Goal: Task Accomplishment & Management: Use online tool/utility

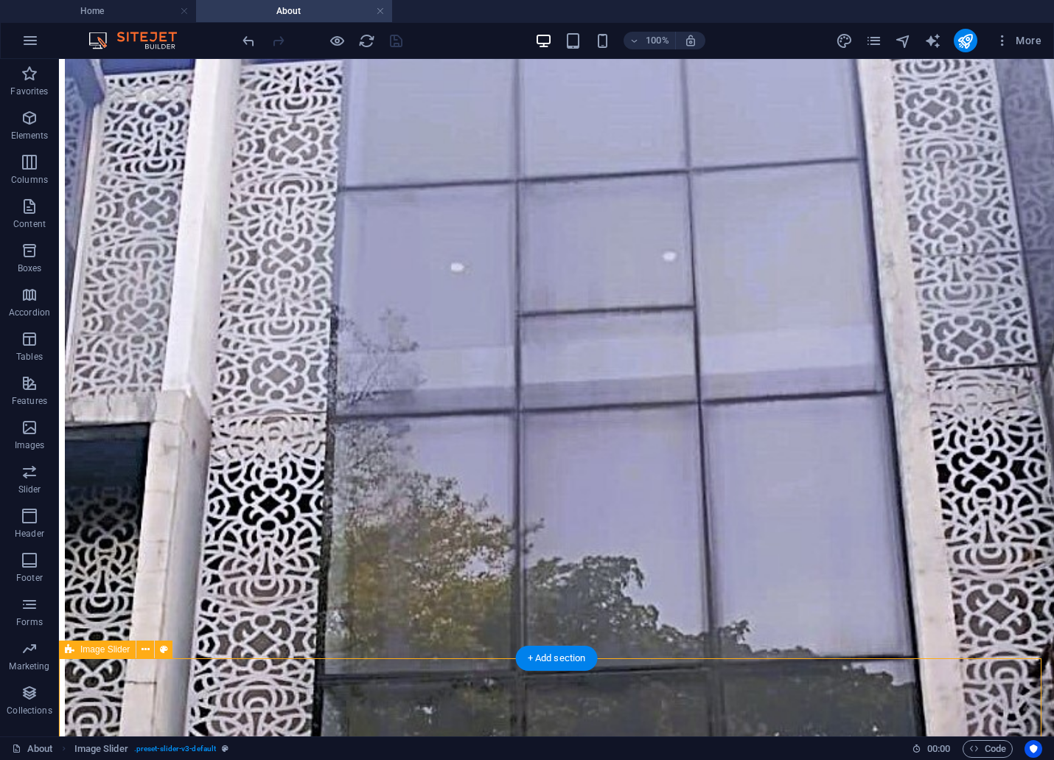
scroll to position [901, 0]
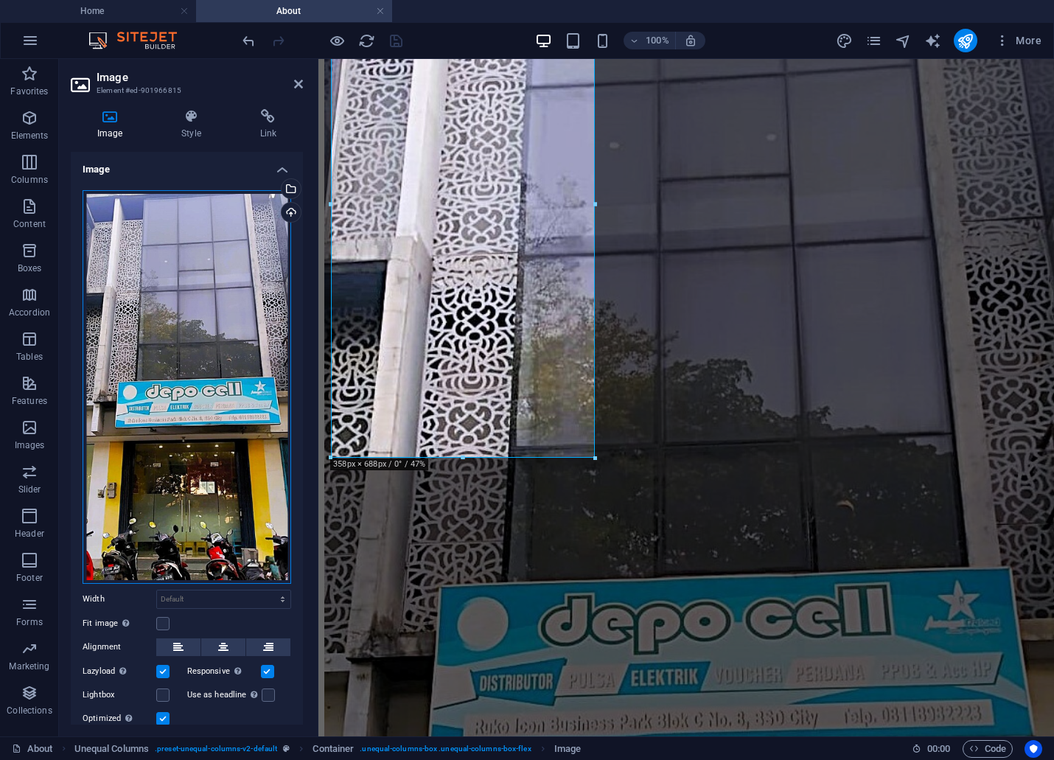
click at [167, 291] on div "Drag files here, click to choose files or select files from Files or our free s…" at bounding box center [187, 387] width 209 height 394
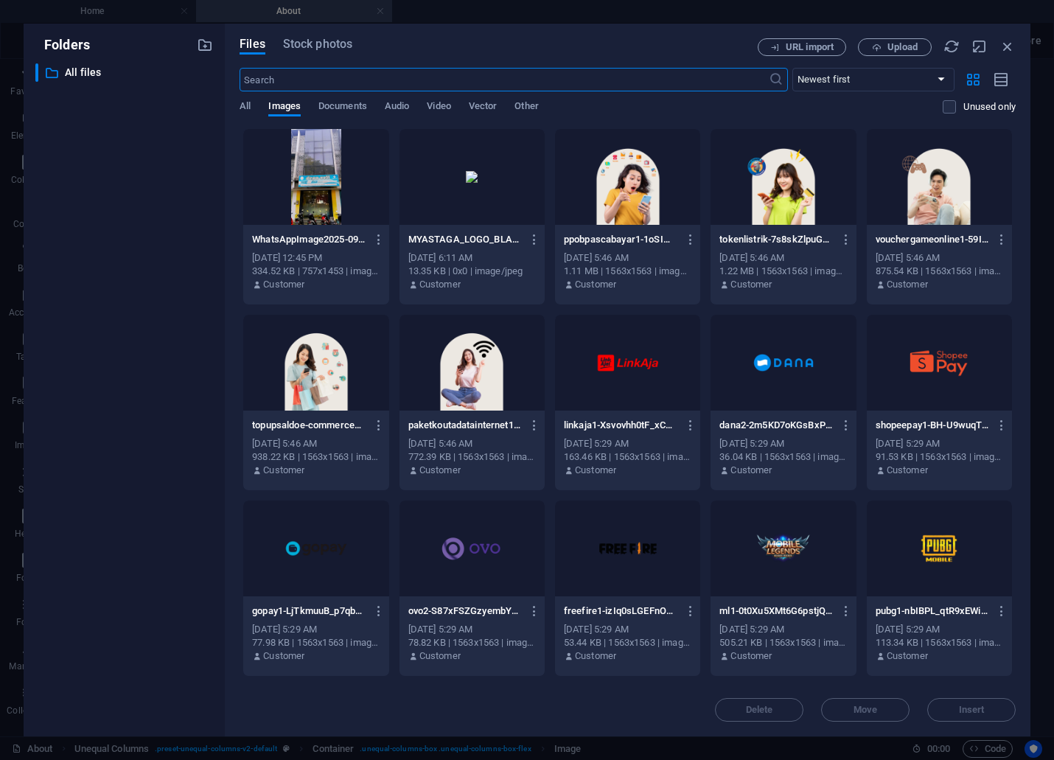
scroll to position [1301, 0]
click at [322, 194] on div at bounding box center [315, 177] width 145 height 96
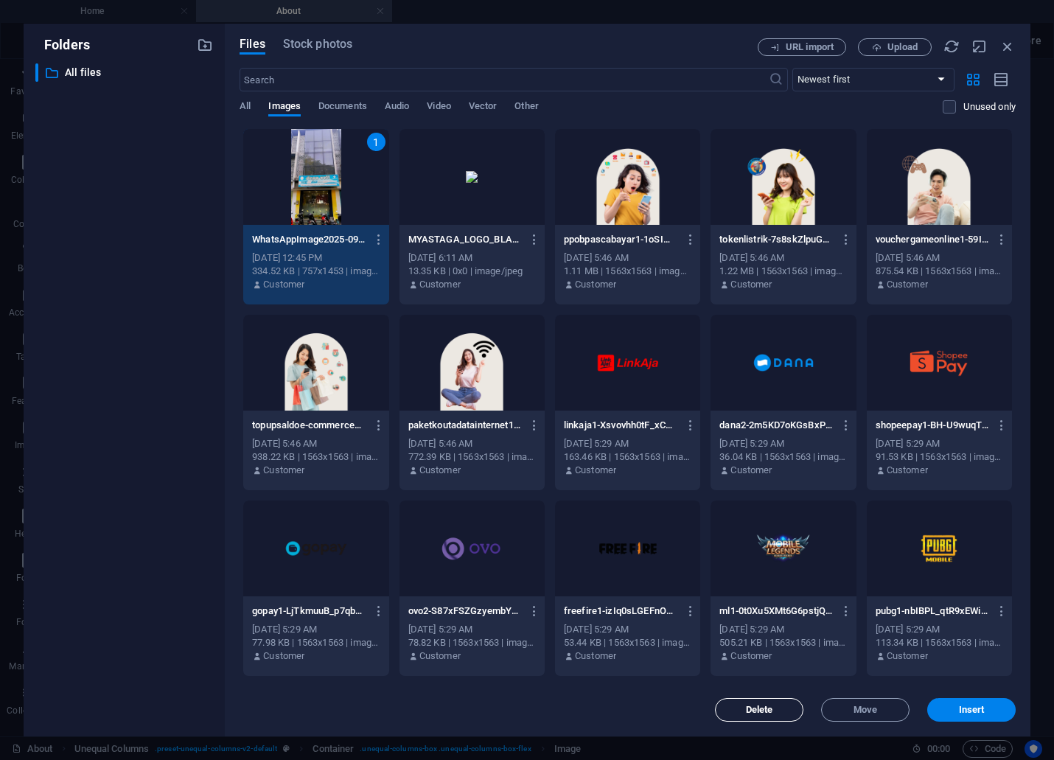
click at [770, 715] on button "Delete" at bounding box center [759, 710] width 88 height 24
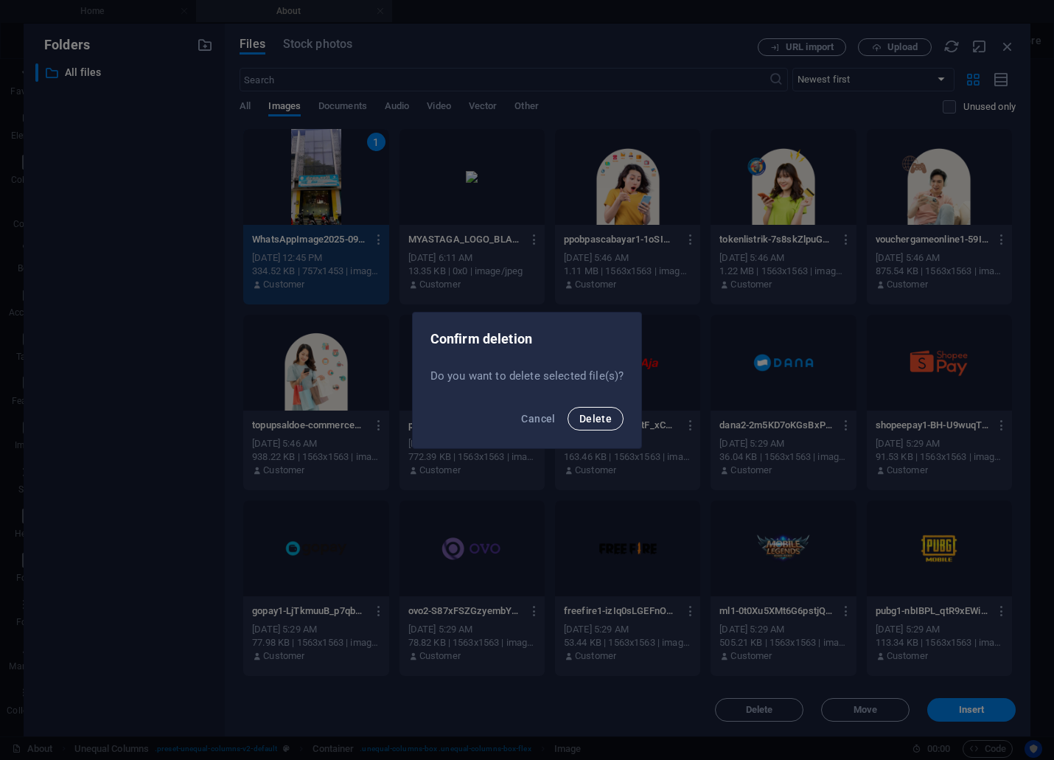
click at [595, 409] on button "Delete" at bounding box center [596, 419] width 56 height 24
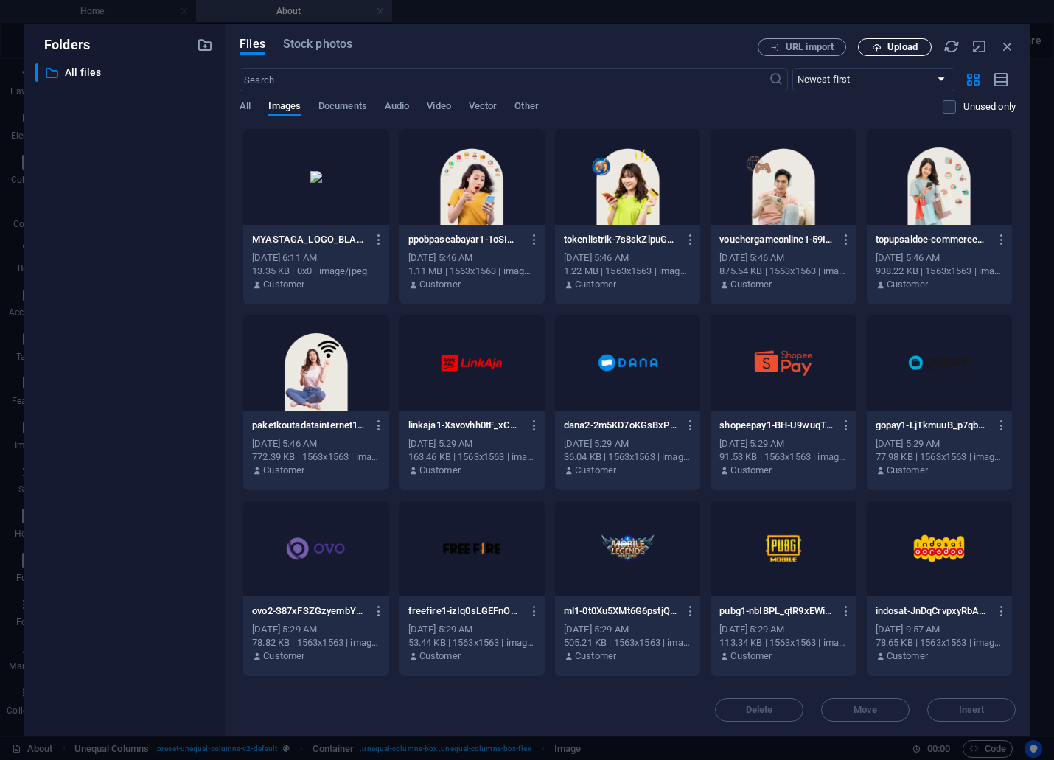
click at [897, 43] on span "Upload" at bounding box center [902, 47] width 30 height 9
click at [341, 181] on div at bounding box center [315, 177] width 145 height 96
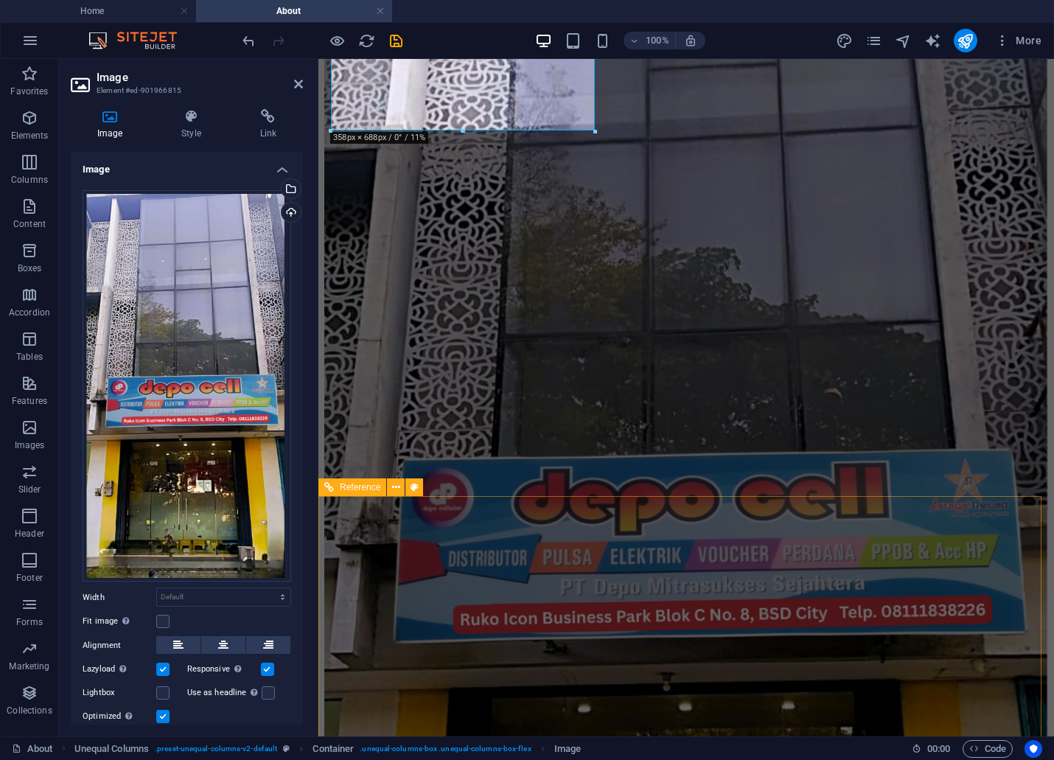
scroll to position [819, 0]
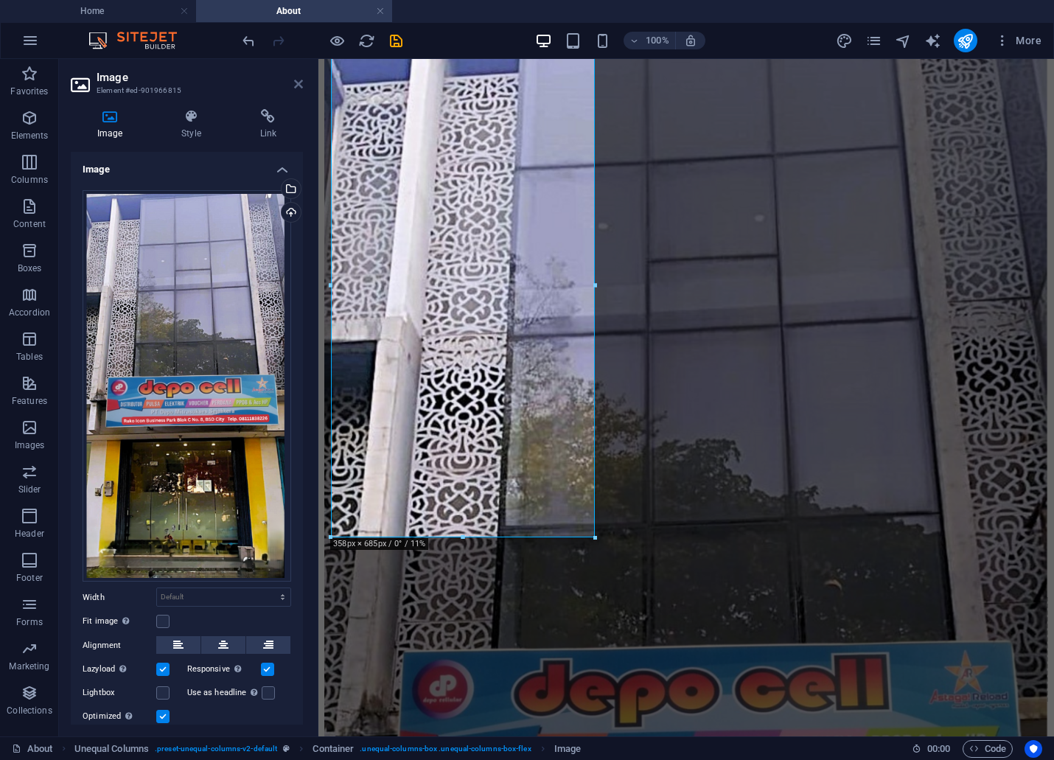
click at [300, 84] on icon at bounding box center [298, 84] width 9 height 12
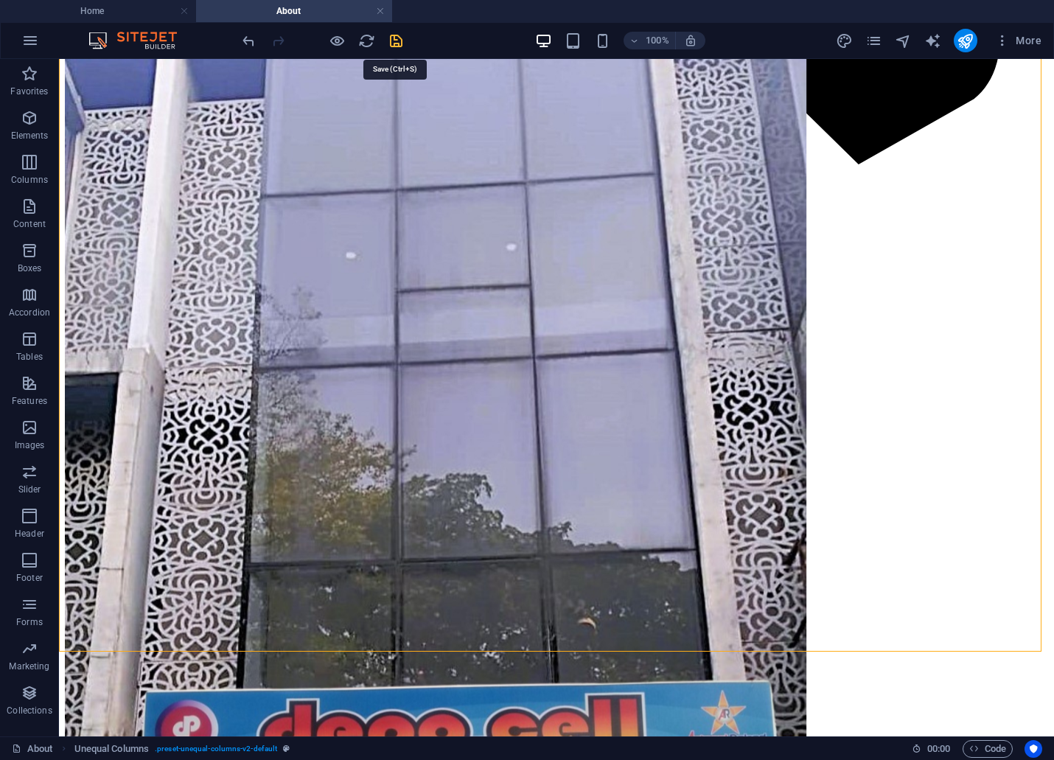
click at [398, 40] on icon "save" at bounding box center [396, 40] width 17 height 17
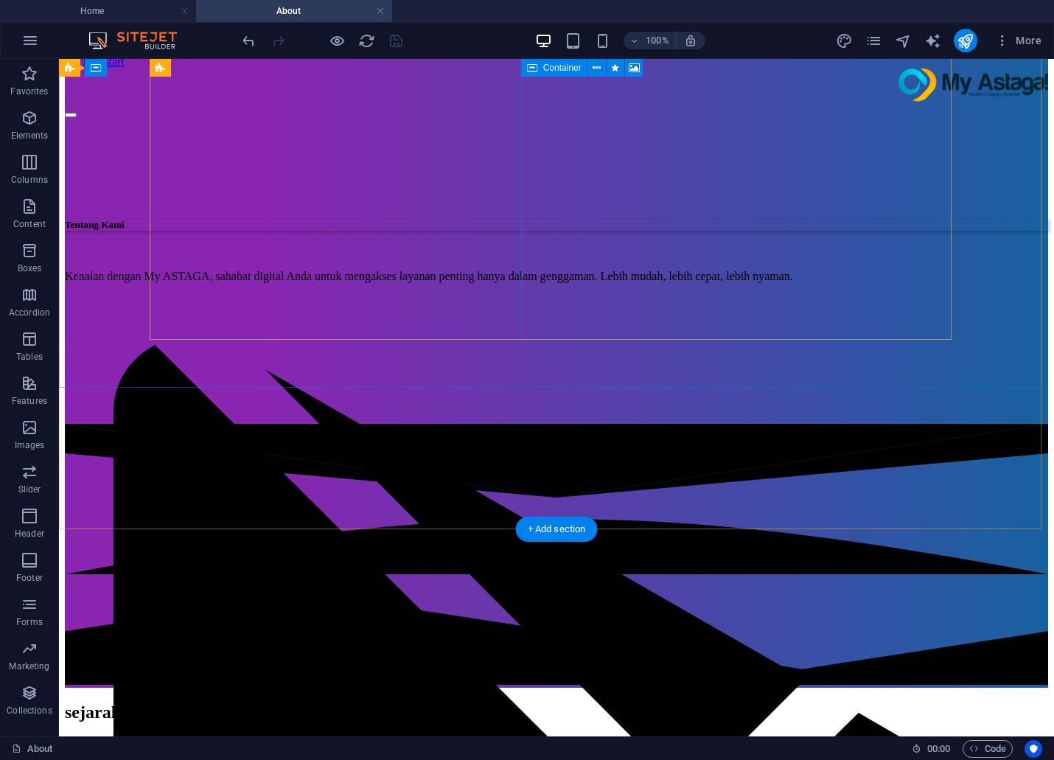
scroll to position [0, 0]
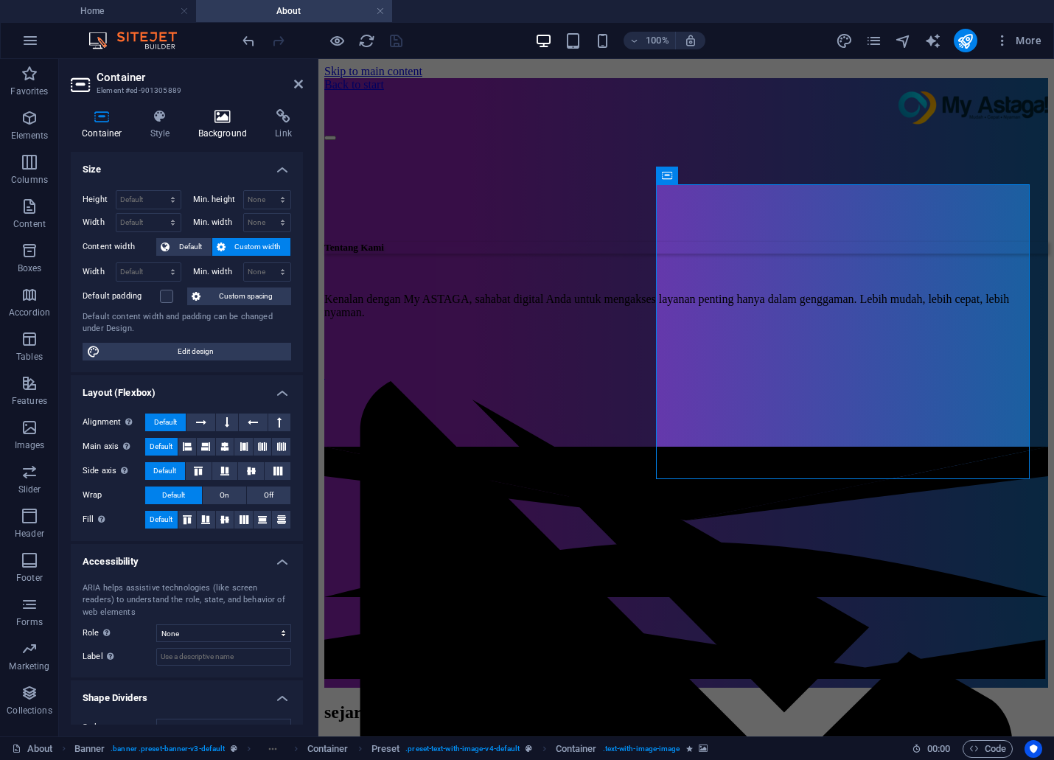
click at [236, 128] on h4 "Background" at bounding box center [225, 124] width 77 height 31
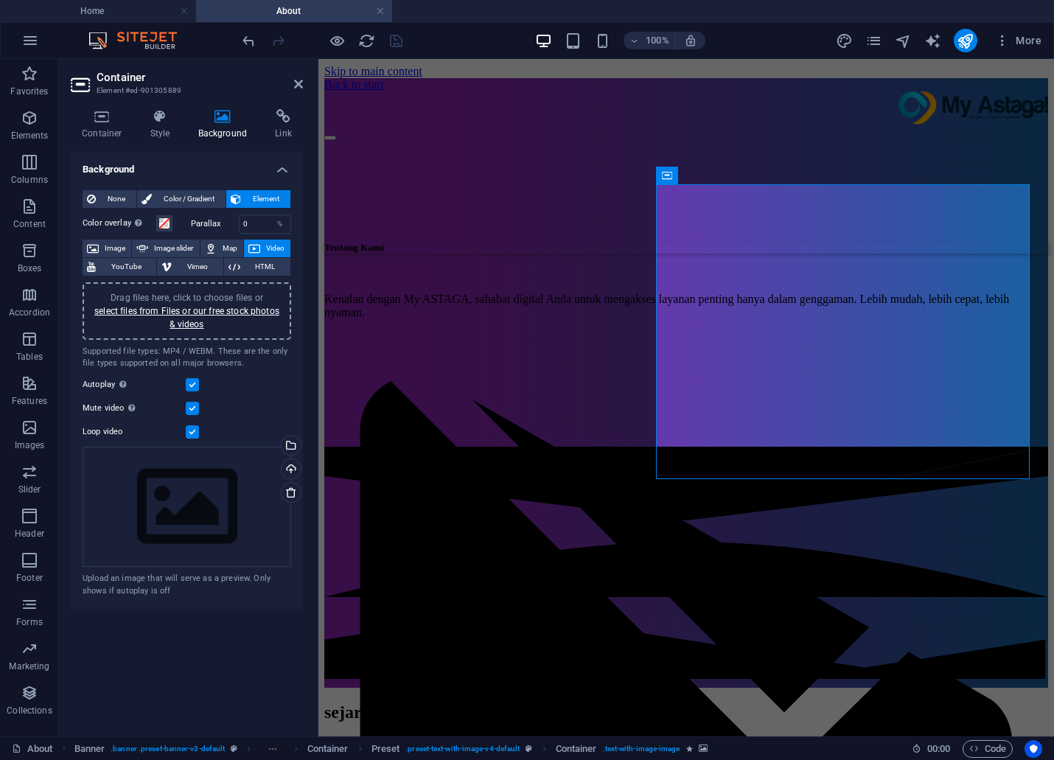
click at [194, 427] on label at bounding box center [192, 431] width 13 height 13
click at [0, 0] on input "Loop video" at bounding box center [0, 0] width 0 height 0
click at [194, 427] on label at bounding box center [192, 431] width 13 height 13
click at [0, 0] on input "Loop video" at bounding box center [0, 0] width 0 height 0
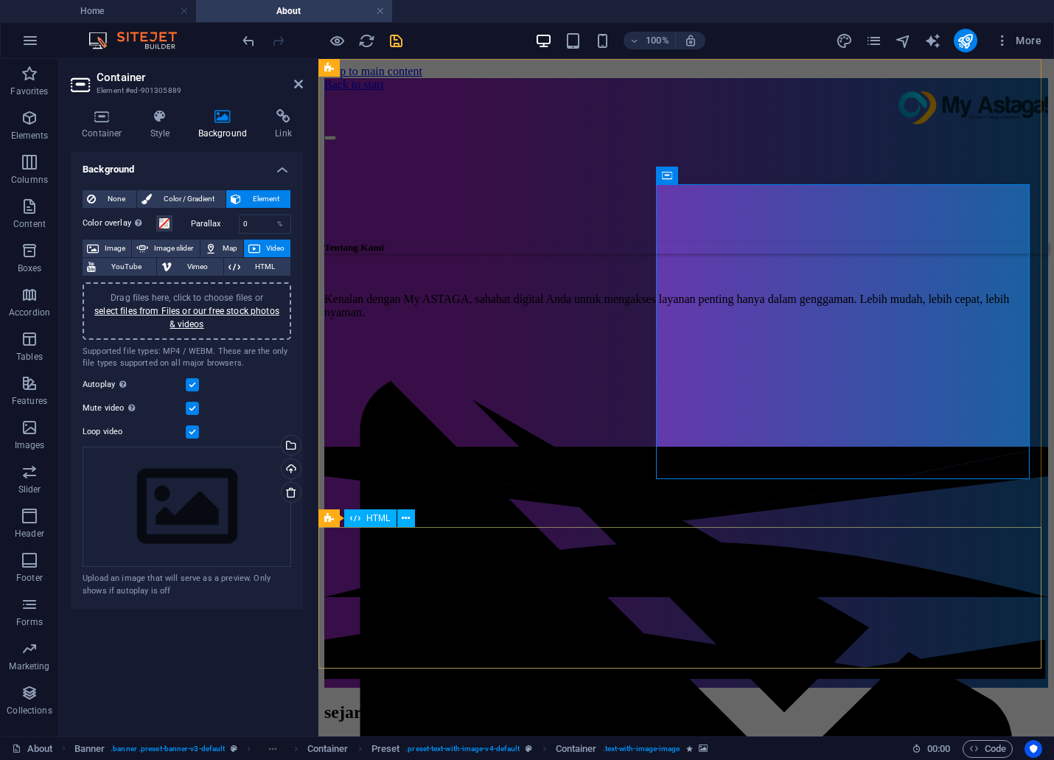
click at [730, 632] on div at bounding box center [686, 564] width 724 height 235
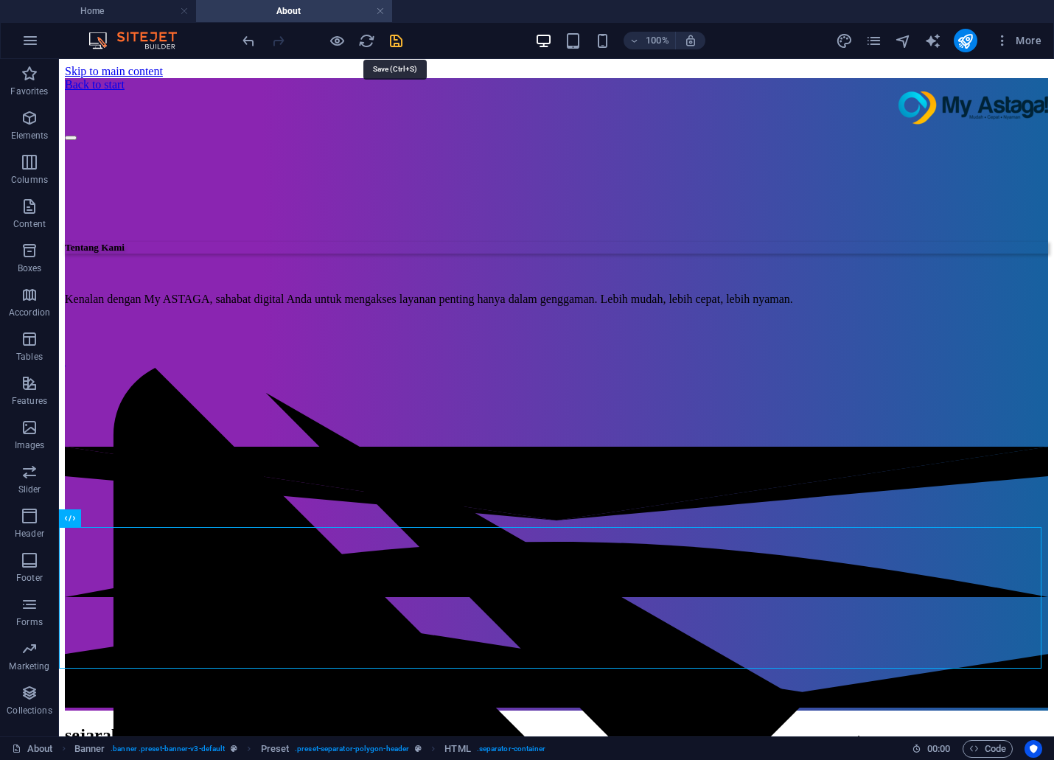
click at [394, 46] on icon "save" at bounding box center [396, 40] width 17 height 17
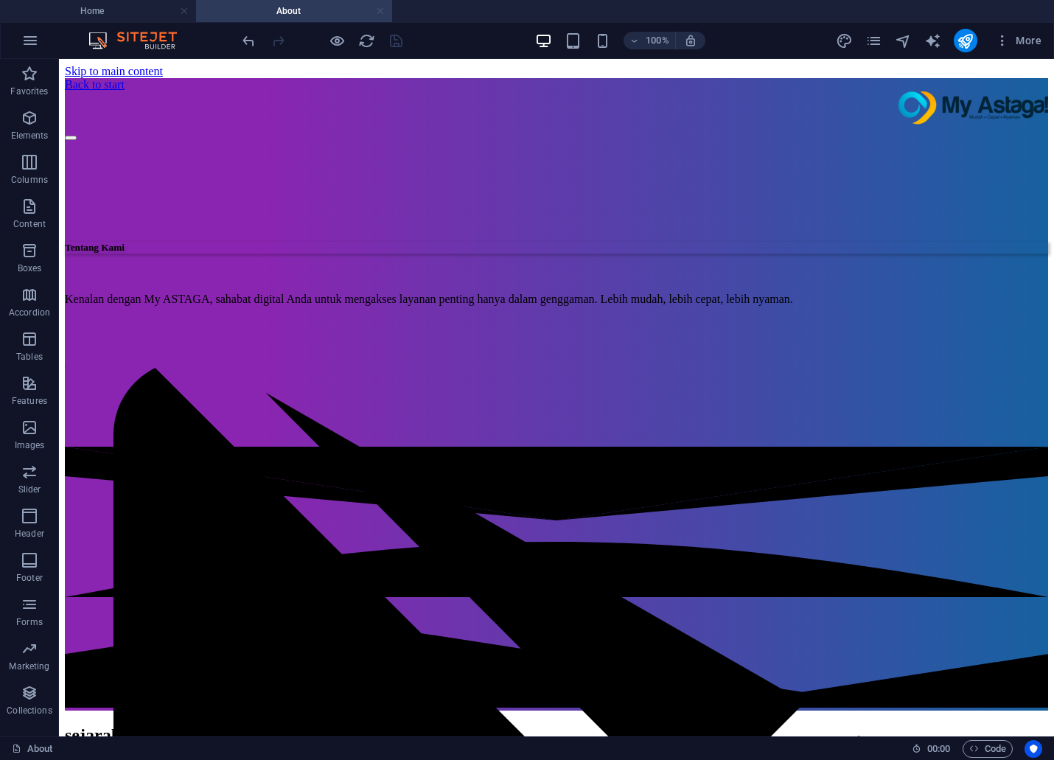
click at [376, 11] on link at bounding box center [380, 11] width 9 height 14
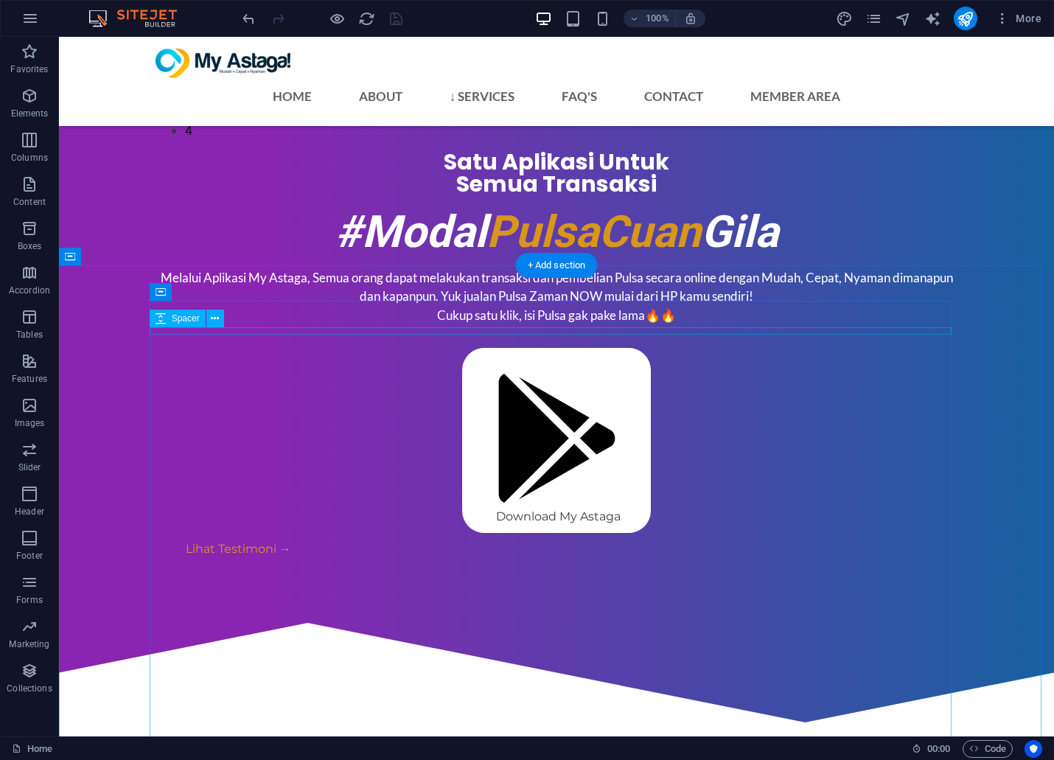
scroll to position [1061, 0]
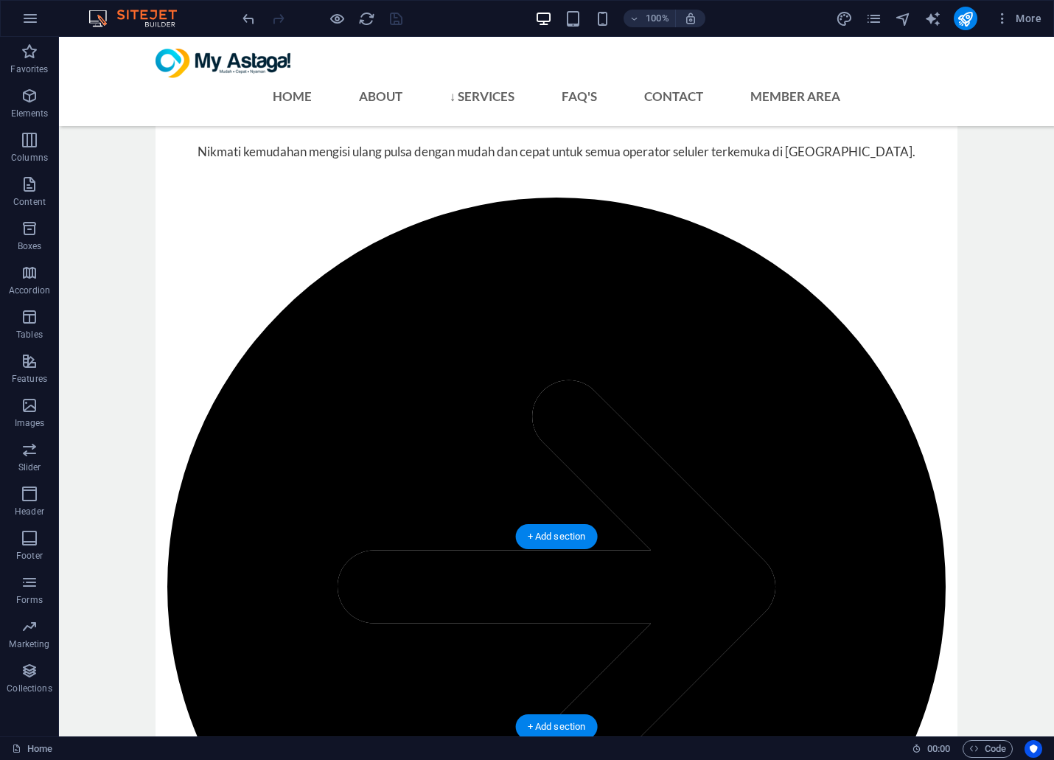
scroll to position [4255, 0]
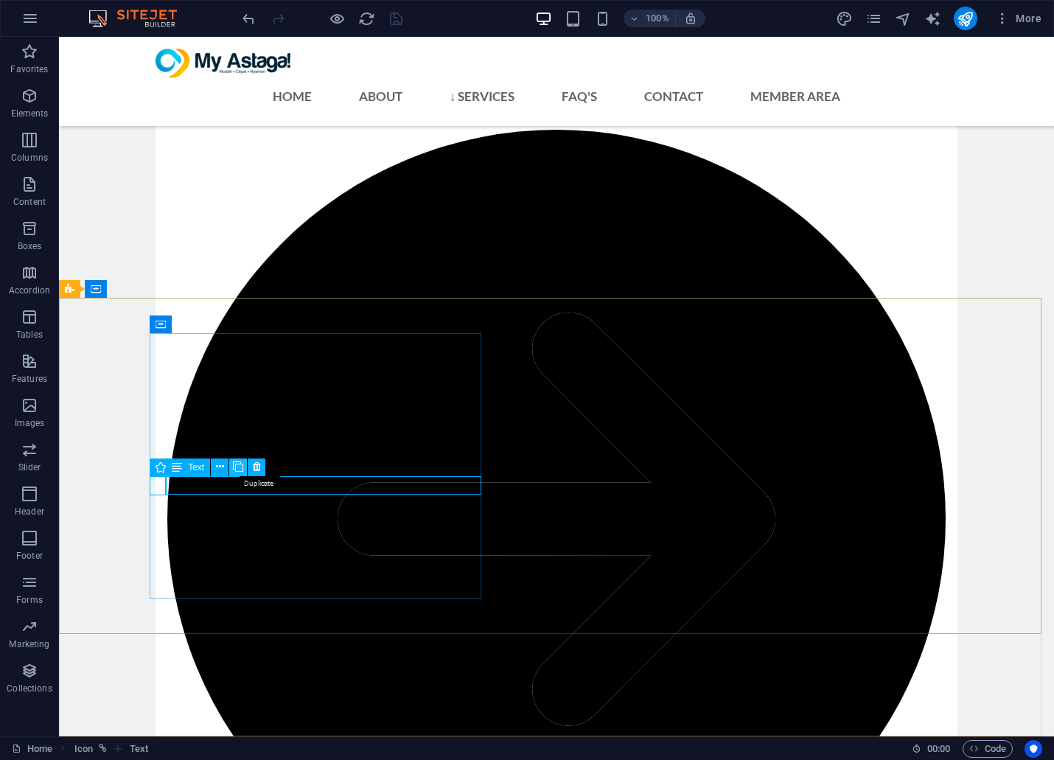
click at [234, 469] on icon at bounding box center [238, 466] width 10 height 15
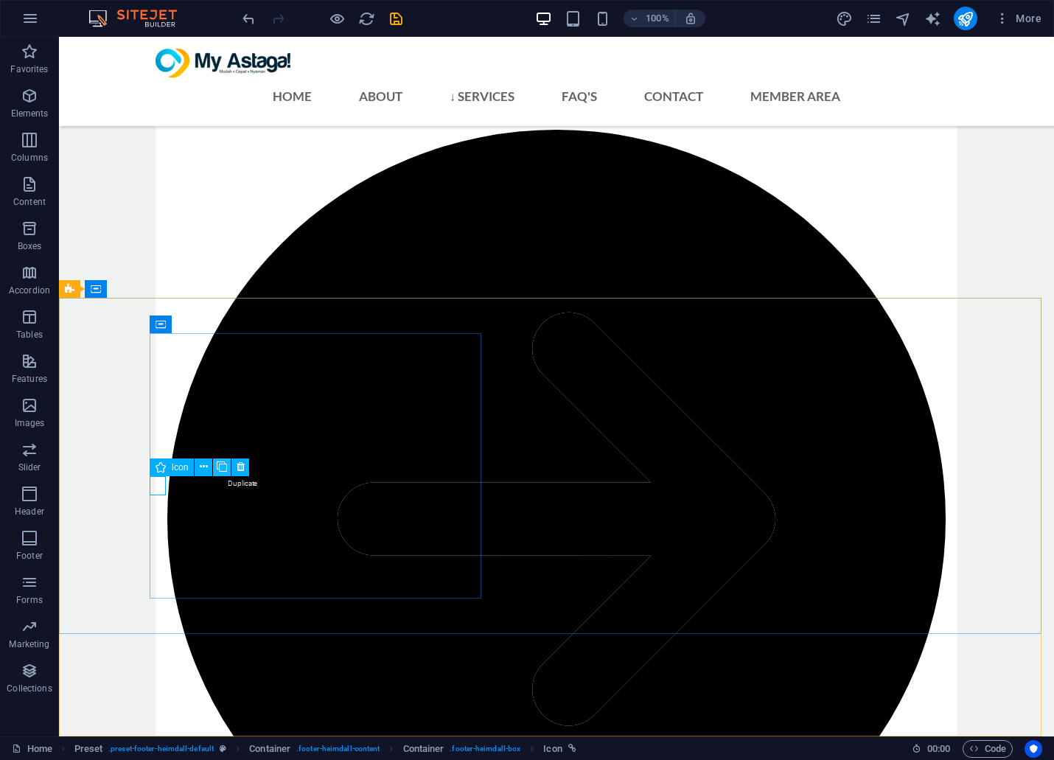
click at [218, 467] on icon at bounding box center [222, 466] width 10 height 15
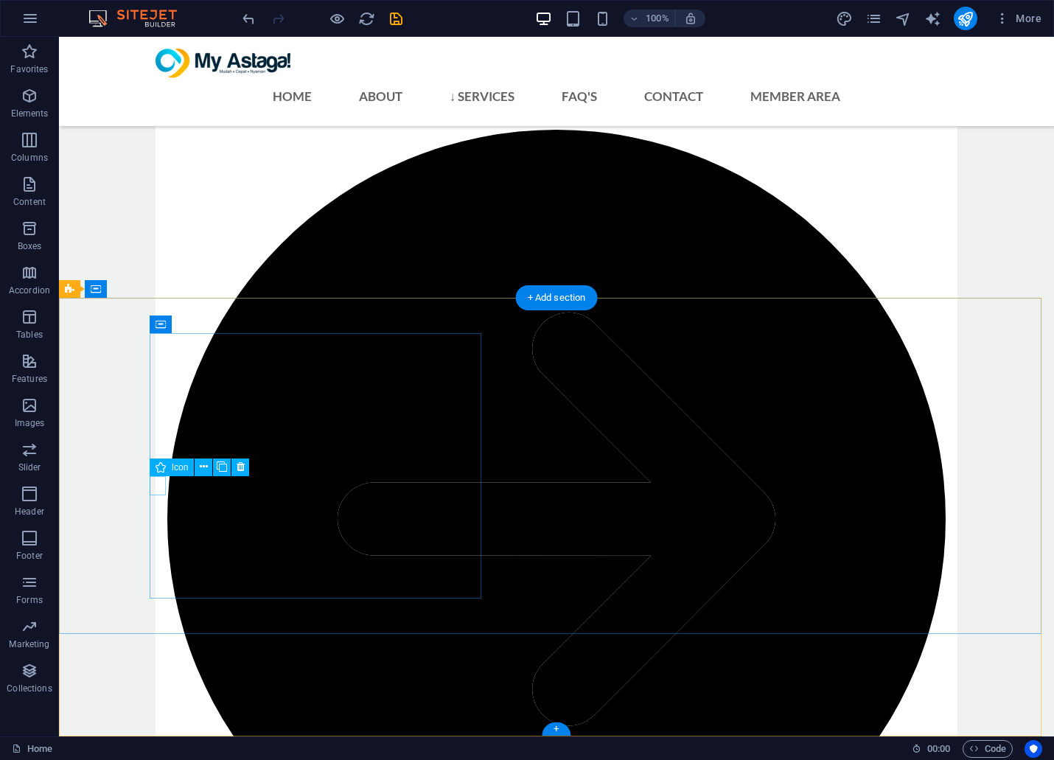
select select "xMidYMid"
select select "px"
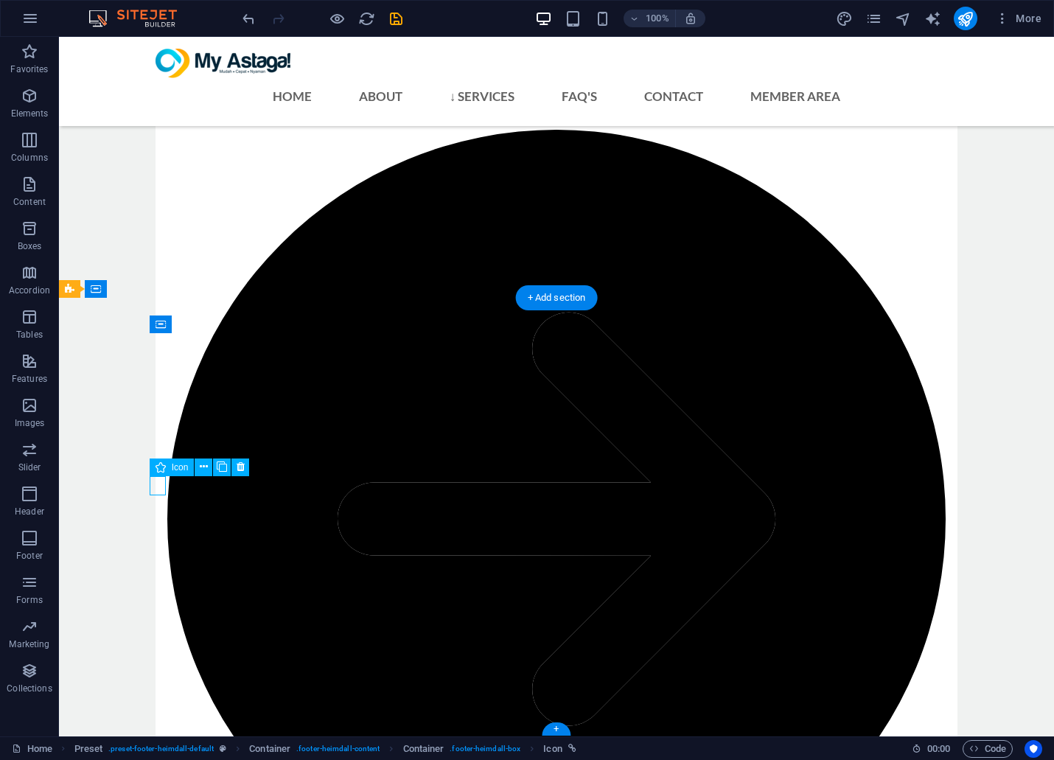
select select "px"
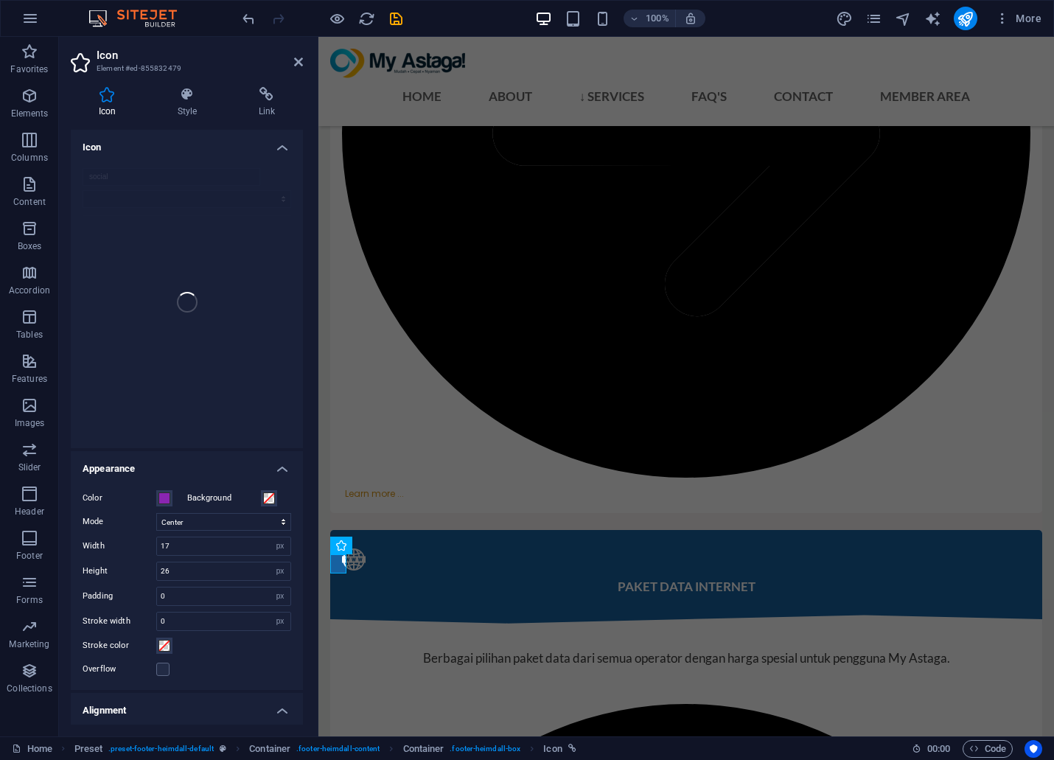
scroll to position [4294, 0]
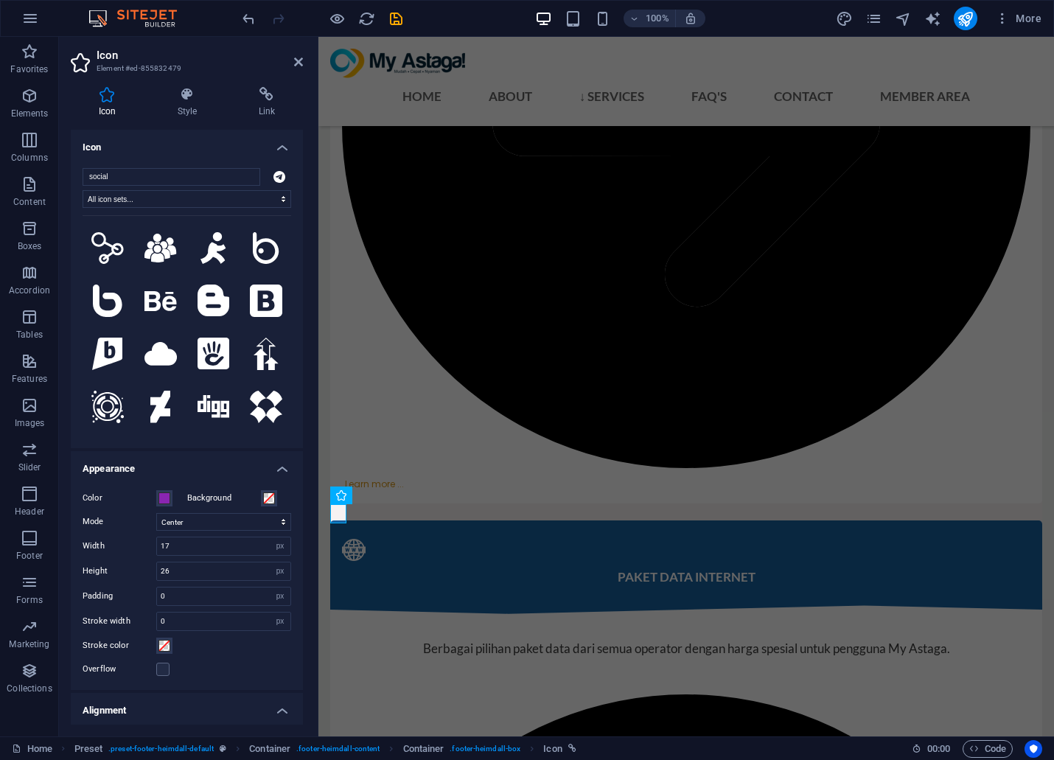
click at [133, 175] on input "social" at bounding box center [172, 177] width 178 height 18
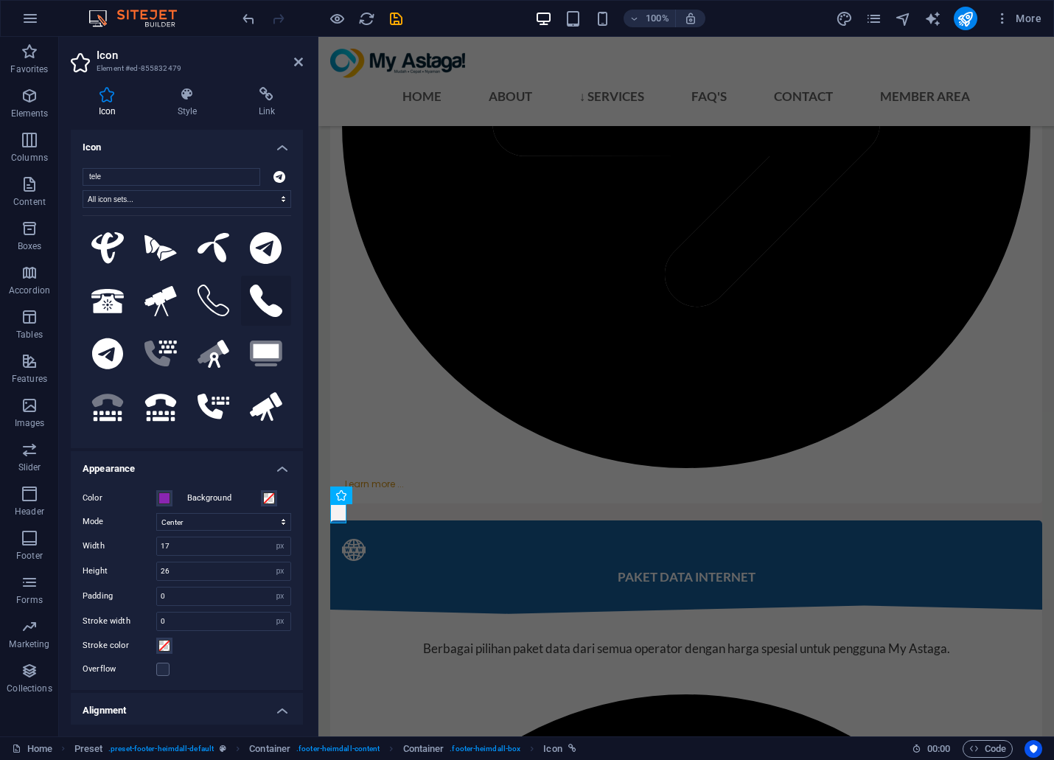
type input "tele"
click at [256, 293] on icon at bounding box center [266, 300] width 32 height 32
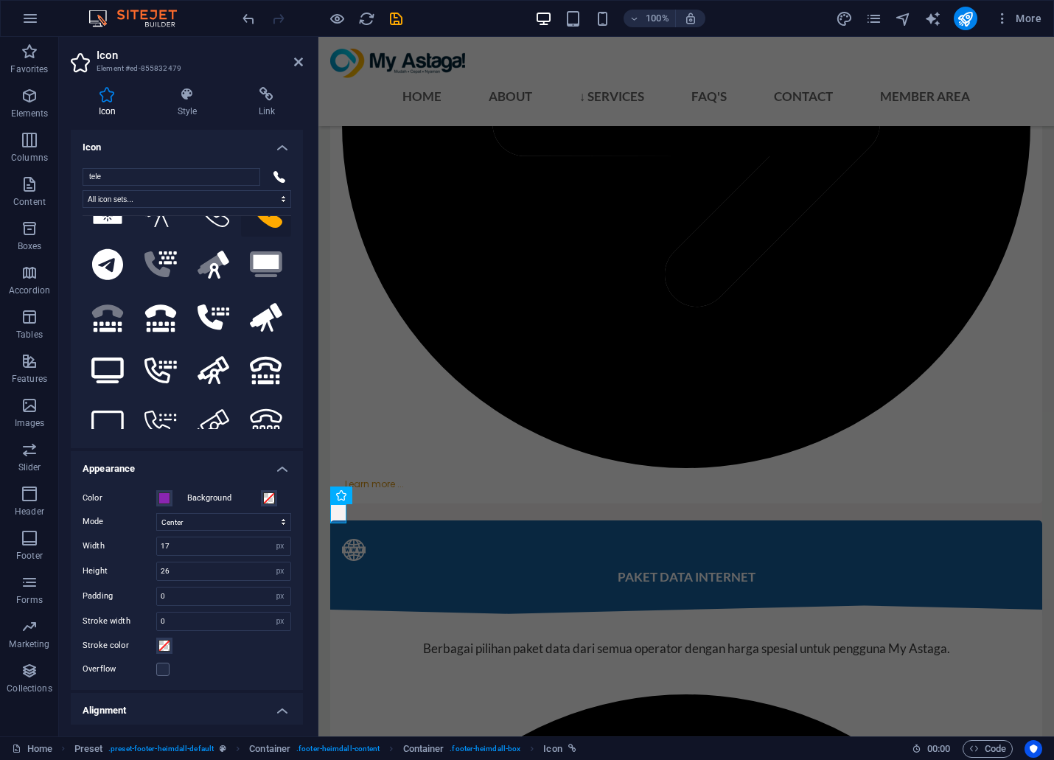
scroll to position [0, 0]
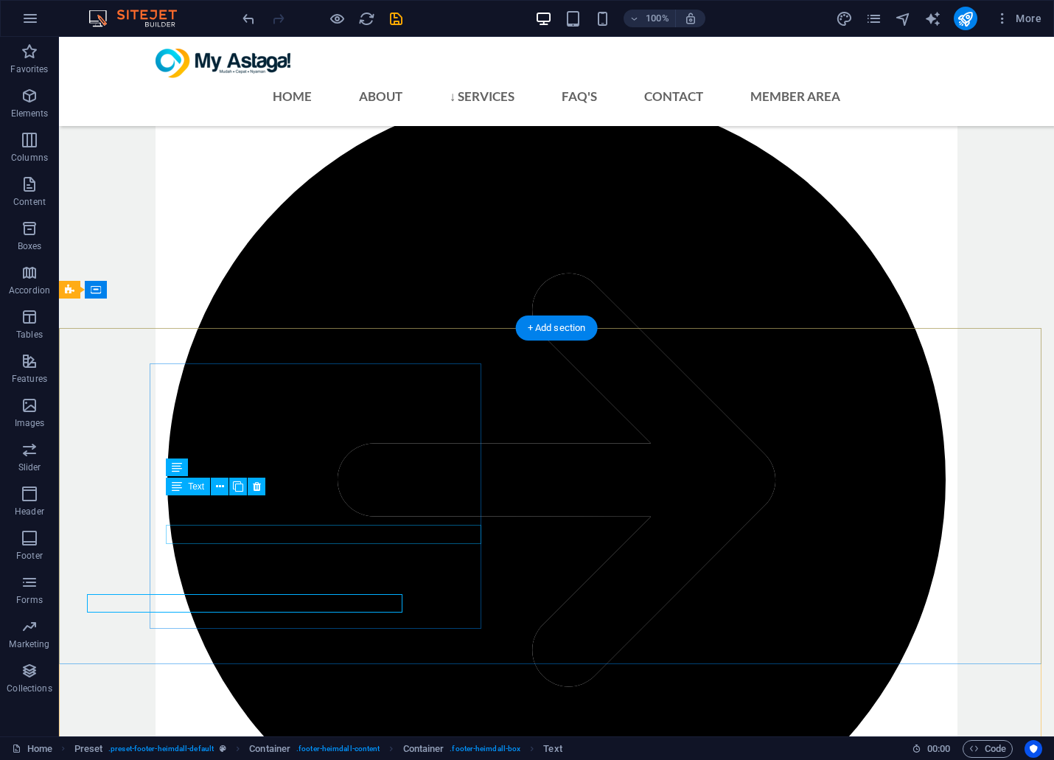
scroll to position [4255, 0]
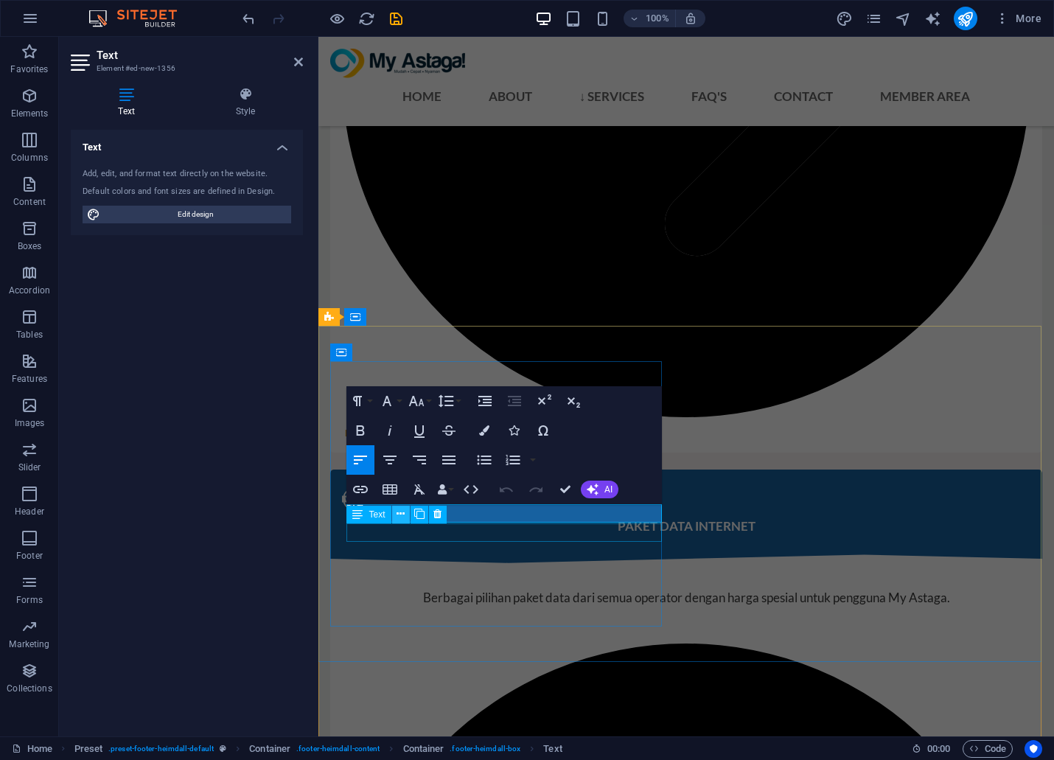
scroll to position [4294, 0]
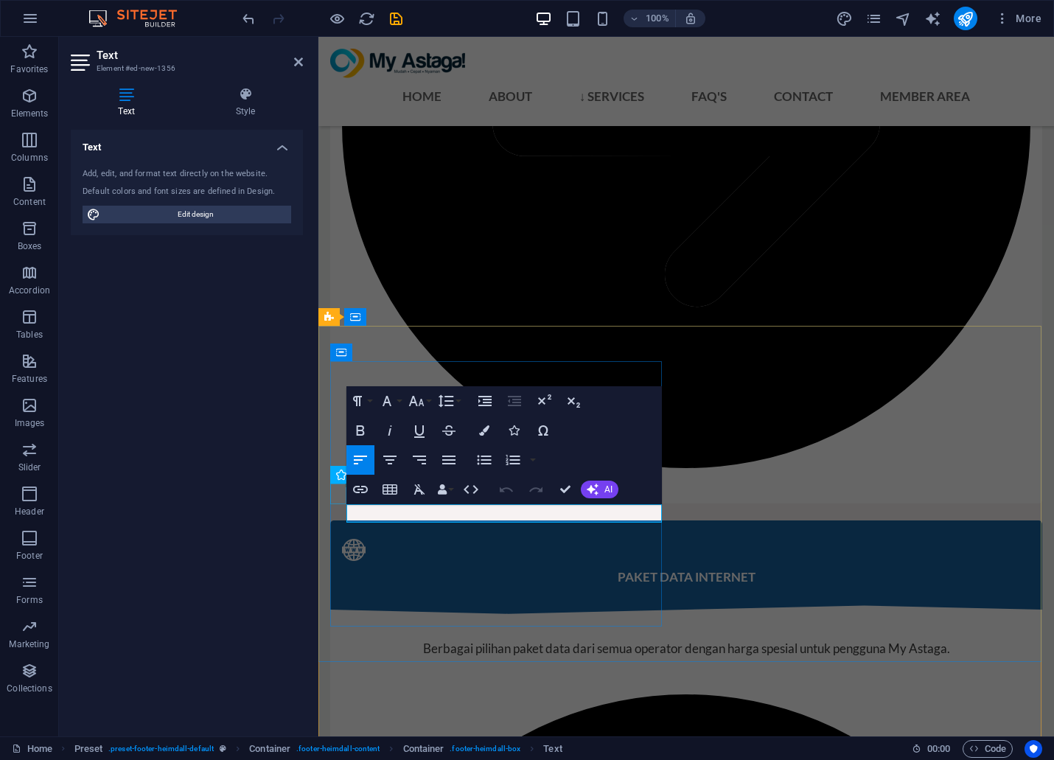
drag, startPoint x: 405, startPoint y: 509, endPoint x: 332, endPoint y: 503, distance: 73.3
click at [476, 500] on button "HTML" at bounding box center [471, 489] width 28 height 29
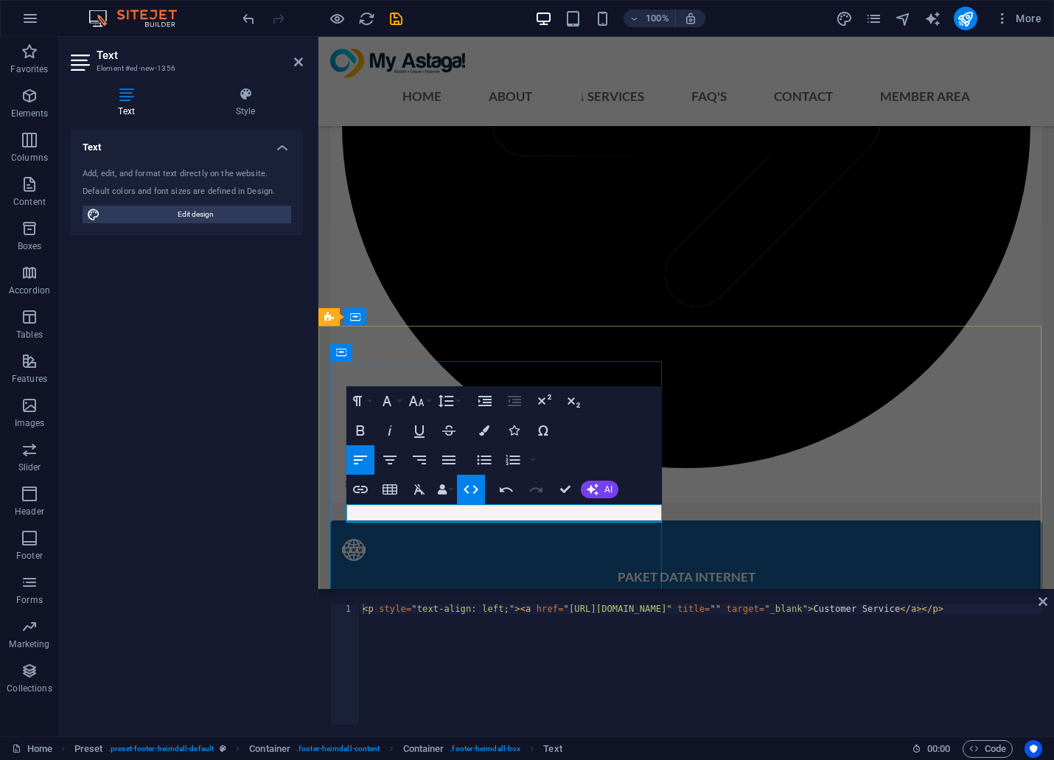
drag, startPoint x: 531, startPoint y: 512, endPoint x: 767, endPoint y: 540, distance: 236.8
drag, startPoint x: 542, startPoint y: 514, endPoint x: 495, endPoint y: 517, distance: 46.5
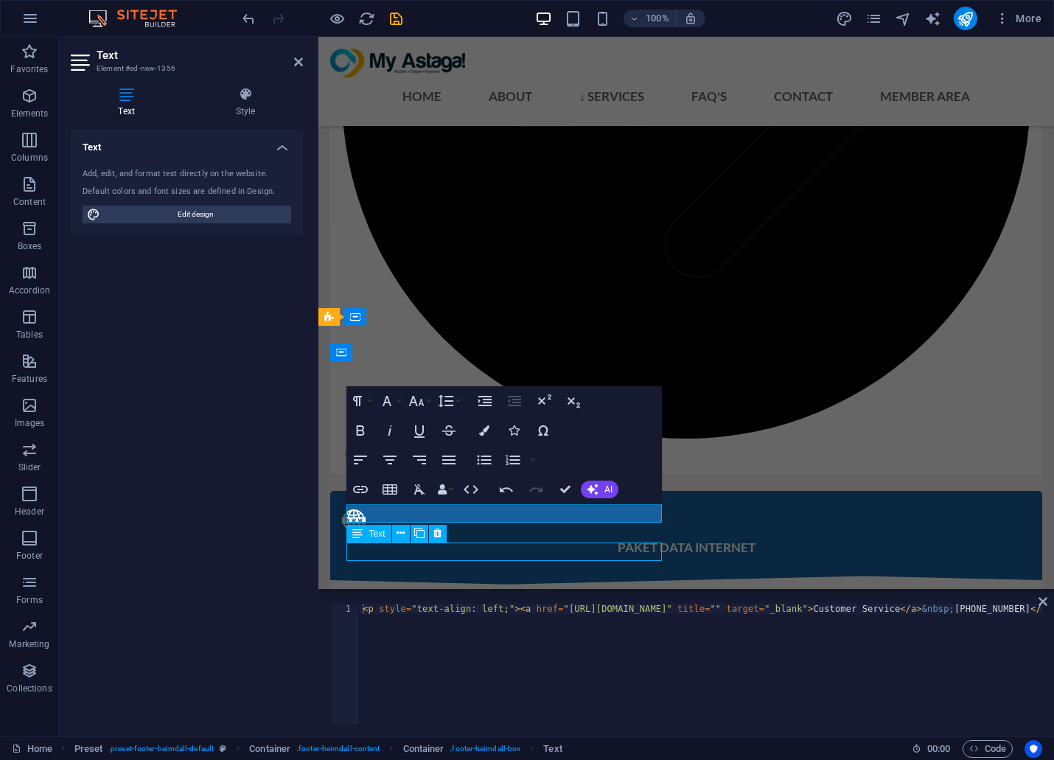
scroll to position [4254, 0]
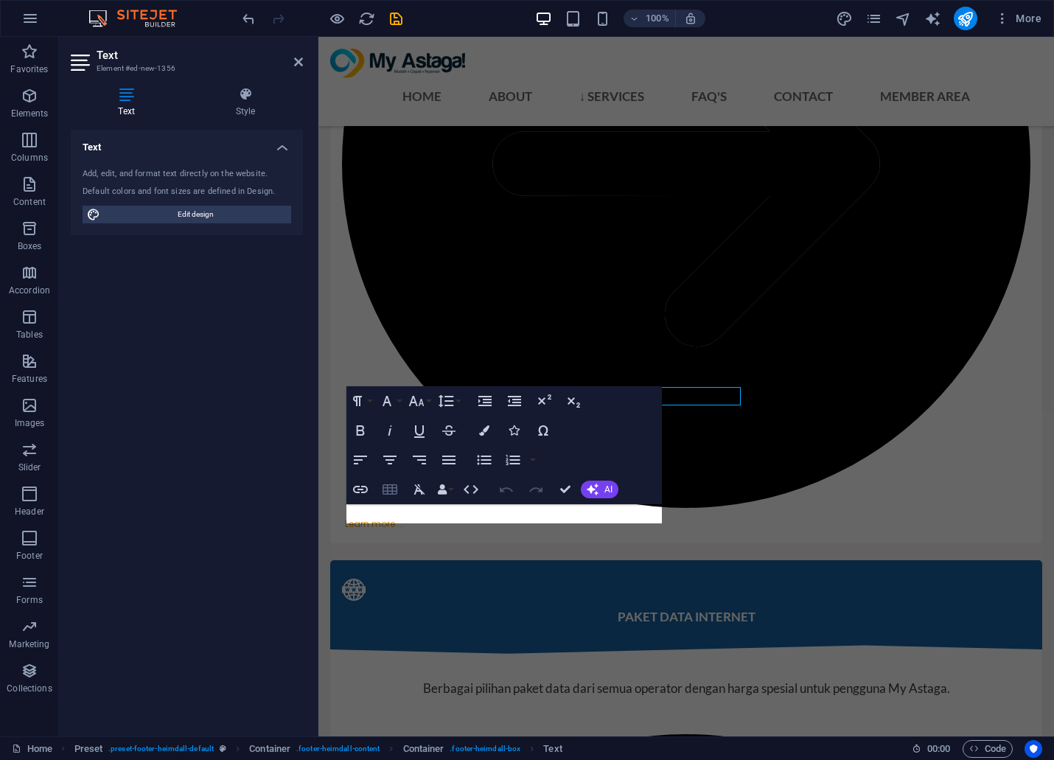
scroll to position [4293, 0]
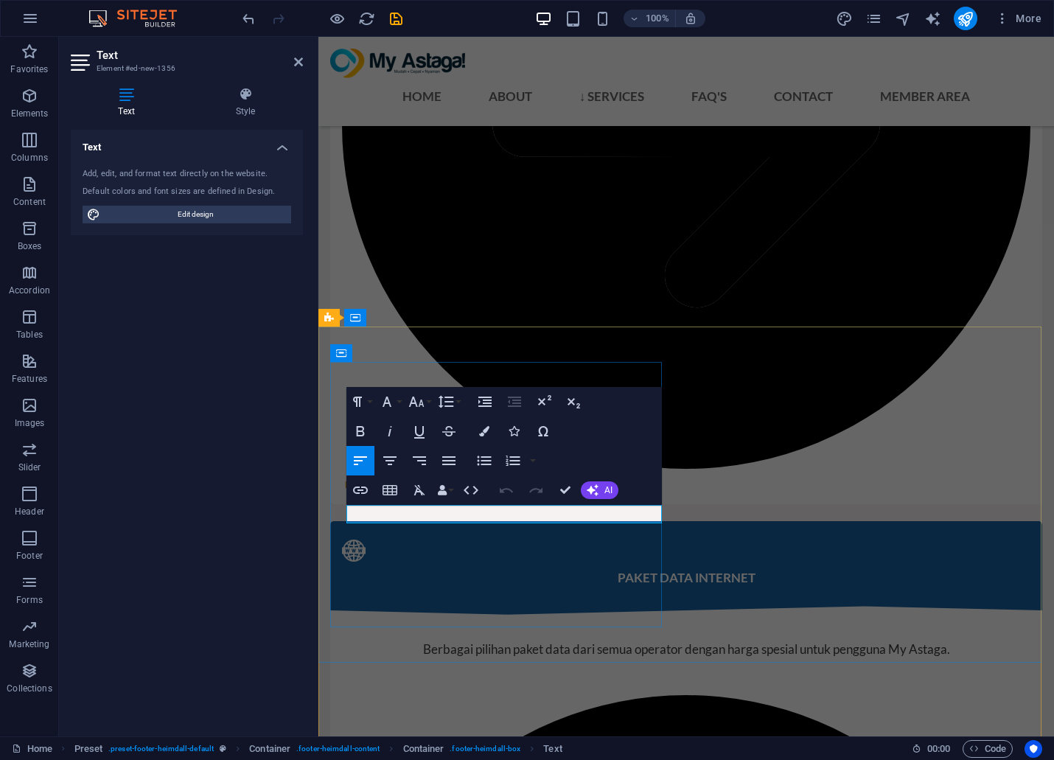
drag, startPoint x: 447, startPoint y: 512, endPoint x: 350, endPoint y: 510, distance: 96.6
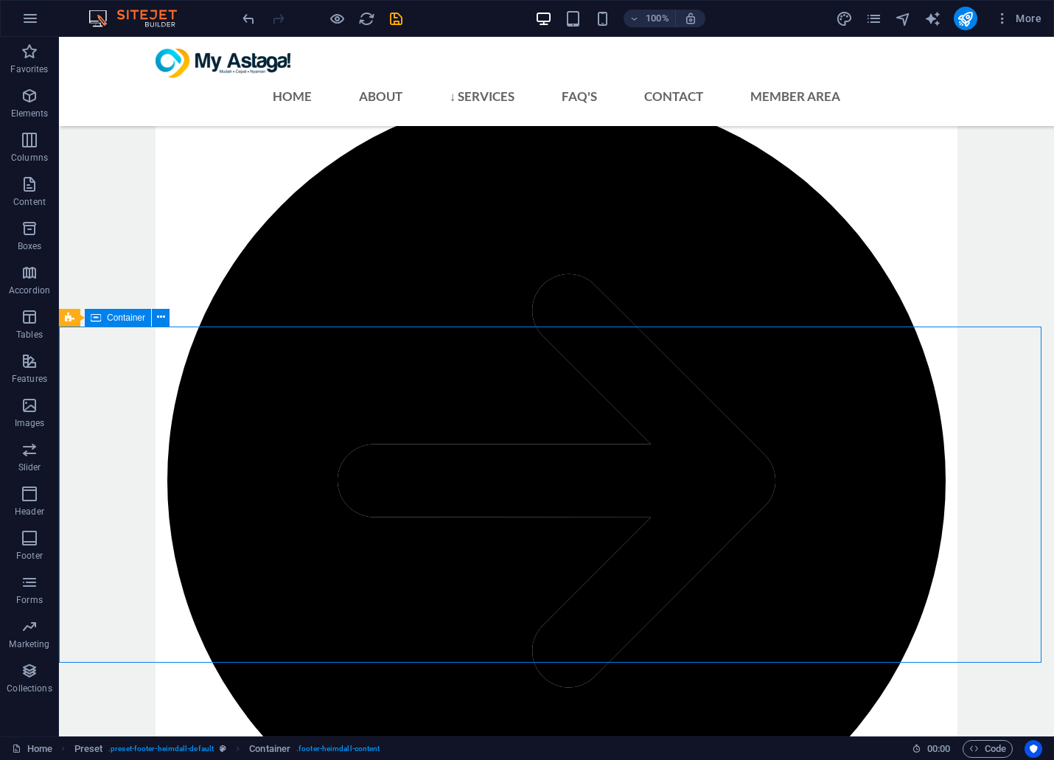
scroll to position [4226, 0]
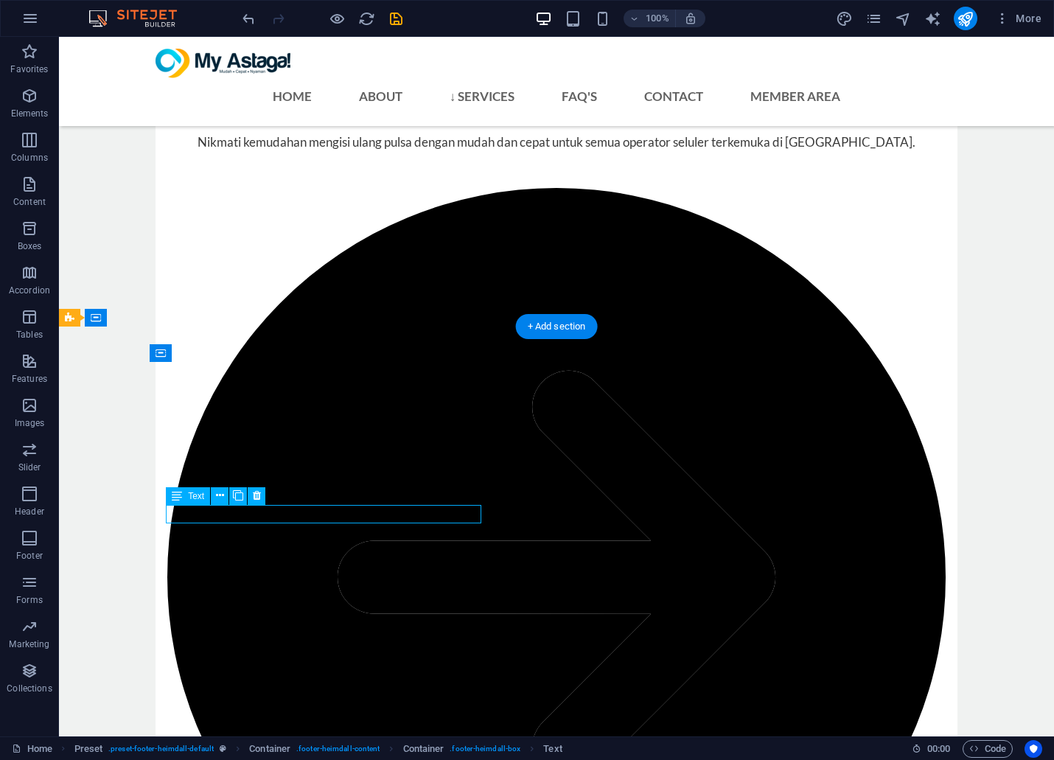
scroll to position [4265, 0]
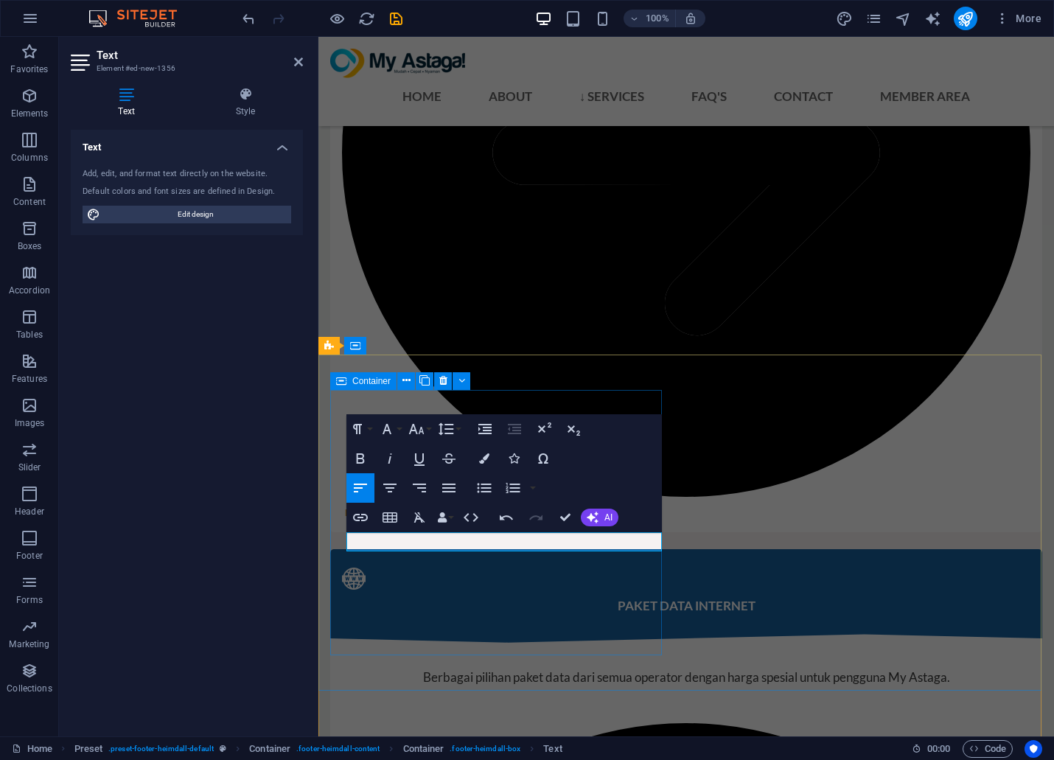
drag, startPoint x: 551, startPoint y: 543, endPoint x: 451, endPoint y: 531, distance: 100.9
copy p "[PHONE_NUMBER]"
click at [360, 517] on icon "button" at bounding box center [361, 518] width 18 height 18
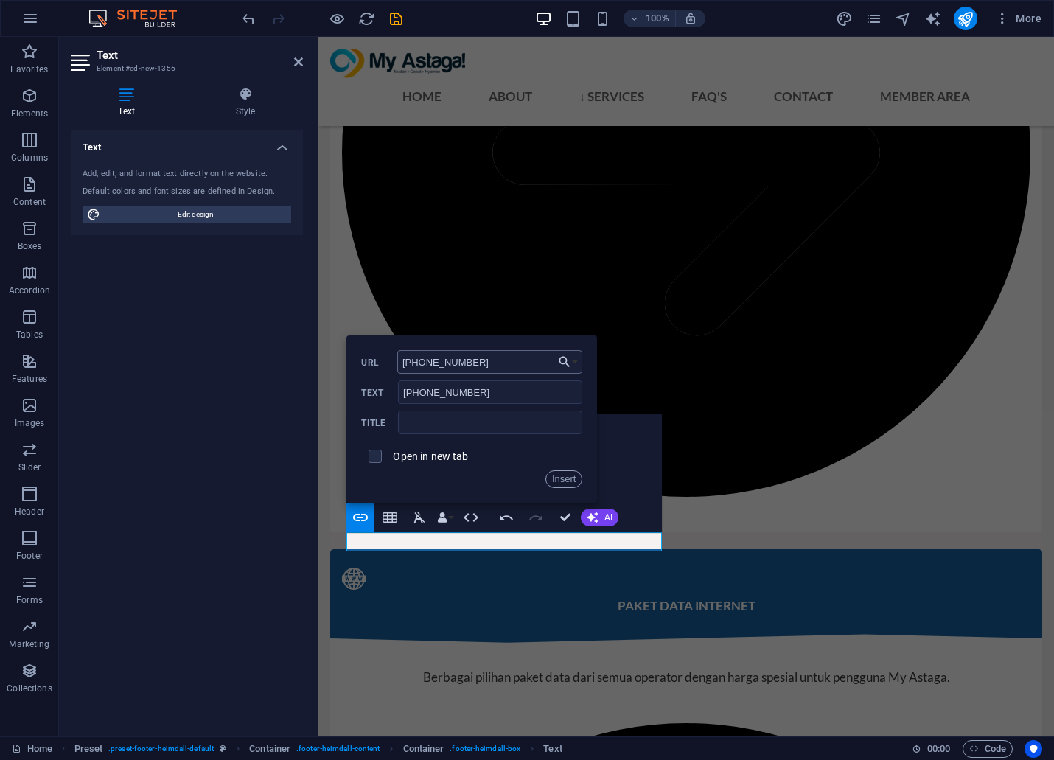
click at [427, 364] on input "[PHONE_NUMBER]" at bounding box center [490, 362] width 186 height 24
click at [445, 363] on input "08577197-5556" at bounding box center [490, 362] width 186 height 24
click at [447, 361] on input "08577197-5556" at bounding box center [490, 362] width 186 height 24
type input "085771975556"
click at [458, 461] on label "Open in new tab" at bounding box center [430, 456] width 75 height 12
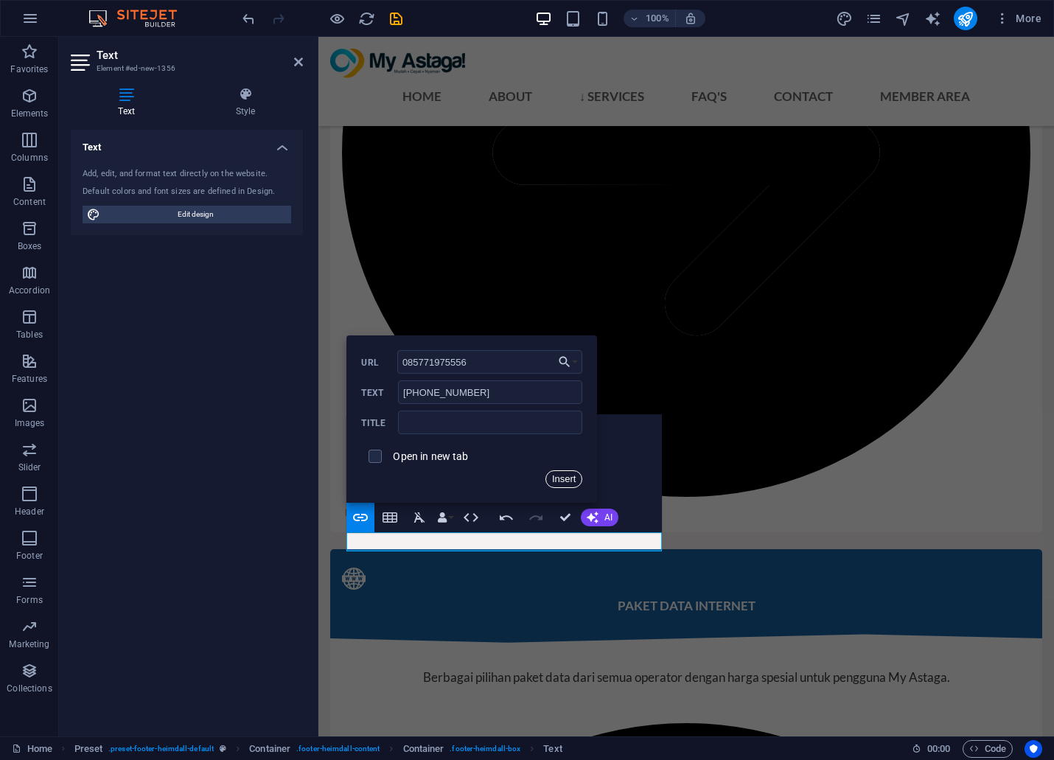
click at [570, 475] on button "Insert" at bounding box center [564, 479] width 38 height 18
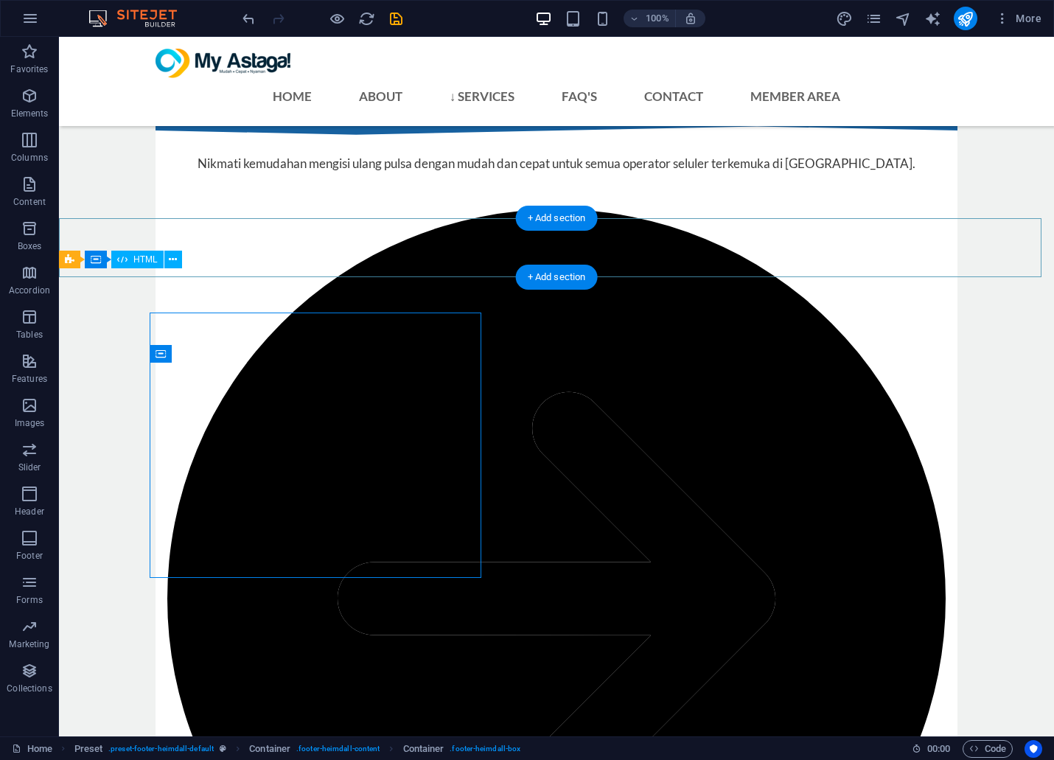
scroll to position [4225, 0]
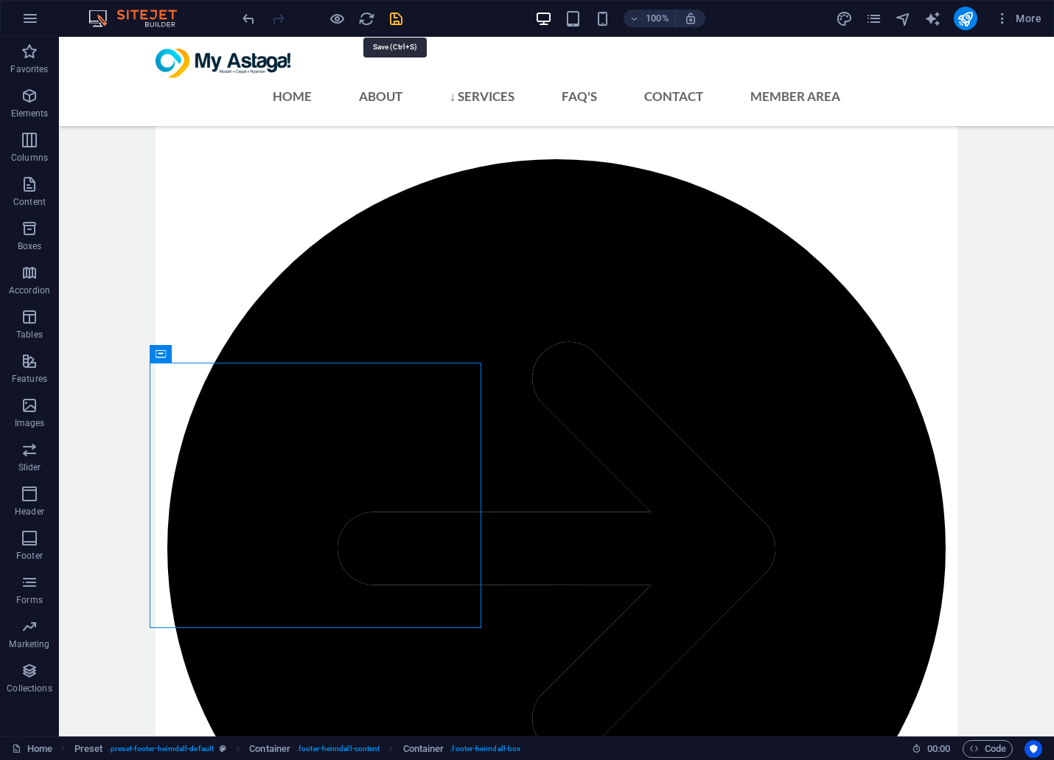
click at [402, 16] on icon "save" at bounding box center [396, 18] width 17 height 17
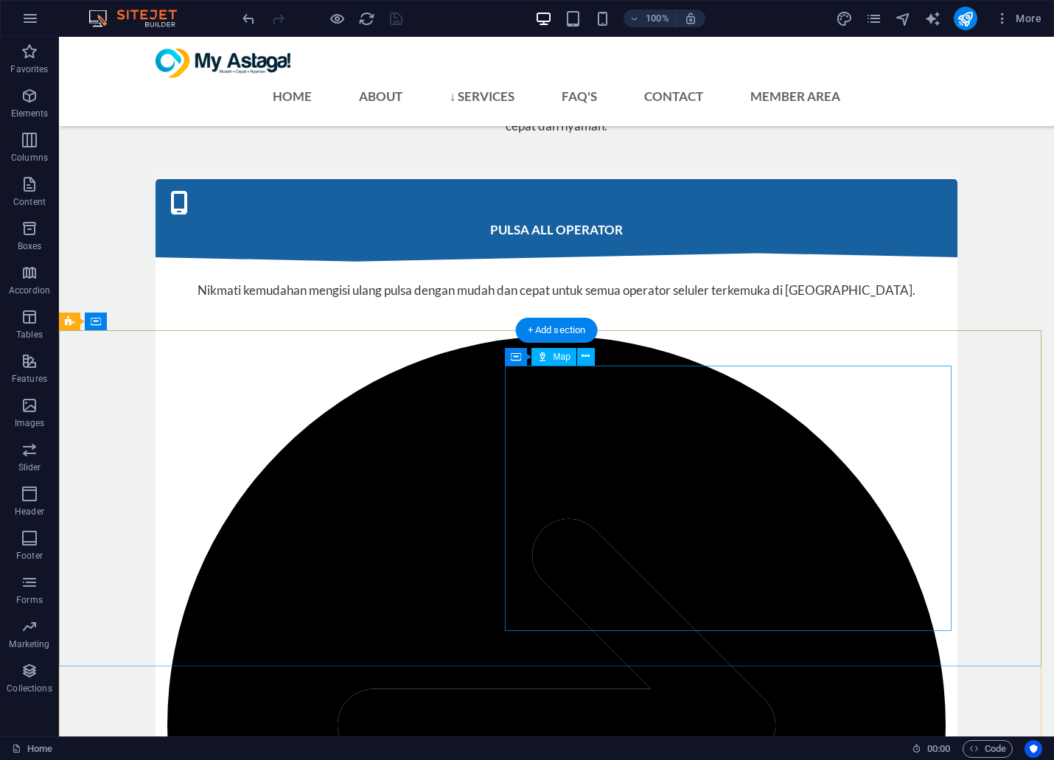
scroll to position [4255, 0]
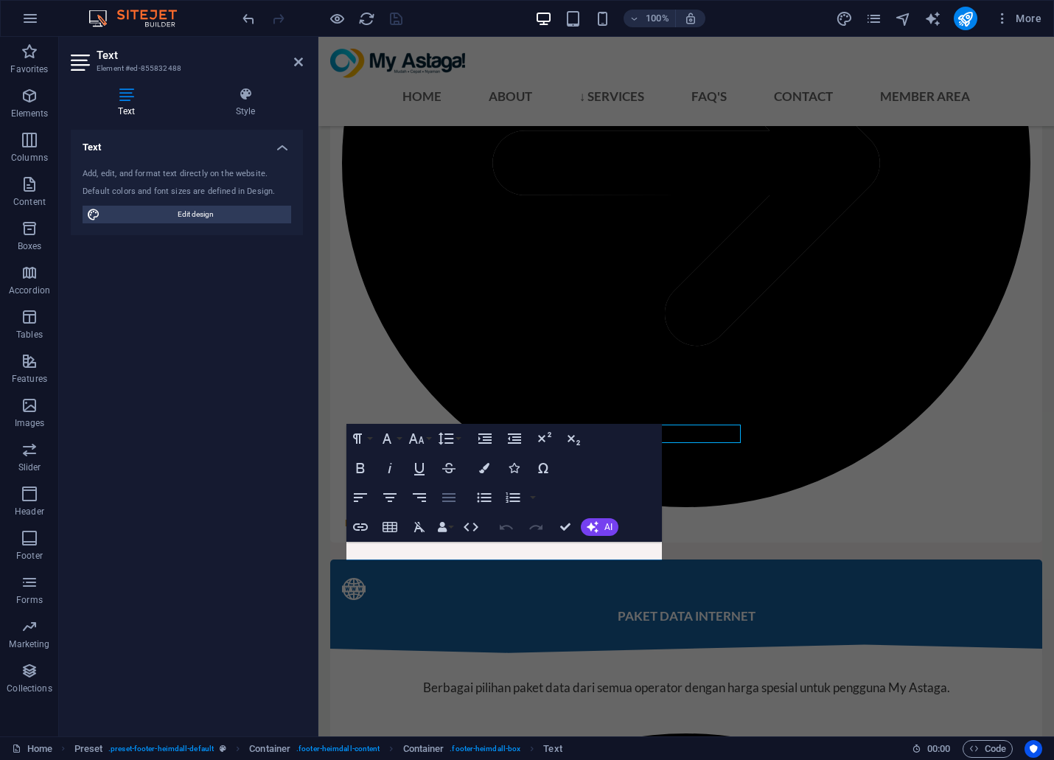
scroll to position [4295, 0]
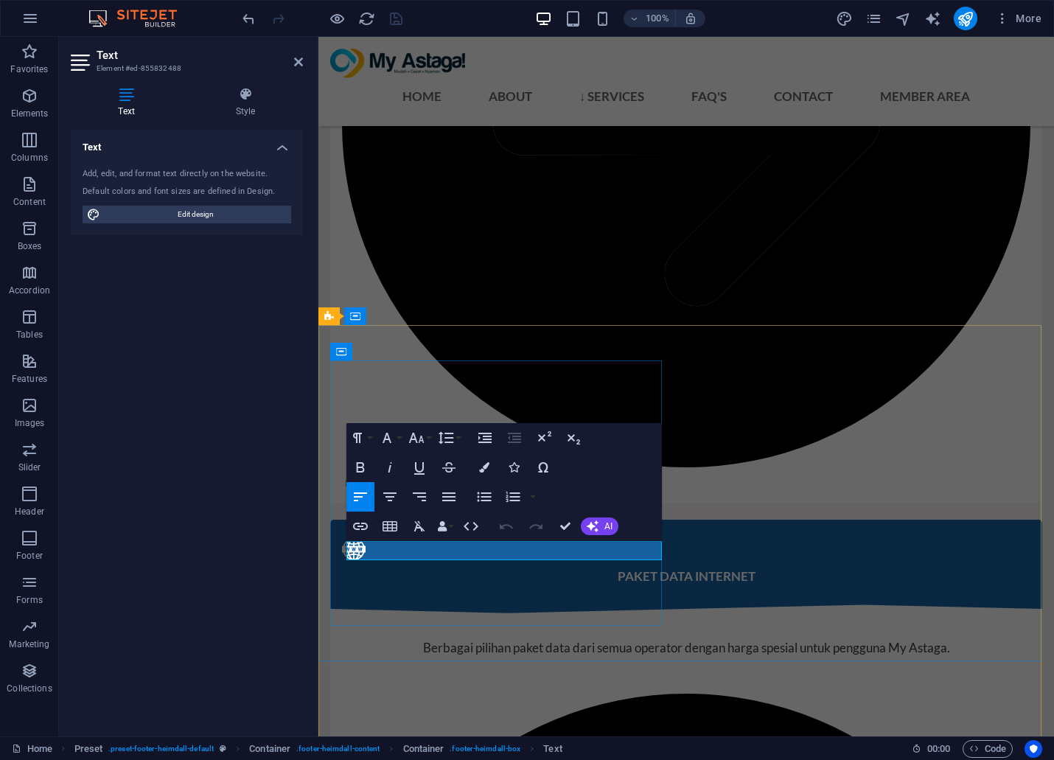
drag, startPoint x: 531, startPoint y: 554, endPoint x: 413, endPoint y: 545, distance: 118.2
click at [360, 526] on icon "button" at bounding box center [360, 526] width 15 height 7
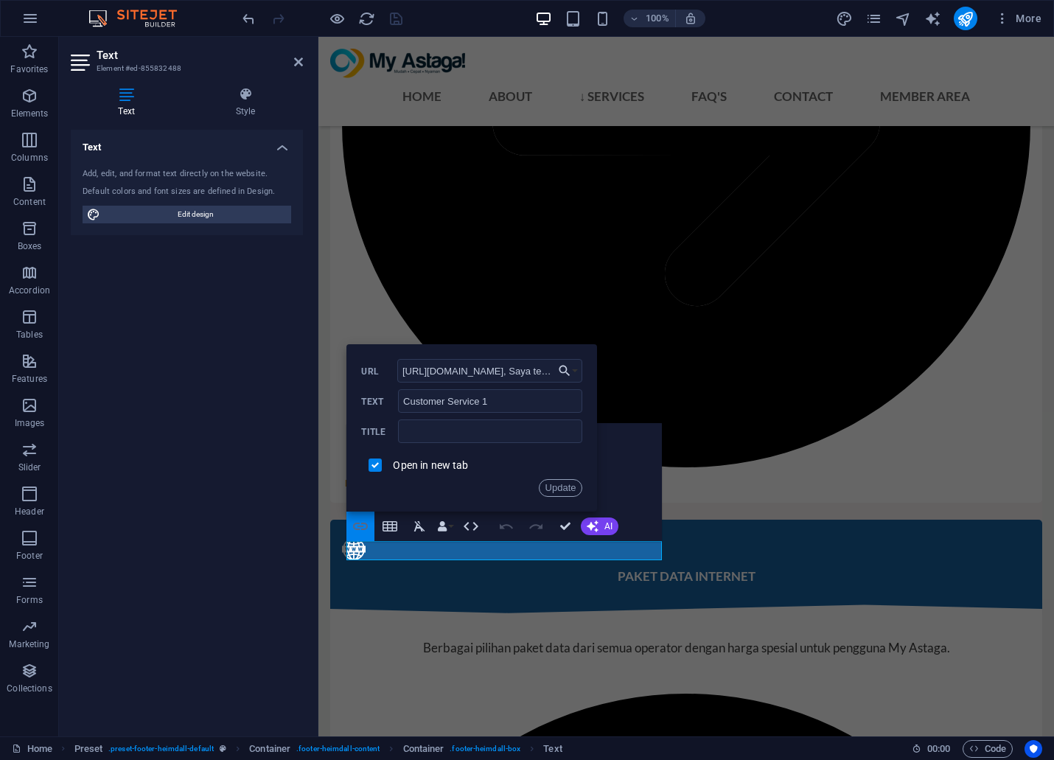
scroll to position [0, 391]
click at [458, 377] on input "[URL][DOMAIN_NAME], Saya tertarik setelah baca info My Astaga di website, boleh…" at bounding box center [490, 371] width 186 height 24
click at [429, 376] on input "[URL][DOMAIN_NAME], Saya tertarik setelah baca info My Astaga di website, boleh…" at bounding box center [490, 371] width 186 height 24
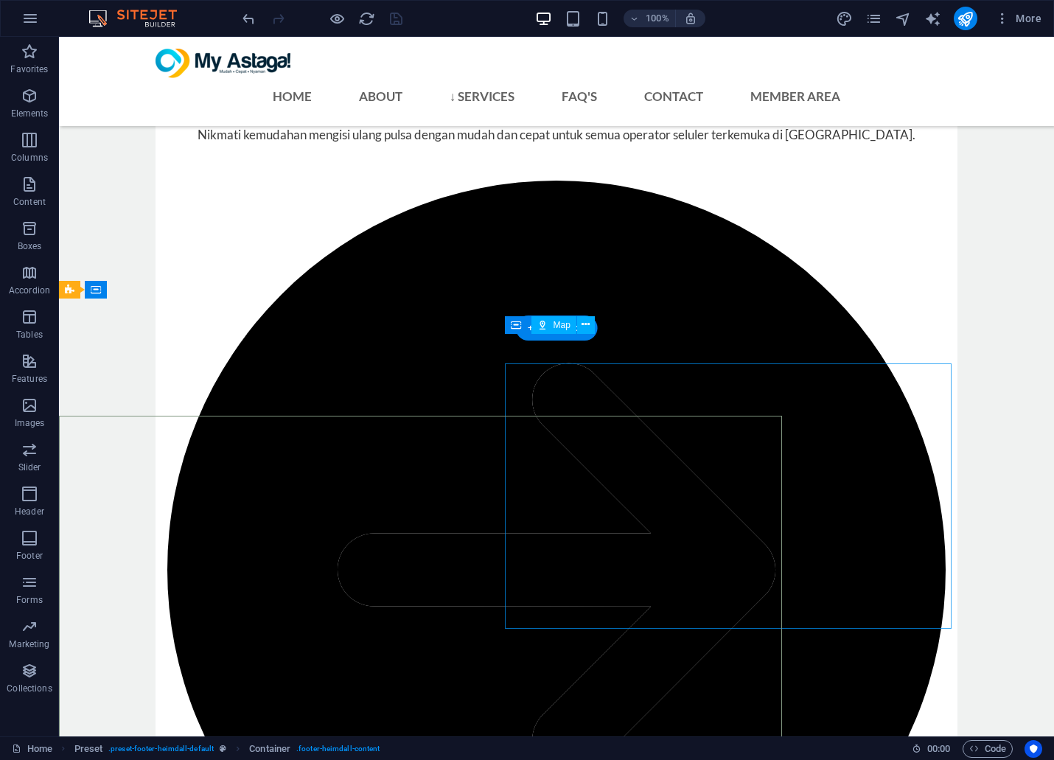
scroll to position [4255, 0]
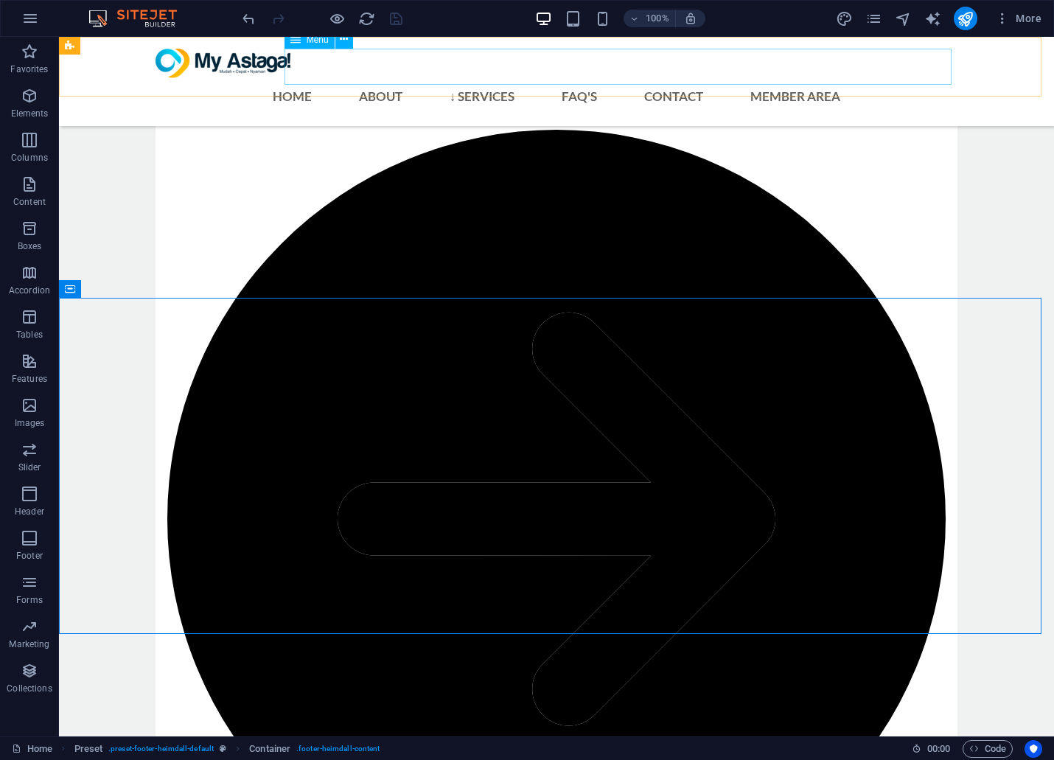
click at [735, 78] on nav "Home About ↓ Services Pulsa All Operator Paket Data Internet Token Listrik Top …" at bounding box center [557, 96] width 802 height 36
select select "1"
select select
select select "3"
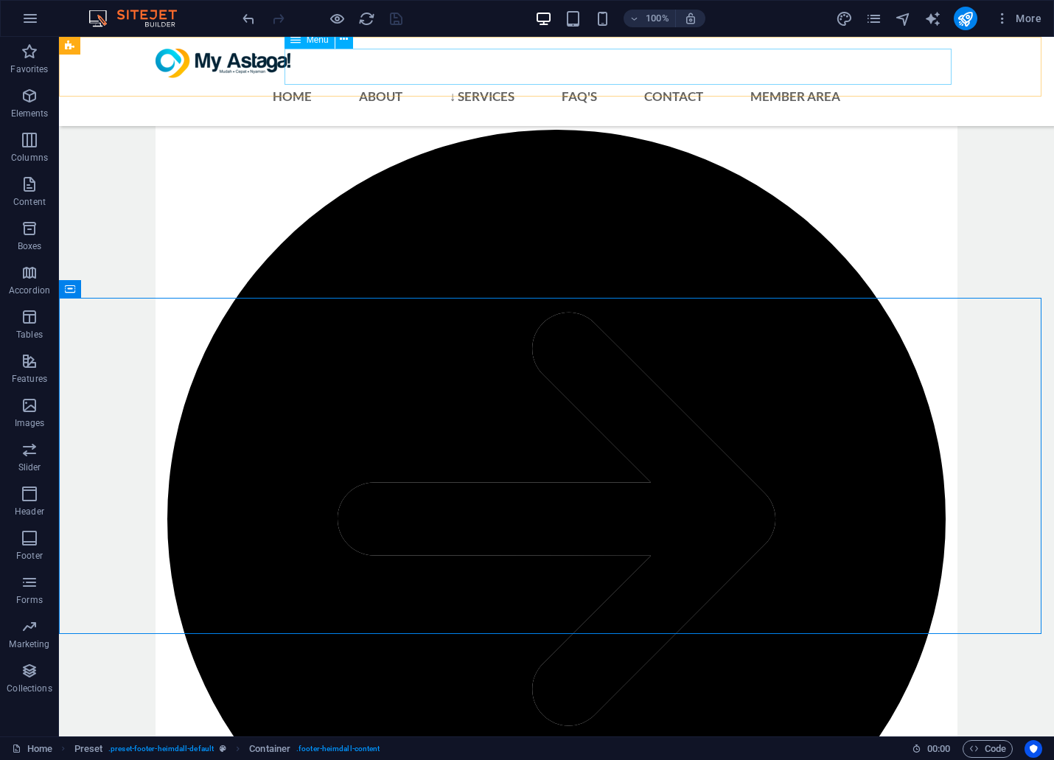
select select
select select "4"
select select
select select "5"
select select
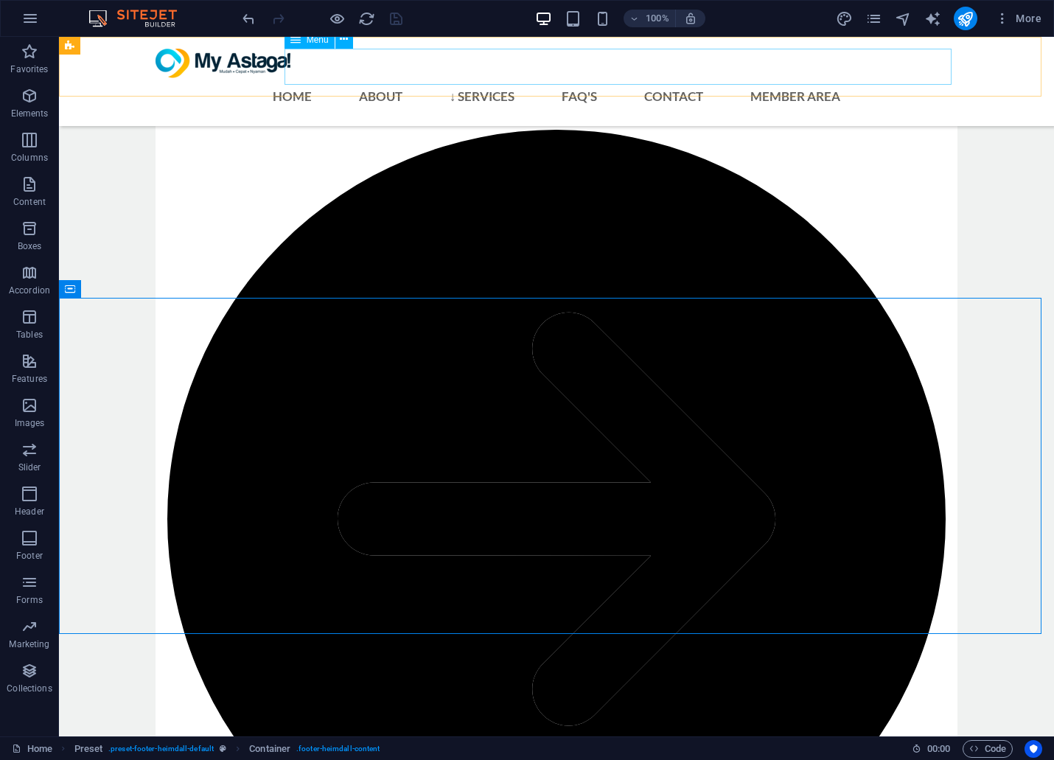
select select "6"
select select
select select "7"
select select
select select "10"
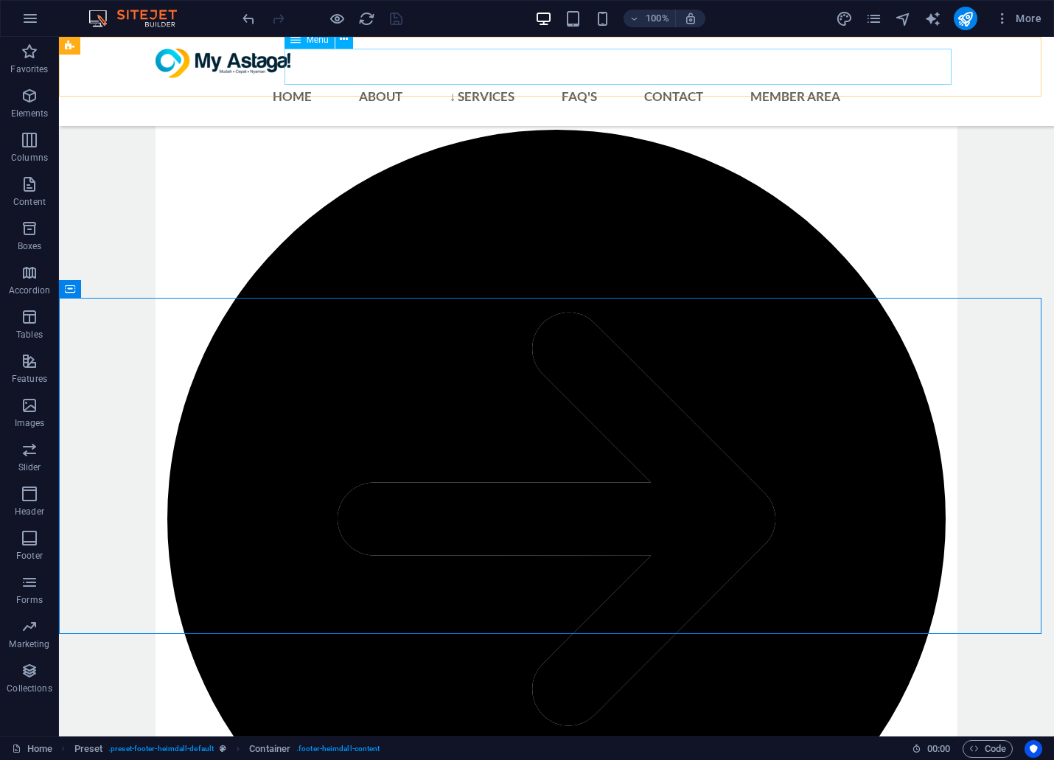
select select
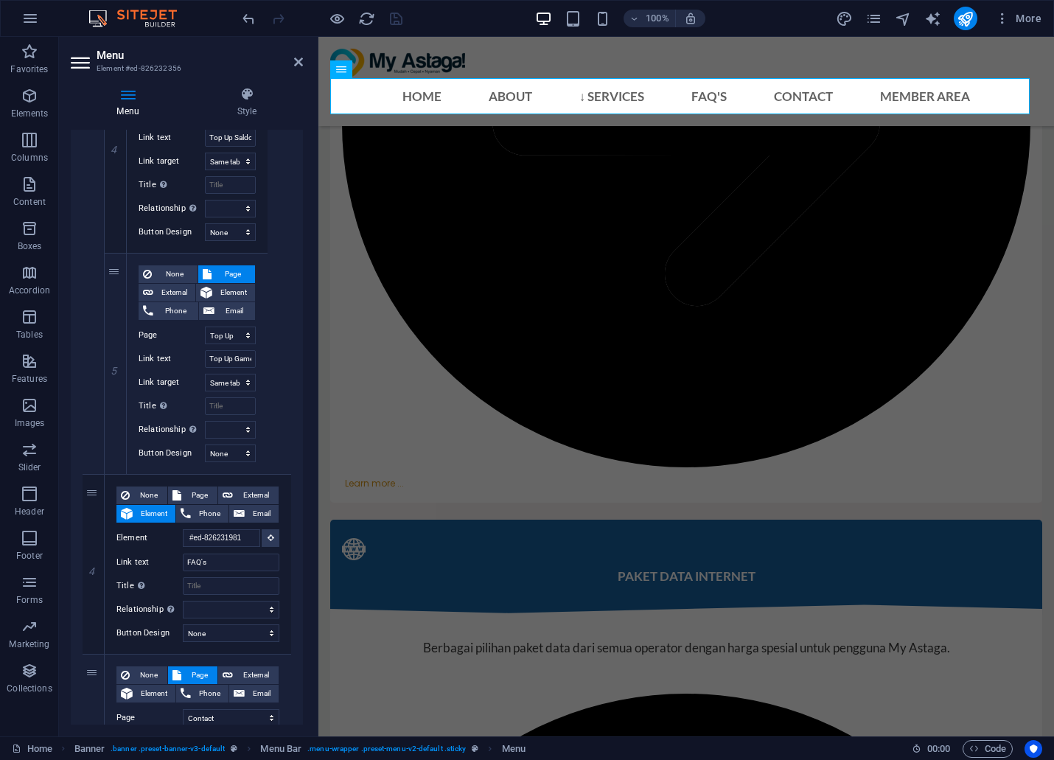
scroll to position [1766, 0]
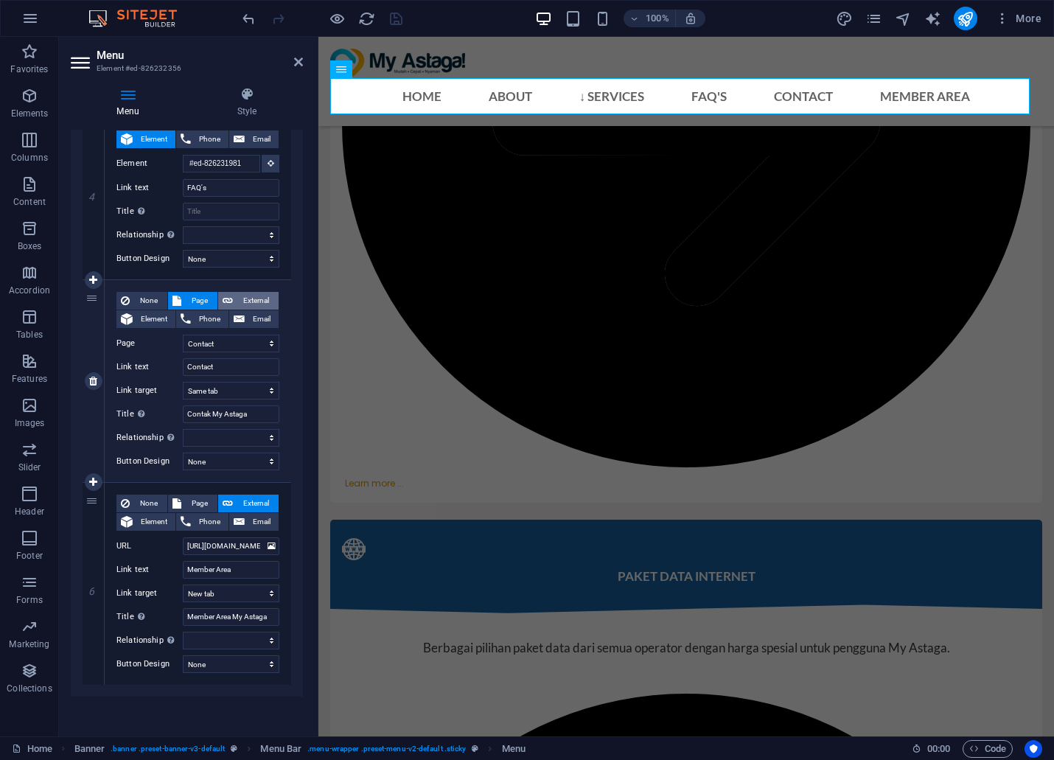
click at [256, 296] on span "External" at bounding box center [255, 301] width 37 height 18
select select
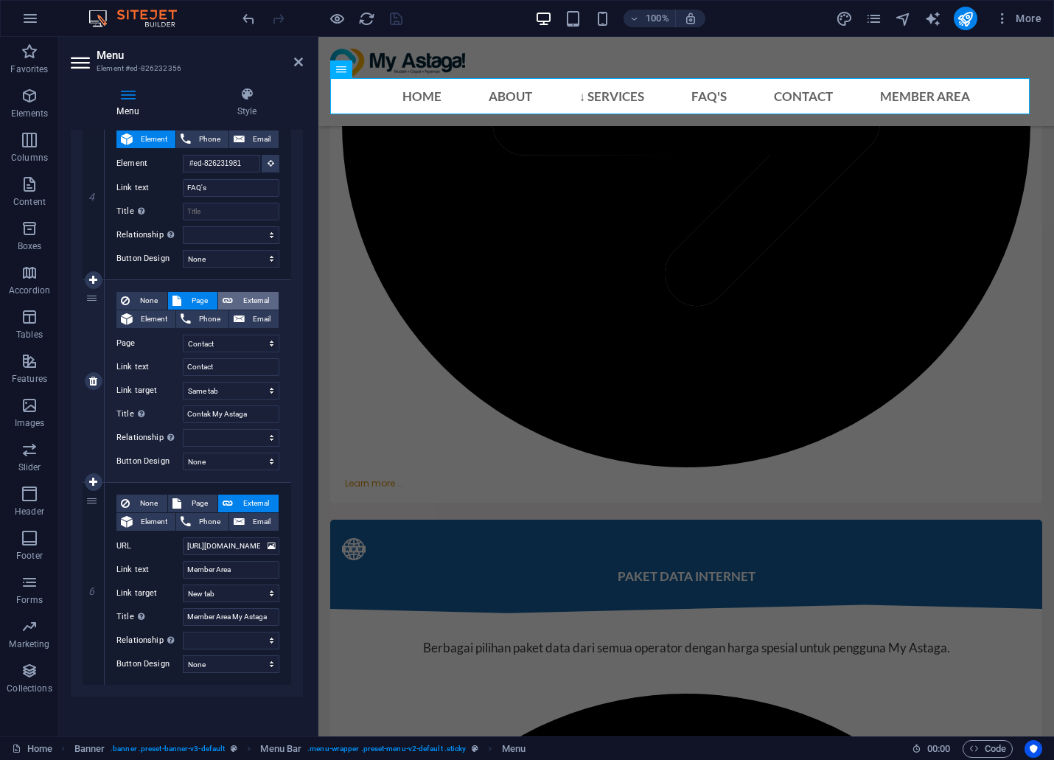
select select
select select "blank"
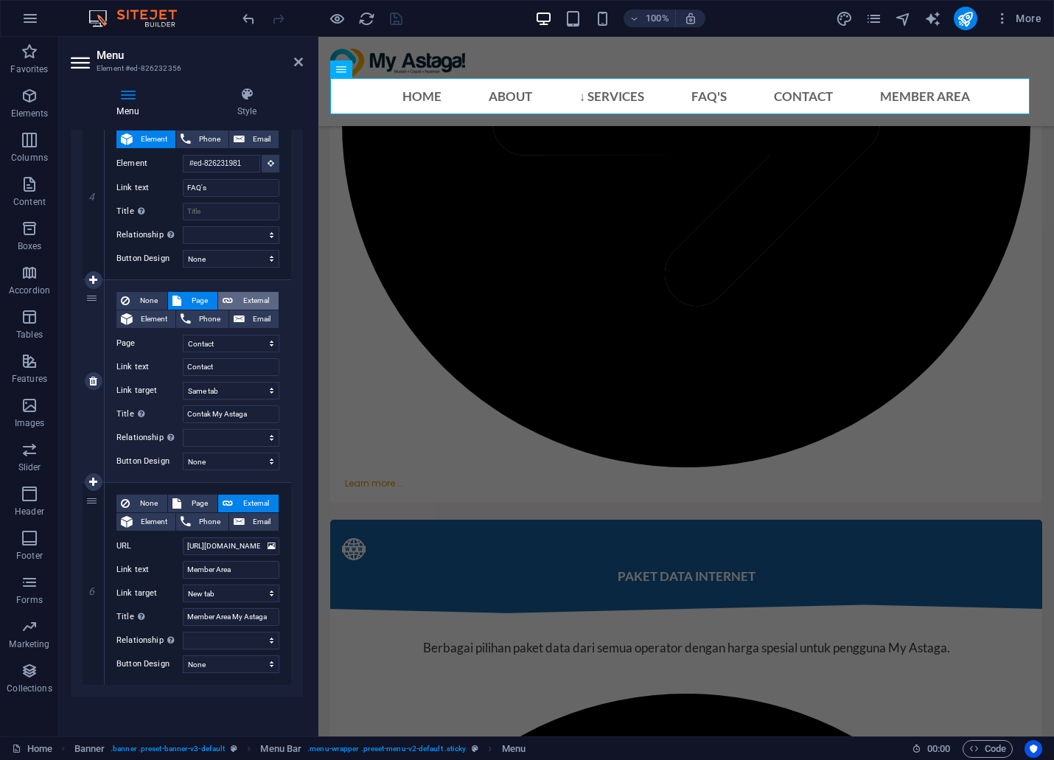
select select
click at [245, 340] on input "/16032940" at bounding box center [231, 344] width 97 height 18
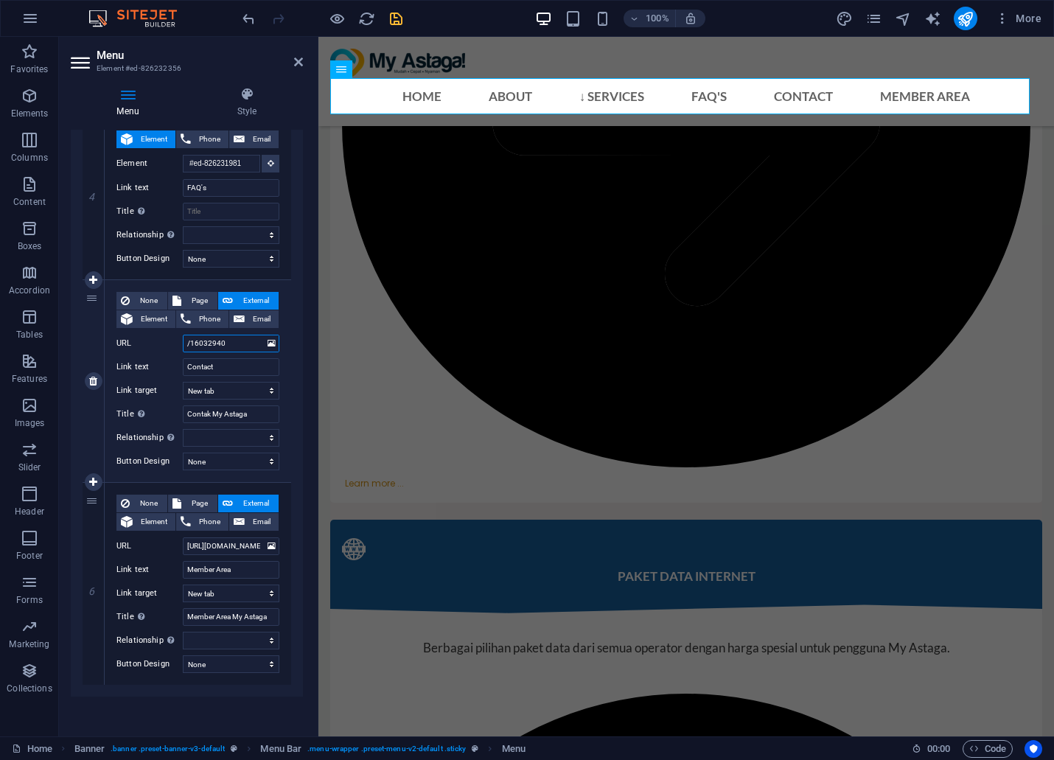
paste input "[URL][DOMAIN_NAME], Saya tertarik setelah baca info My Astaga di website, boleh…"
type input "[URL][DOMAIN_NAME], Saya tertarik setelah baca info My Astaga di website, boleh…"
select select
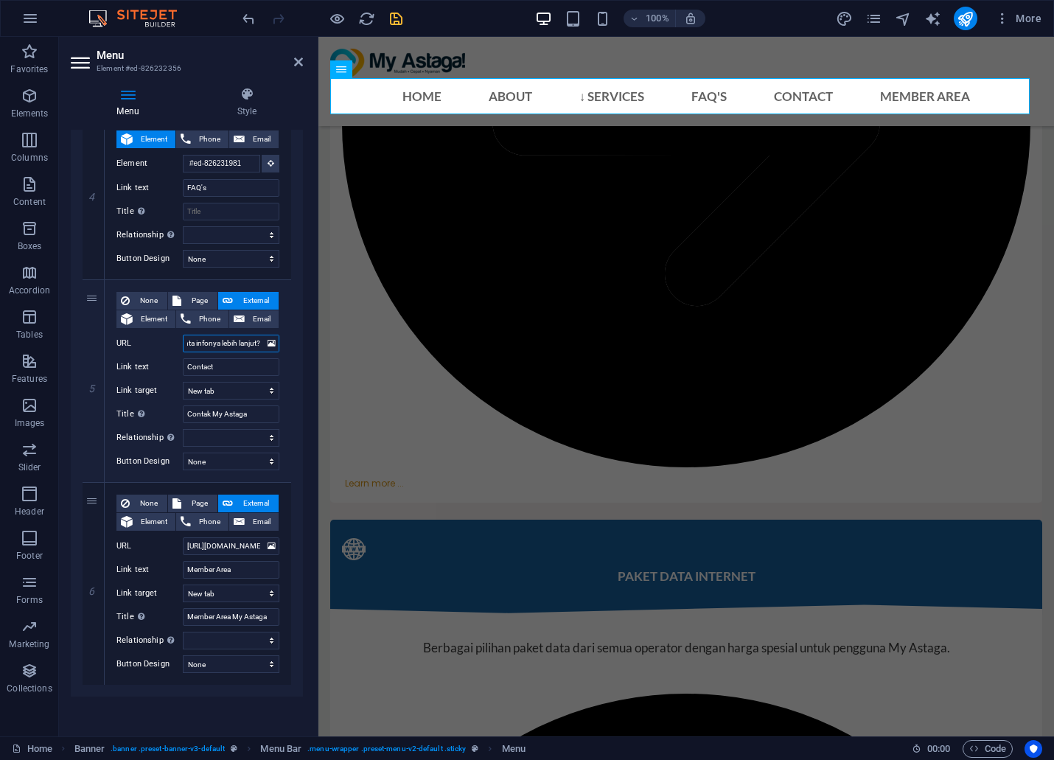
select select
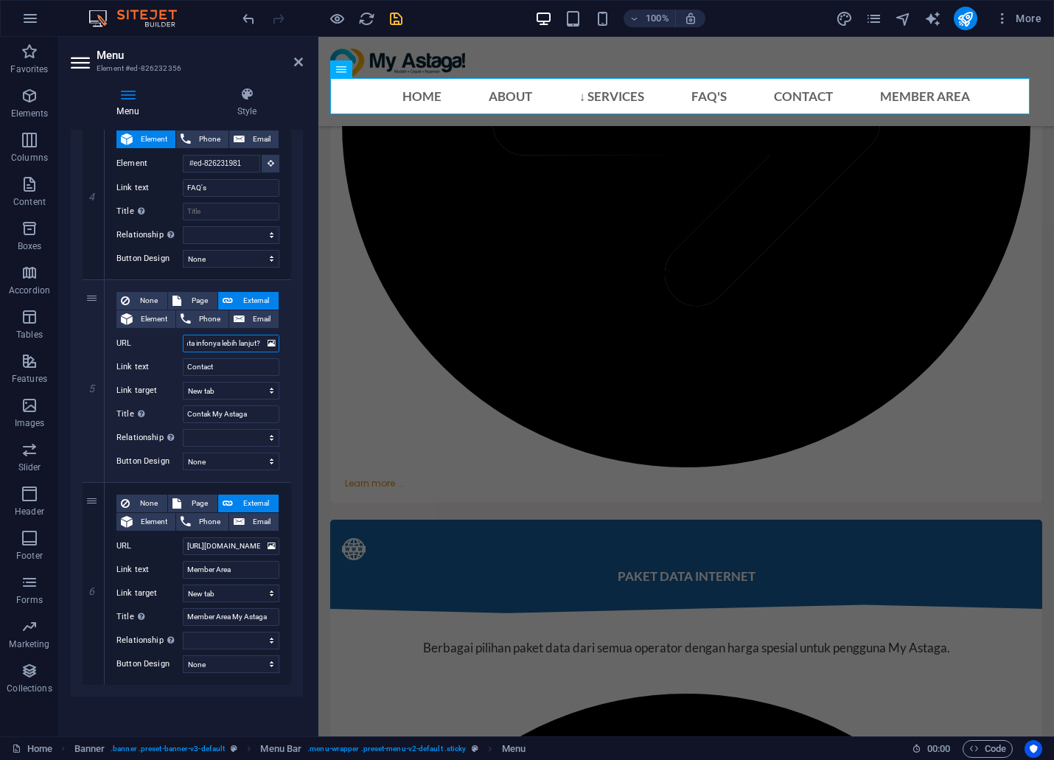
select select
type input "[URL][DOMAIN_NAME], Saya tertarik setelah baca info My Astaga di website, boleh…"
click at [399, 13] on icon "save" at bounding box center [396, 18] width 17 height 17
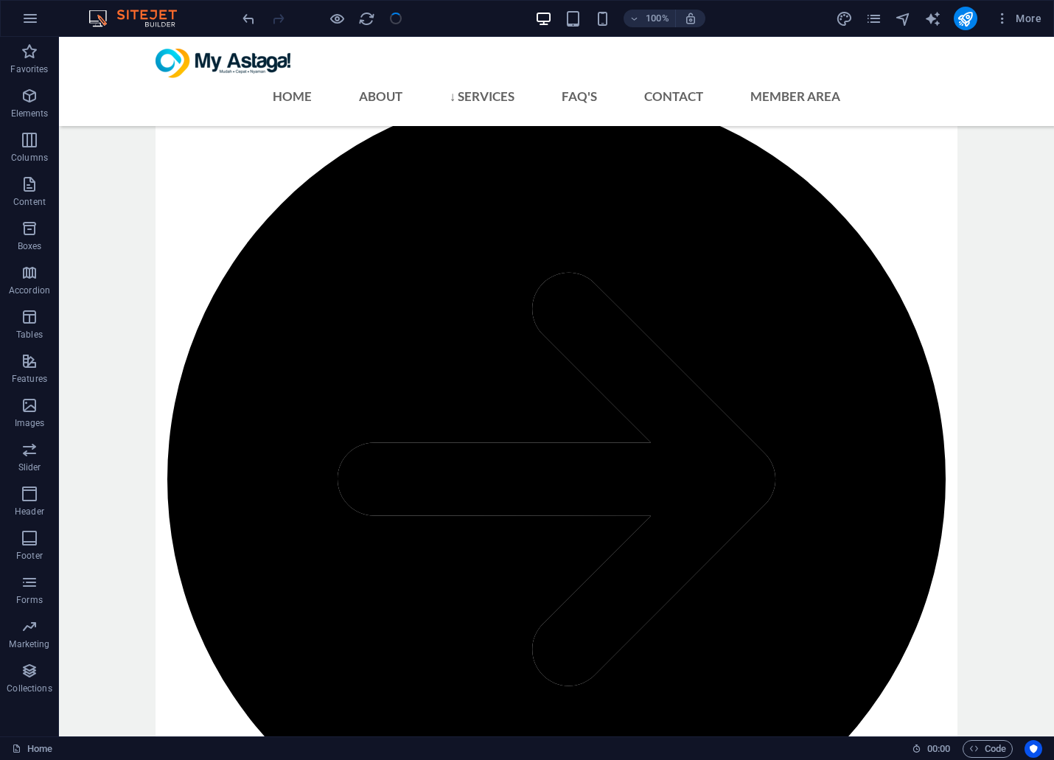
scroll to position [4255, 0]
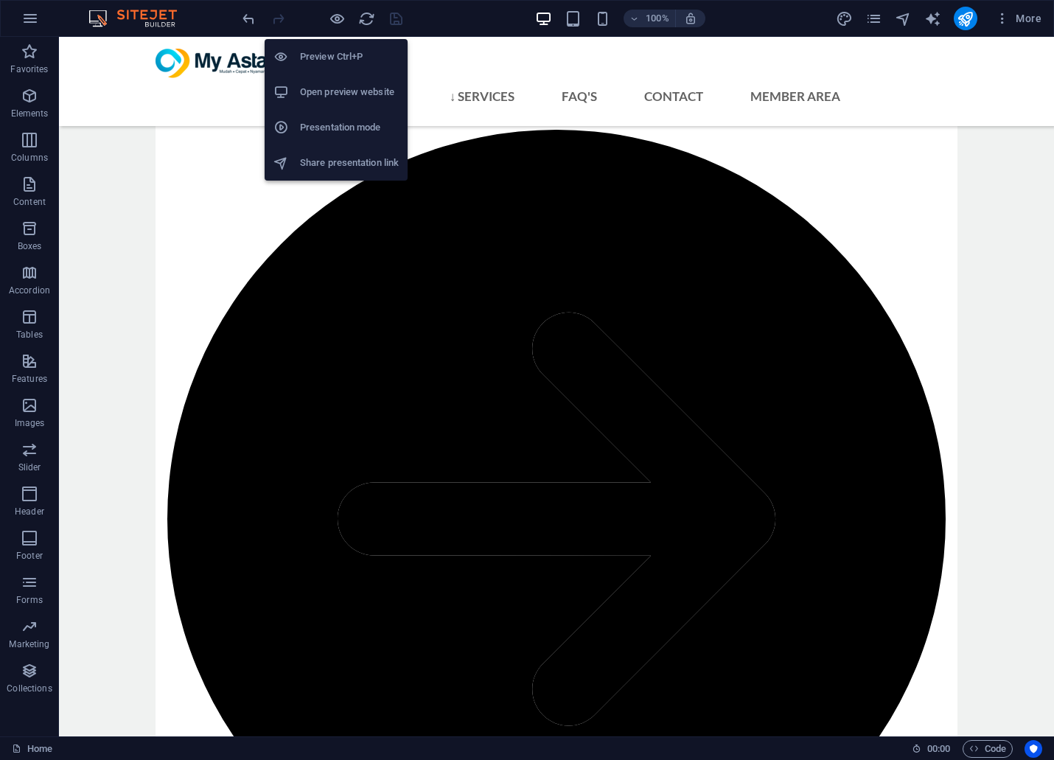
click at [300, 87] on h6 "Open preview website" at bounding box center [349, 92] width 99 height 18
drag, startPoint x: 340, startPoint y: 17, endPoint x: 351, endPoint y: 16, distance: 11.1
click at [340, 17] on icon "button" at bounding box center [337, 18] width 17 height 17
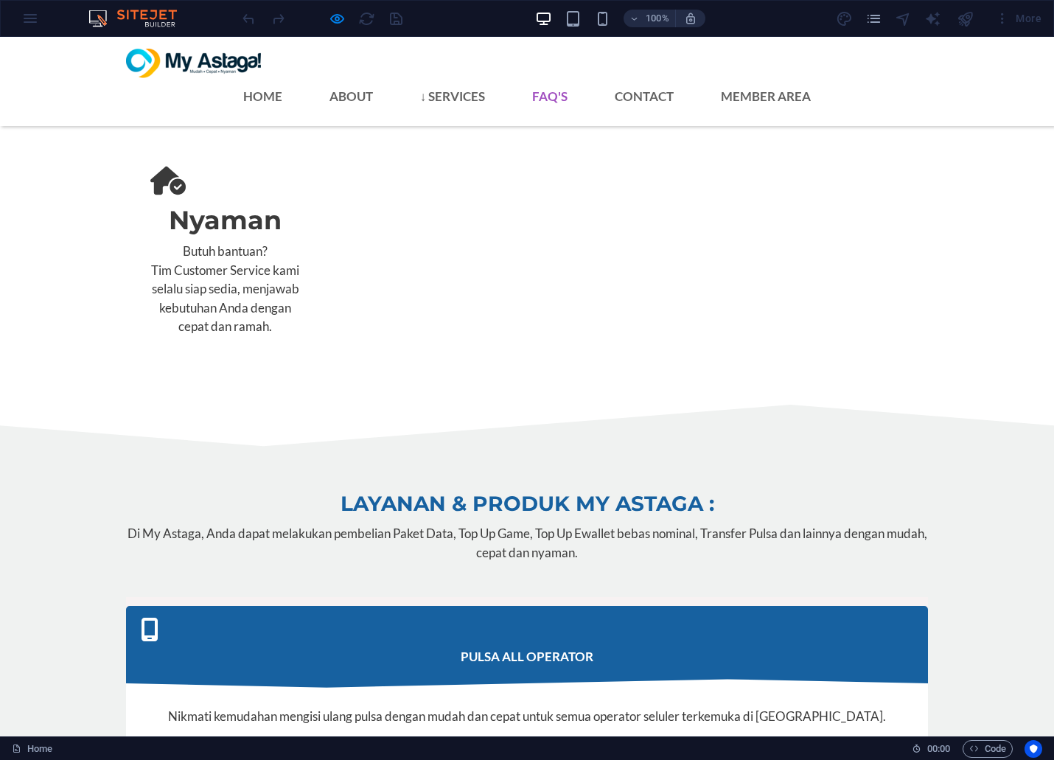
scroll to position [3718, 0]
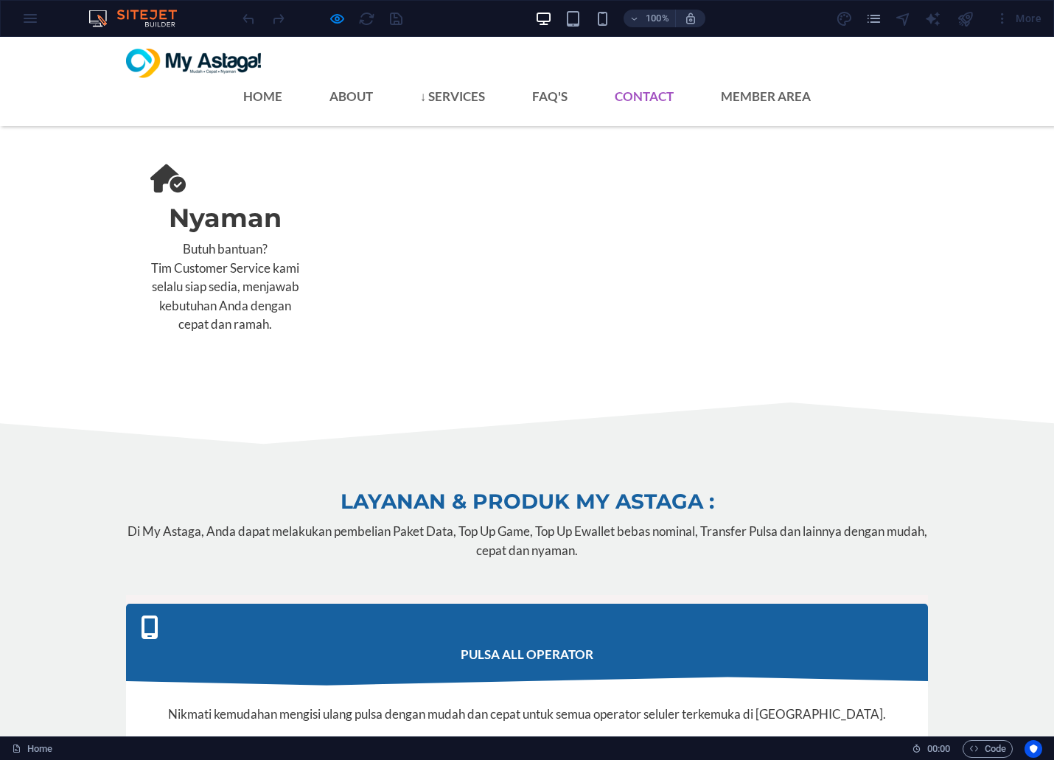
click at [685, 78] on link "Contact" at bounding box center [644, 96] width 83 height 36
click at [823, 78] on link "Member Area" at bounding box center [766, 96] width 114 height 36
click at [820, 78] on link "Member Area" at bounding box center [766, 96] width 114 height 36
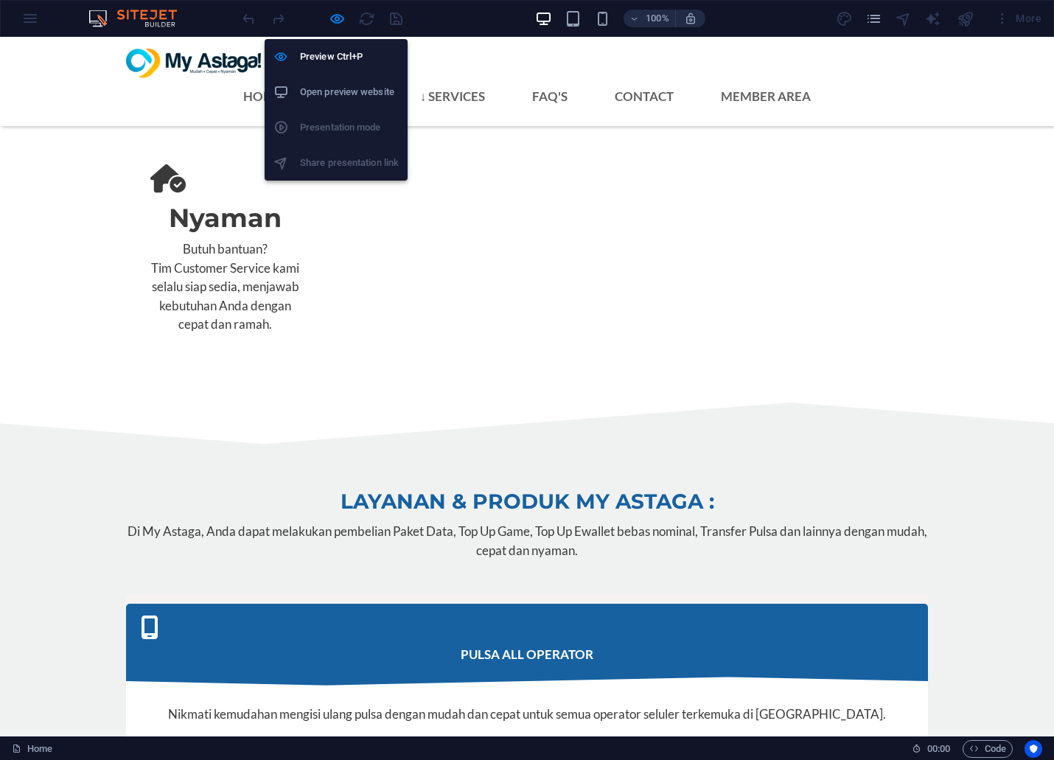
click at [307, 89] on h6 "Open preview website" at bounding box center [349, 92] width 99 height 18
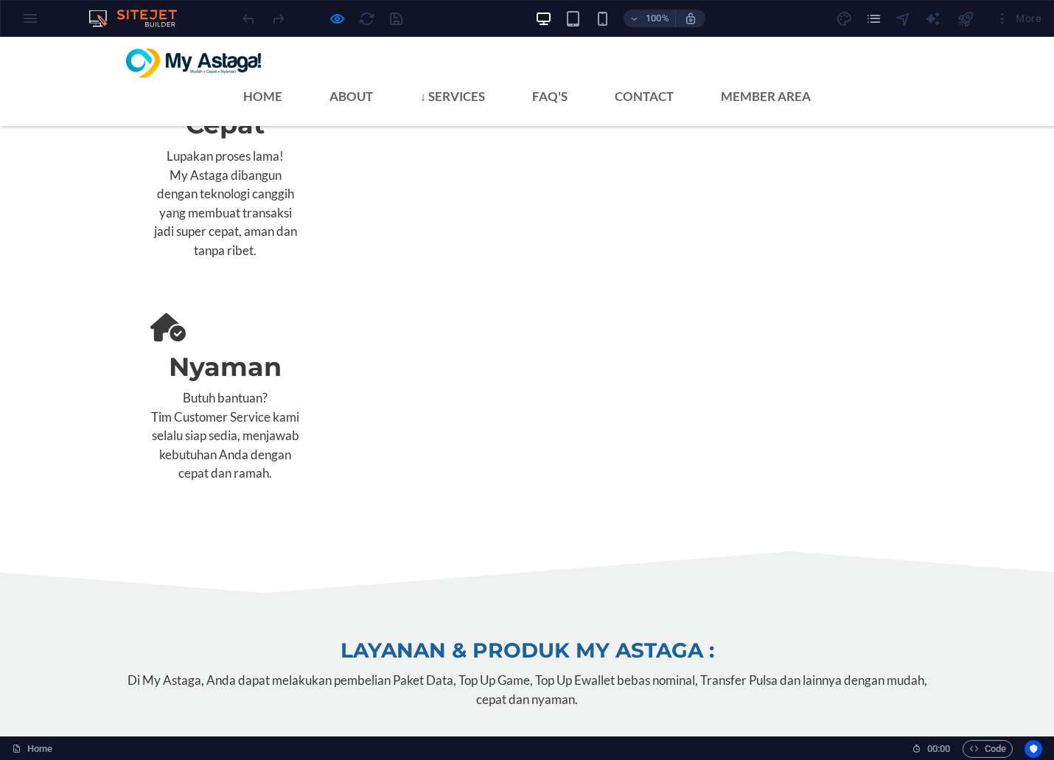
scroll to position [3472, 0]
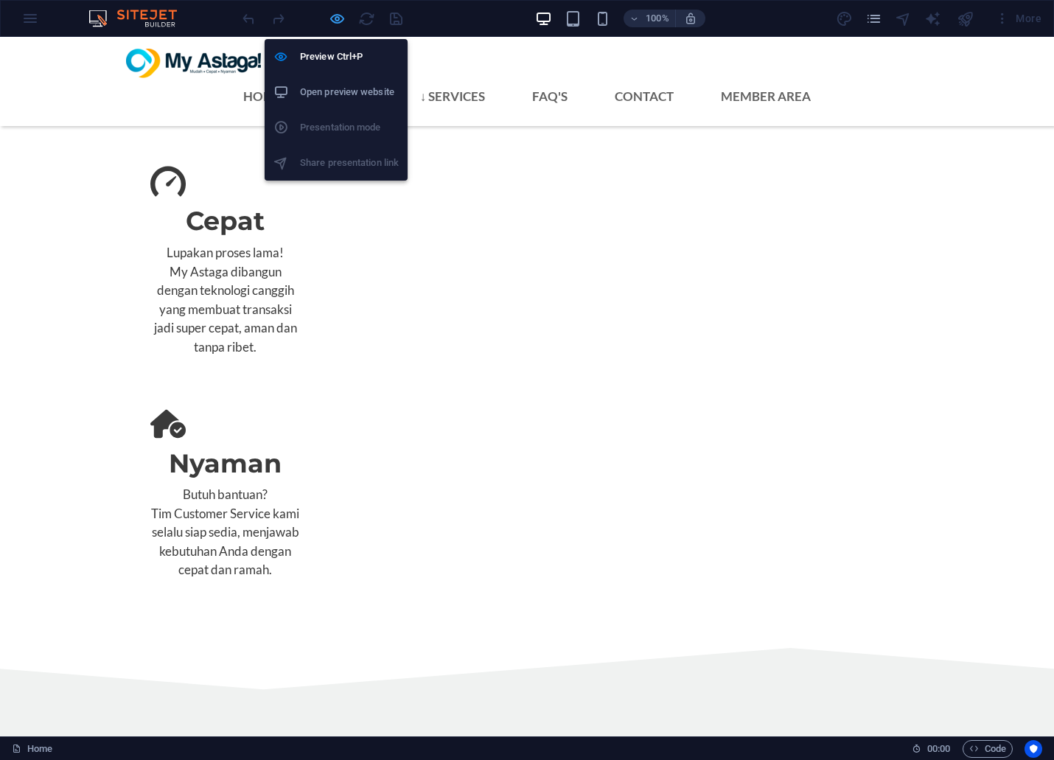
click at [330, 15] on icon "button" at bounding box center [337, 18] width 17 height 17
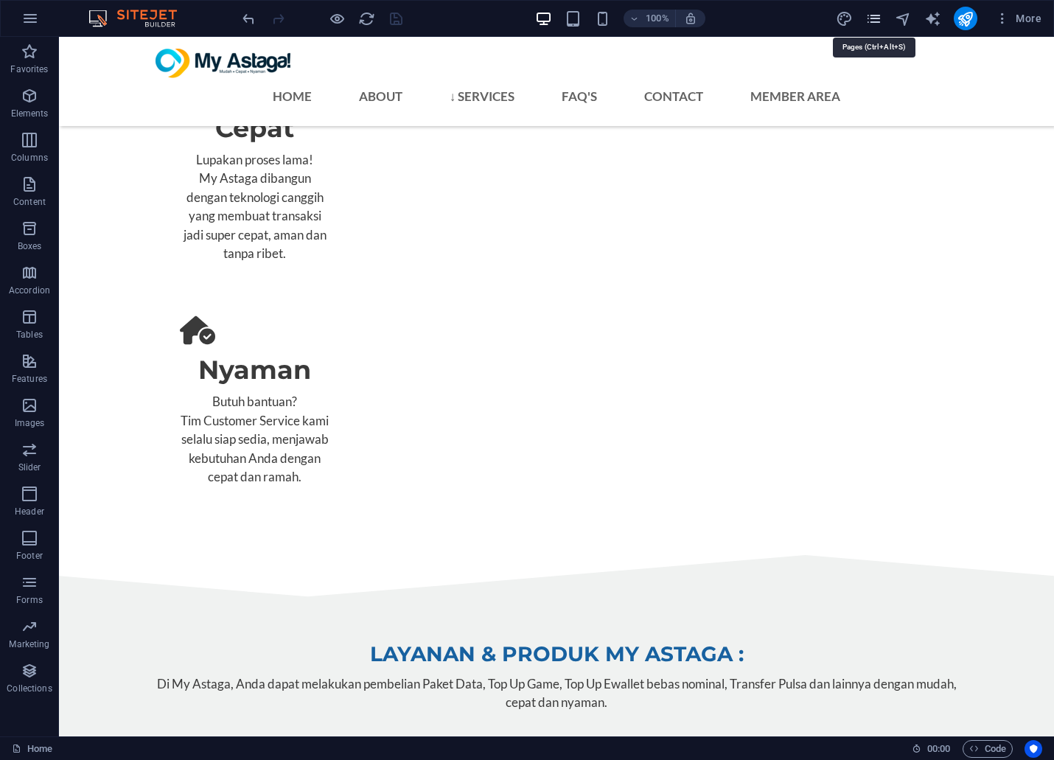
click at [871, 19] on icon "pages" at bounding box center [873, 18] width 17 height 17
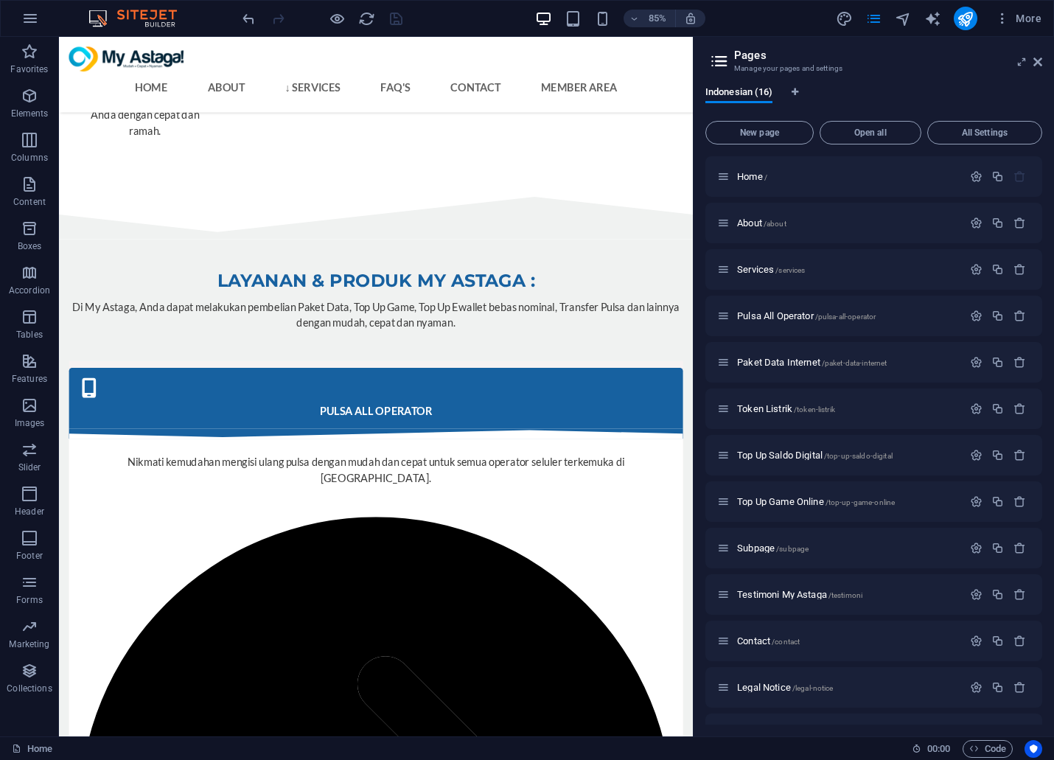
scroll to position [3452, 0]
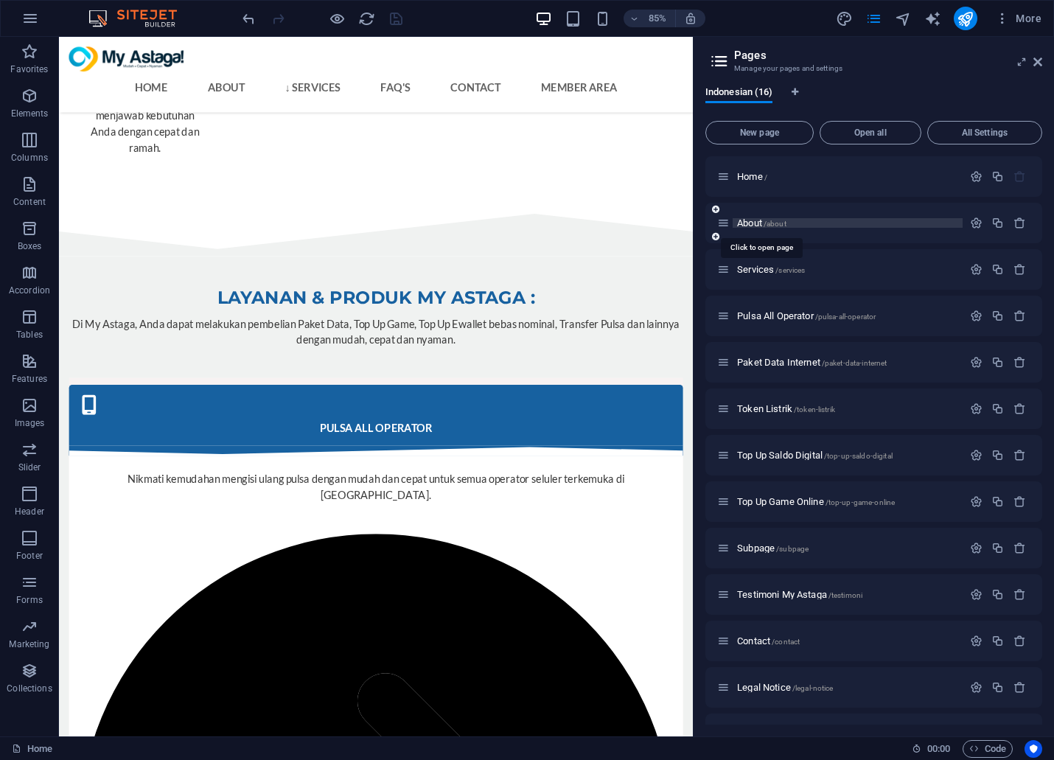
click at [747, 226] on span "About /about" at bounding box center [761, 222] width 49 height 11
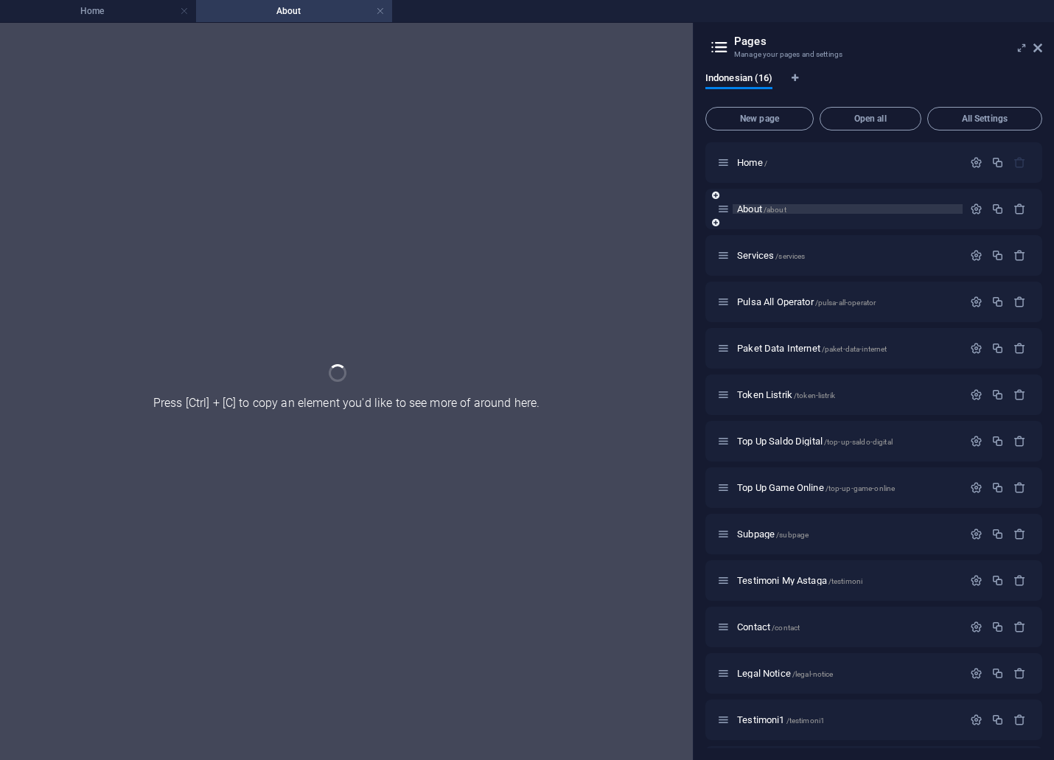
scroll to position [0, 0]
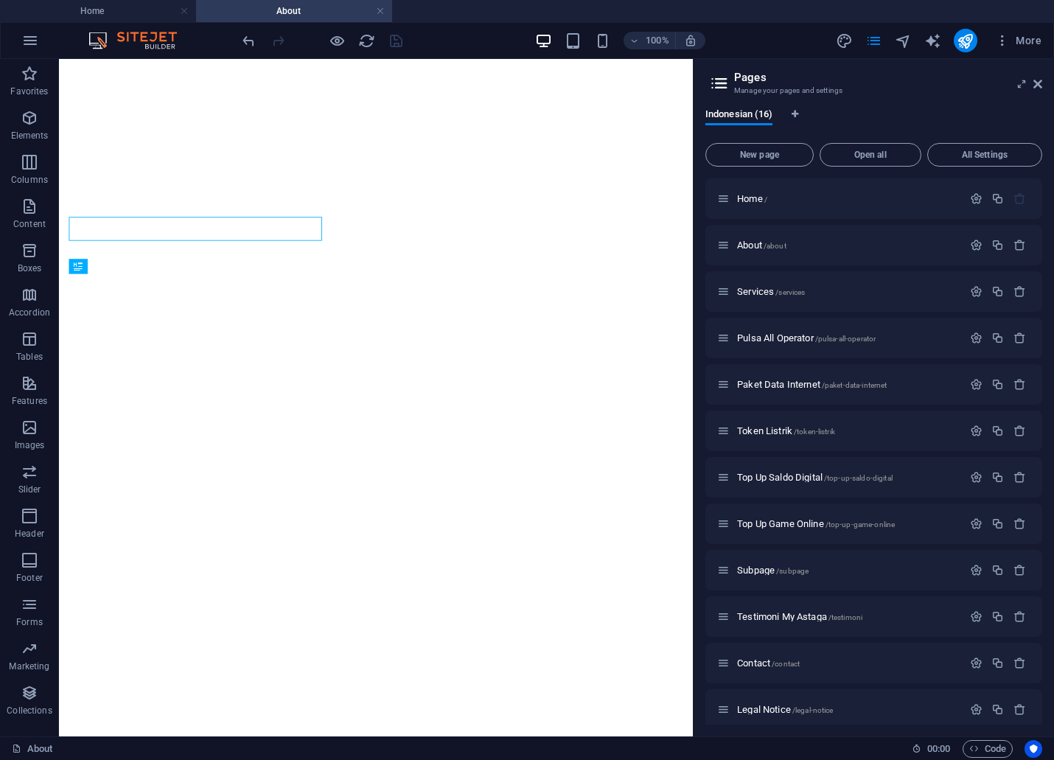
click at [1039, 46] on span "More" at bounding box center [1018, 40] width 46 height 15
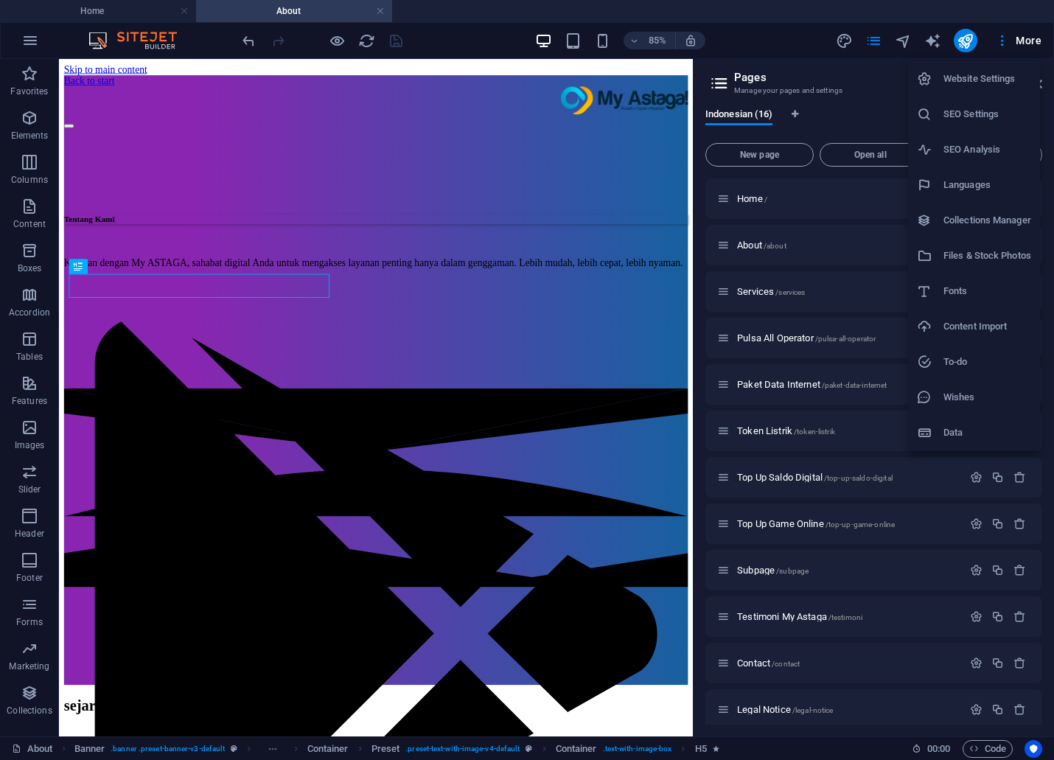
click at [427, 150] on div at bounding box center [527, 380] width 1054 height 760
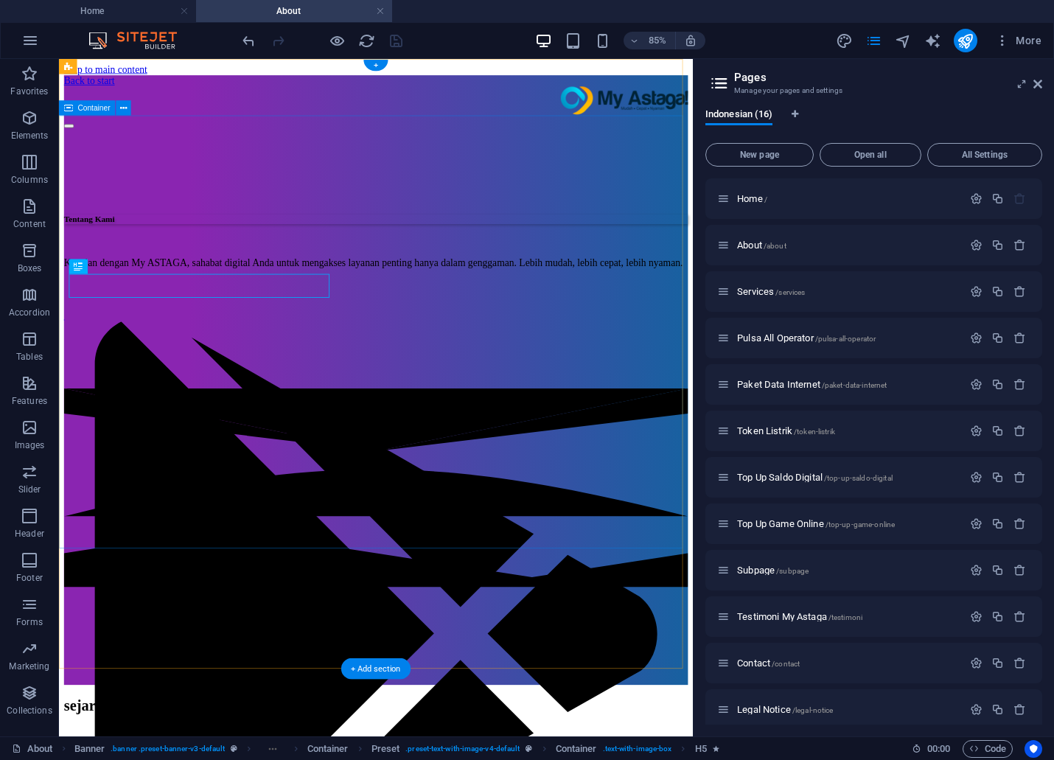
click at [637, 447] on div "Tentang Kami Kenalan dengan My ASTAGA, sahabat digital Anda untuk mengakses lay…" at bounding box center [432, 294] width 734 height 306
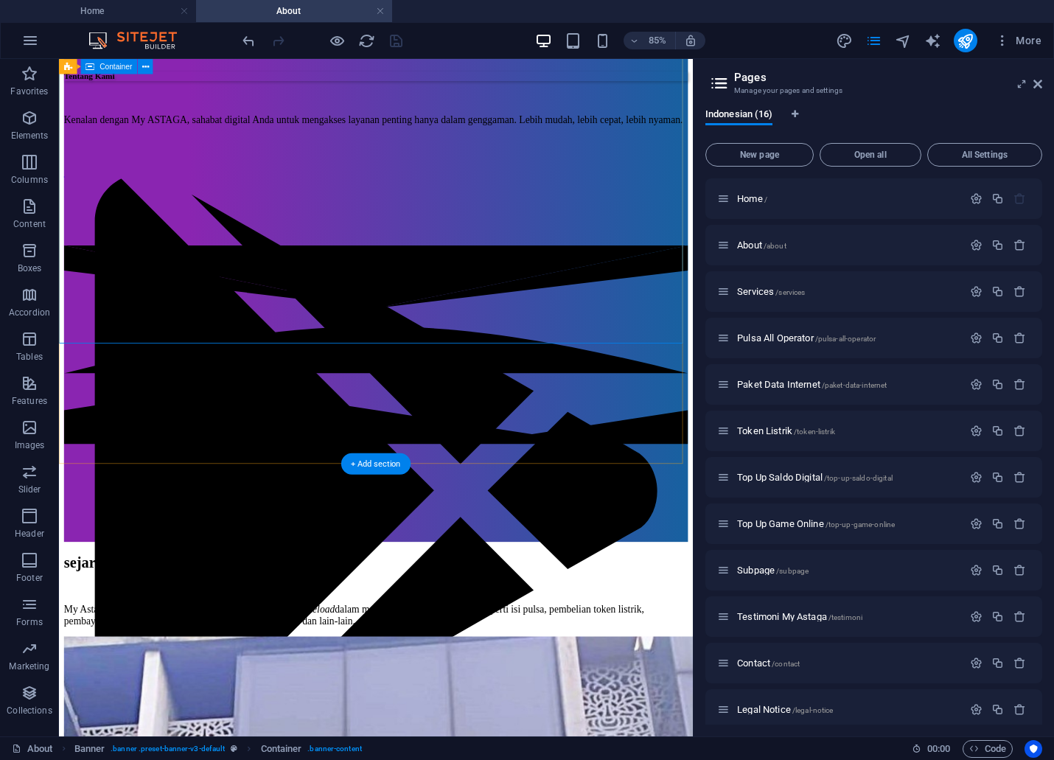
scroll to position [164, 0]
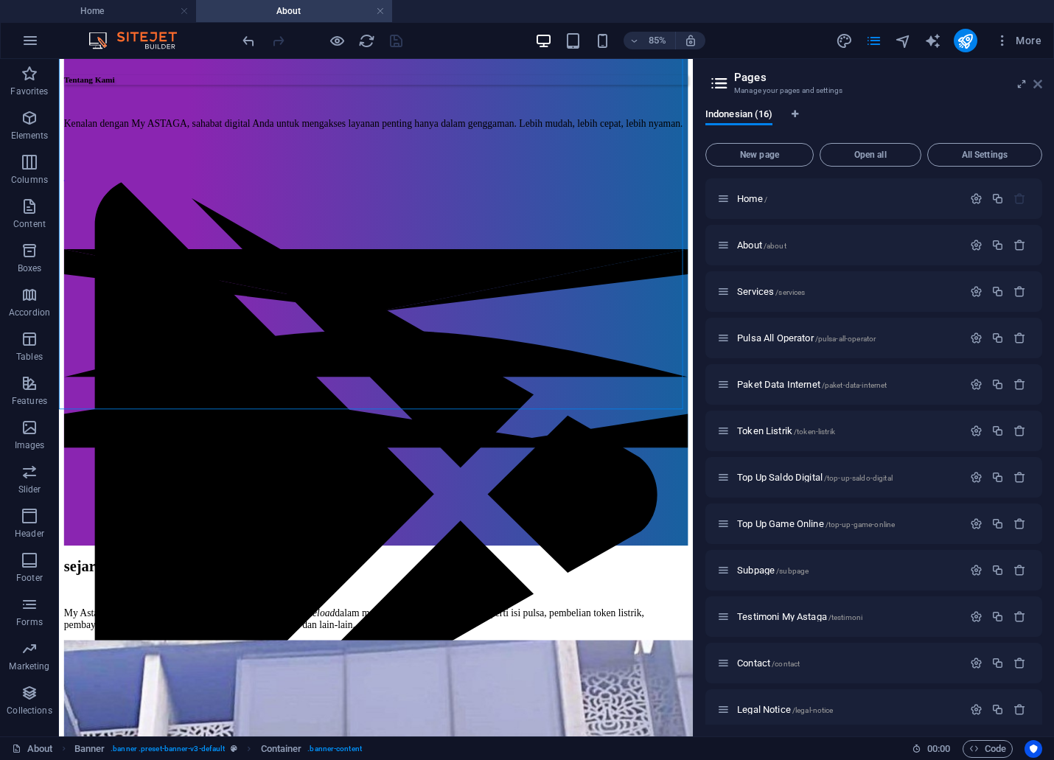
click at [1039, 82] on icon at bounding box center [1037, 84] width 9 height 12
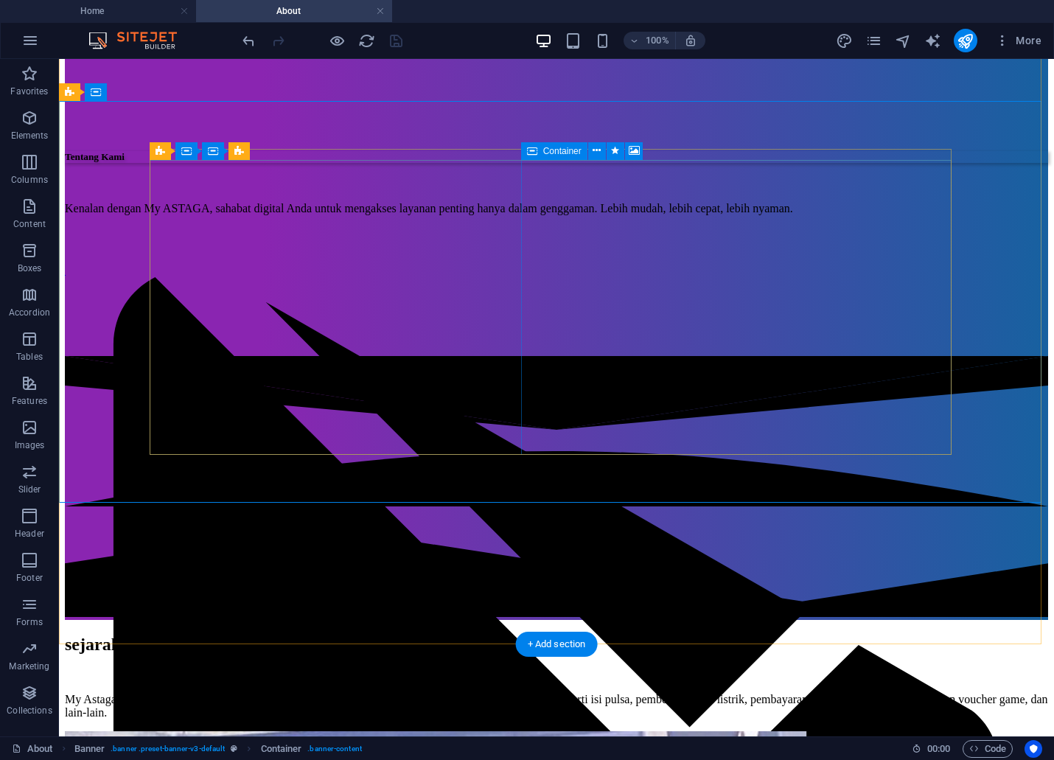
scroll to position [0, 0]
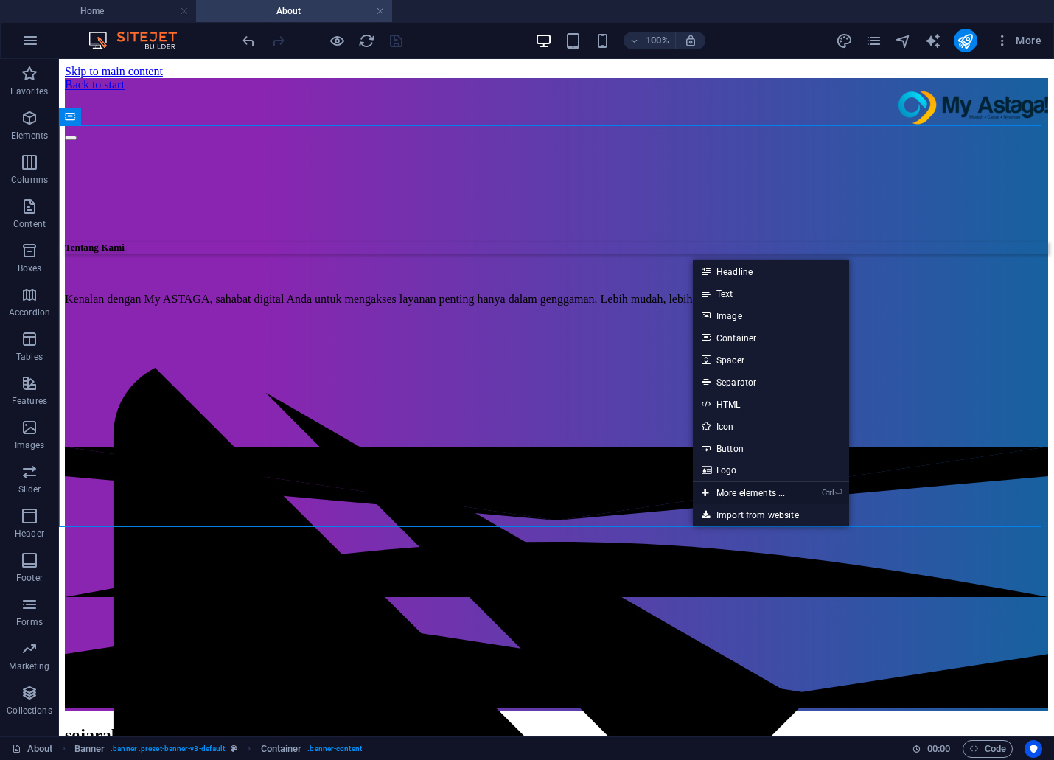
click at [725, 484] on link "Ctrl ⏎ More elements ..." at bounding box center [743, 493] width 101 height 22
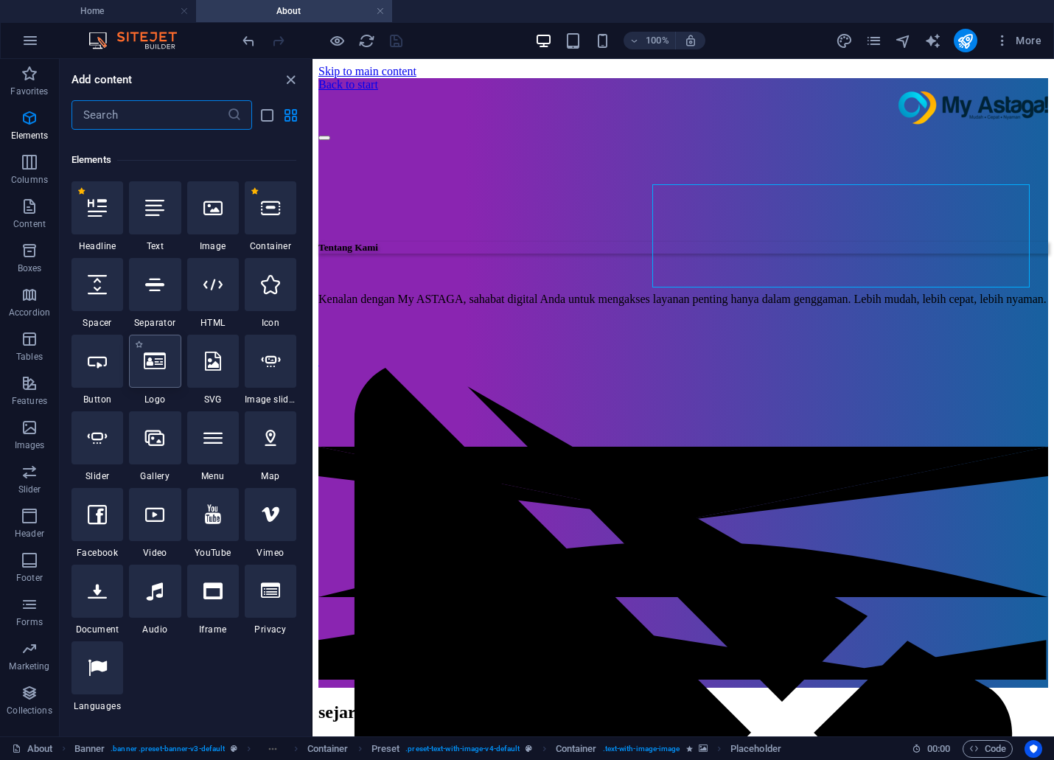
scroll to position [157, 0]
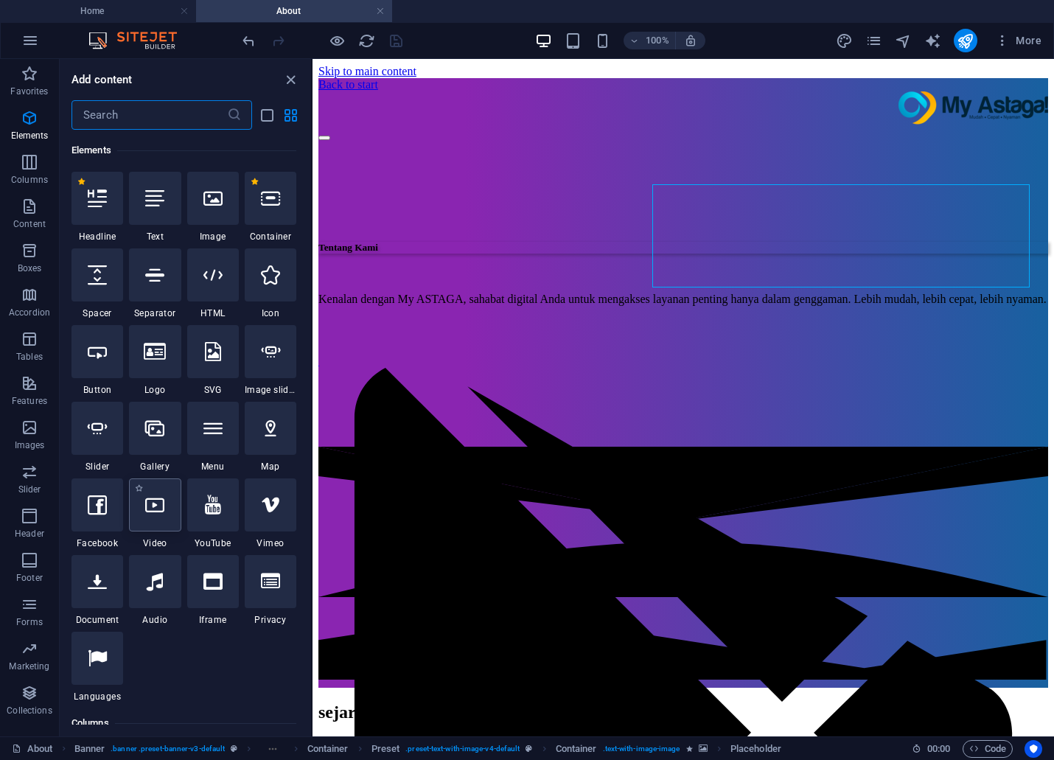
click at [167, 500] on div at bounding box center [155, 504] width 52 height 53
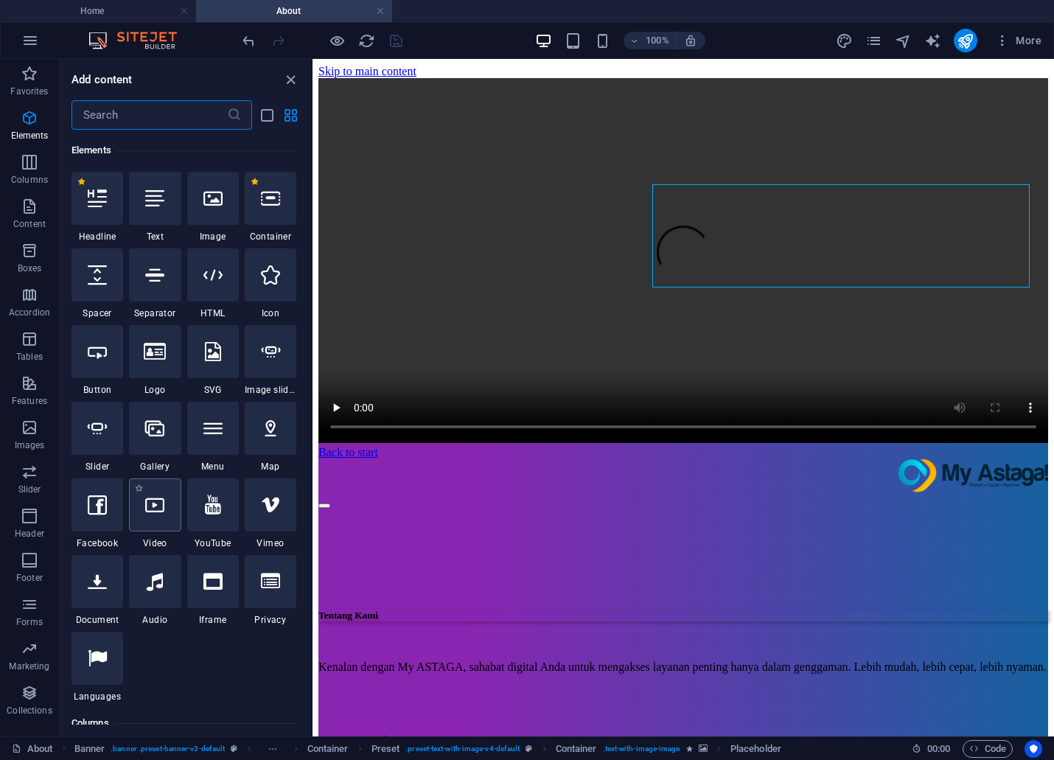
select select "%"
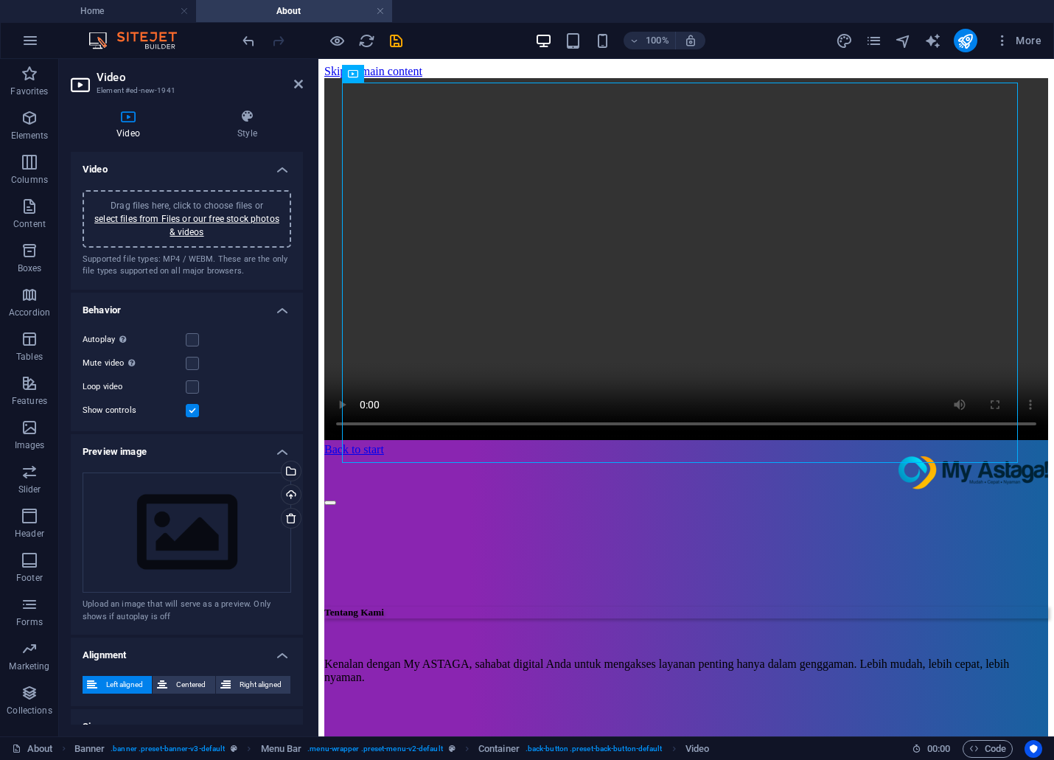
drag, startPoint x: 760, startPoint y: 259, endPoint x: 845, endPoint y: 618, distance: 368.8
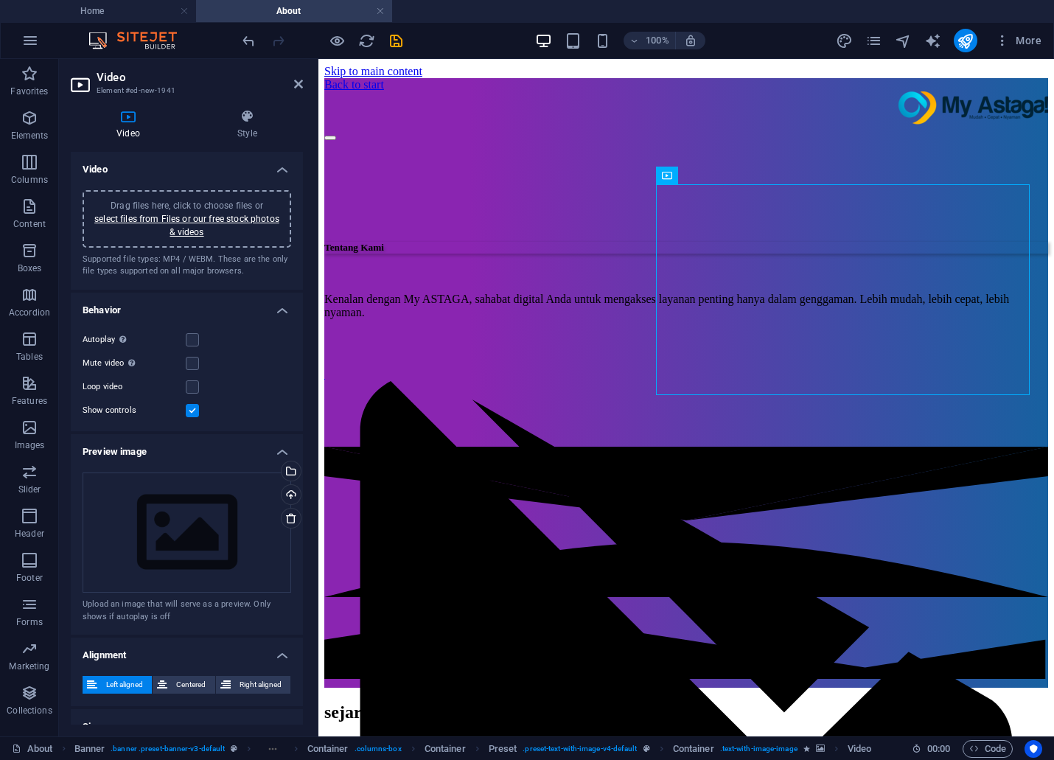
click at [238, 223] on div "Drag files here, click to choose files or select files from Files or our free s…" at bounding box center [186, 219] width 191 height 40
click at [157, 217] on link "select files from Files or our free stock photos & videos" at bounding box center [186, 226] width 185 height 24
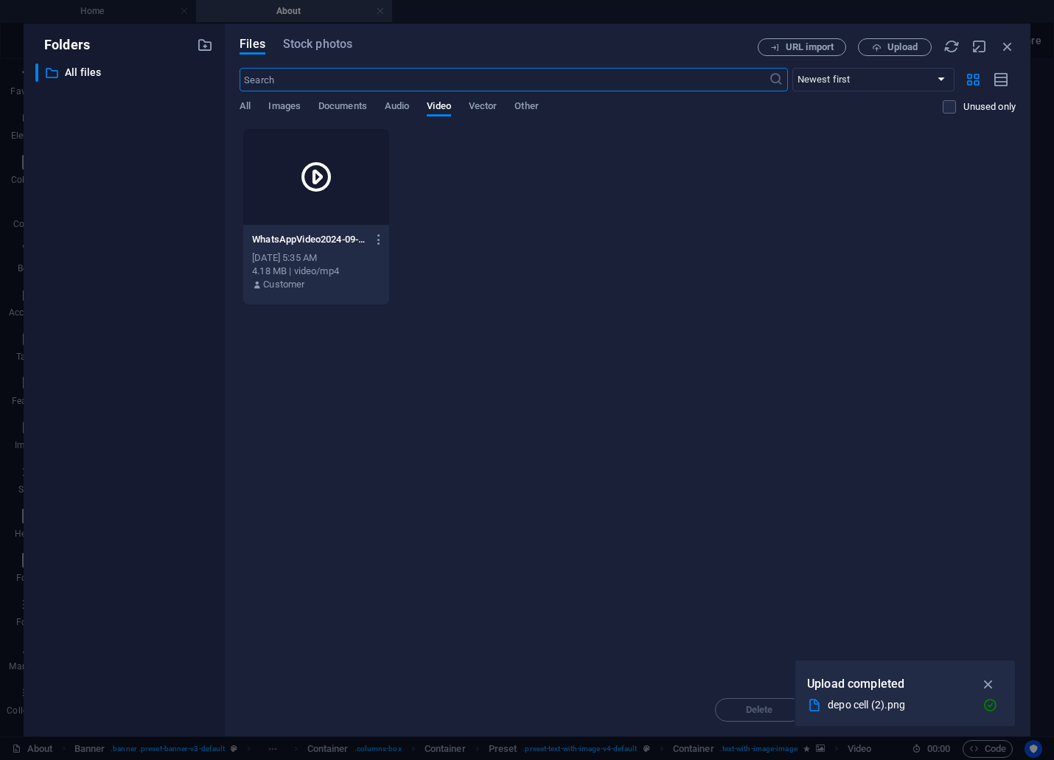
click at [364, 192] on div at bounding box center [315, 177] width 145 height 96
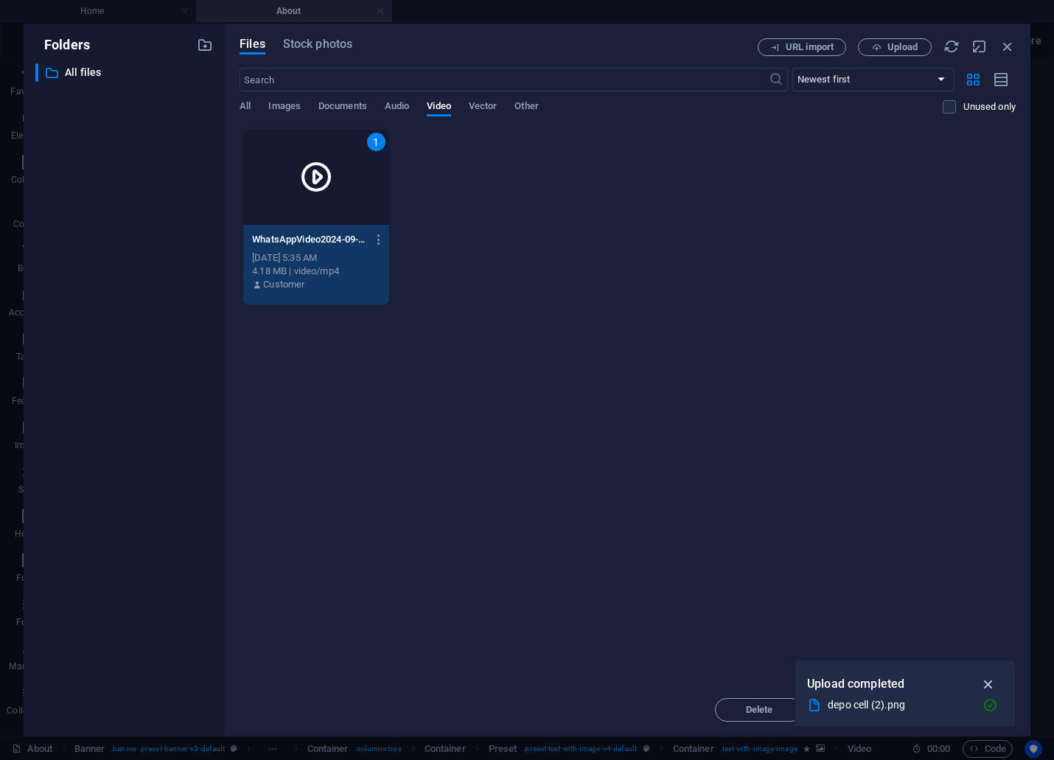
click at [983, 682] on icon "button" at bounding box center [988, 684] width 17 height 16
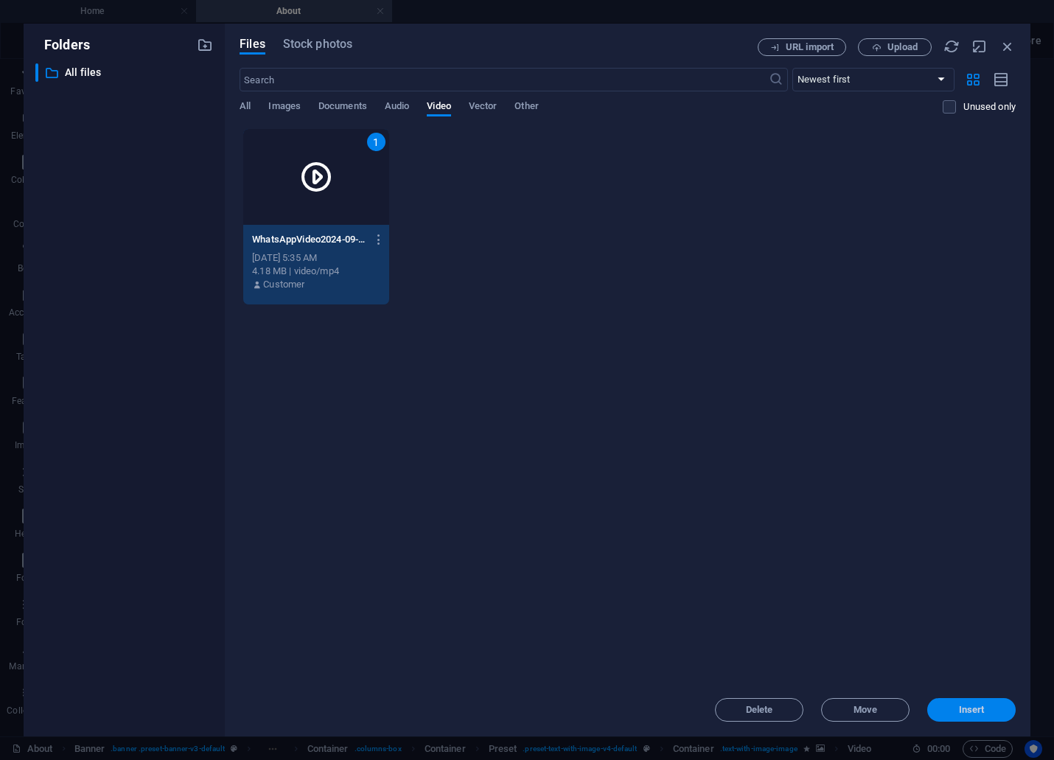
click at [991, 708] on span "Insert" at bounding box center [971, 709] width 77 height 9
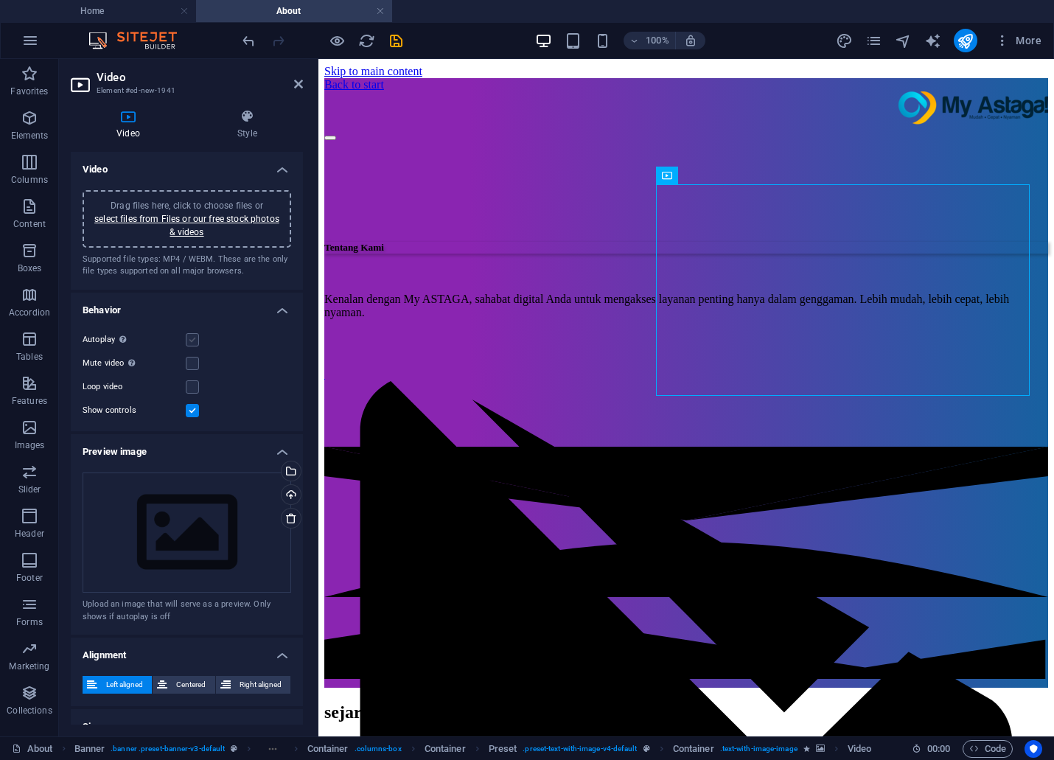
click at [192, 340] on label at bounding box center [192, 339] width 13 height 13
click at [0, 0] on input "Autoplay Autoplay is only available if muted is checked" at bounding box center [0, 0] width 0 height 0
click at [192, 362] on label at bounding box center [192, 363] width 13 height 13
click at [0, 0] on input "Mute video Autoplay will be available if muted is checked" at bounding box center [0, 0] width 0 height 0
click at [189, 339] on label at bounding box center [192, 339] width 13 height 13
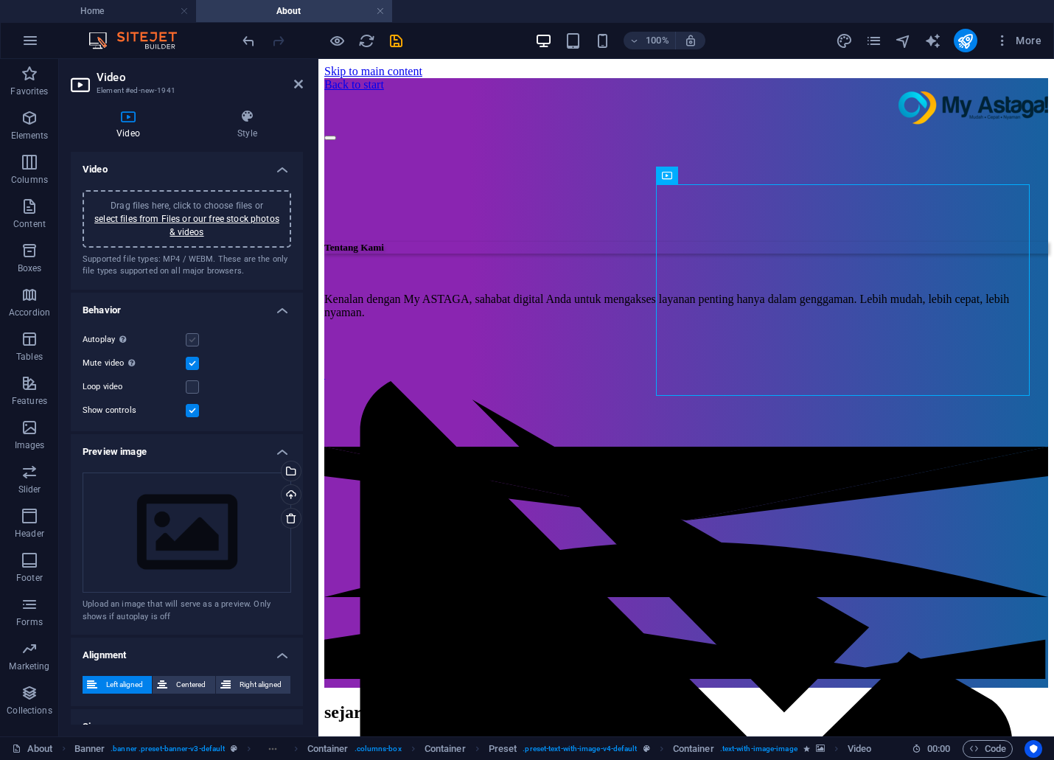
click at [0, 0] on input "Autoplay Autoplay is only available if muted is checked" at bounding box center [0, 0] width 0 height 0
click at [192, 408] on label at bounding box center [192, 410] width 13 height 13
click at [0, 0] on input "Show controls" at bounding box center [0, 0] width 0 height 0
click at [186, 384] on label at bounding box center [192, 386] width 13 height 13
click at [0, 0] on input "Loop video" at bounding box center [0, 0] width 0 height 0
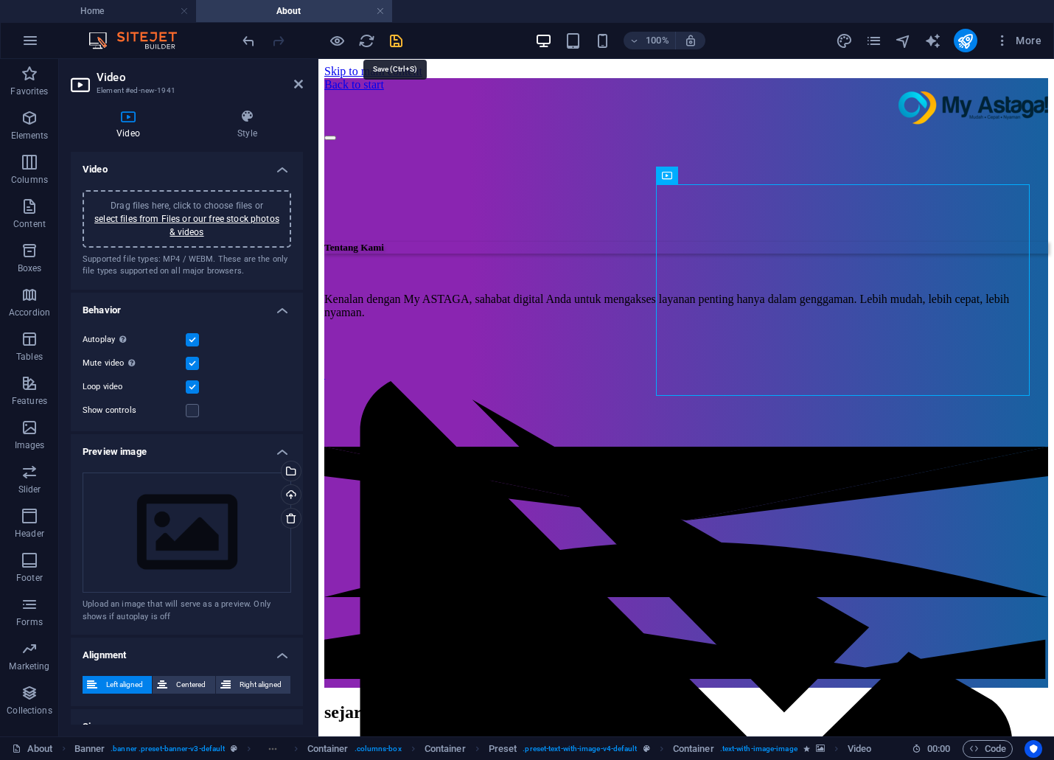
click at [394, 43] on icon "save" at bounding box center [396, 40] width 17 height 17
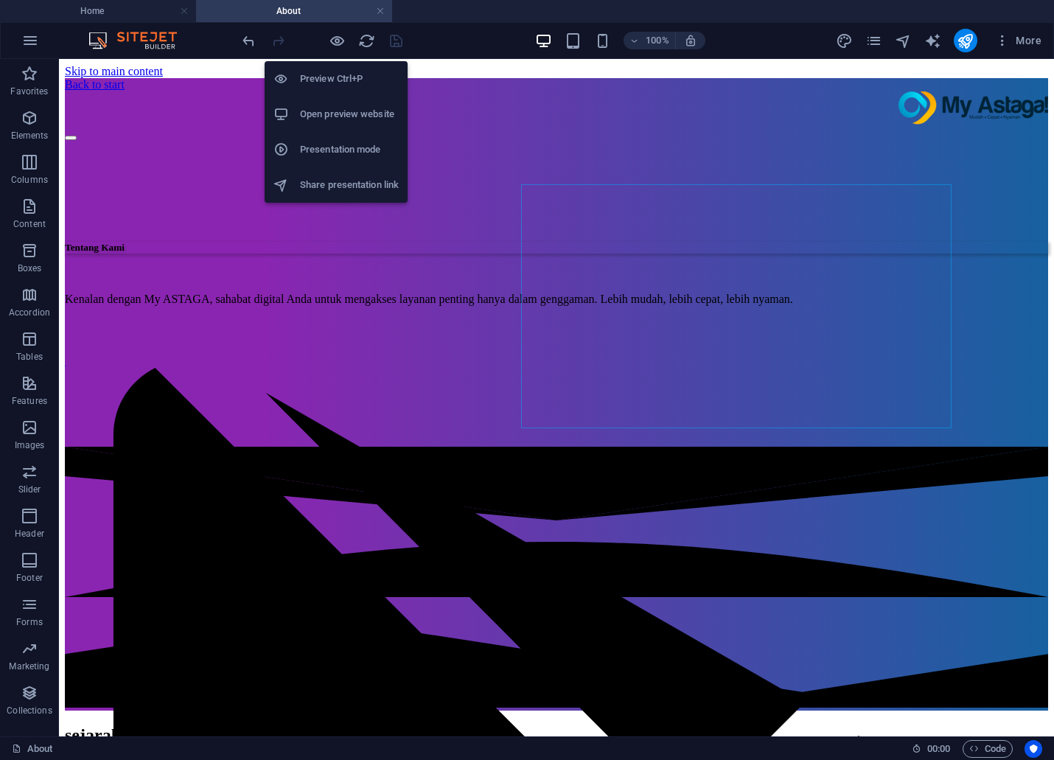
click at [326, 71] on h6 "Preview Ctrl+P" at bounding box center [349, 79] width 99 height 18
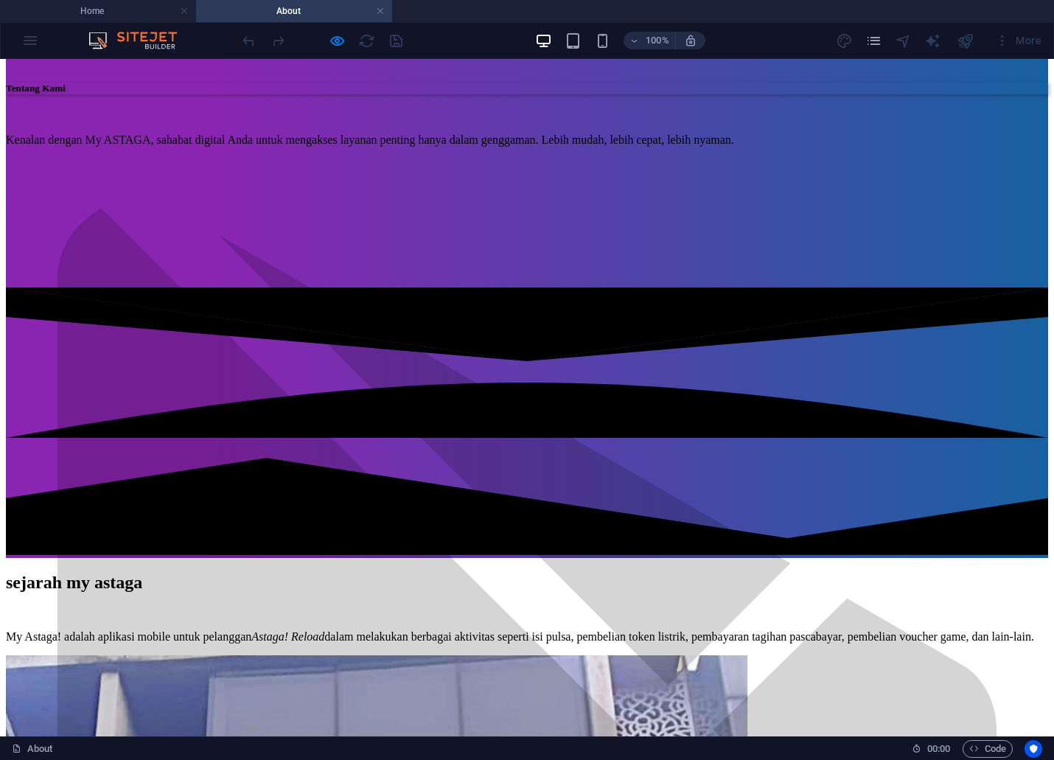
scroll to position [4, 0]
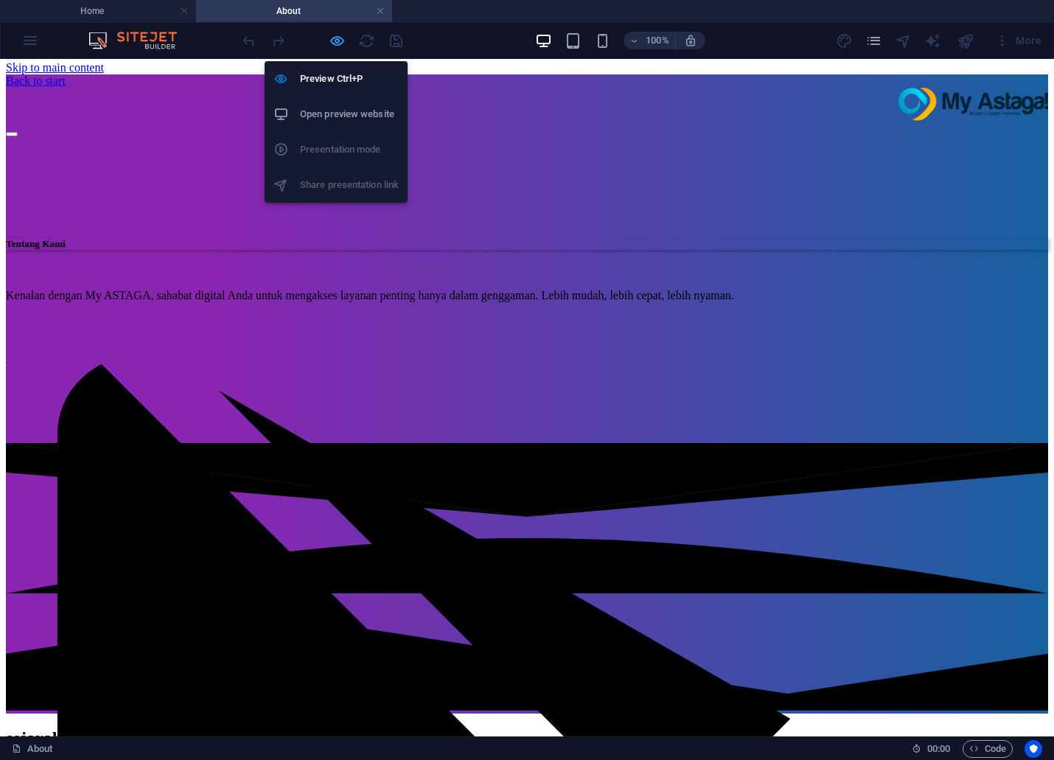
click at [335, 46] on icon "button" at bounding box center [337, 40] width 17 height 17
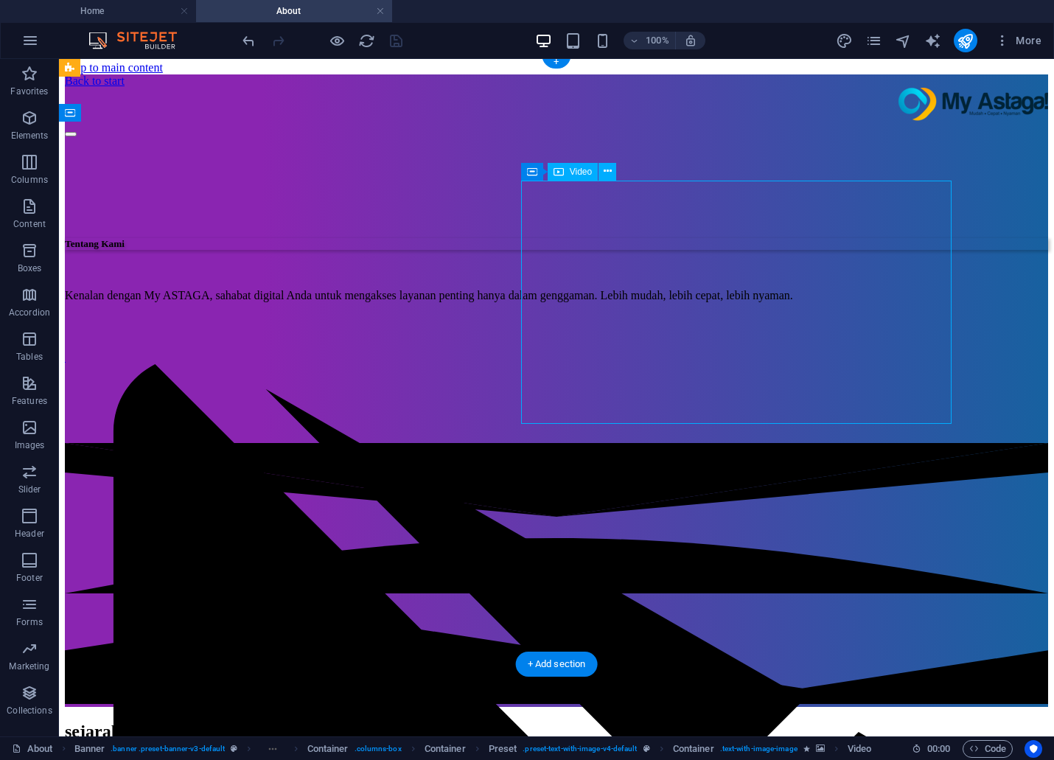
select select "%"
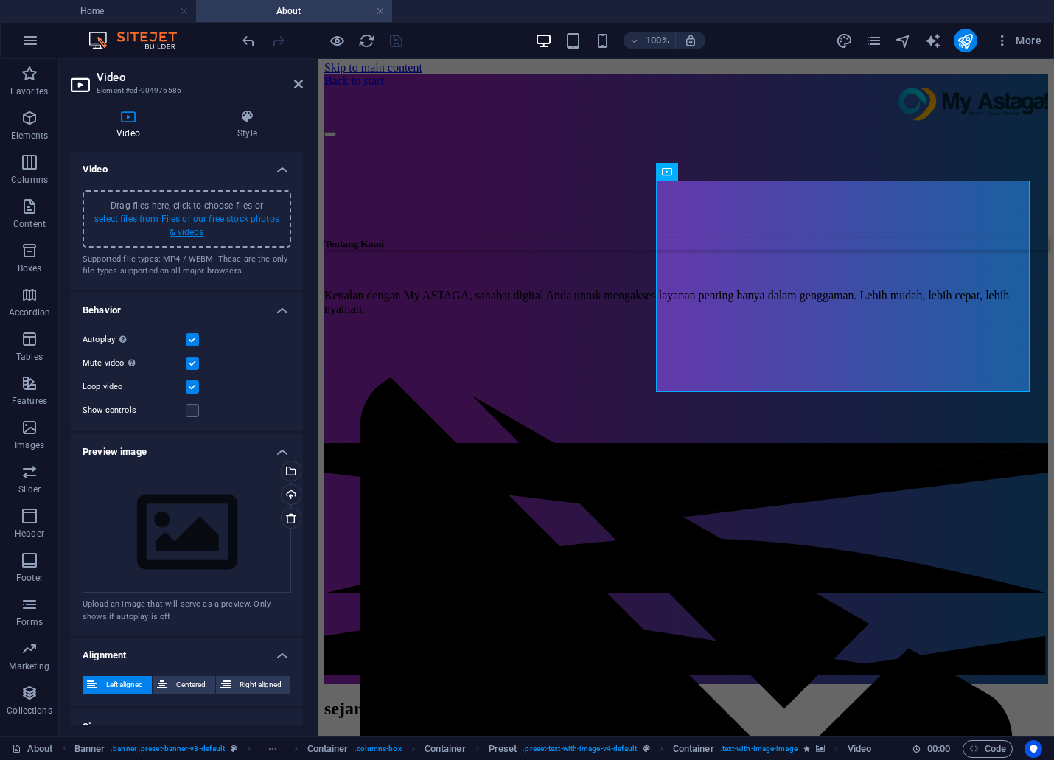
click at [151, 216] on link "select files from Files or our free stock photos & videos" at bounding box center [186, 226] width 185 height 24
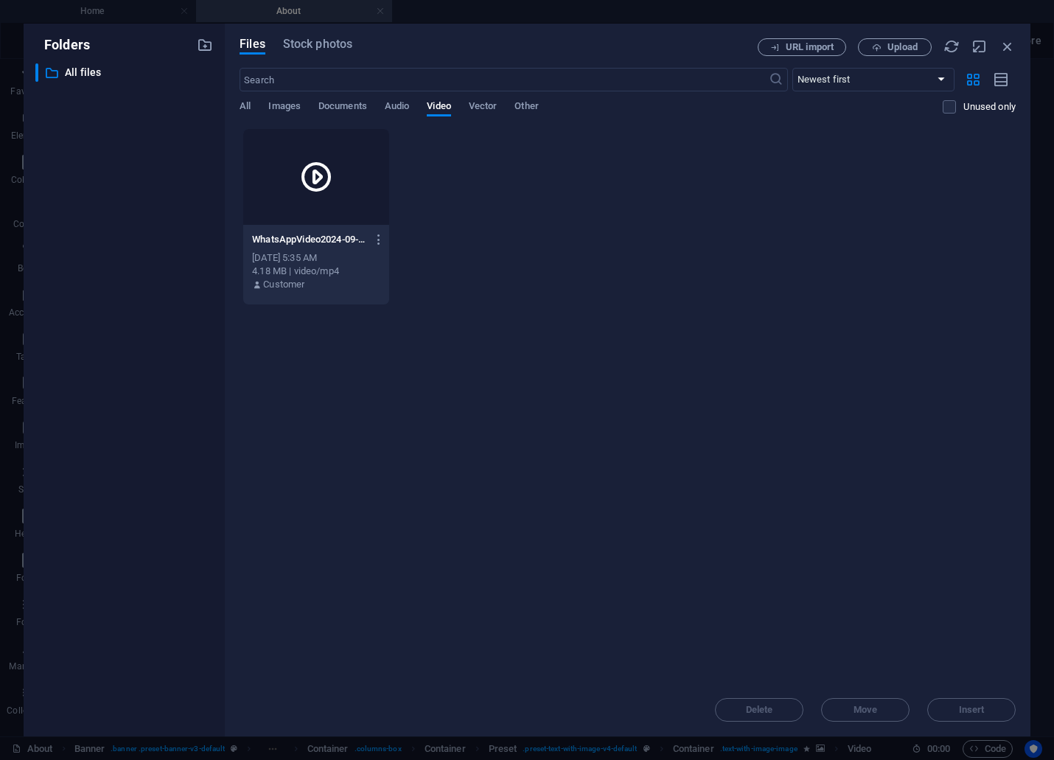
click at [357, 180] on div at bounding box center [315, 177] width 145 height 96
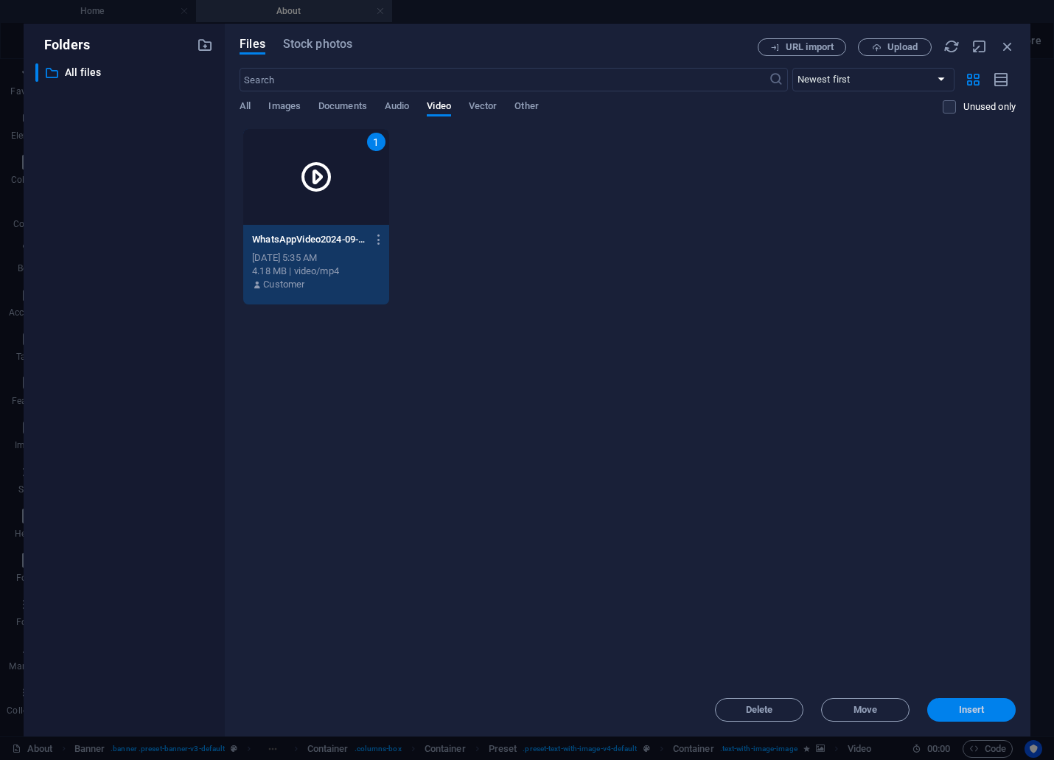
click at [1003, 716] on button "Insert" at bounding box center [971, 710] width 88 height 24
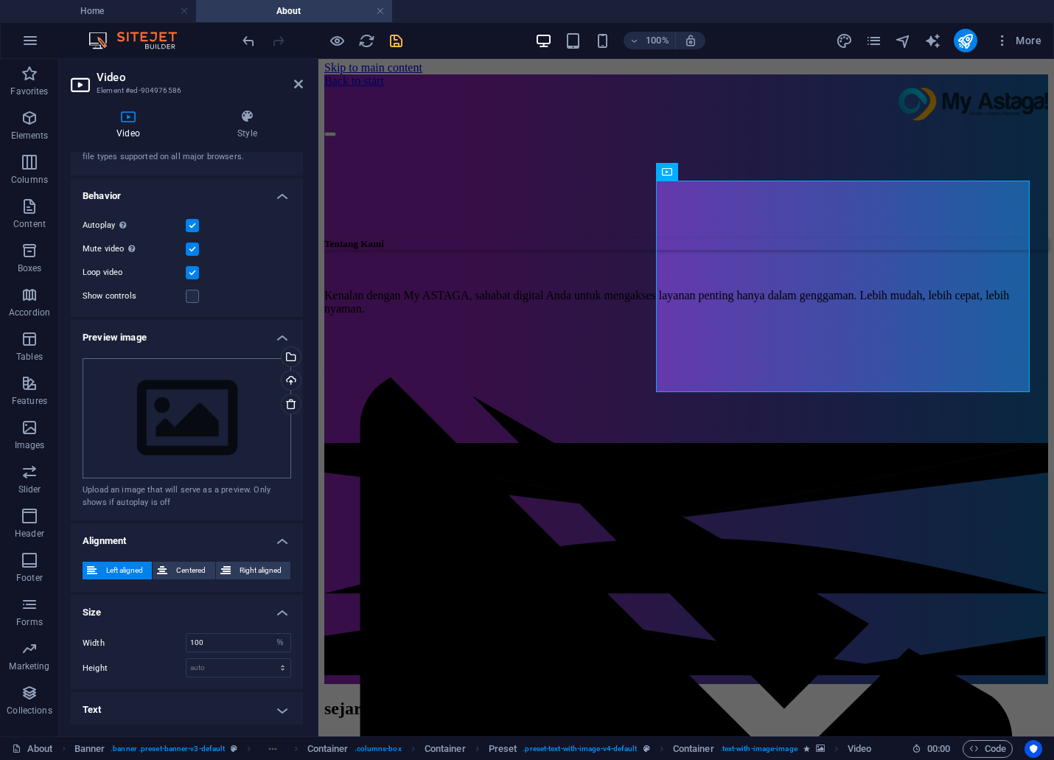
scroll to position [32, 0]
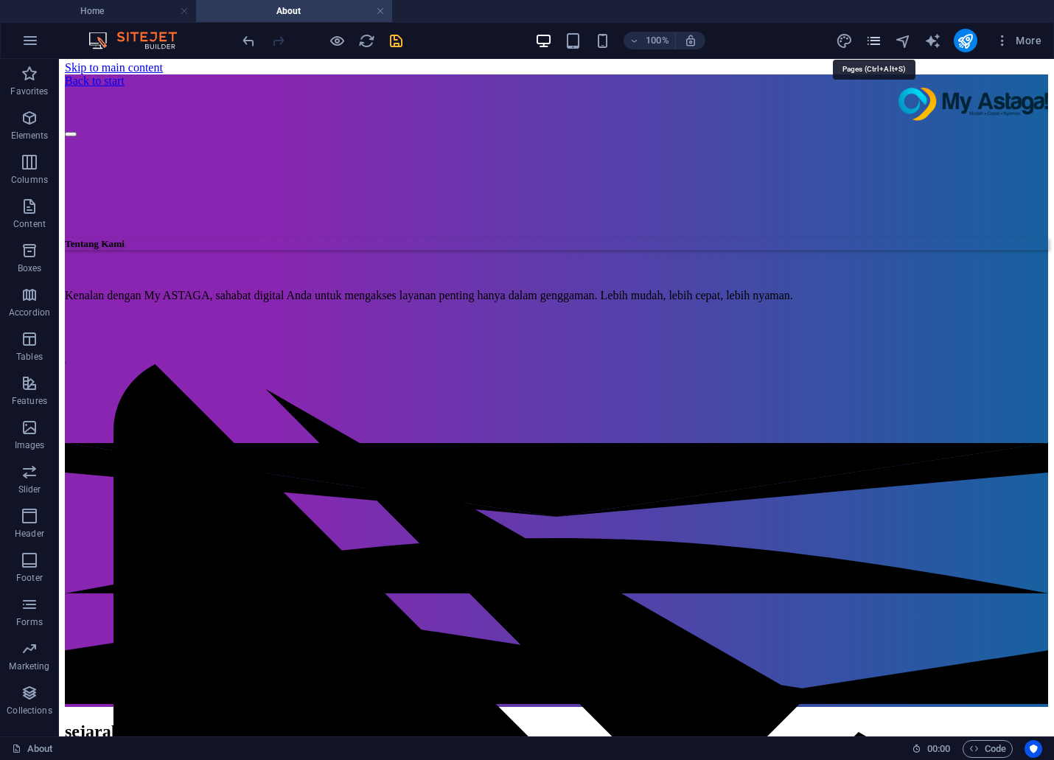
click at [875, 40] on icon "pages" at bounding box center [873, 40] width 17 height 17
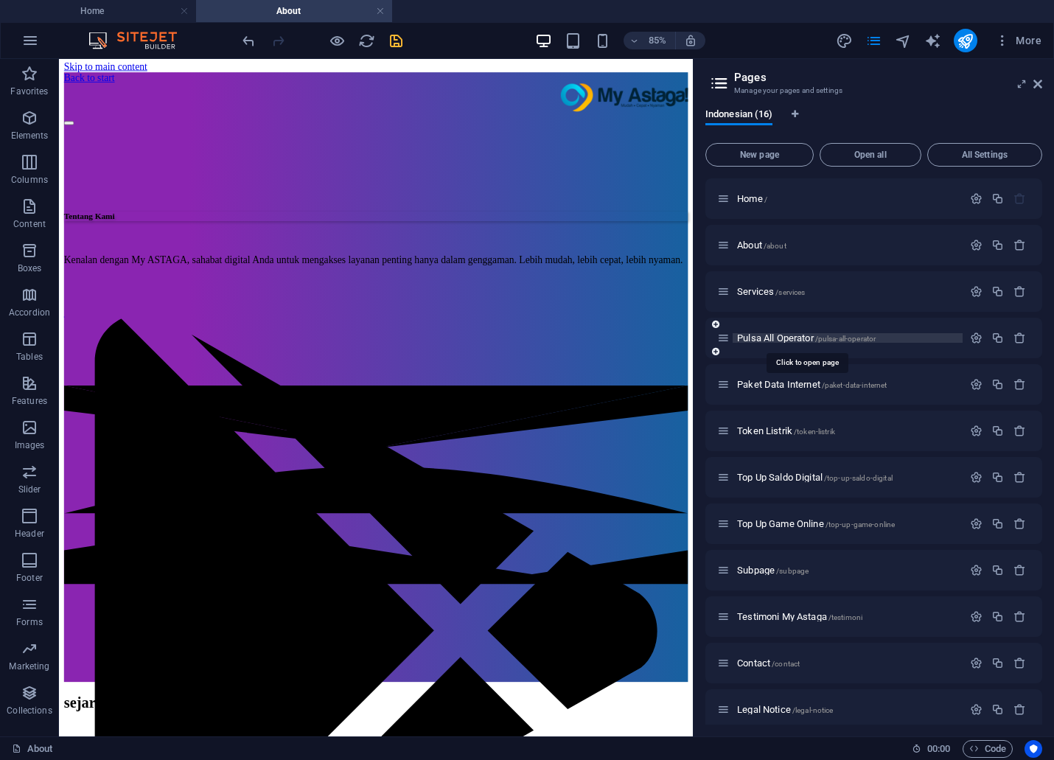
click at [785, 337] on span "Pulsa All Operator /pulsa-all-operator" at bounding box center [806, 337] width 139 height 11
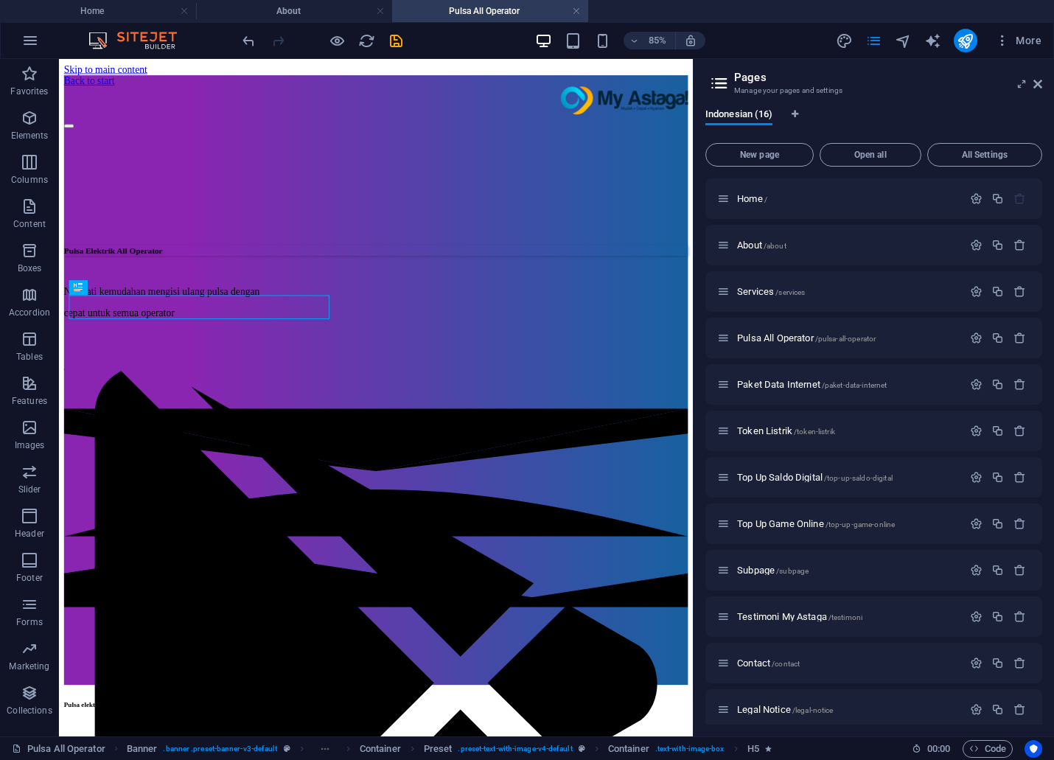
scroll to position [0, 0]
drag, startPoint x: 1032, startPoint y: 59, endPoint x: 1040, endPoint y: 85, distance: 27.7
click at [1040, 85] on div "Home About Pulsa All Operator Favorites Elements Columns Content Boxes Accordio…" at bounding box center [527, 397] width 1054 height 677
click at [1040, 85] on icon at bounding box center [1037, 84] width 9 height 12
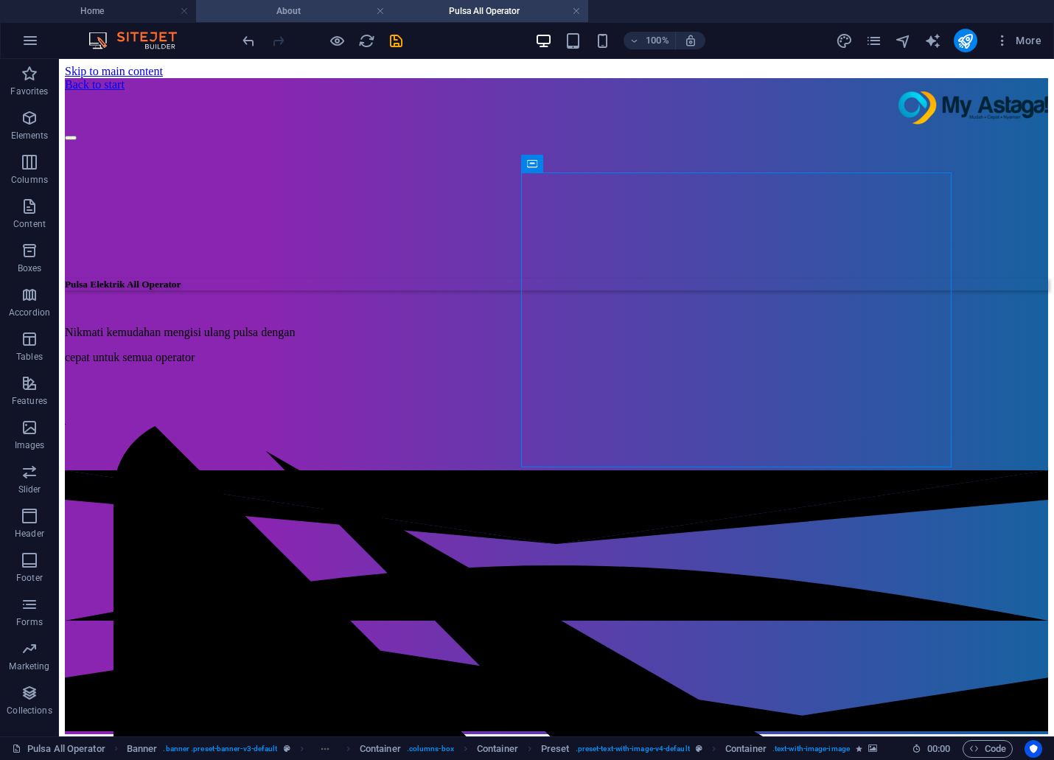
click at [315, 9] on h4 "About" at bounding box center [294, 11] width 196 height 16
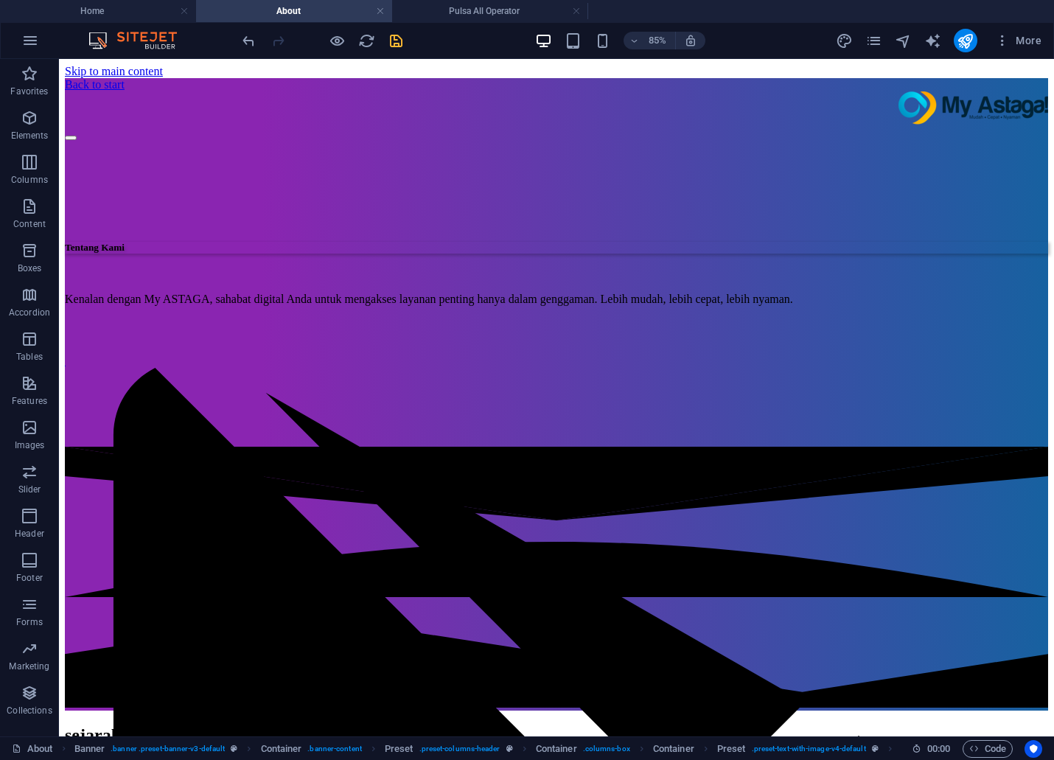
scroll to position [4, 0]
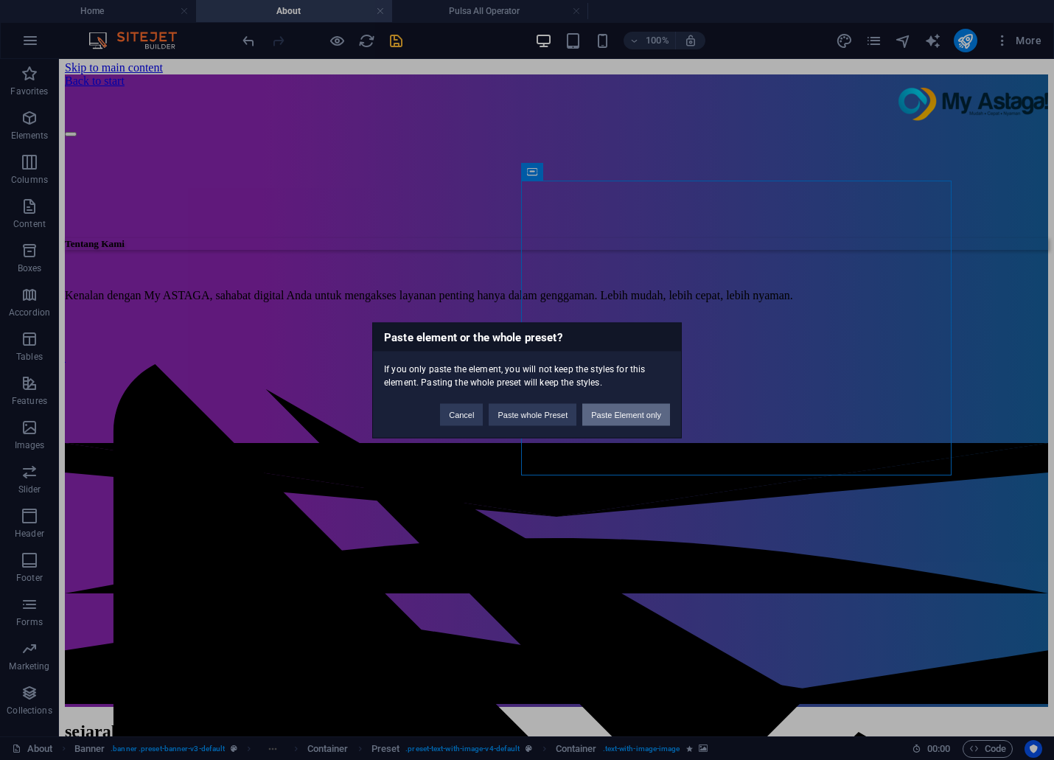
drag, startPoint x: 621, startPoint y: 411, endPoint x: 575, endPoint y: 350, distance: 76.2
click at [621, 411] on button "Paste Element only" at bounding box center [626, 414] width 88 height 22
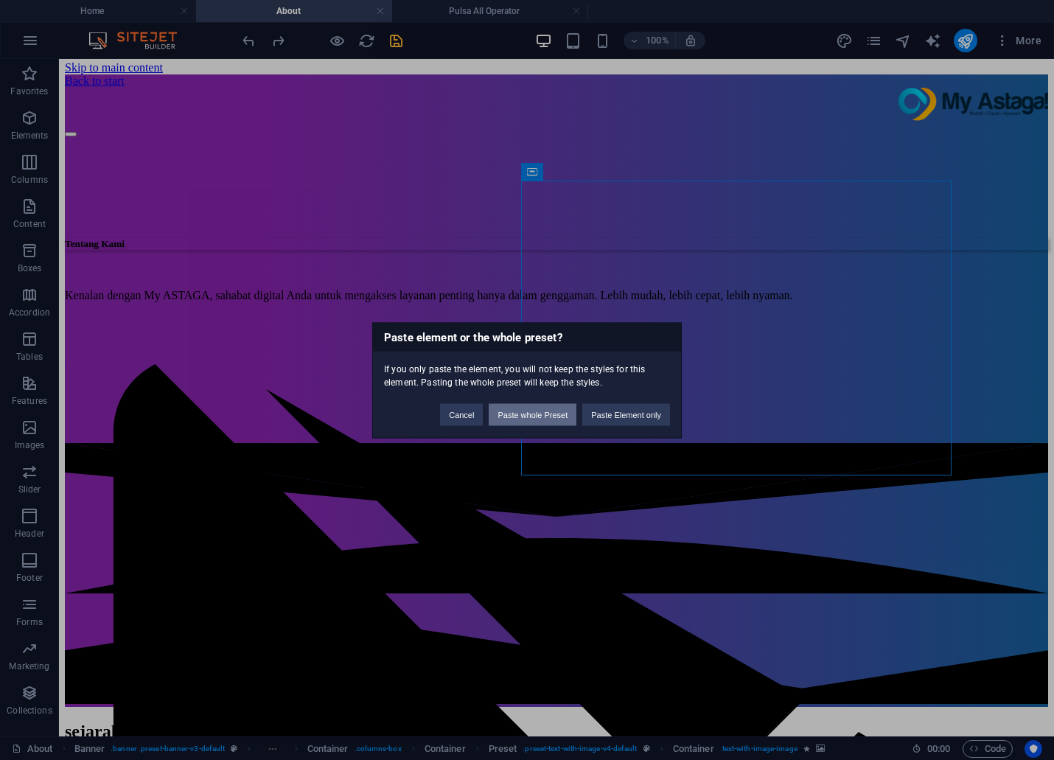
click at [525, 417] on button "Paste whole Preset" at bounding box center [533, 414] width 88 height 22
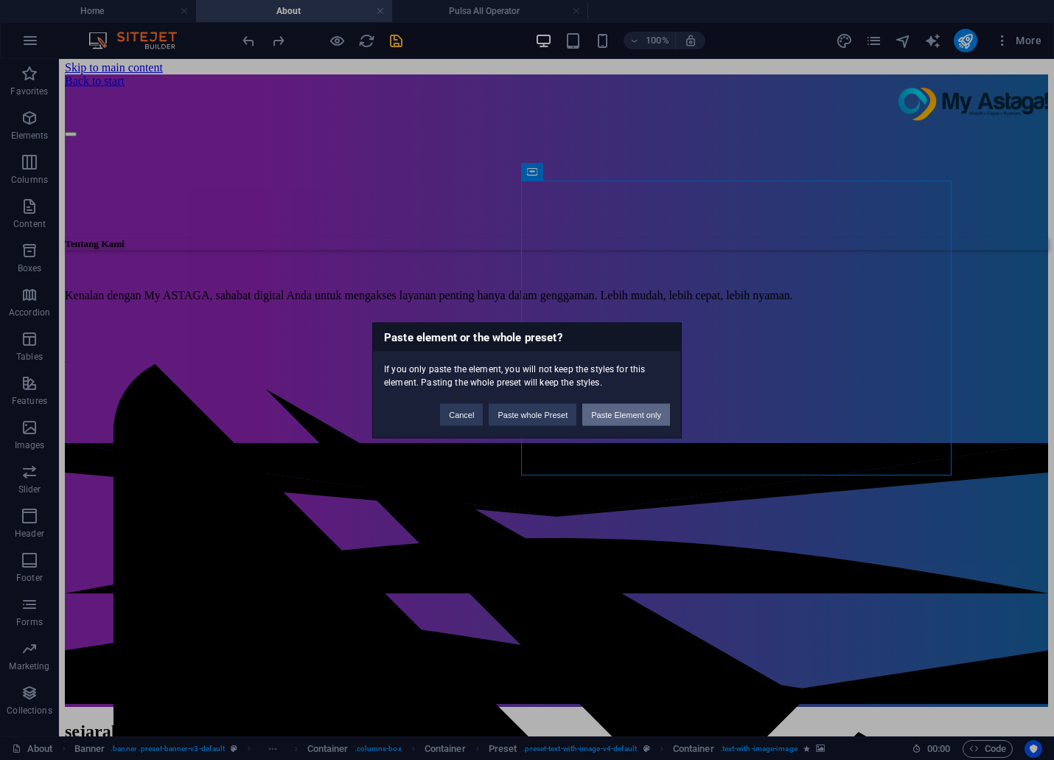
drag, startPoint x: 635, startPoint y: 410, endPoint x: 576, endPoint y: 350, distance: 83.9
click at [635, 410] on button "Paste Element only" at bounding box center [626, 414] width 88 height 22
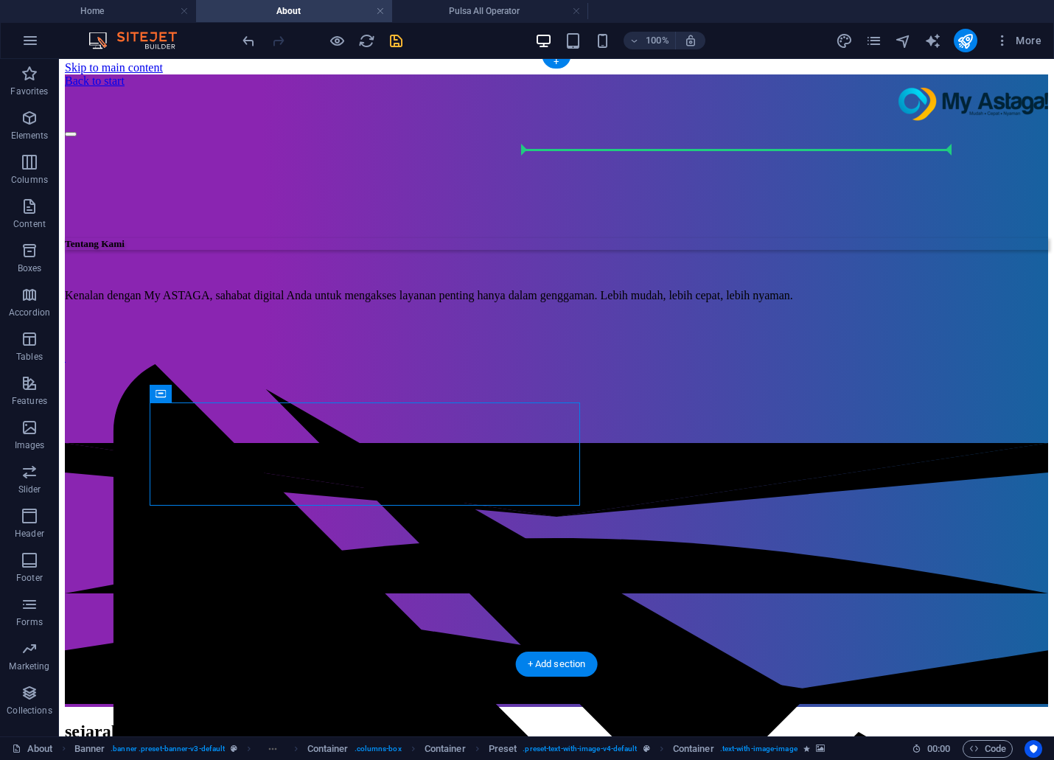
drag, startPoint x: 517, startPoint y: 421, endPoint x: 734, endPoint y: 234, distance: 285.9
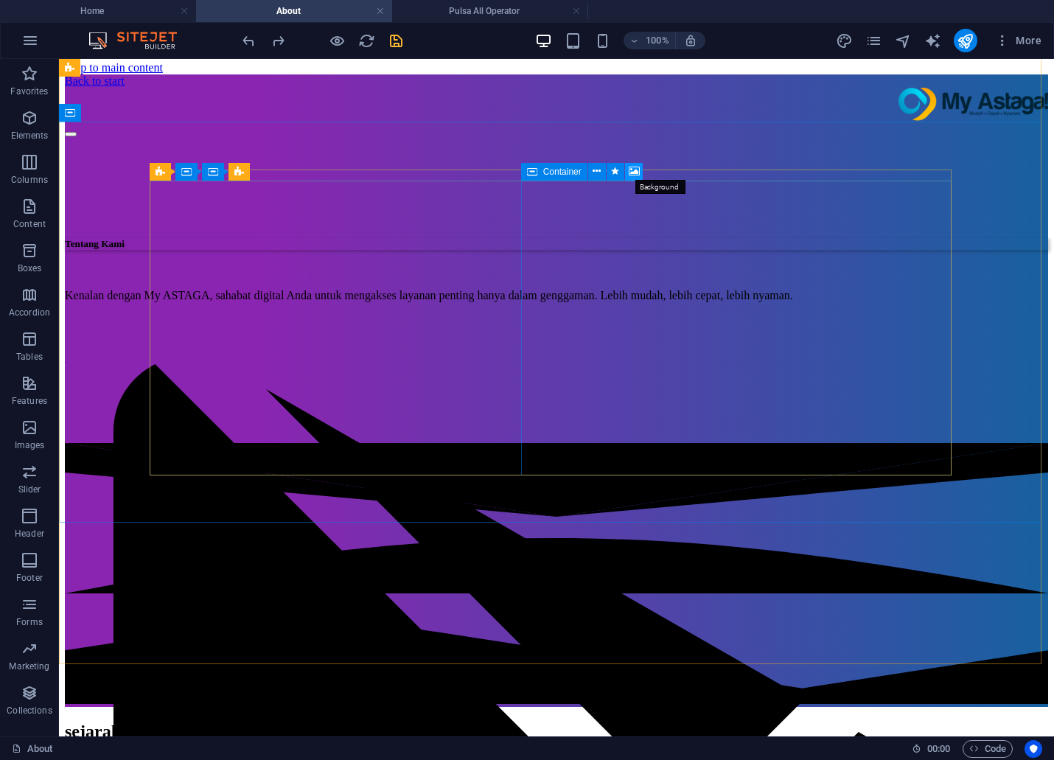
click at [637, 168] on icon at bounding box center [634, 171] width 11 height 15
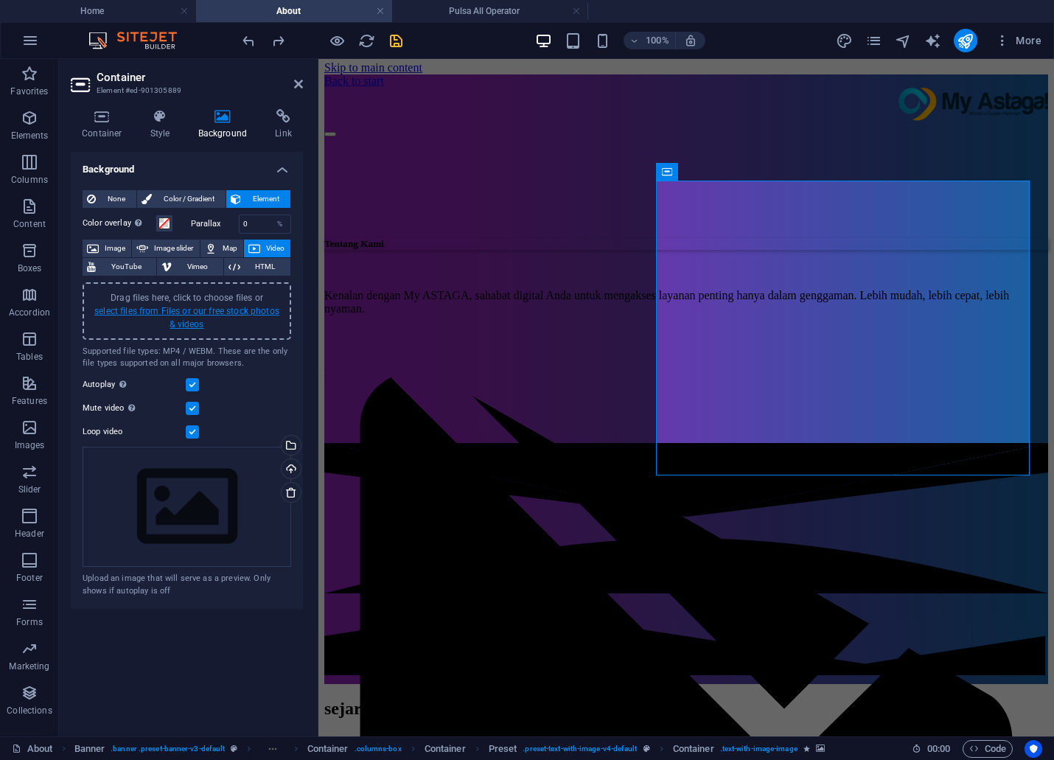
click at [223, 310] on link "select files from Files or our free stock photos & videos" at bounding box center [186, 318] width 185 height 24
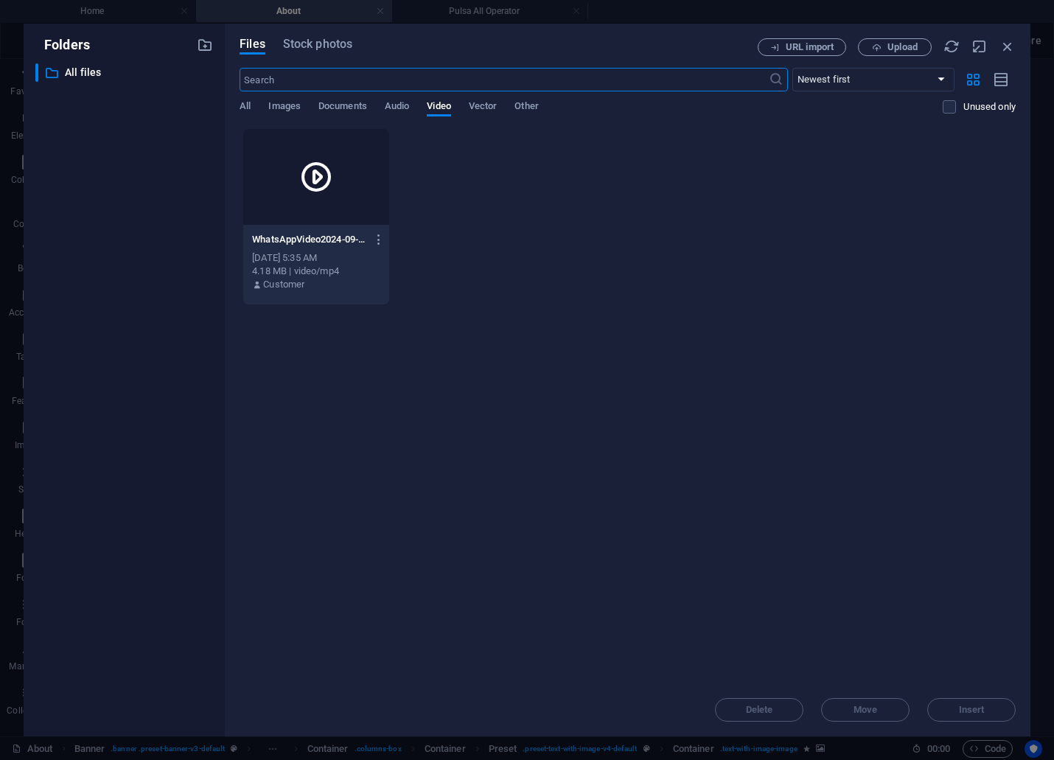
click at [332, 181] on icon at bounding box center [316, 176] width 35 height 35
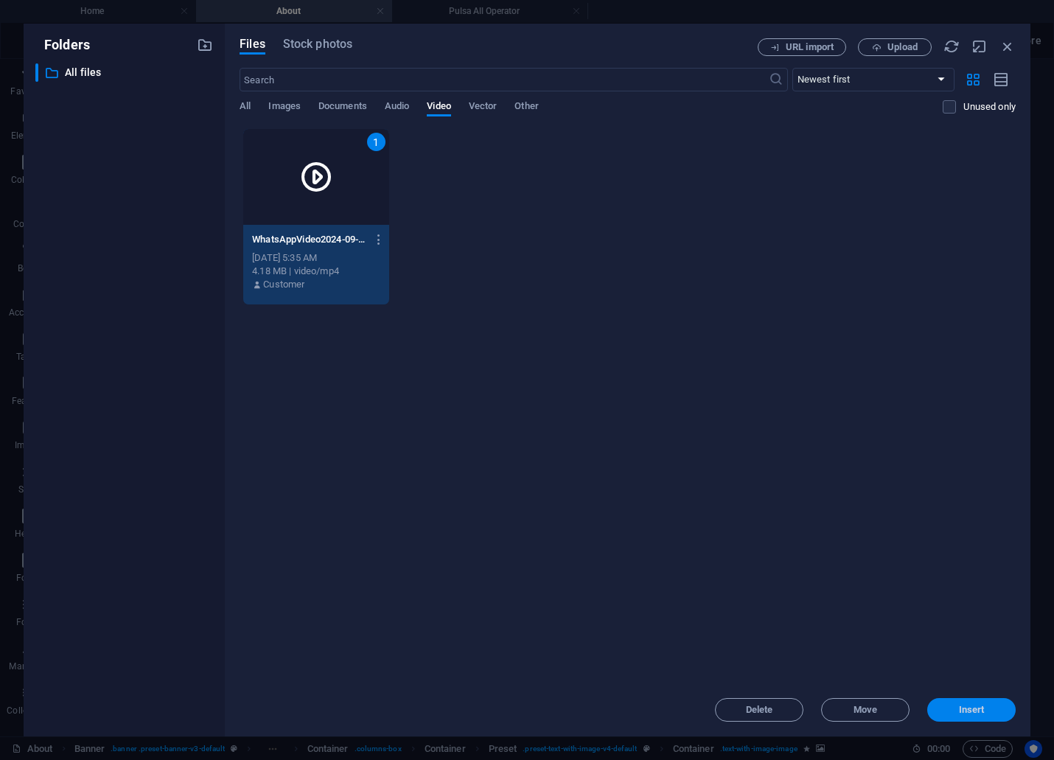
drag, startPoint x: 959, startPoint y: 708, endPoint x: 640, endPoint y: 646, distance: 324.2
click at [959, 708] on span "Insert" at bounding box center [972, 709] width 26 height 9
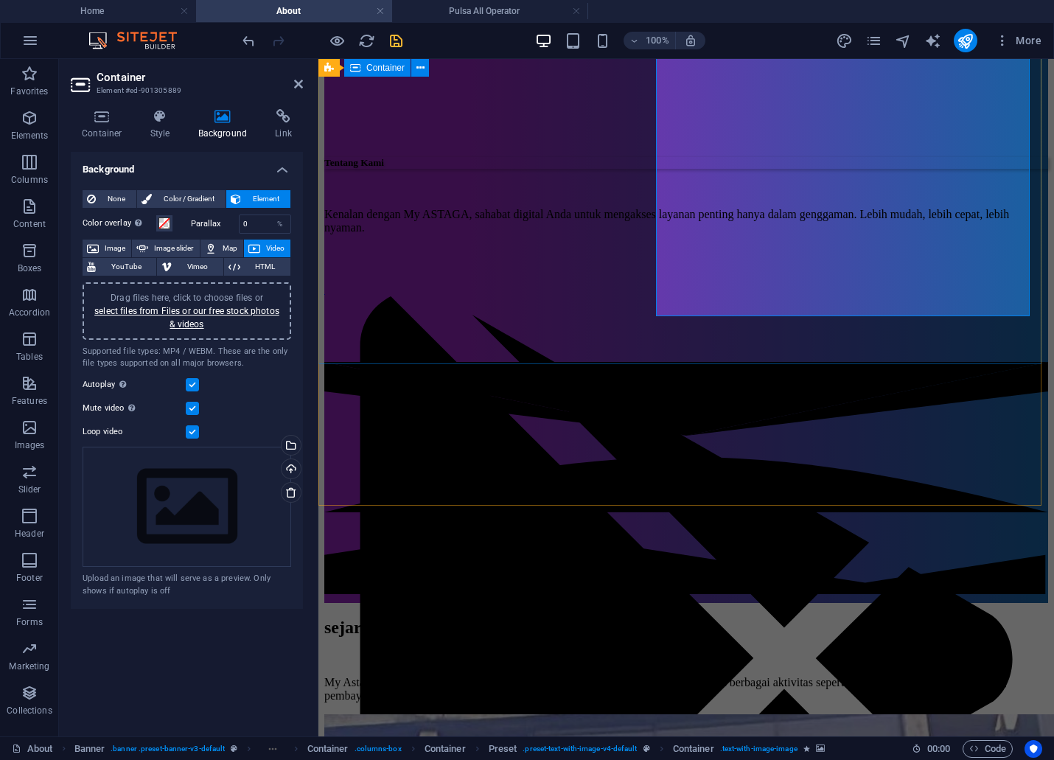
scroll to position [0, 0]
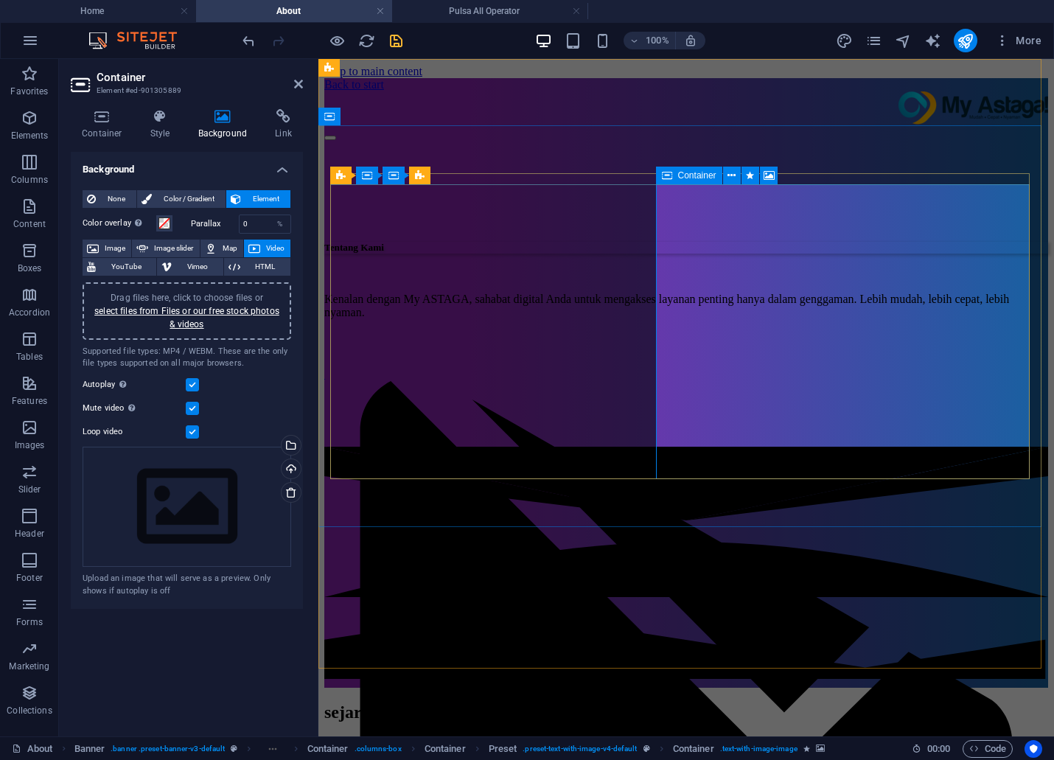
click at [760, 178] on button at bounding box center [769, 176] width 18 height 18
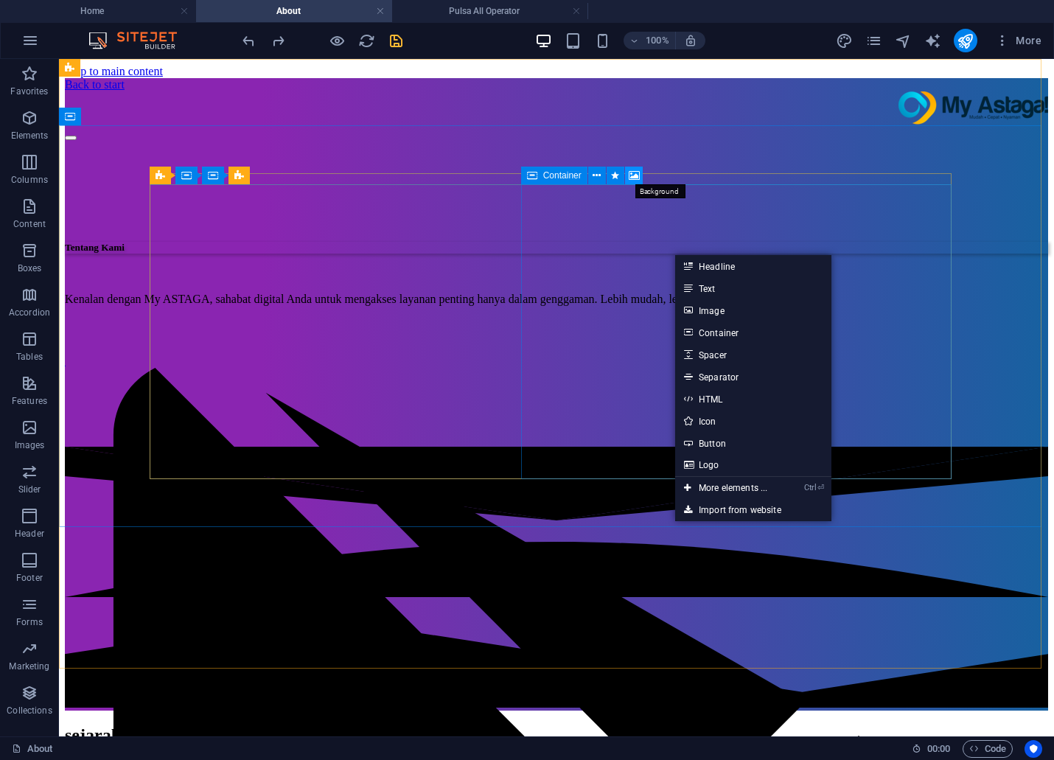
click at [637, 175] on icon at bounding box center [634, 175] width 11 height 15
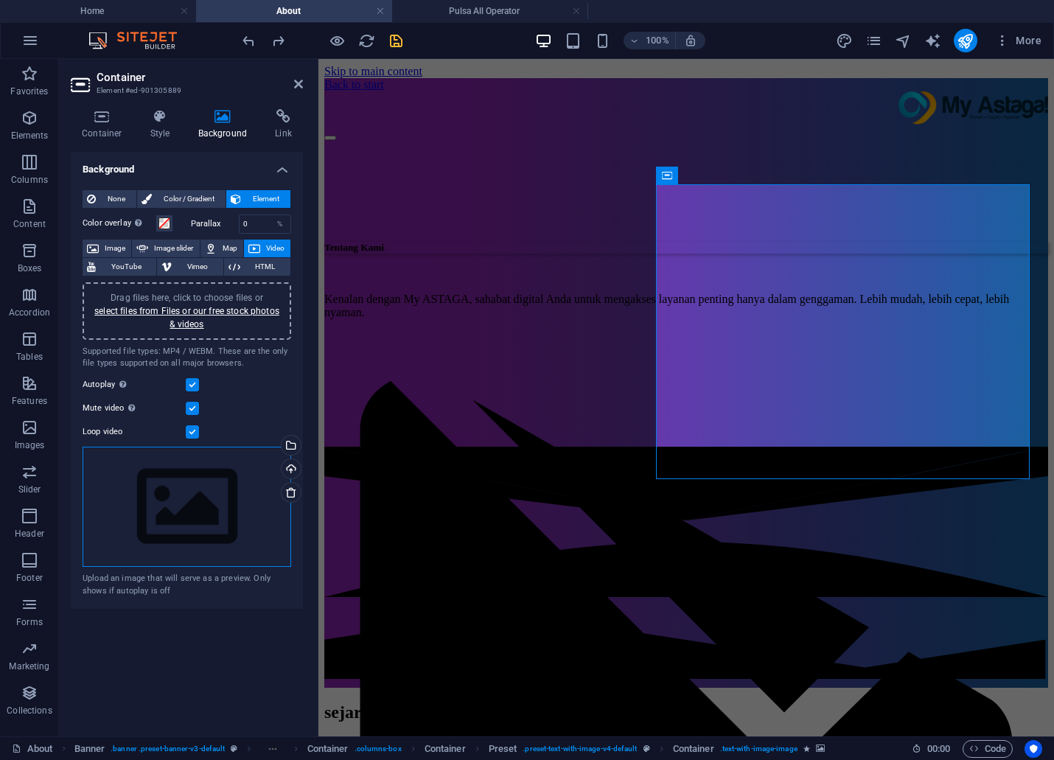
click at [177, 501] on div "Drag files here, click to choose files or select files from Files or our free s…" at bounding box center [187, 507] width 209 height 121
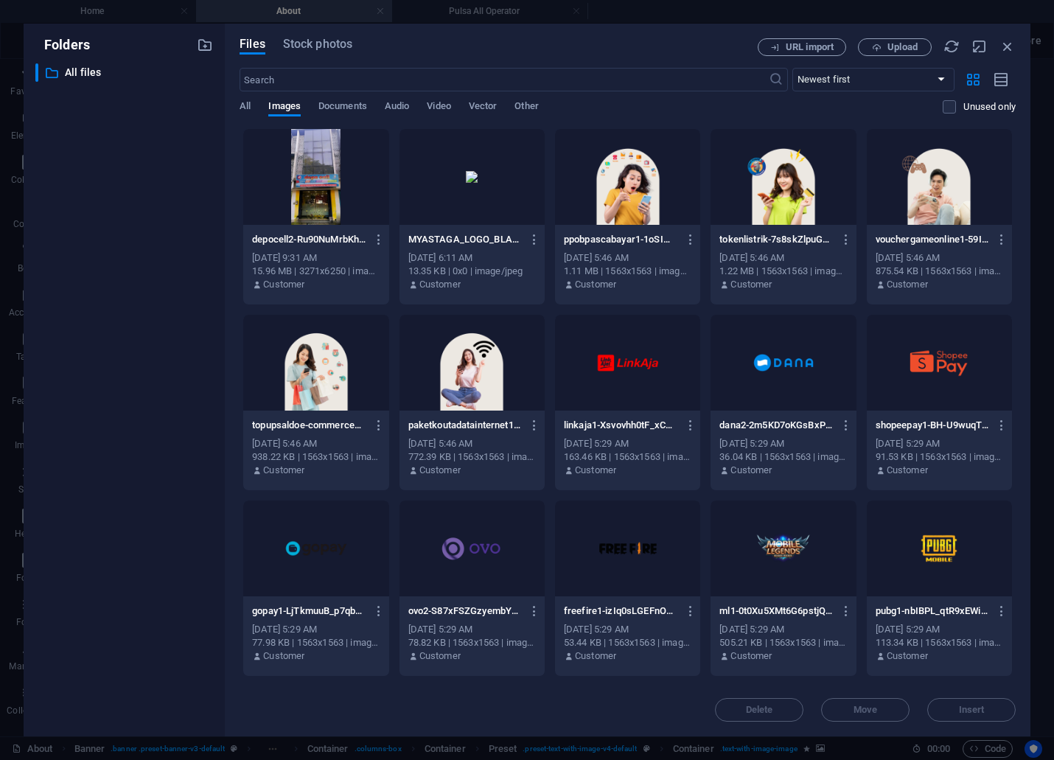
click at [501, 197] on div at bounding box center [471, 177] width 145 height 96
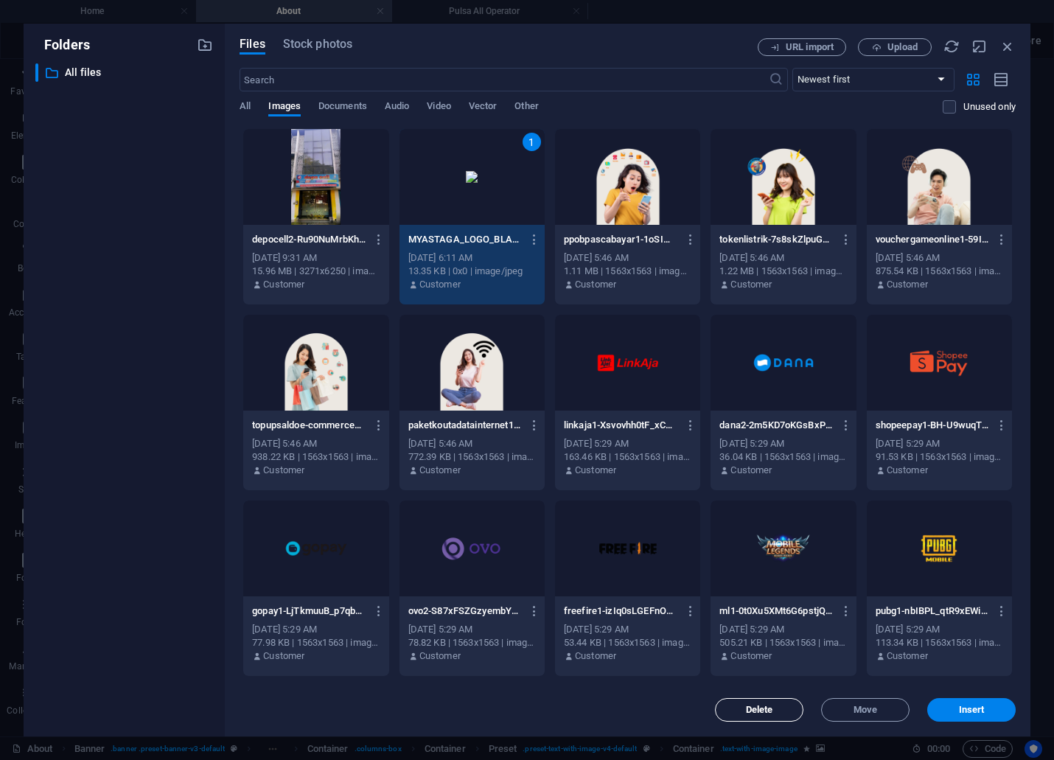
click at [778, 717] on button "Delete" at bounding box center [759, 710] width 88 height 24
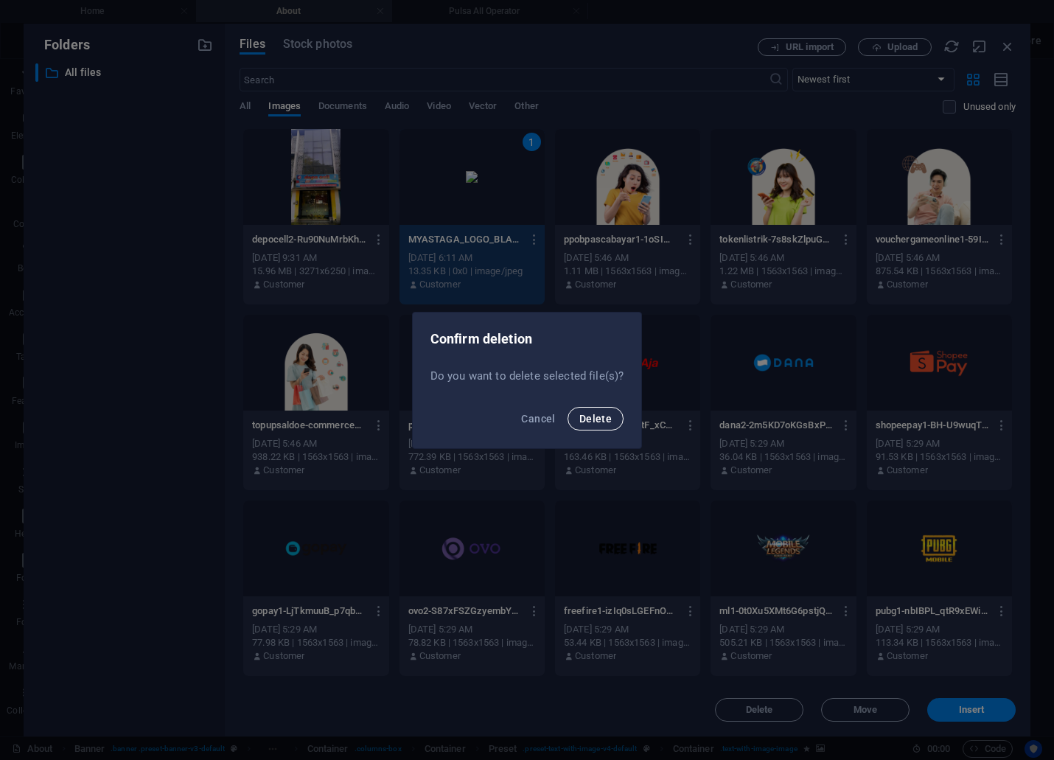
click at [613, 422] on button "Delete" at bounding box center [596, 419] width 56 height 24
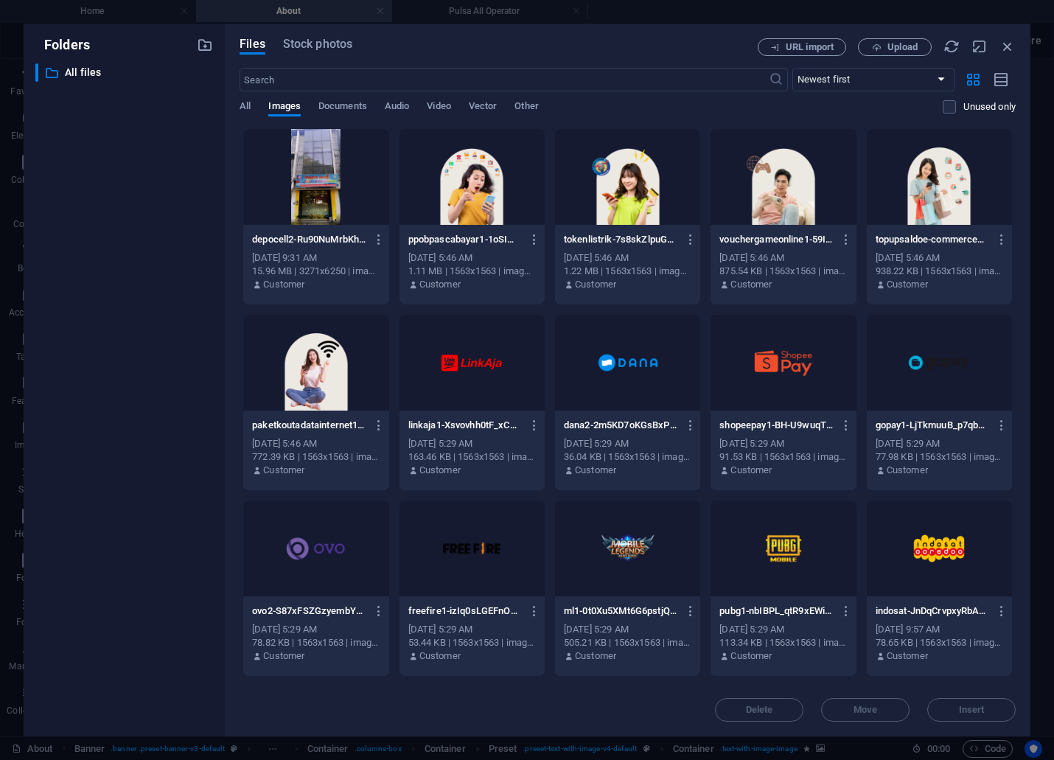
click at [429, 99] on div "​ Newest first Oldest first Name (A-Z) Name (Z-A) Size (0-9) Size (9-0) Resolut…" at bounding box center [628, 98] width 776 height 60
click at [439, 105] on span "Video" at bounding box center [439, 107] width 24 height 21
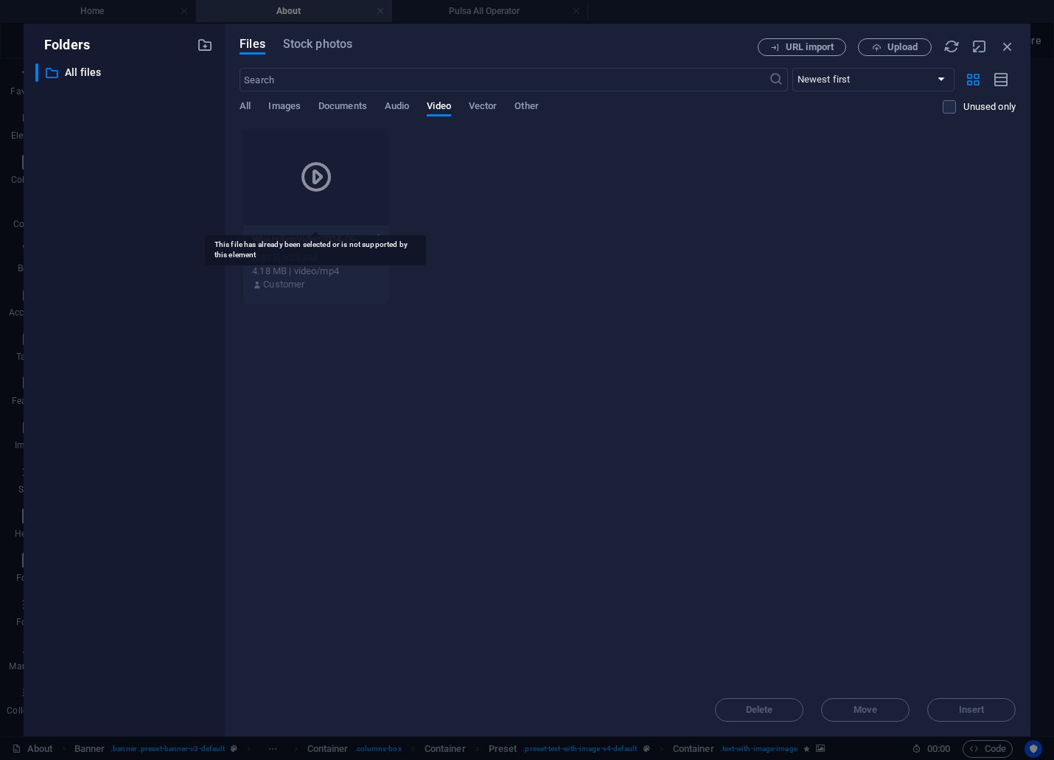
click at [338, 182] on div at bounding box center [315, 177] width 145 height 96
click at [1006, 46] on icon "button" at bounding box center [1007, 46] width 16 height 16
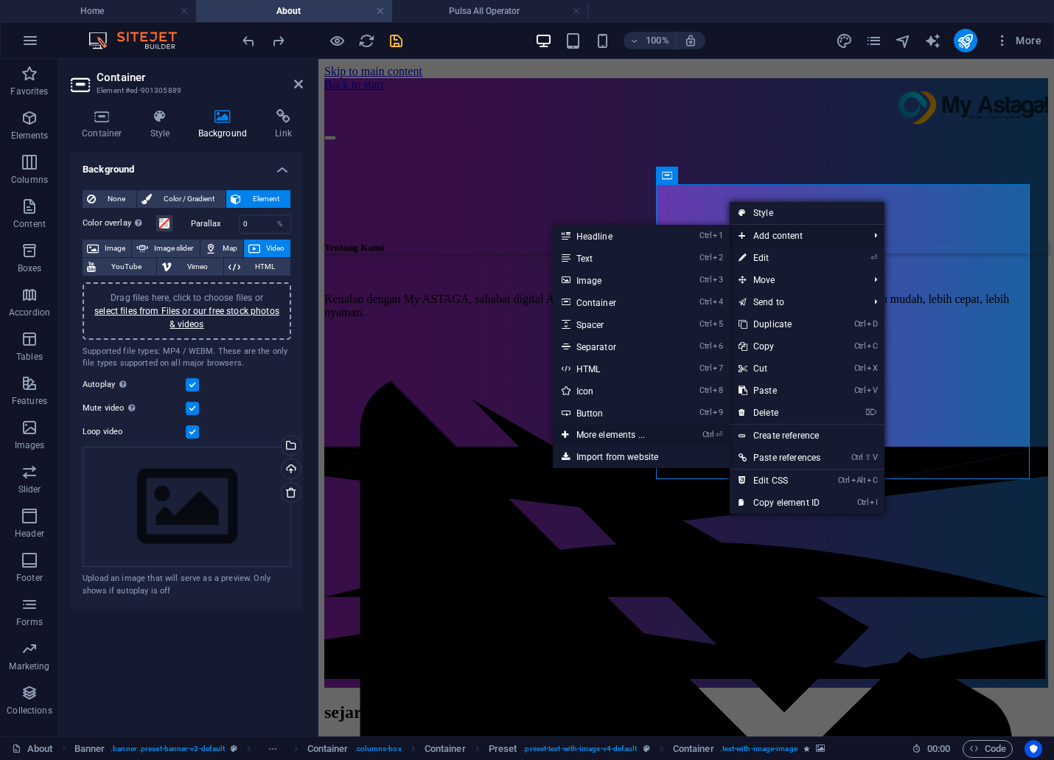
click at [584, 439] on link "Ctrl ⏎ More elements ..." at bounding box center [614, 435] width 122 height 22
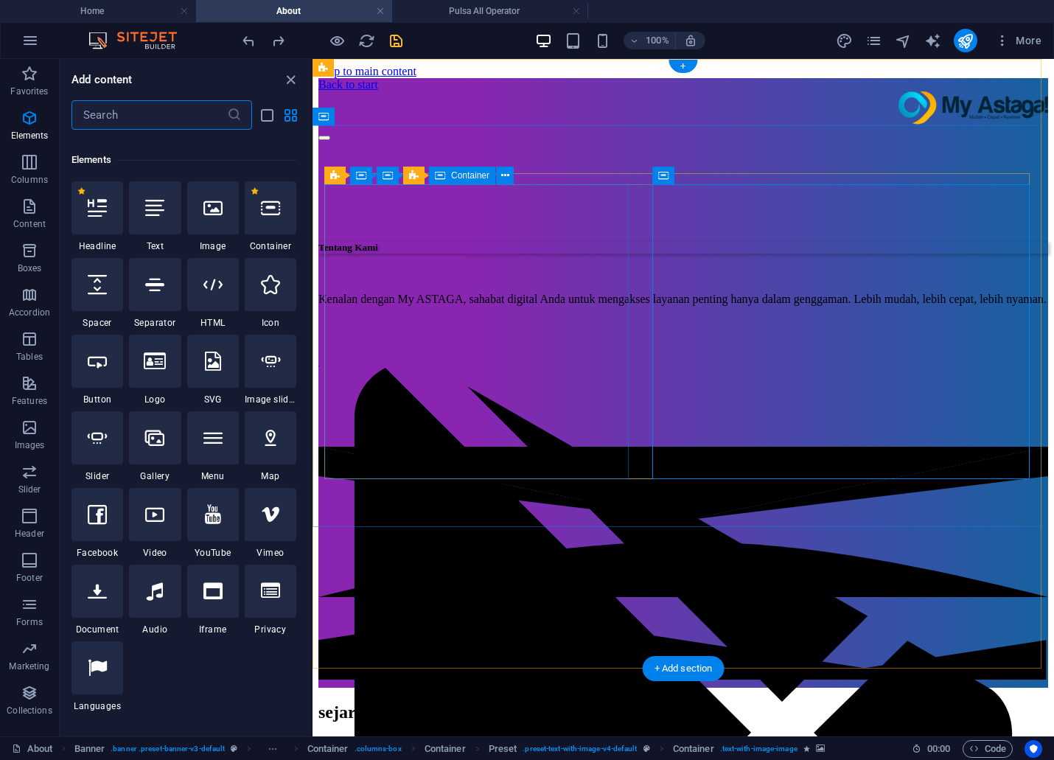
scroll to position [157, 0]
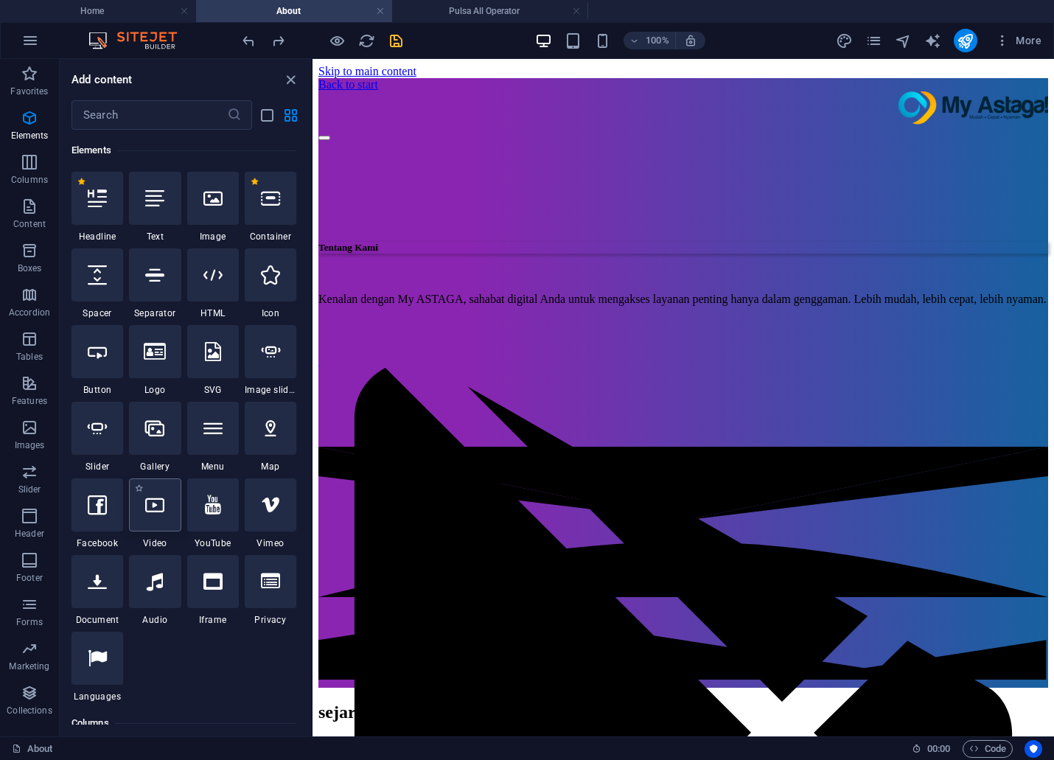
select select "%"
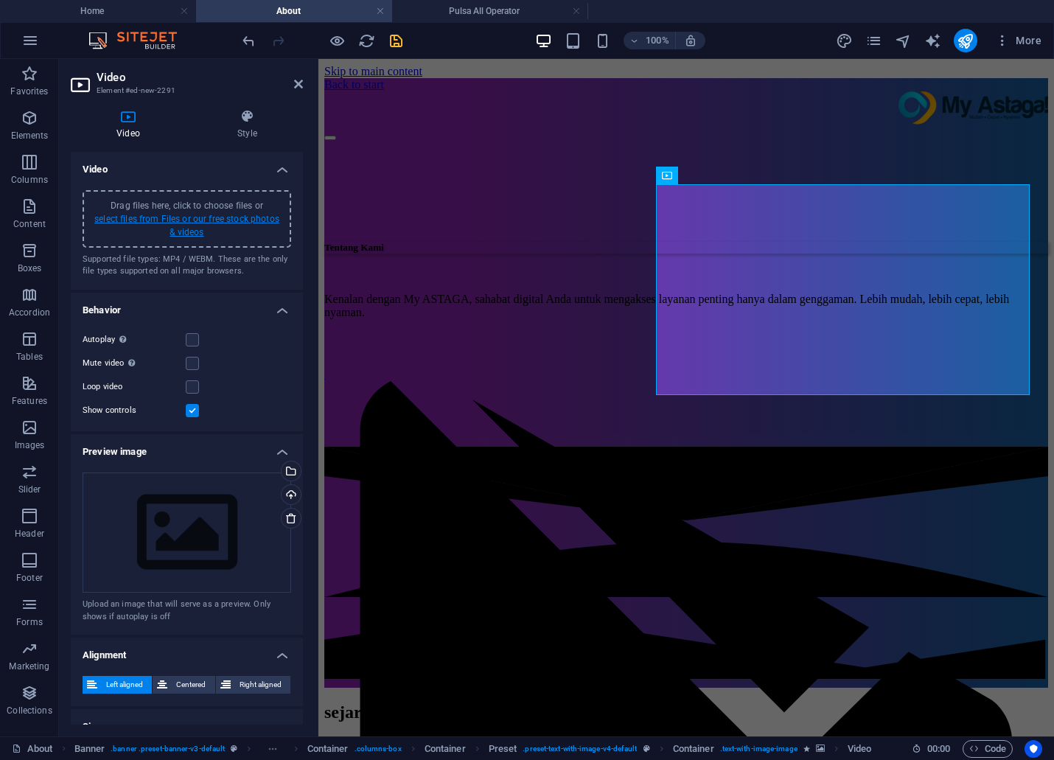
click at [229, 214] on link "select files from Files or our free stock photos & videos" at bounding box center [186, 226] width 185 height 24
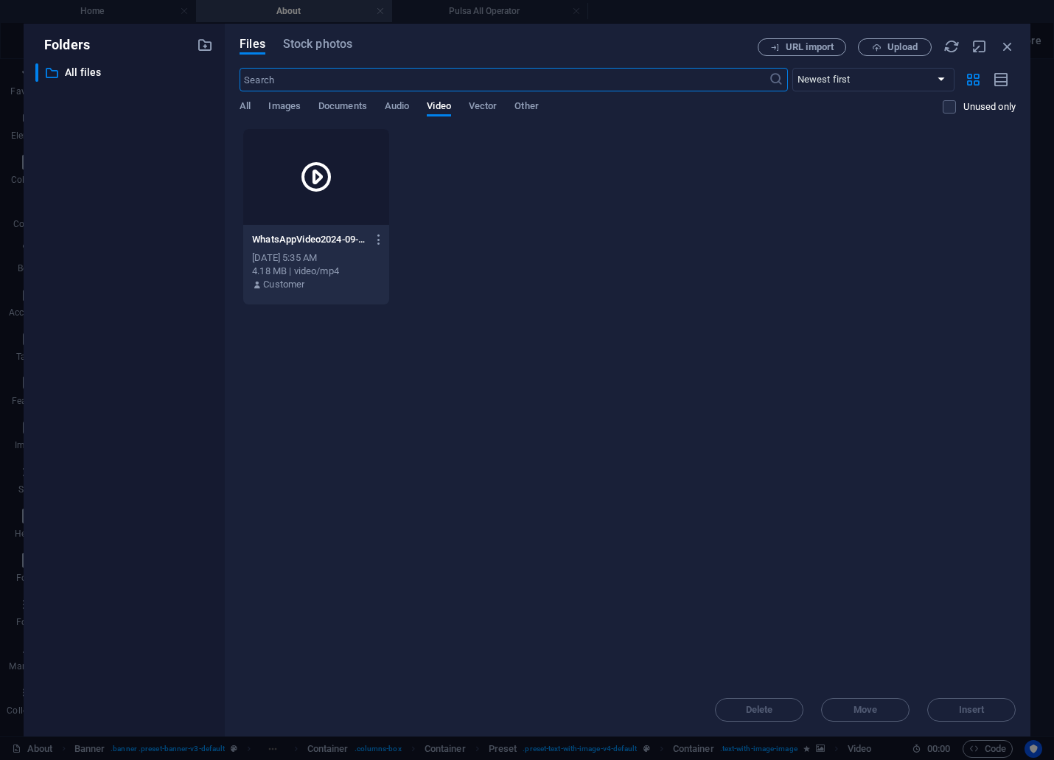
click at [347, 189] on div at bounding box center [315, 177] width 145 height 96
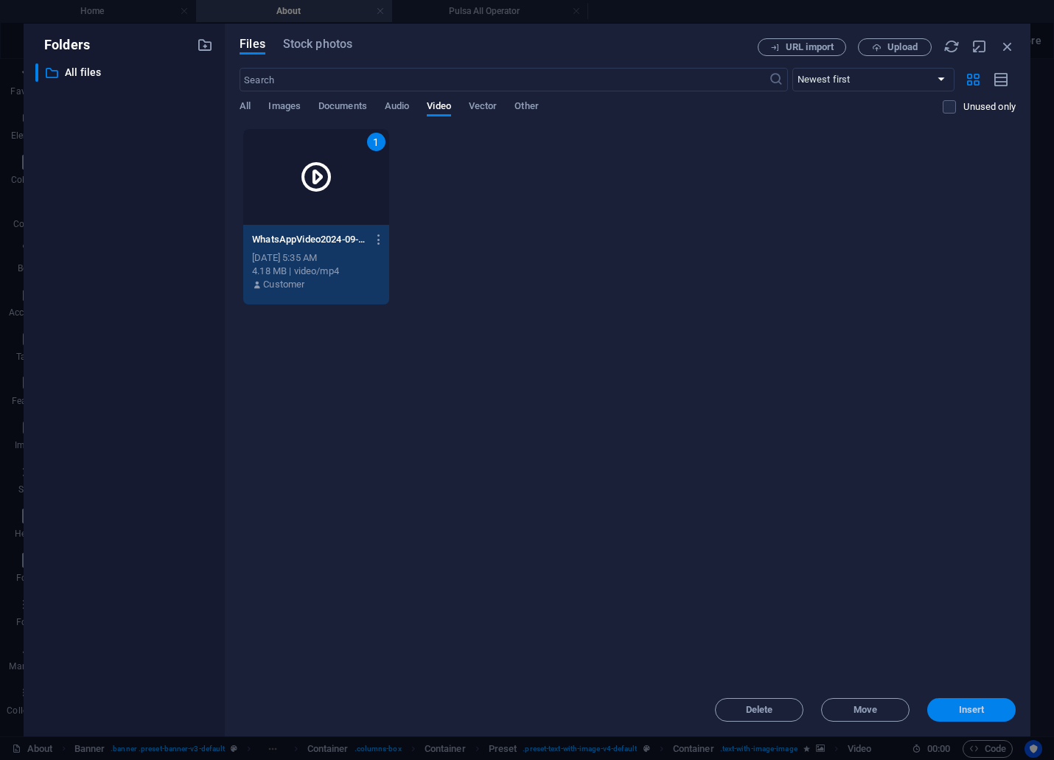
drag, startPoint x: 971, startPoint y: 708, endPoint x: 652, endPoint y: 646, distance: 326.0
click at [971, 708] on span "Insert" at bounding box center [972, 709] width 26 height 9
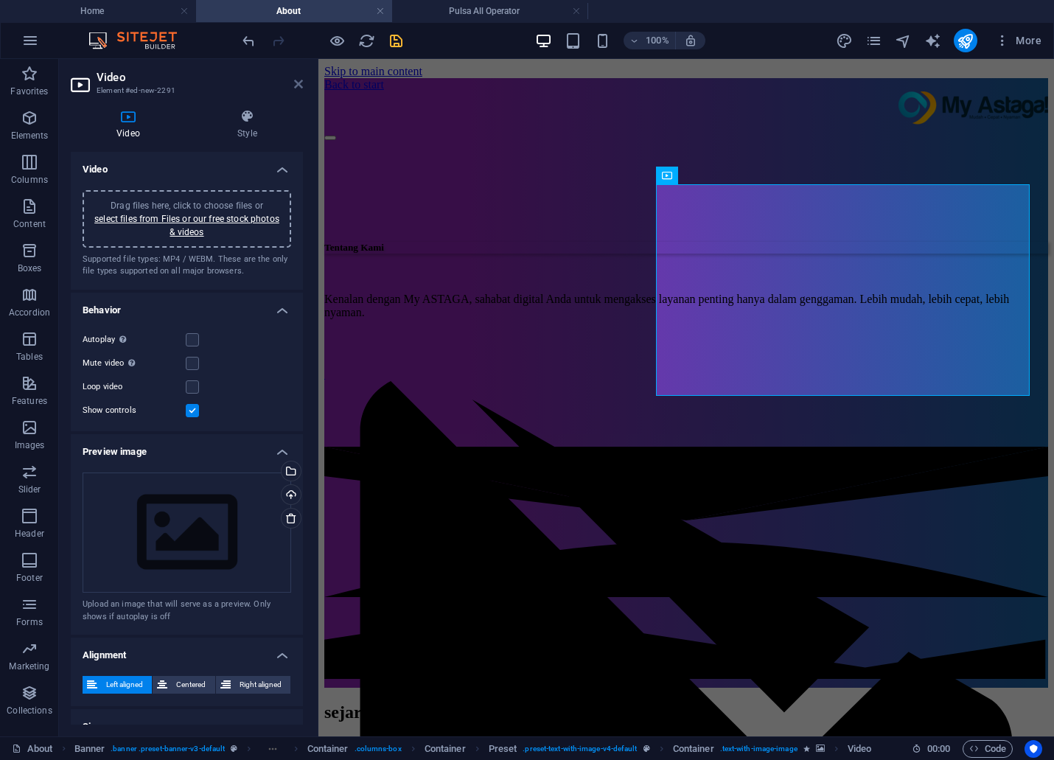
click at [299, 89] on icon at bounding box center [298, 84] width 9 height 12
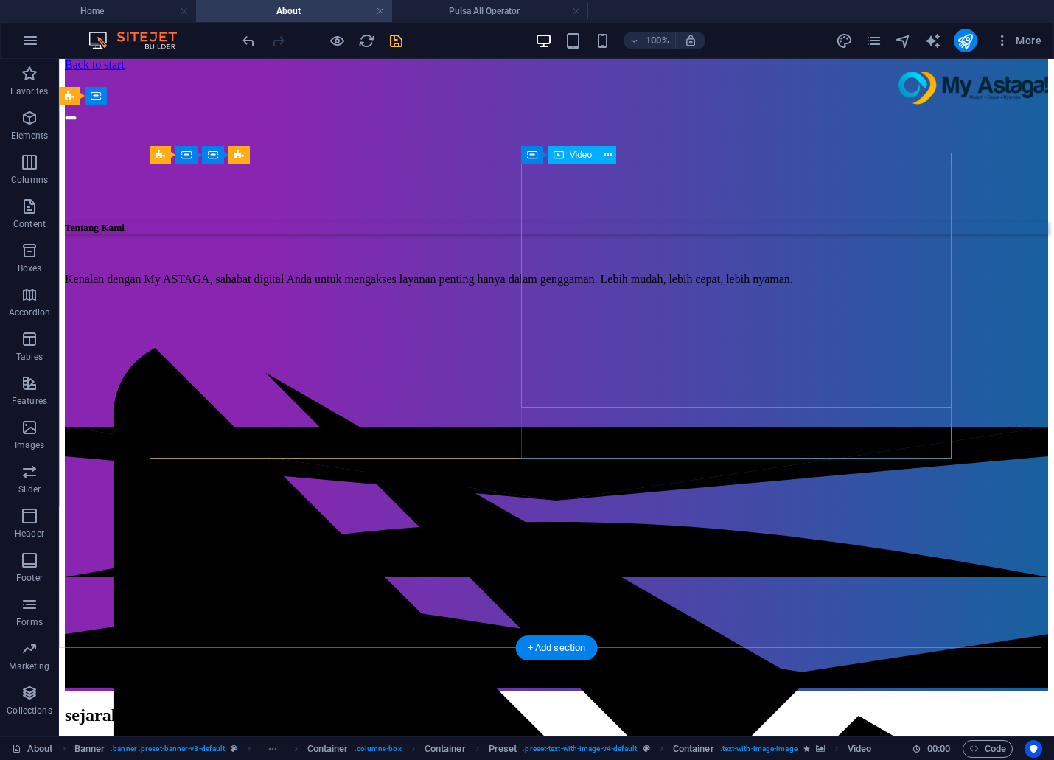
scroll to position [0, 0]
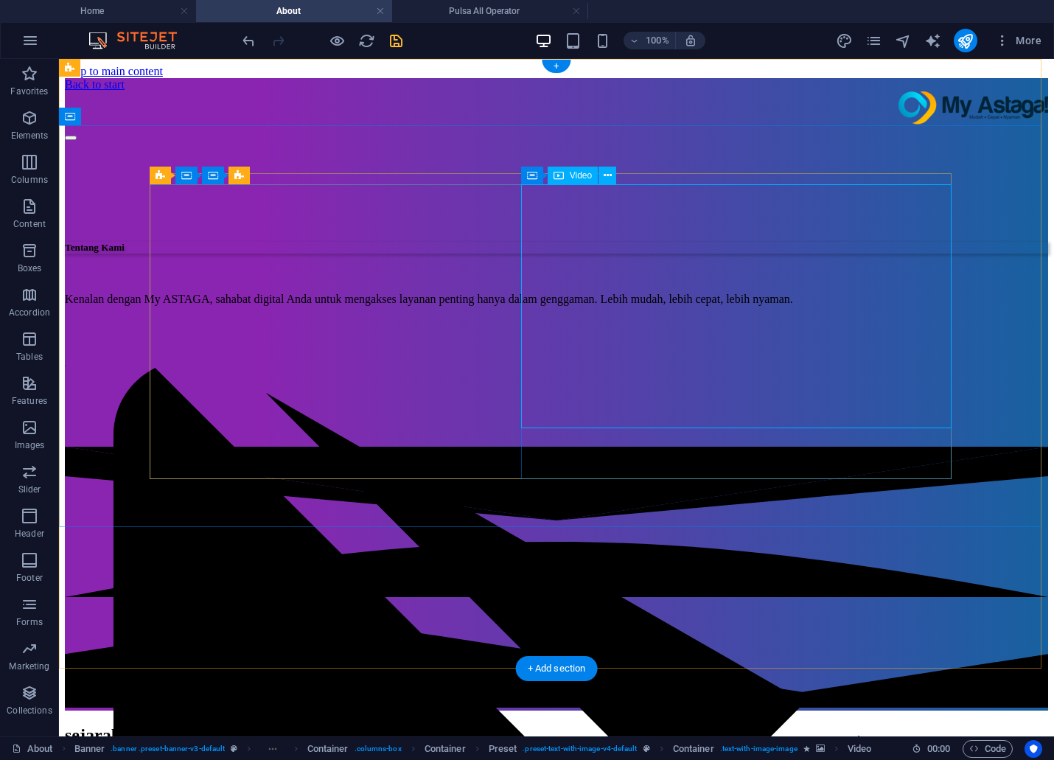
select select "%"
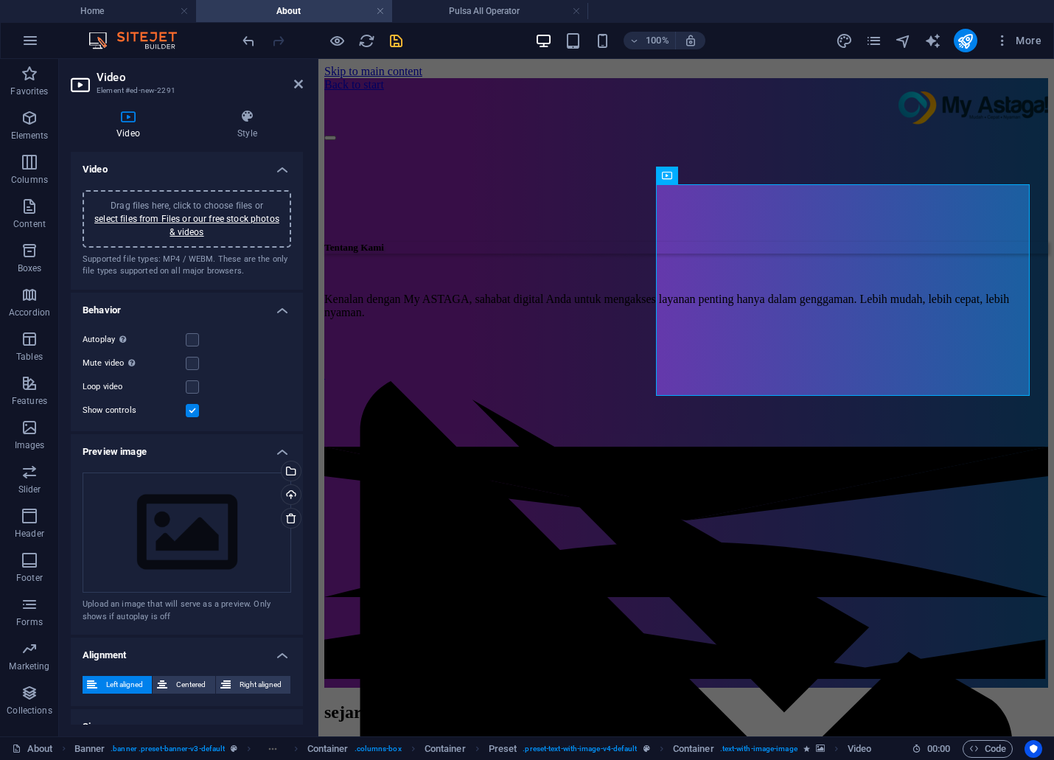
click at [192, 408] on label at bounding box center [192, 410] width 13 height 13
click at [0, 0] on input "Show controls" at bounding box center [0, 0] width 0 height 0
click at [193, 363] on label at bounding box center [192, 363] width 13 height 13
click at [0, 0] on input "Mute video Autoplay will be available if muted is checked" at bounding box center [0, 0] width 0 height 0
click at [195, 334] on label at bounding box center [192, 339] width 13 height 13
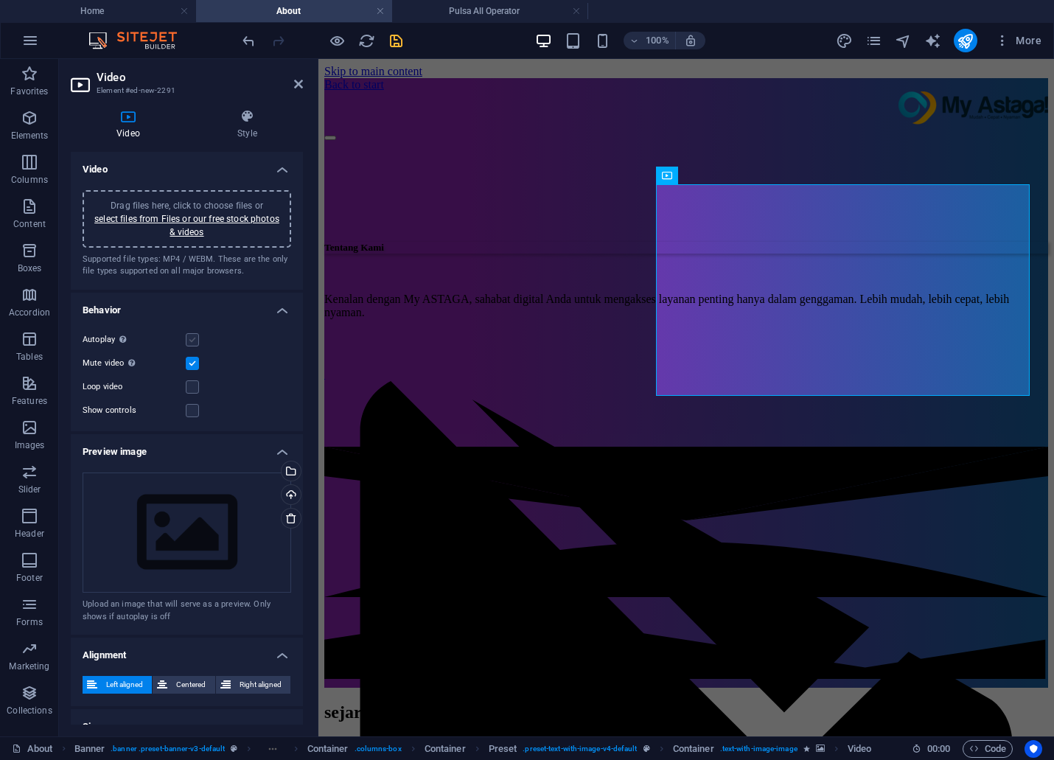
click at [0, 0] on input "Autoplay Autoplay is only available if muted is checked" at bounding box center [0, 0] width 0 height 0
click at [192, 380] on label at bounding box center [192, 386] width 13 height 13
click at [0, 0] on input "Loop video" at bounding box center [0, 0] width 0 height 0
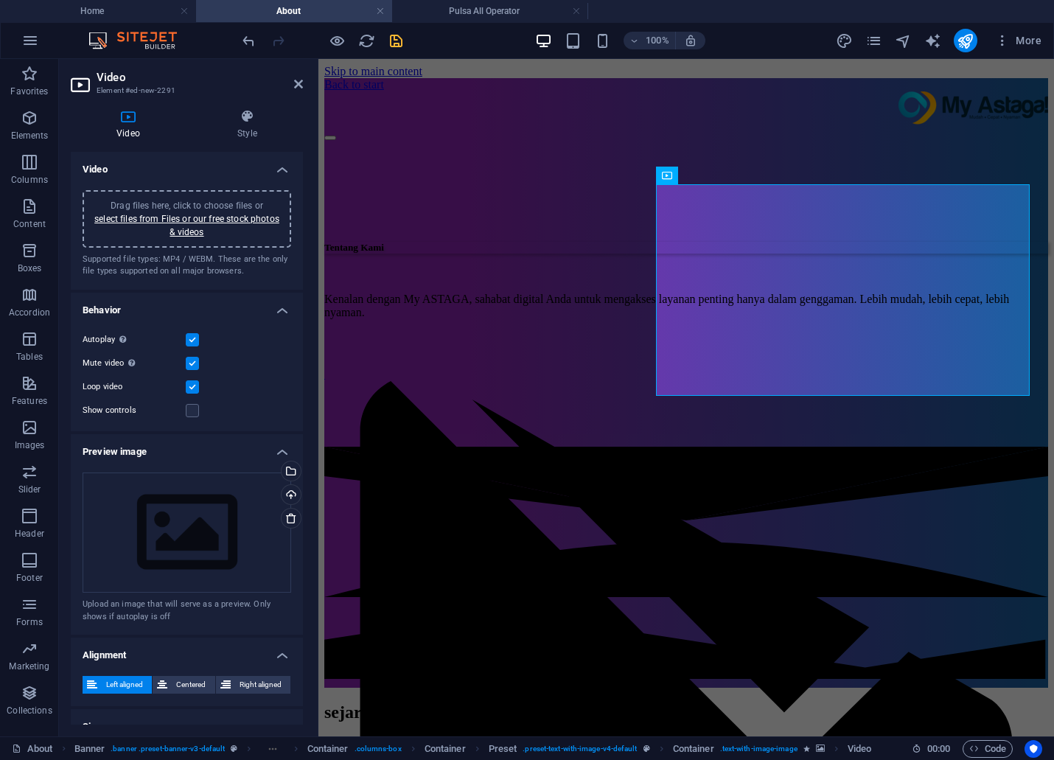
click at [174, 224] on div "Drag files here, click to choose files or select files from Files or our free s…" at bounding box center [186, 219] width 191 height 40
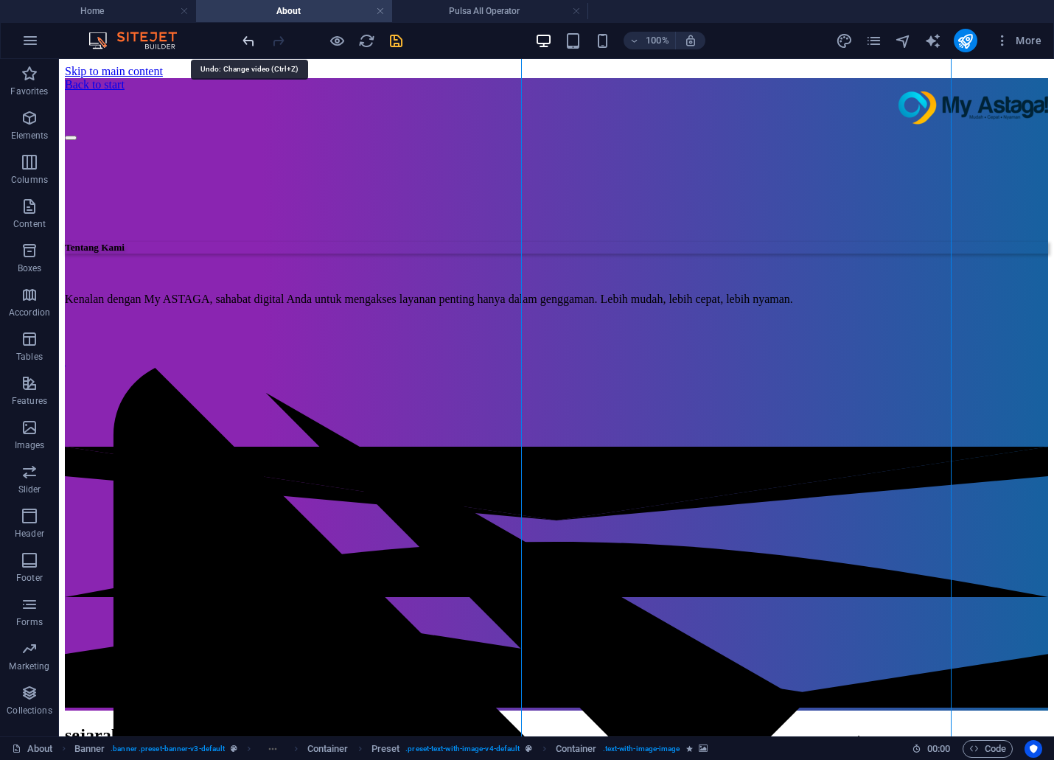
click at [243, 37] on icon "undo" at bounding box center [248, 40] width 17 height 17
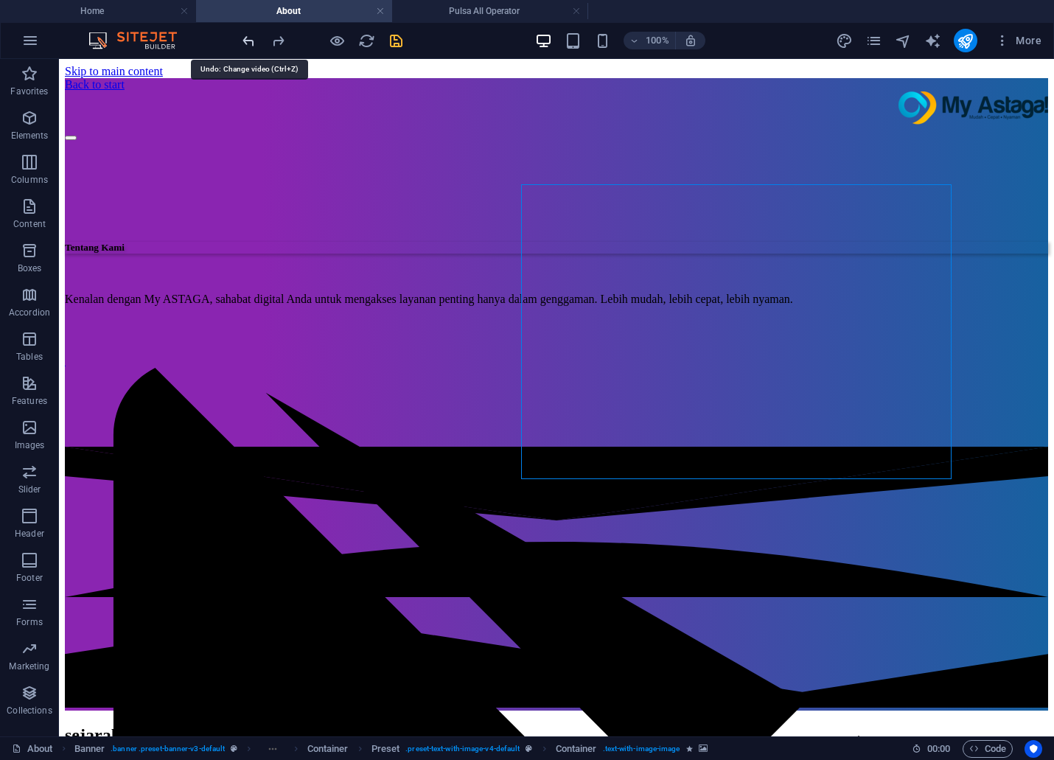
click at [243, 37] on icon "undo" at bounding box center [248, 40] width 17 height 17
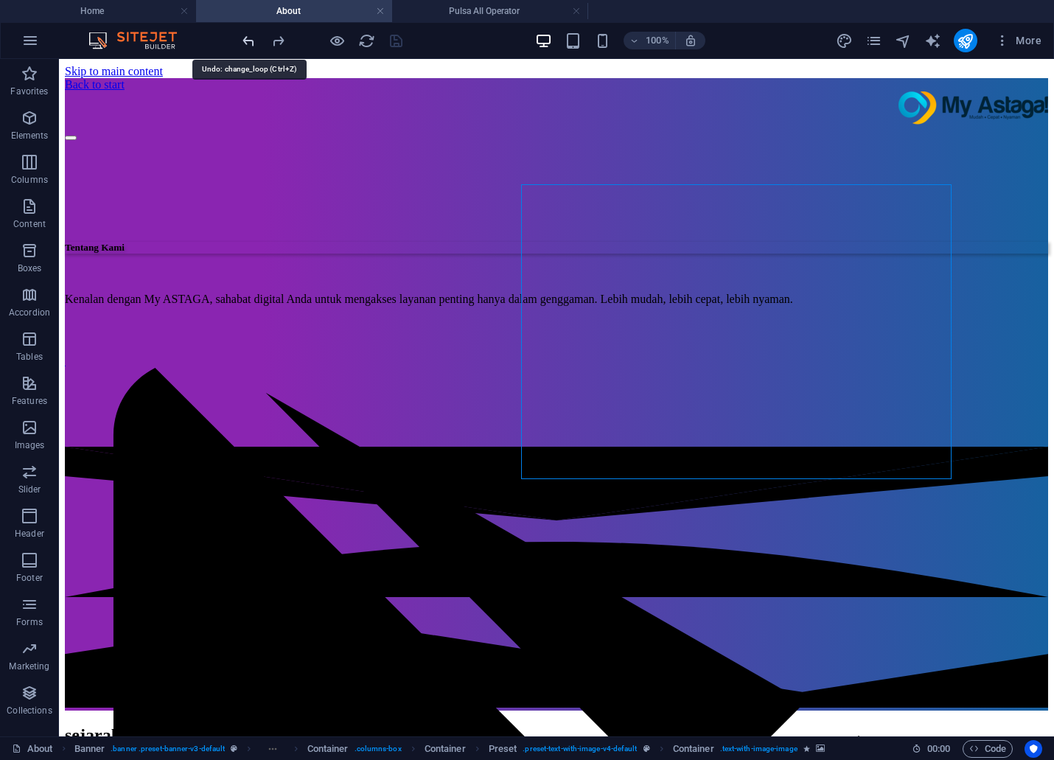
click at [243, 37] on icon "undo" at bounding box center [248, 40] width 17 height 17
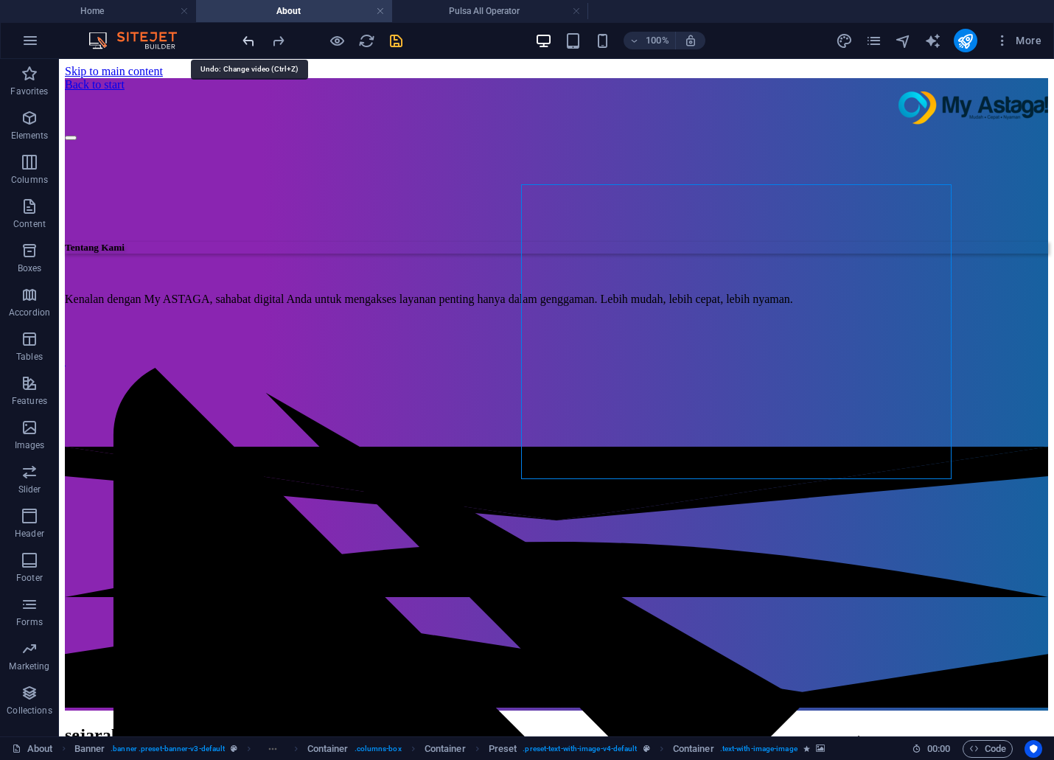
click at [243, 37] on icon "undo" at bounding box center [248, 40] width 17 height 17
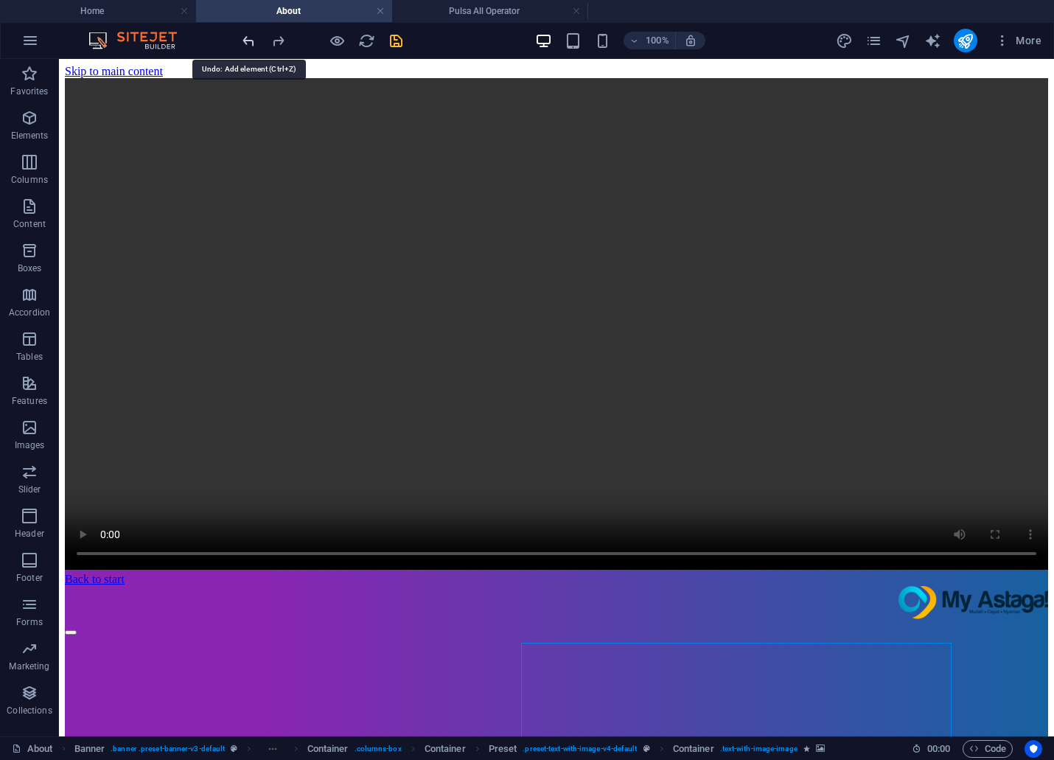
click at [243, 37] on icon "undo" at bounding box center [248, 40] width 17 height 17
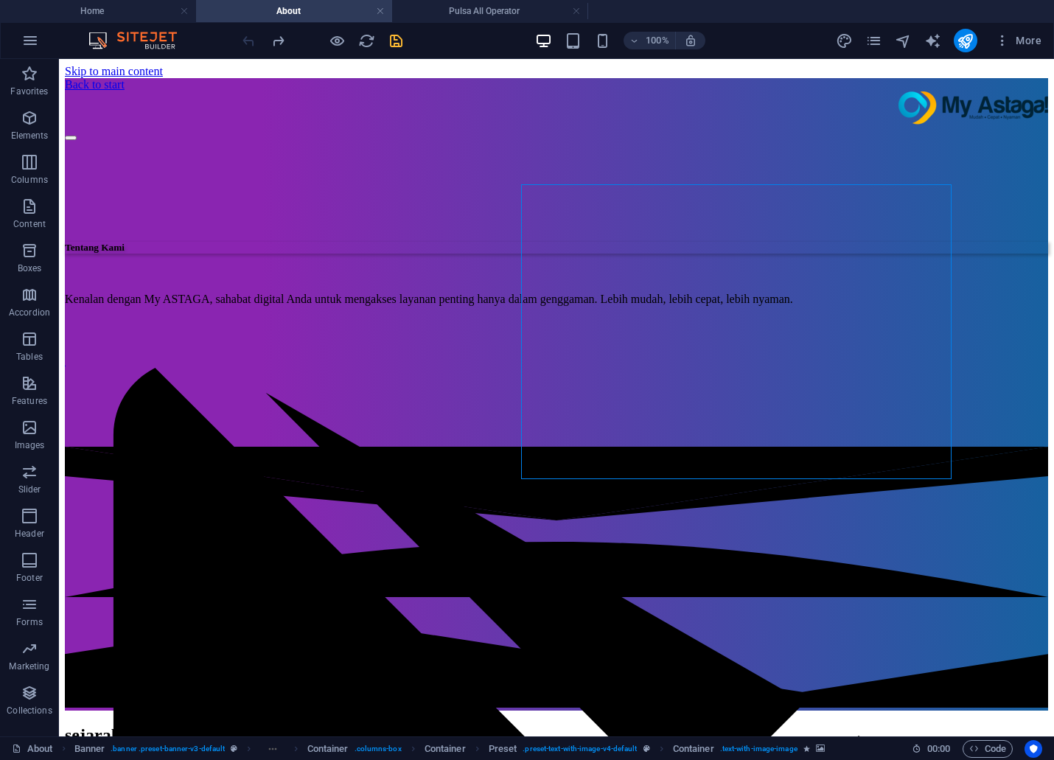
click at [243, 37] on div at bounding box center [322, 41] width 165 height 24
click at [378, 10] on link at bounding box center [380, 11] width 9 height 14
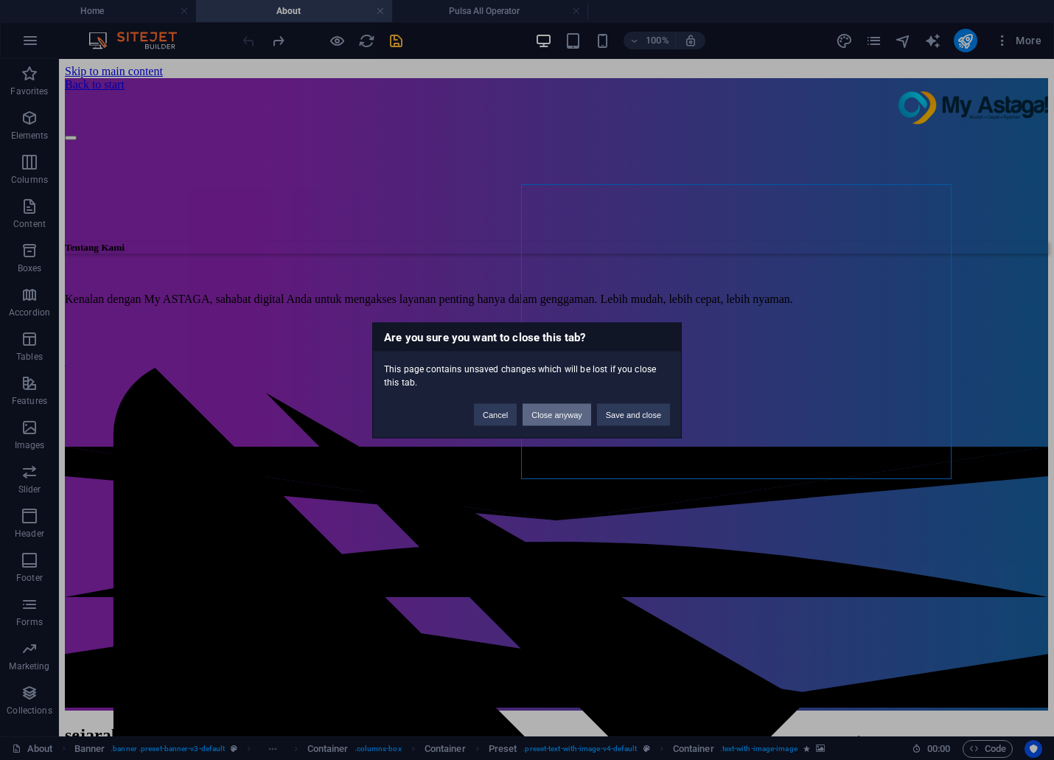
click at [540, 418] on button "Close anyway" at bounding box center [557, 414] width 68 height 22
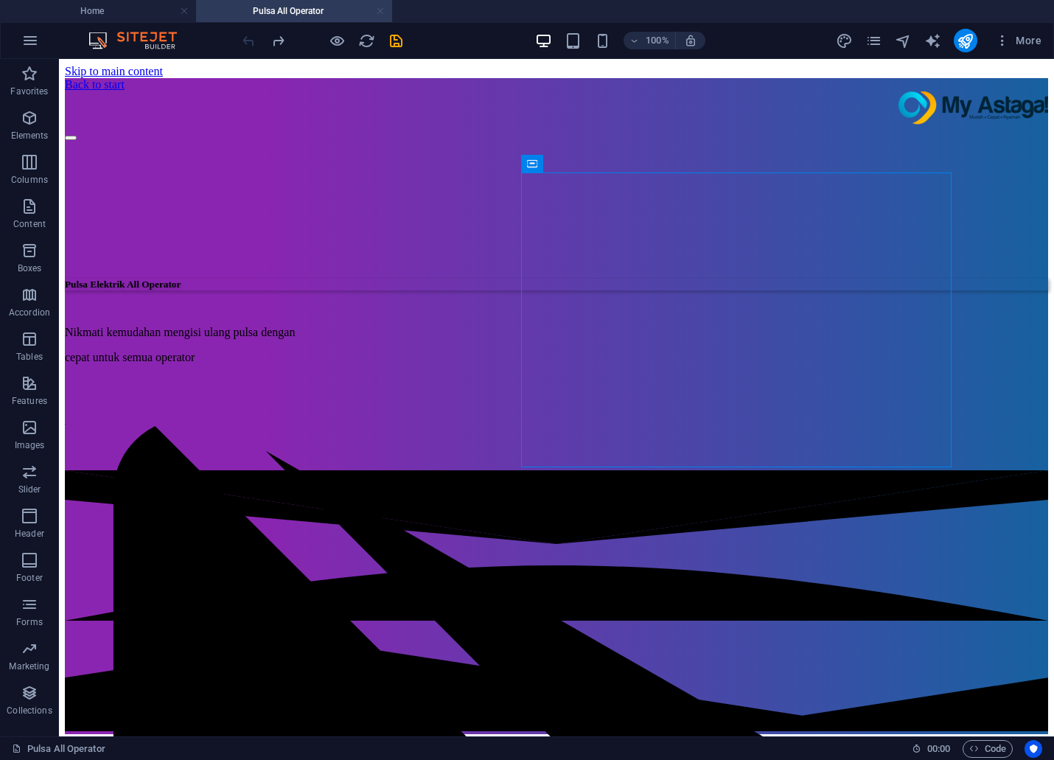
drag, startPoint x: 380, startPoint y: 10, endPoint x: 608, endPoint y: 358, distance: 416.8
click at [380, 10] on link at bounding box center [380, 11] width 9 height 14
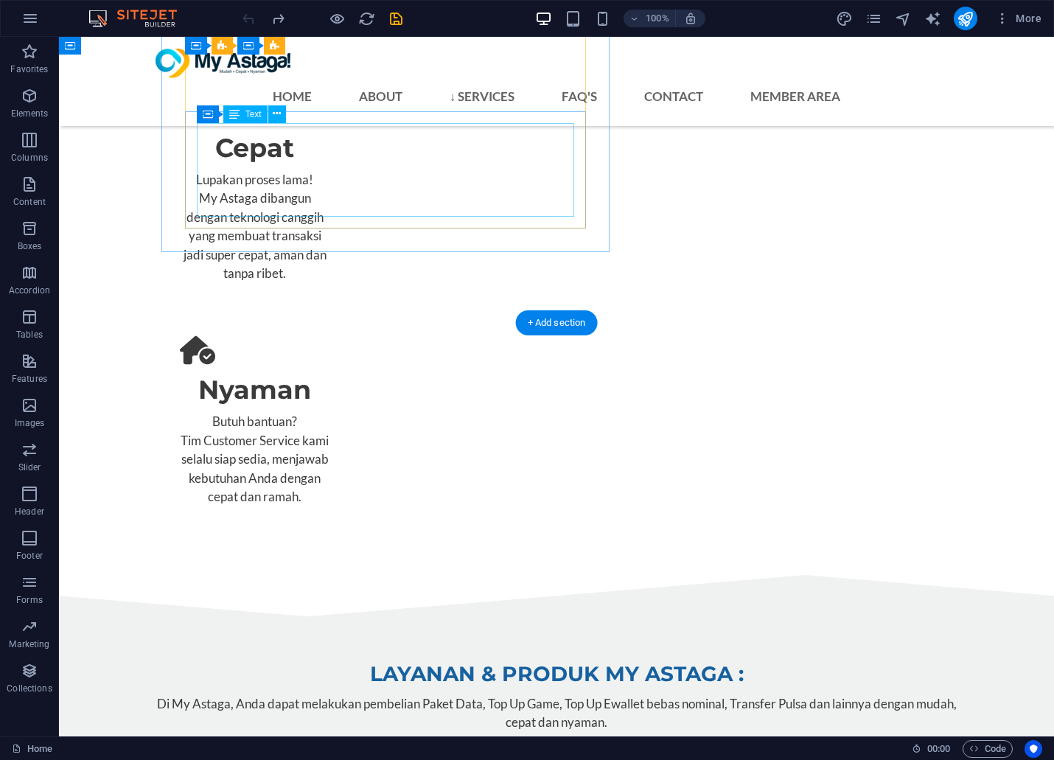
scroll to position [3765, 0]
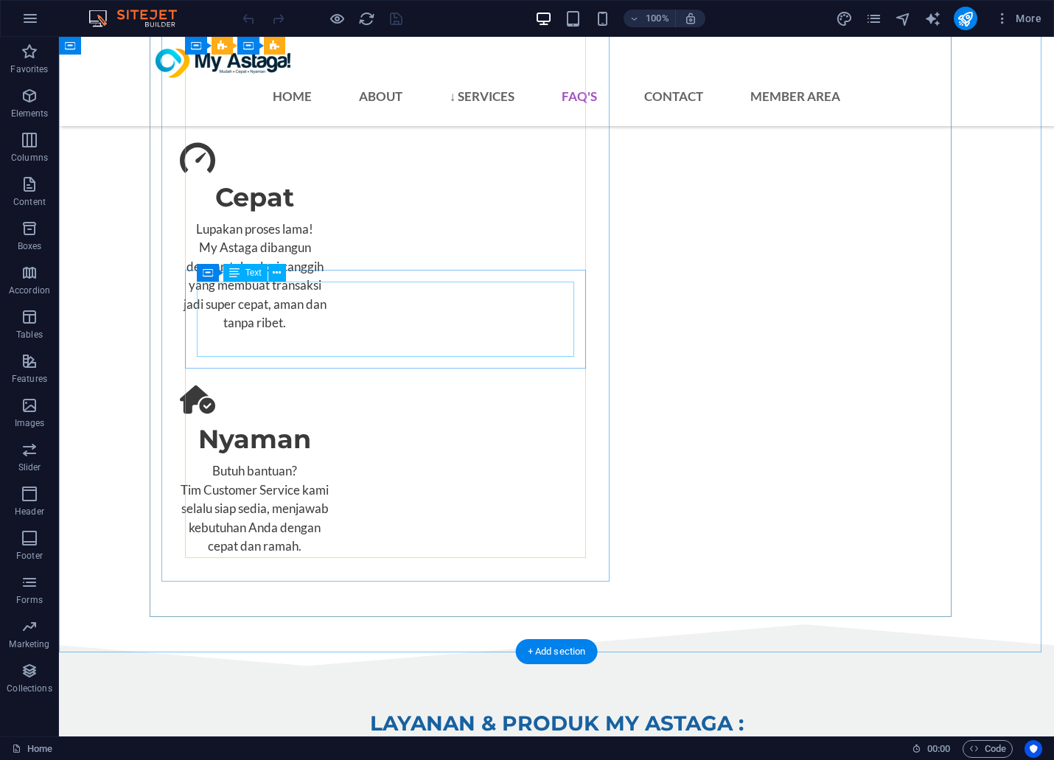
scroll to position [3354, 0]
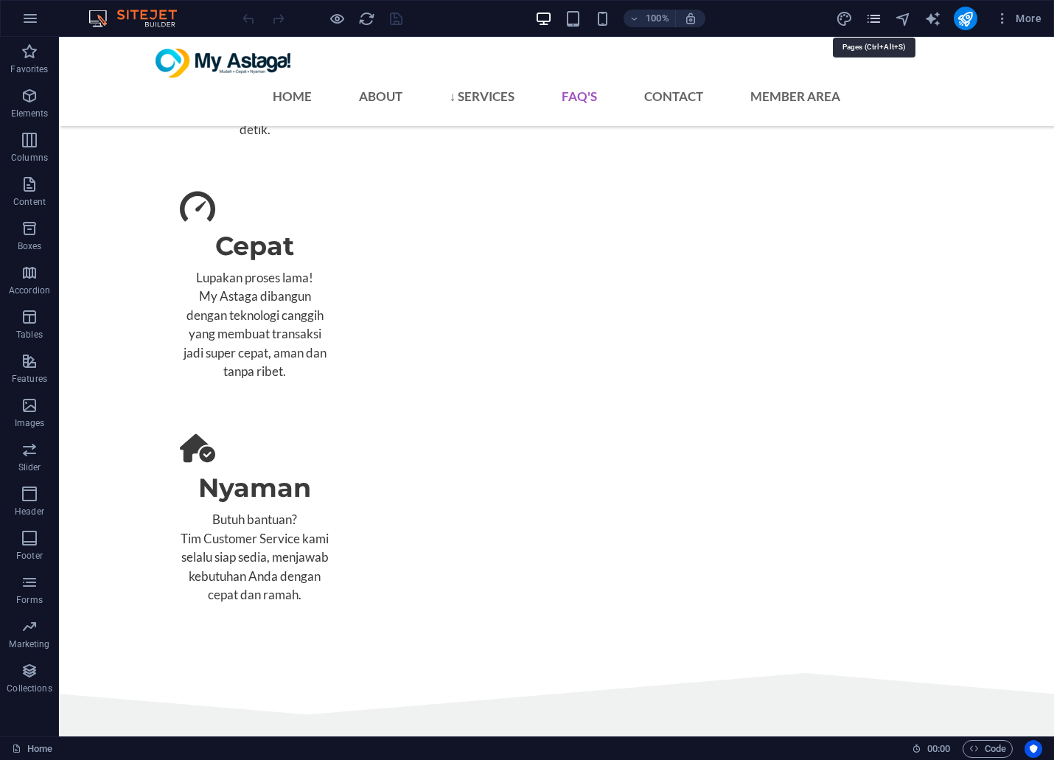
click at [685, 722] on icon "pages" at bounding box center [498, 734] width 374 height 25
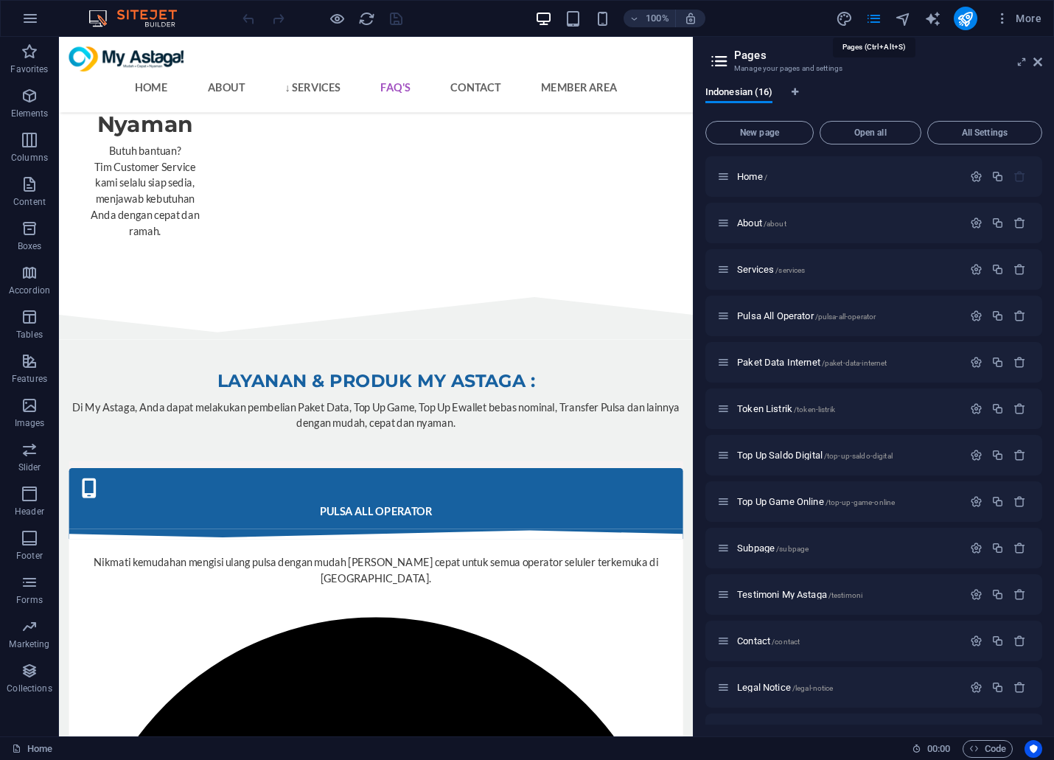
scroll to position [3354, 0]
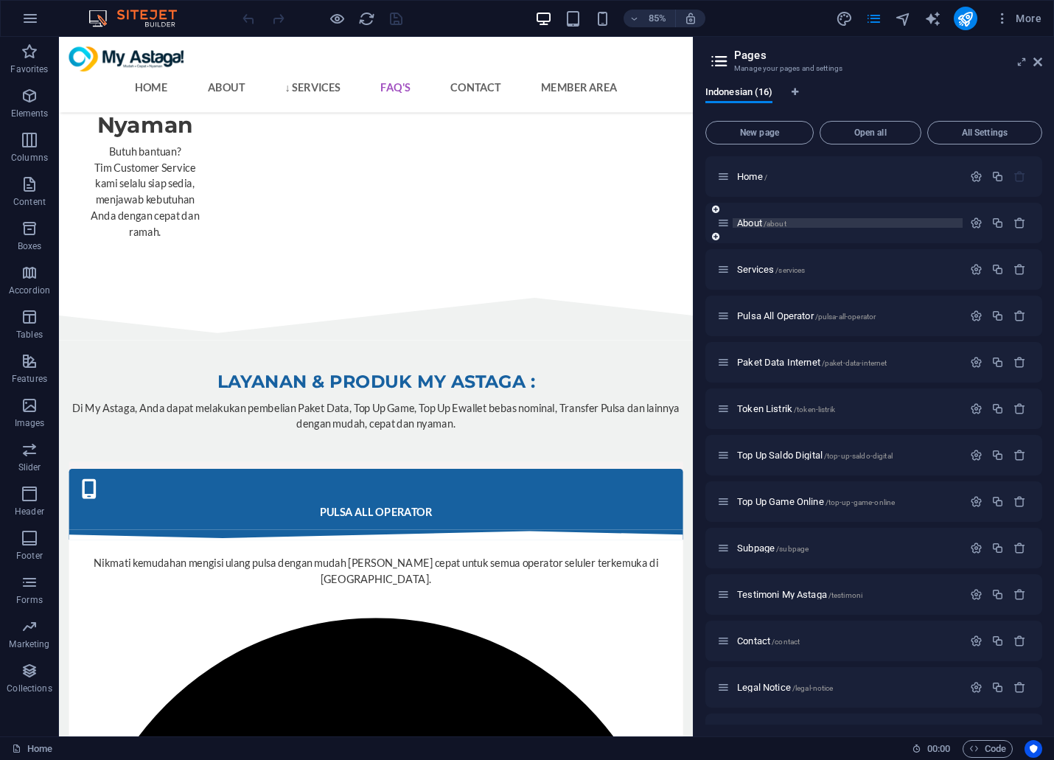
click at [768, 222] on span "/about" at bounding box center [775, 224] width 23 height 8
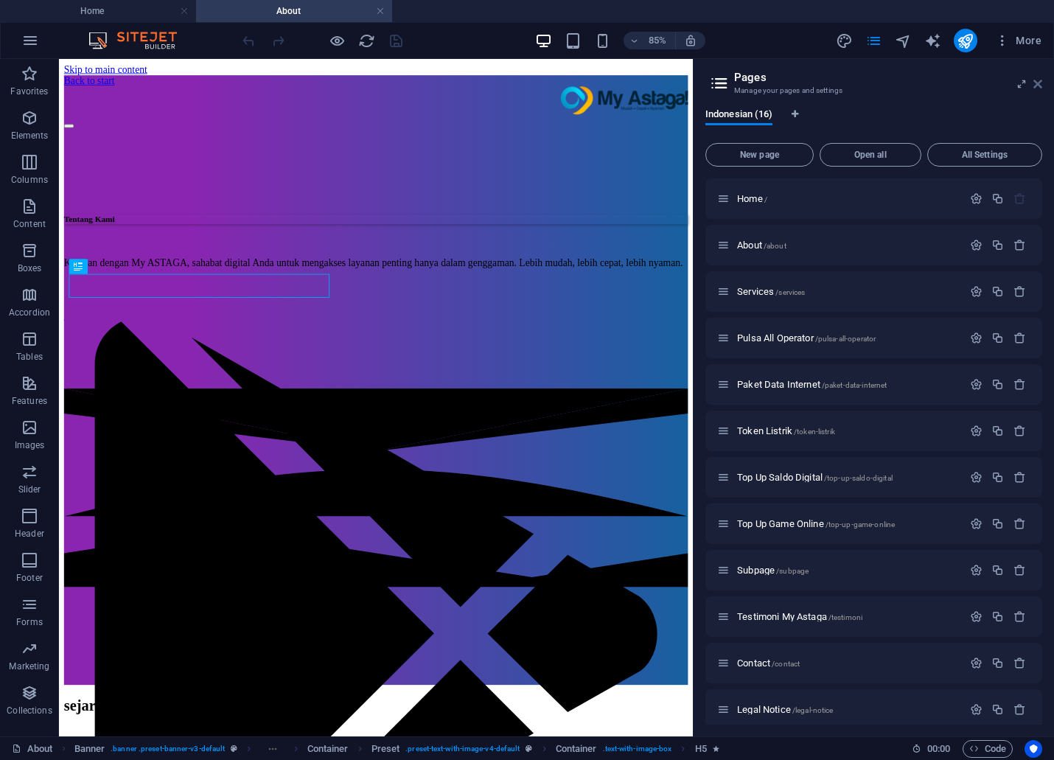
scroll to position [0, 0]
click at [1041, 46] on button "More" at bounding box center [1018, 41] width 58 height 24
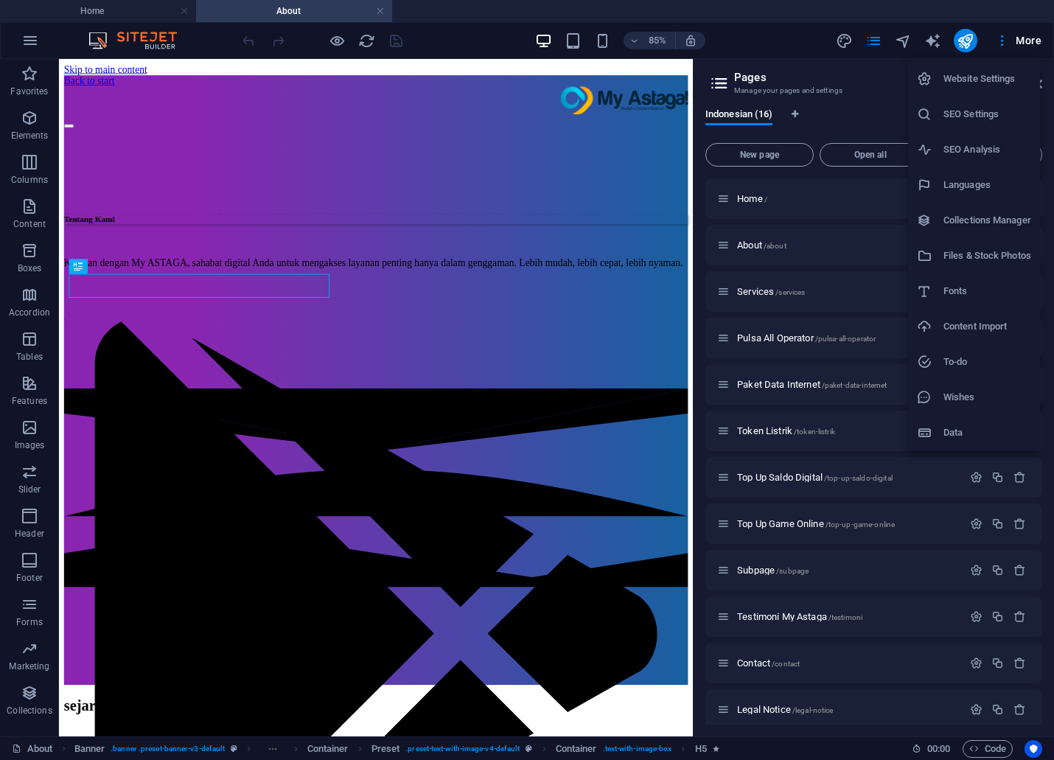
click at [517, 215] on div at bounding box center [527, 380] width 1054 height 760
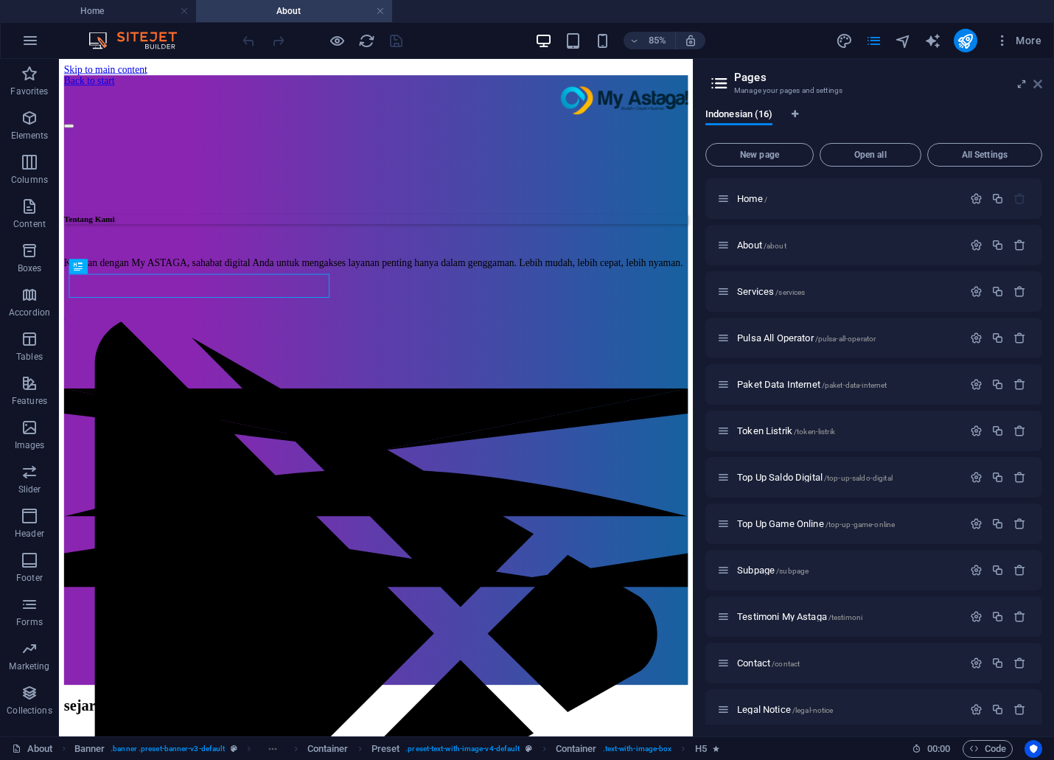
drag, startPoint x: 1039, startPoint y: 78, endPoint x: 966, endPoint y: 26, distance: 90.4
click at [1039, 78] on icon at bounding box center [1037, 84] width 9 height 12
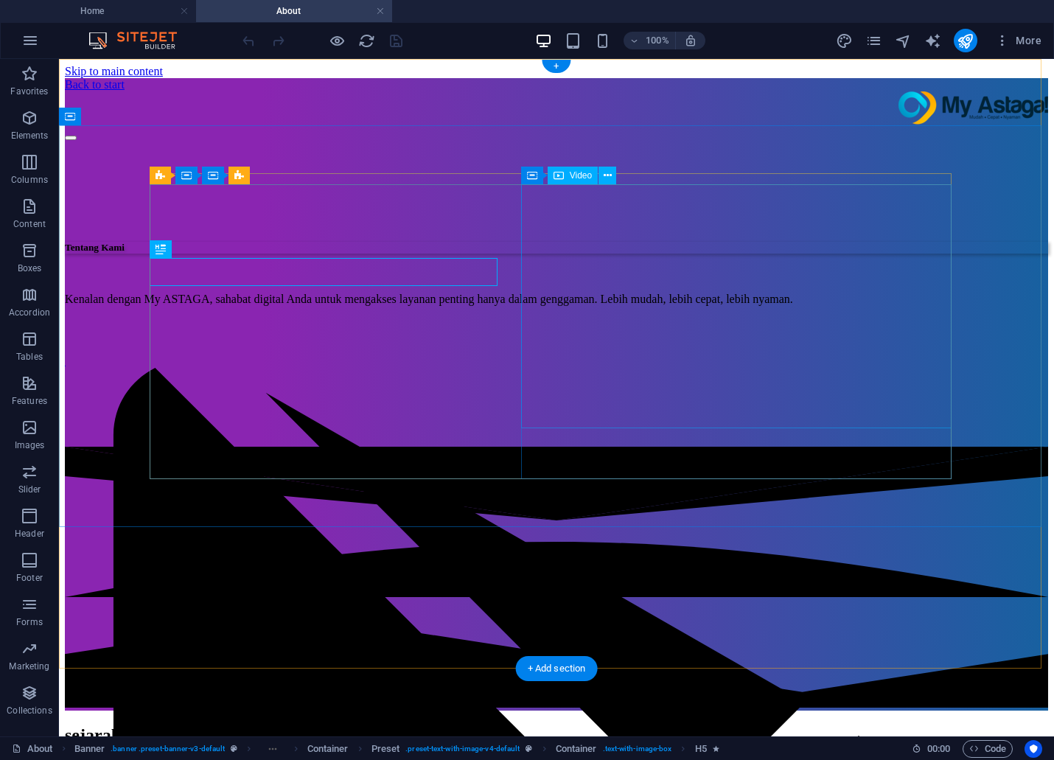
select select "%"
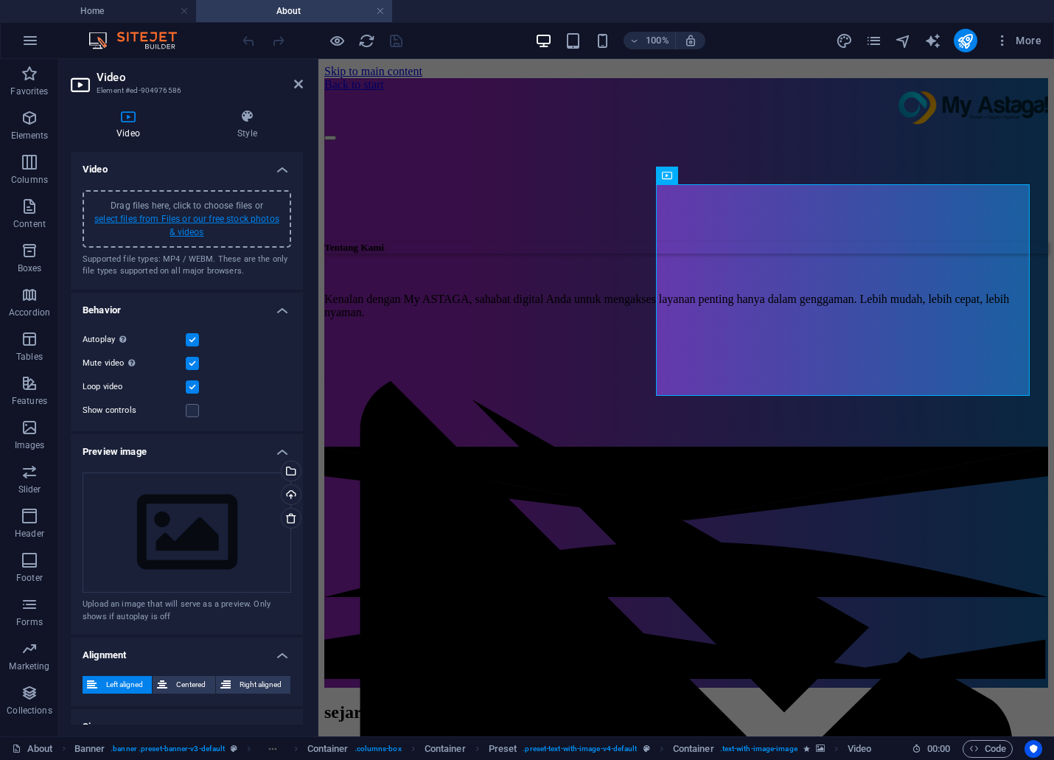
click at [160, 214] on link "select files from Files or our free stock photos & videos" at bounding box center [186, 226] width 185 height 24
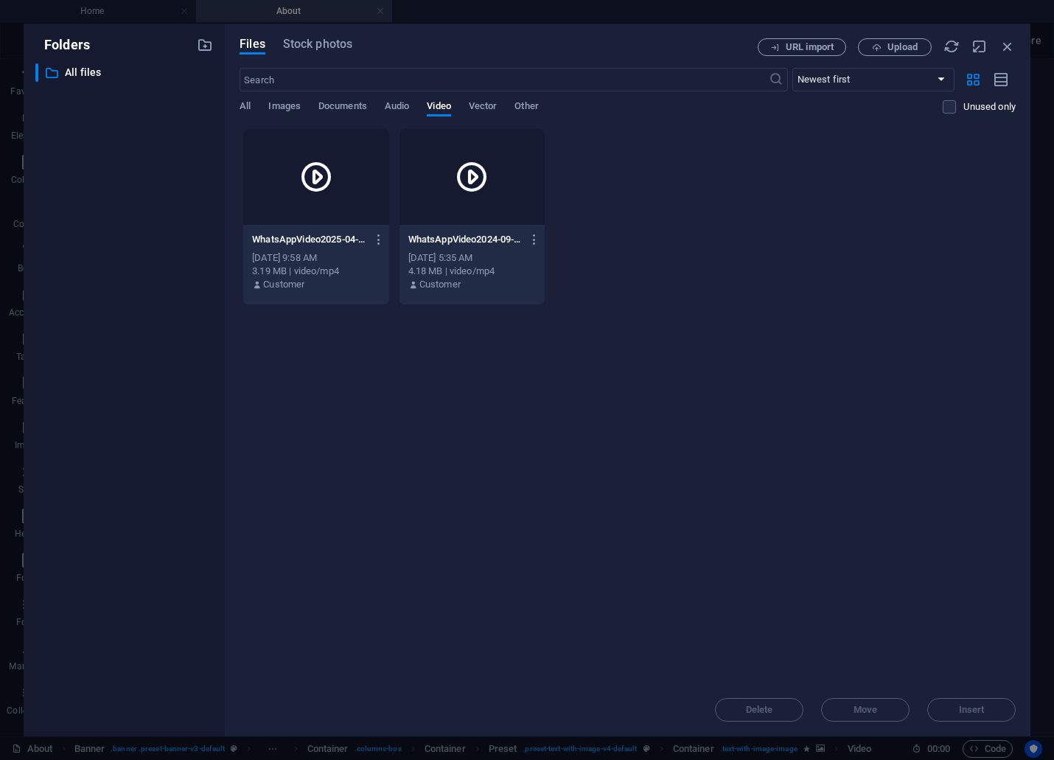
click at [352, 178] on div at bounding box center [315, 177] width 145 height 96
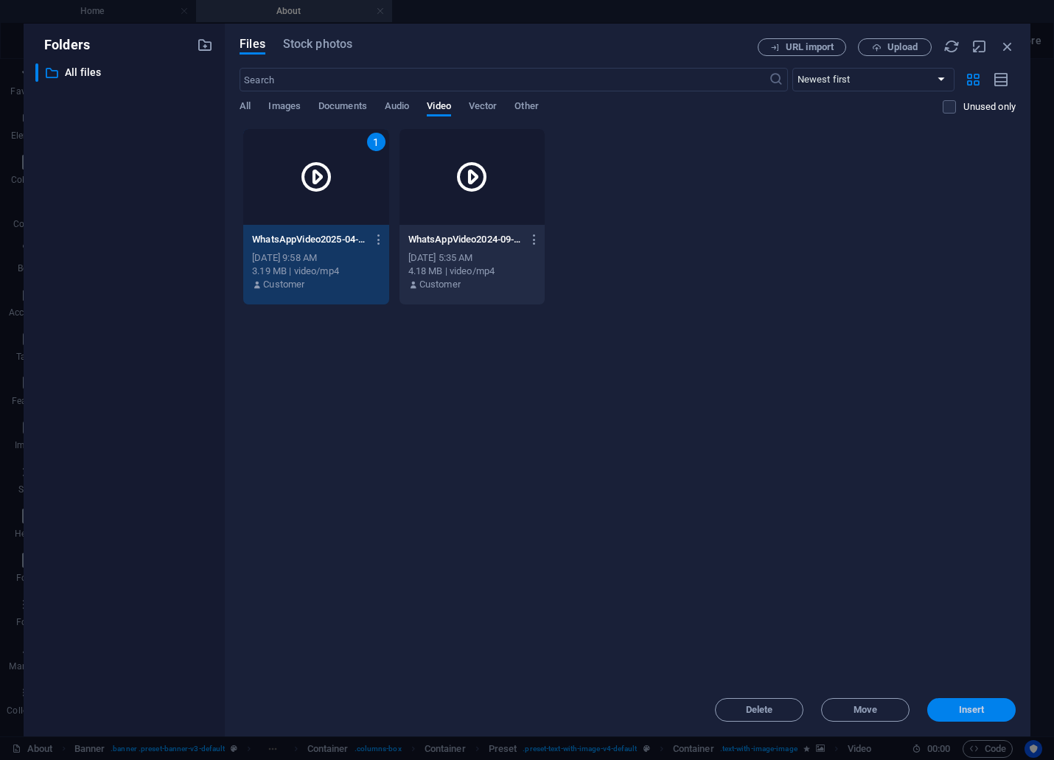
click at [967, 713] on span "Insert" at bounding box center [972, 709] width 26 height 9
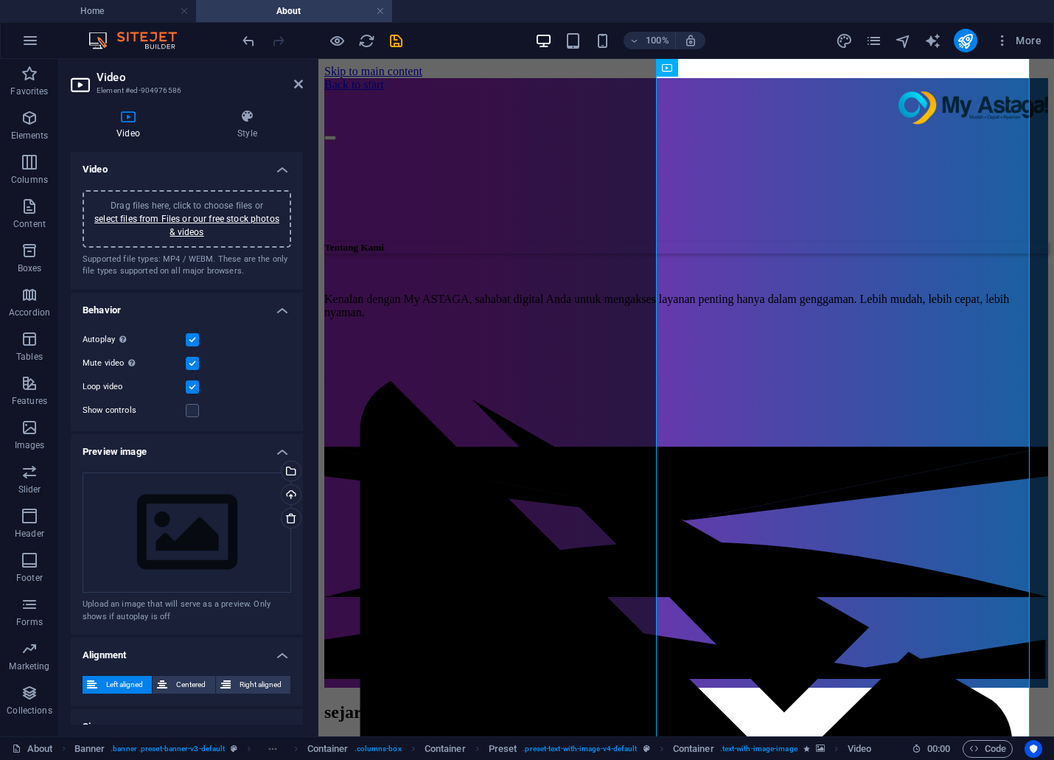
click at [251, 39] on icon "undo" at bounding box center [248, 40] width 17 height 17
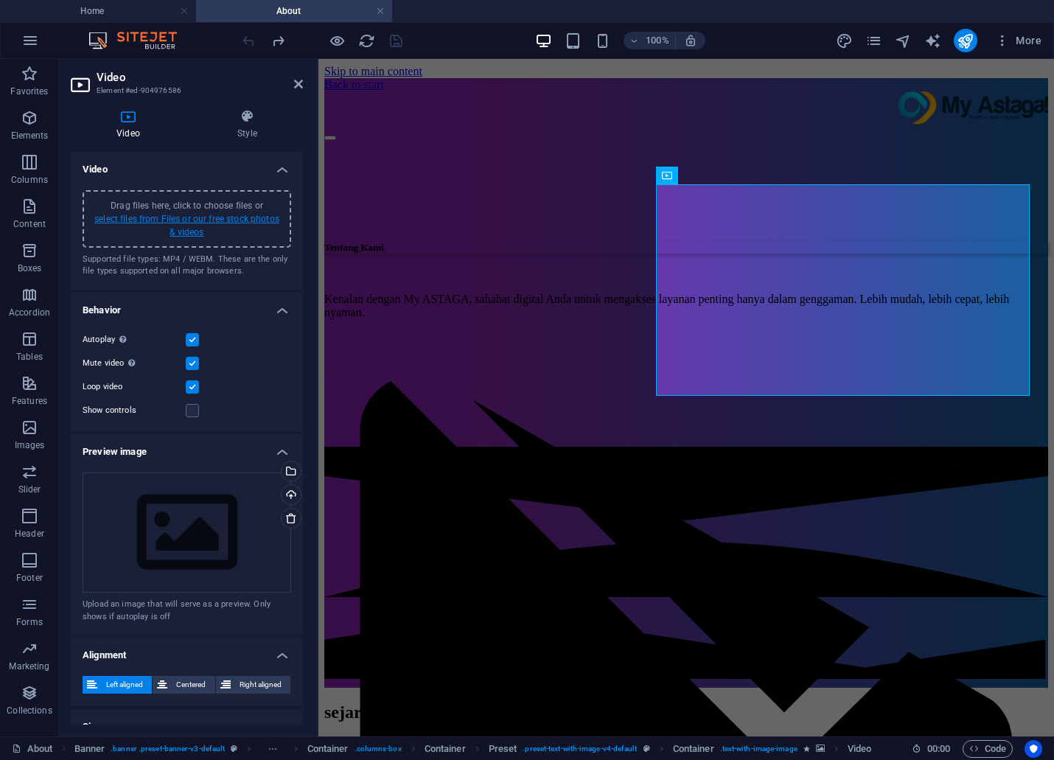
click at [212, 218] on link "select files from Files or our free stock photos & videos" at bounding box center [186, 226] width 185 height 24
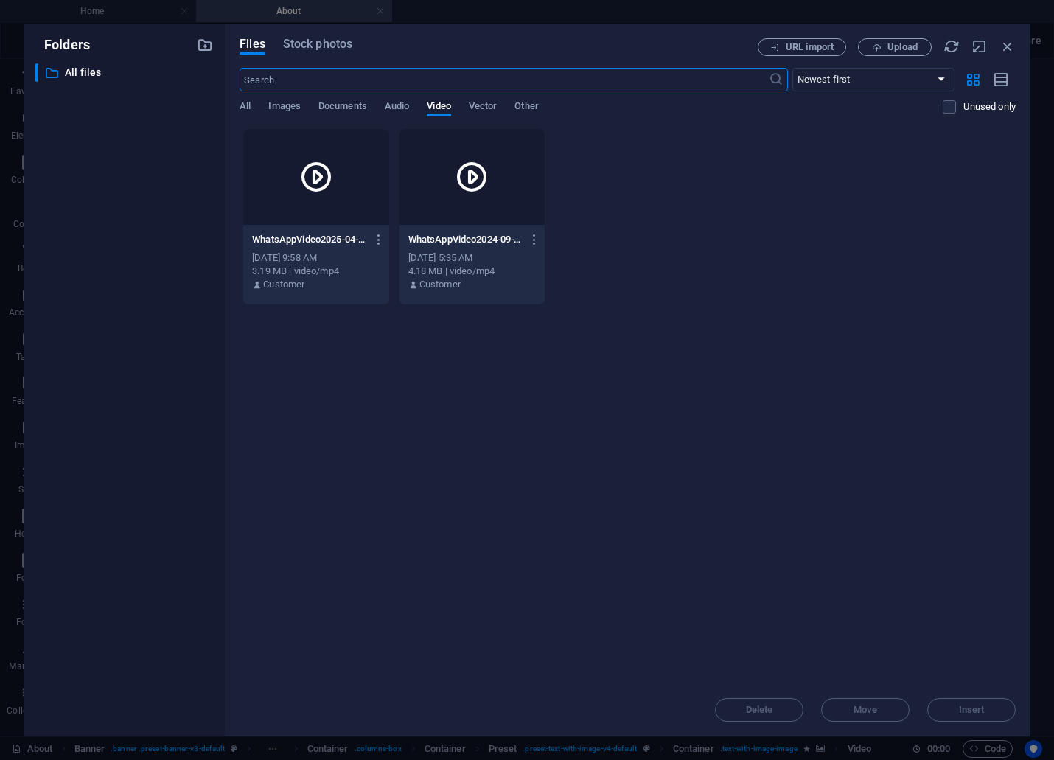
click at [328, 217] on div at bounding box center [315, 177] width 145 height 96
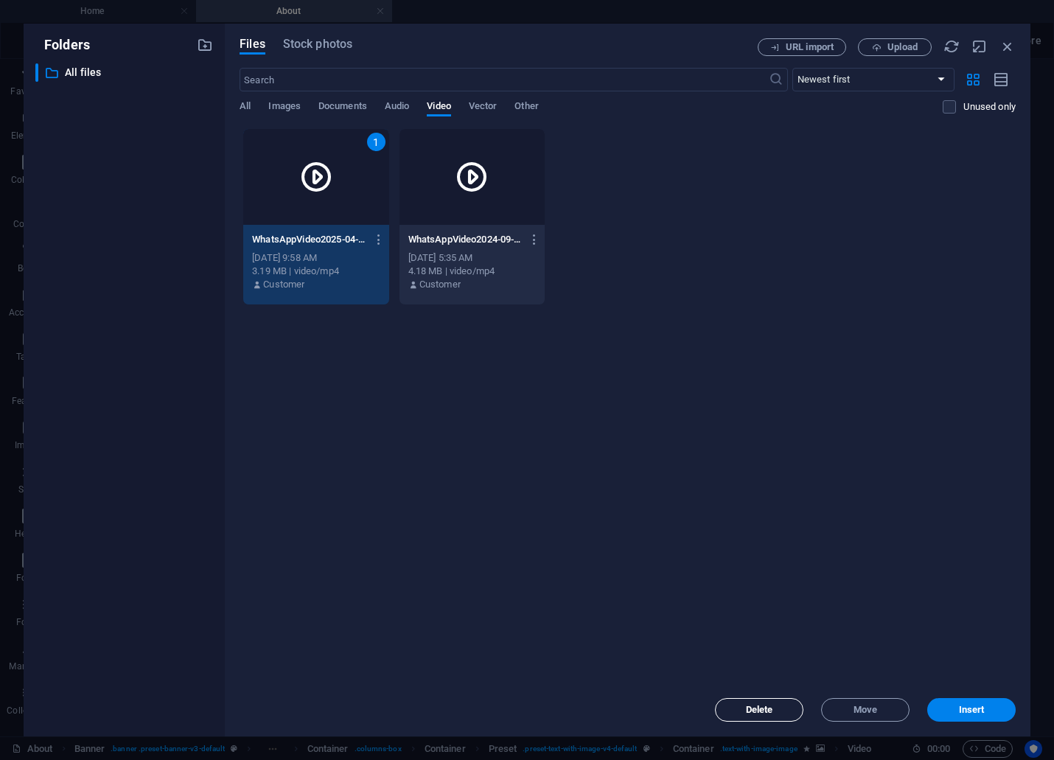
click at [761, 711] on span "Delete" at bounding box center [759, 709] width 27 height 9
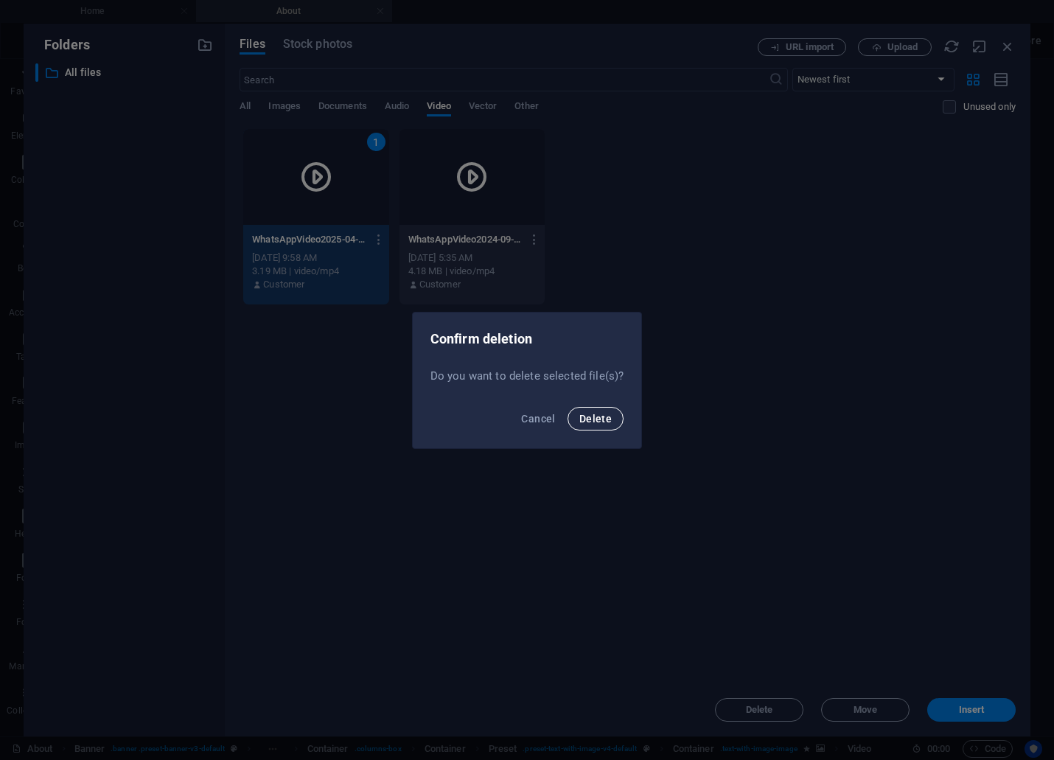
click at [609, 417] on span "Delete" at bounding box center [595, 419] width 32 height 12
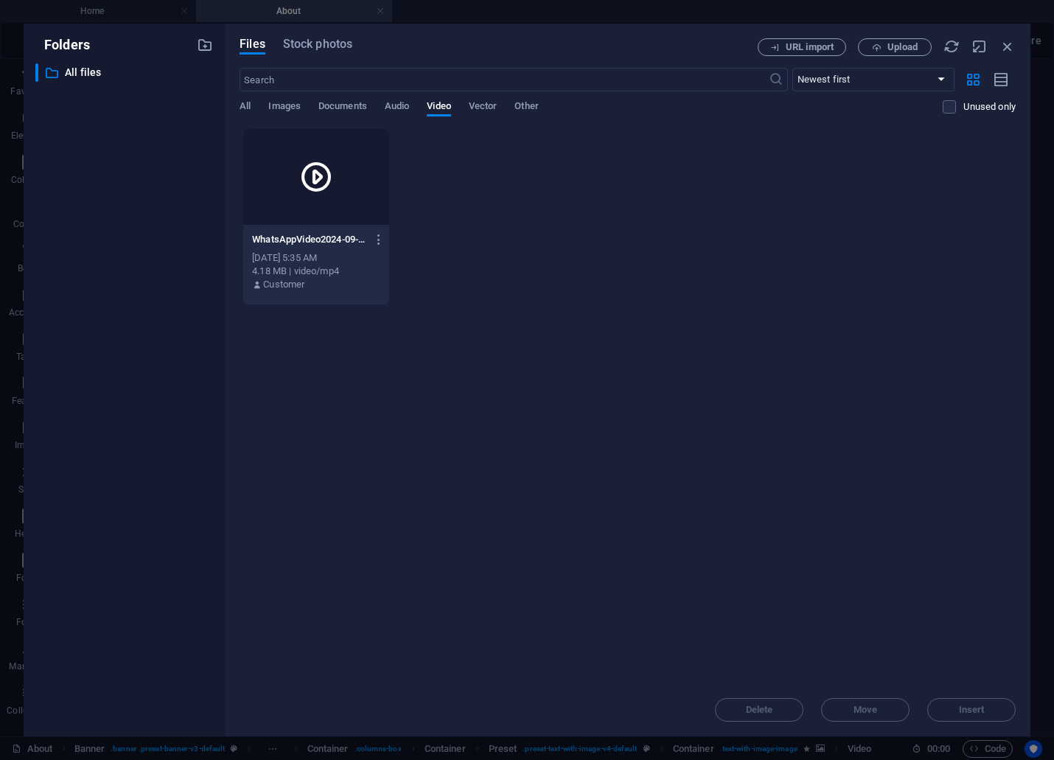
click at [343, 177] on div at bounding box center [315, 177] width 145 height 96
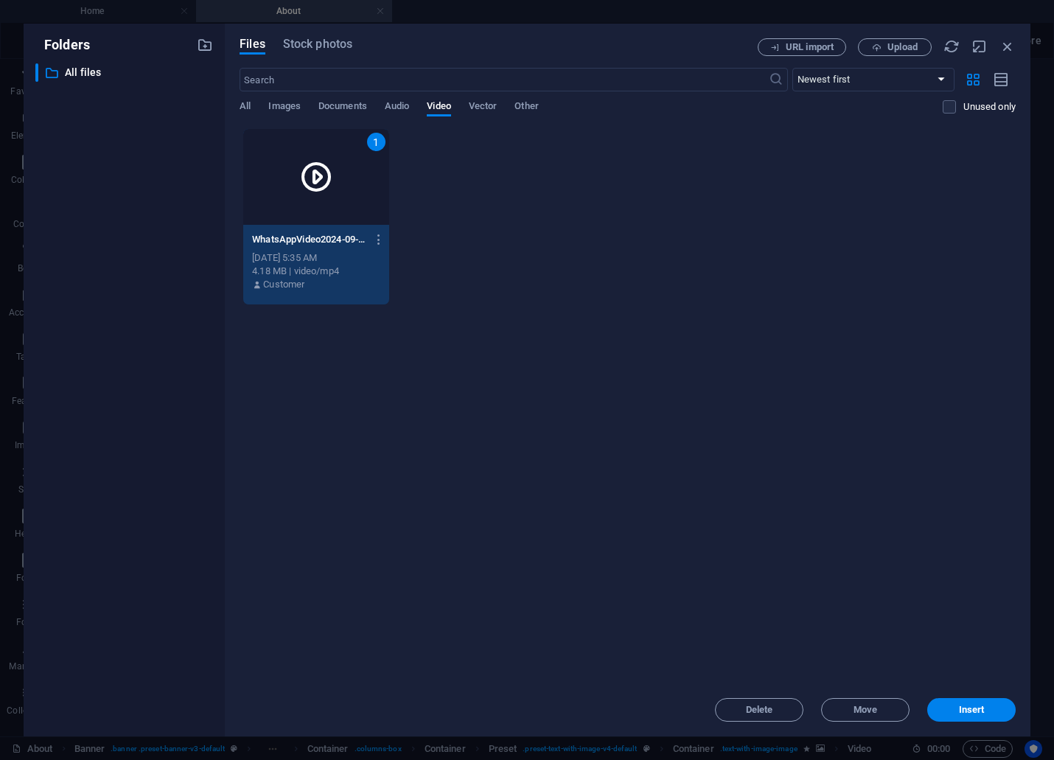
click at [981, 694] on div "Delete Move Insert" at bounding box center [628, 702] width 776 height 38
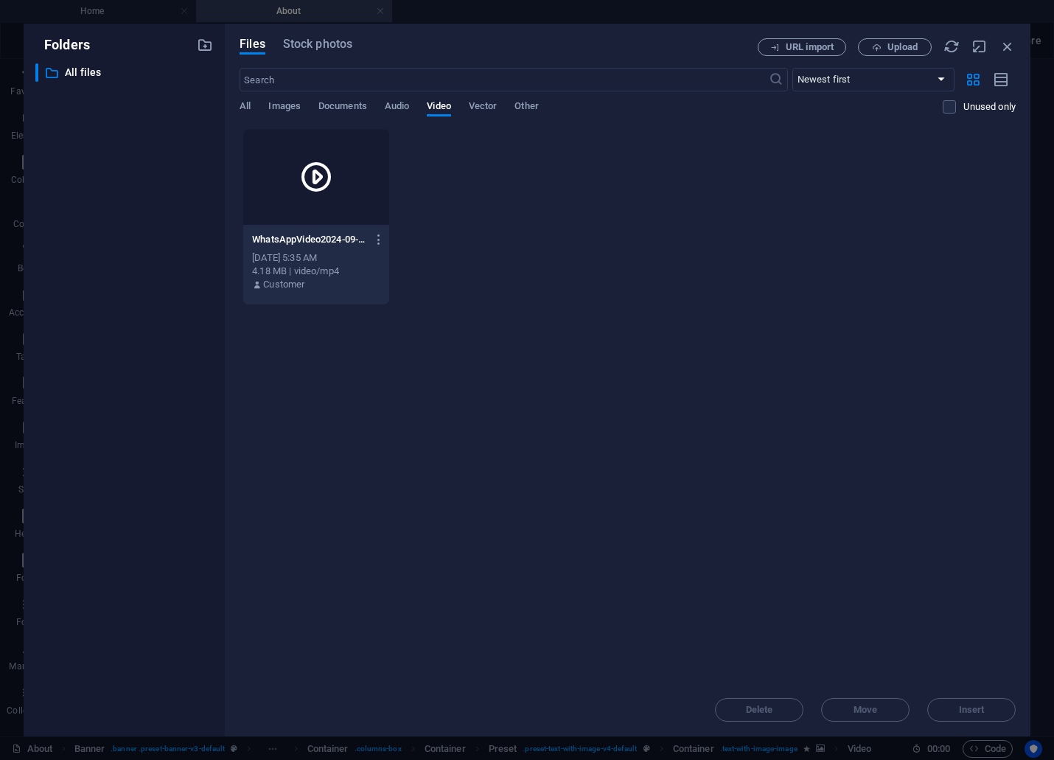
click at [978, 710] on div "Delete Move Insert" at bounding box center [628, 702] width 776 height 38
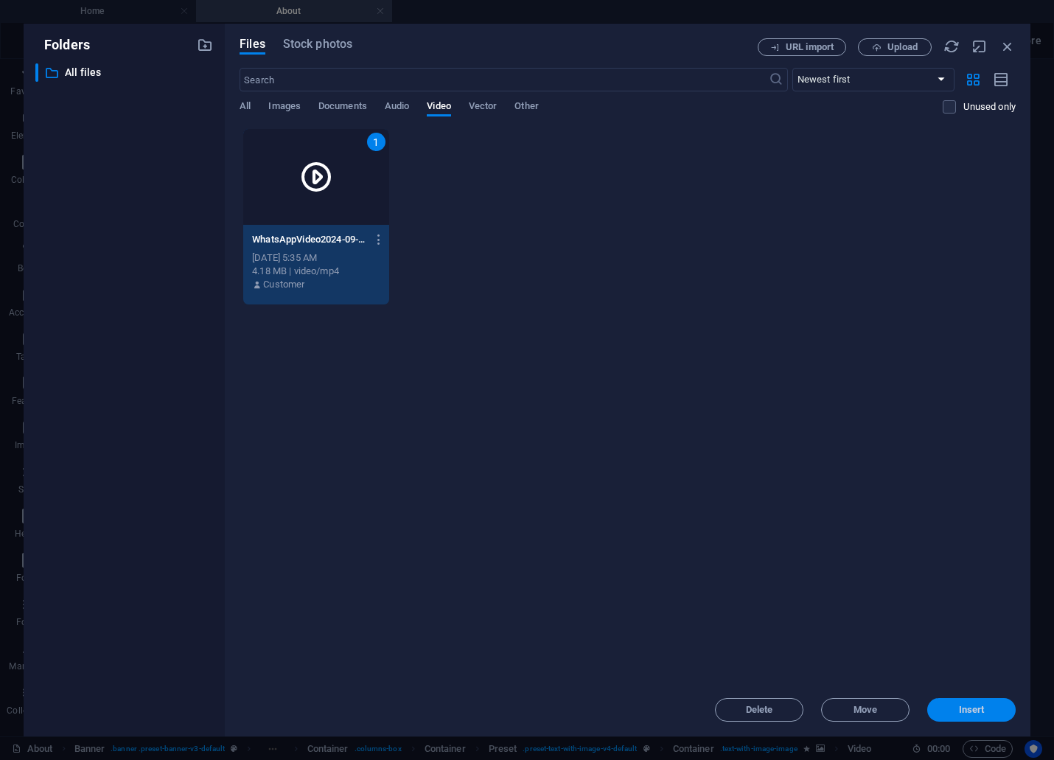
drag, startPoint x: 650, startPoint y: 647, endPoint x: 969, endPoint y: 706, distance: 324.5
click at [969, 706] on span "Insert" at bounding box center [972, 709] width 26 height 9
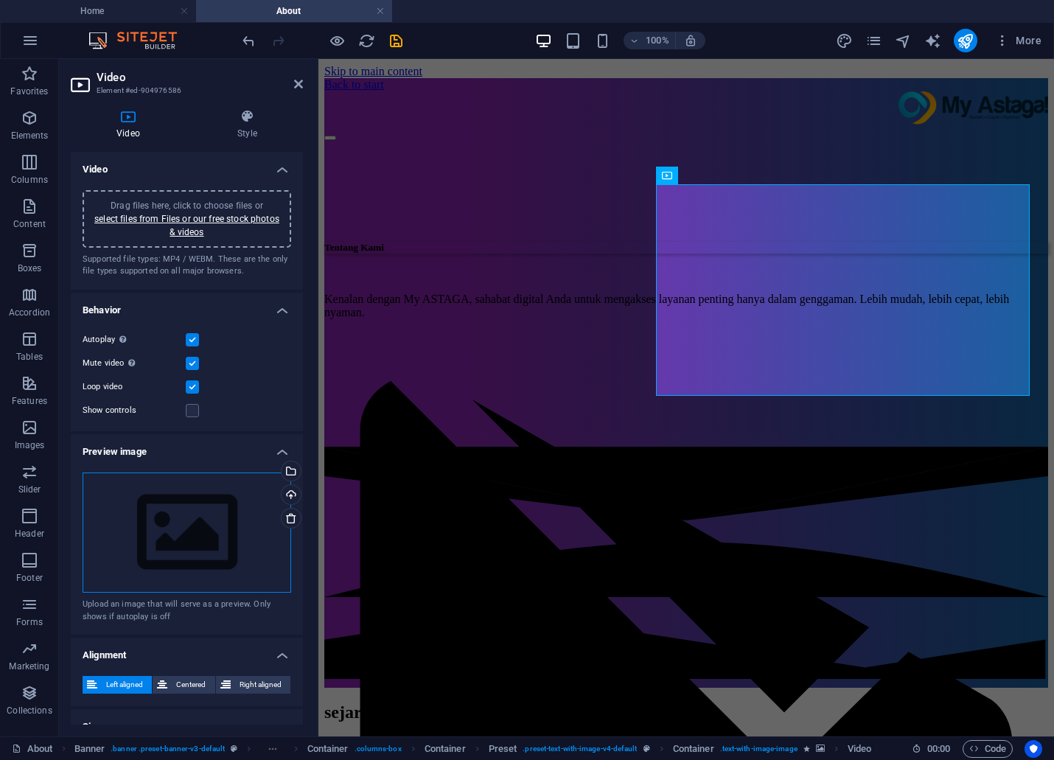
click at [156, 505] on div "Drag files here, click to choose files or select files from Files or our free s…" at bounding box center [187, 532] width 209 height 121
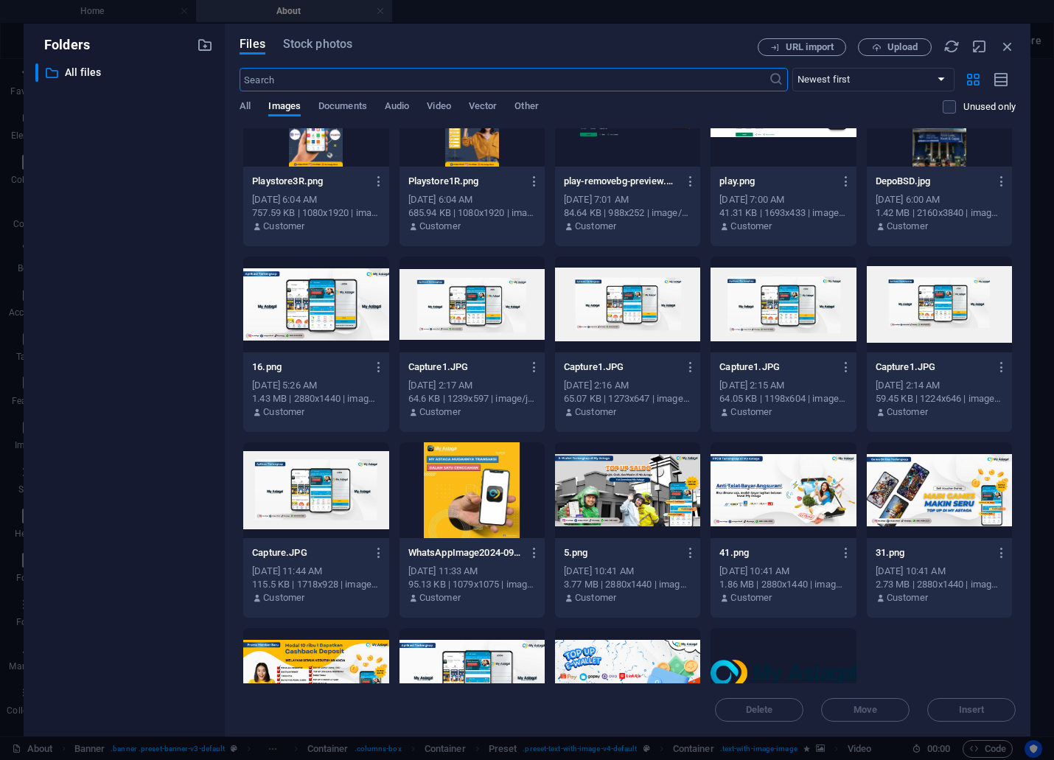
scroll to position [3150, 0]
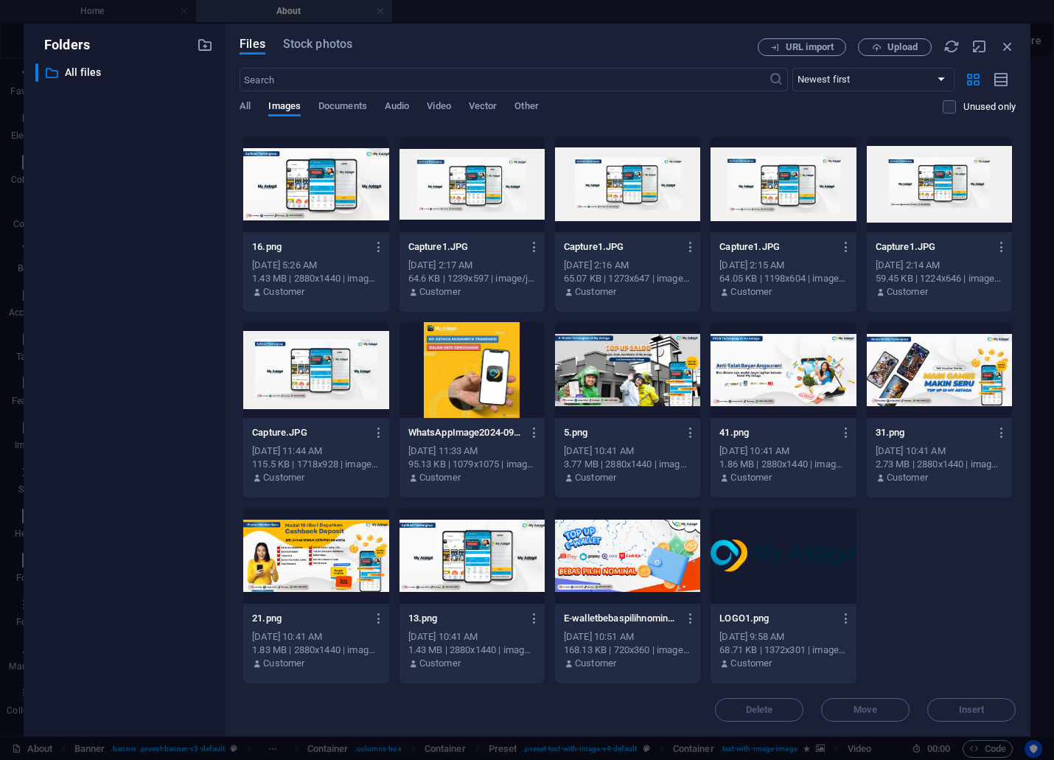
click at [24, 207] on div "Folders ​ All files All files" at bounding box center [124, 380] width 201 height 713
click at [1005, 47] on icon "button" at bounding box center [1007, 46] width 16 height 16
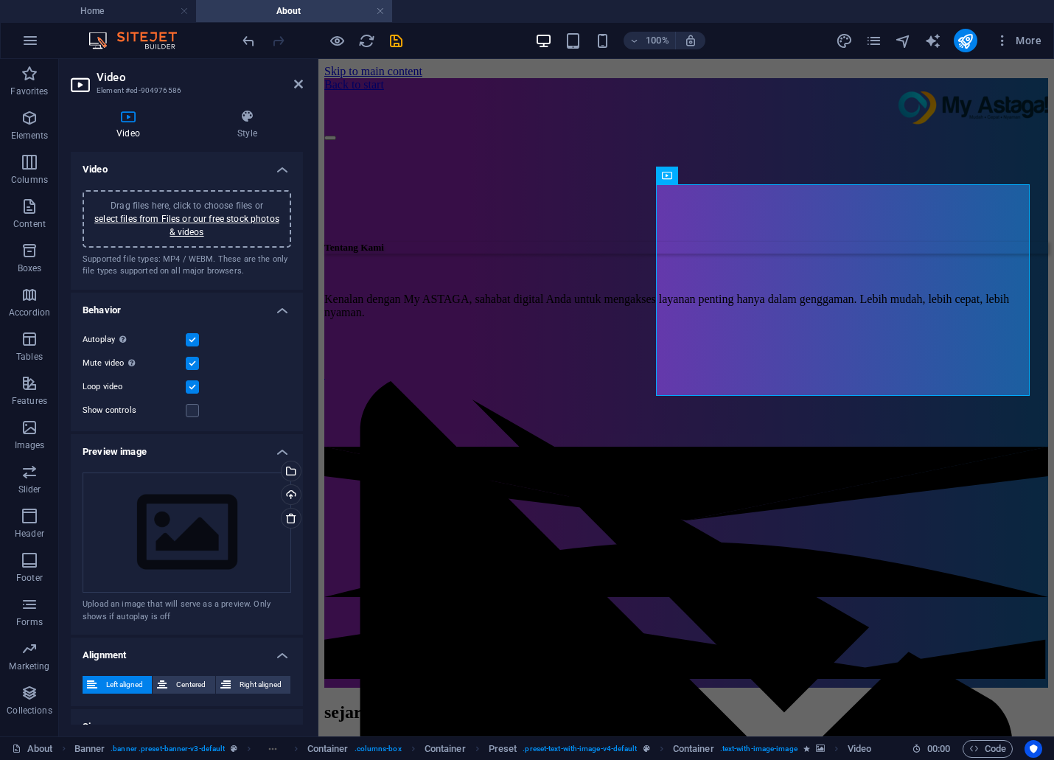
click at [407, 39] on div "100% More" at bounding box center [644, 41] width 808 height 24
click at [401, 40] on icon "save" at bounding box center [396, 40] width 17 height 17
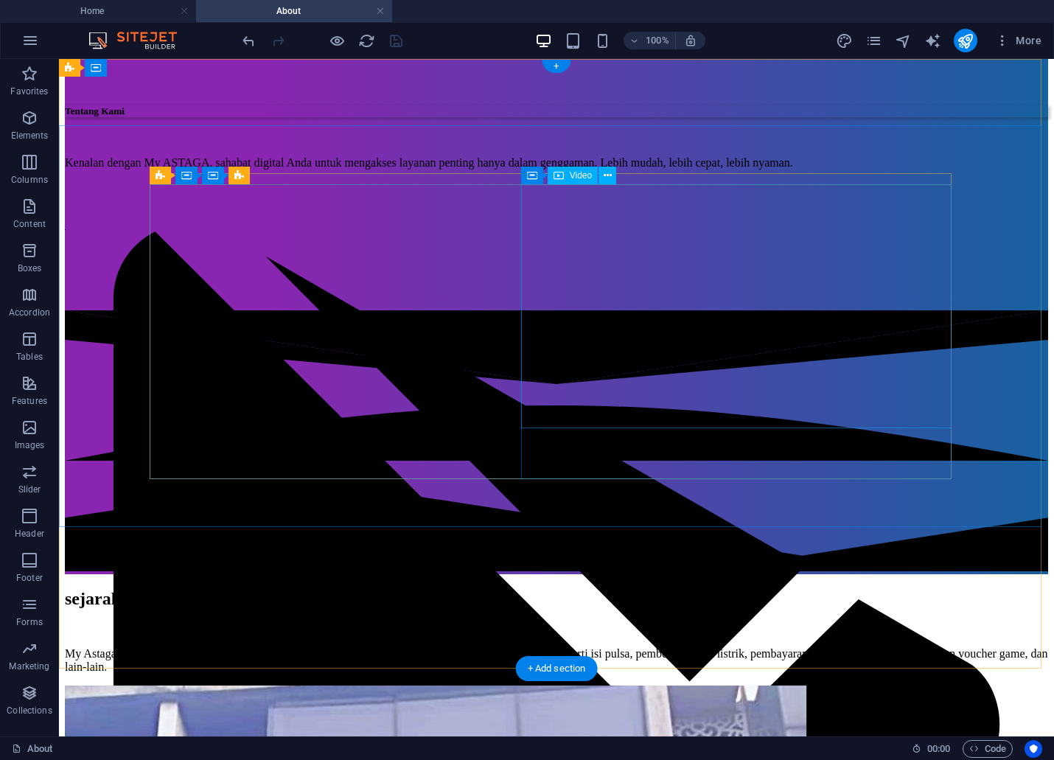
scroll to position [0, 0]
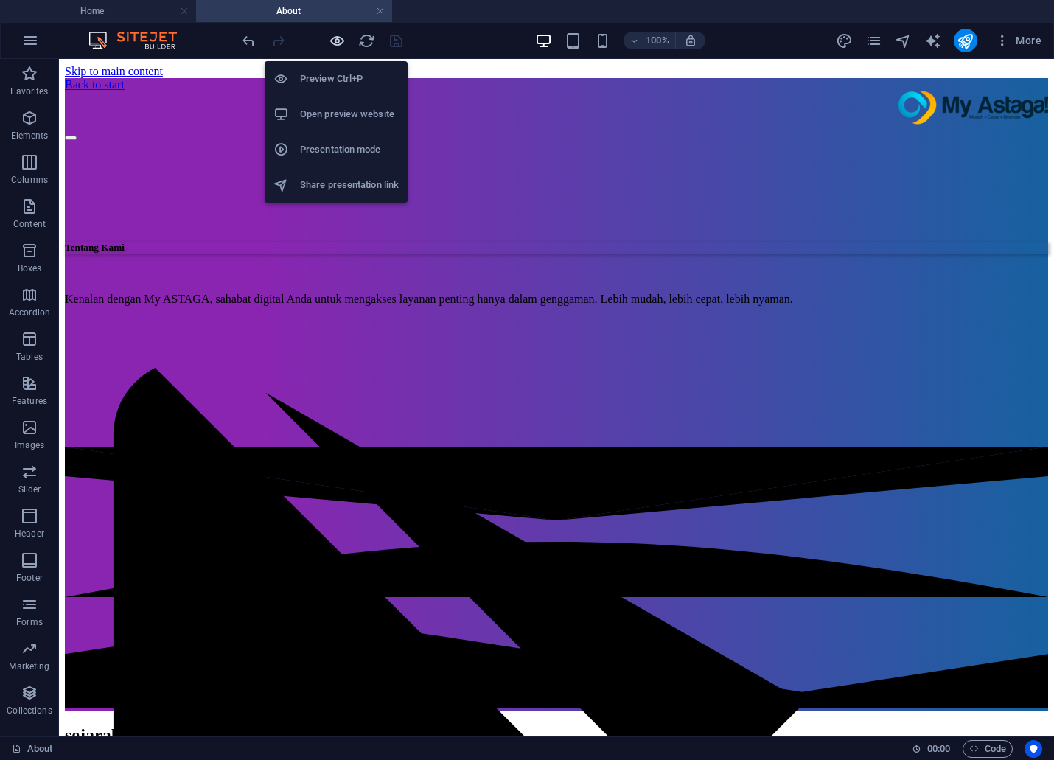
click at [332, 38] on icon "button" at bounding box center [337, 40] width 17 height 17
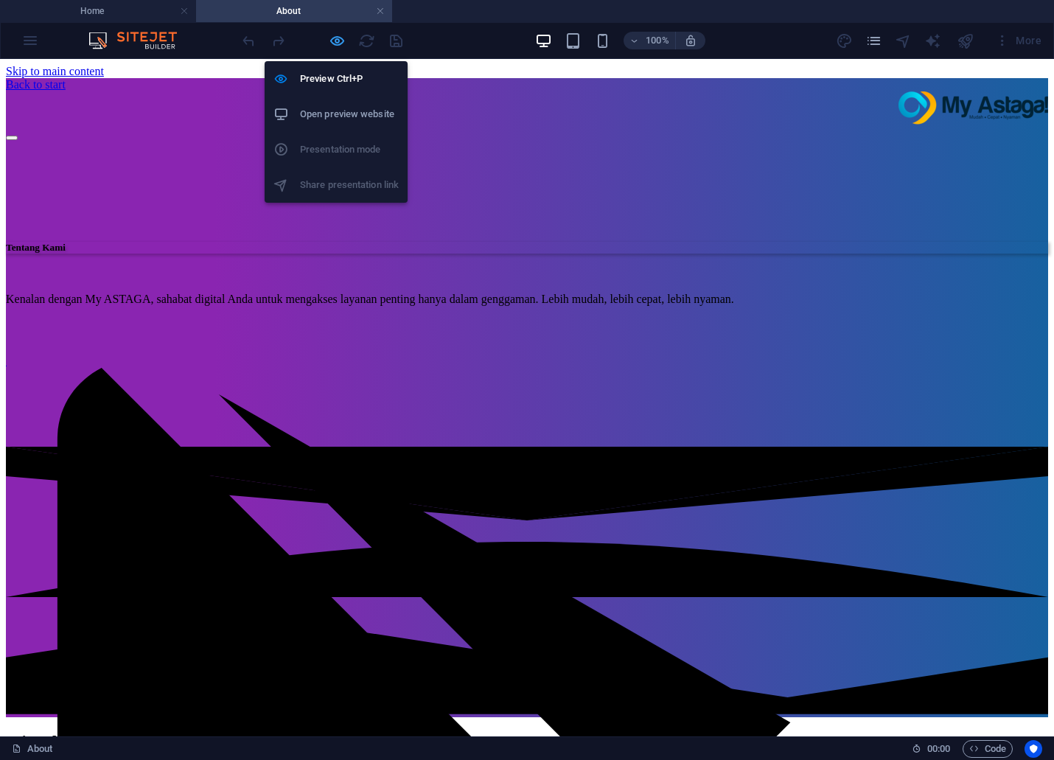
click at [334, 34] on icon "button" at bounding box center [337, 40] width 17 height 17
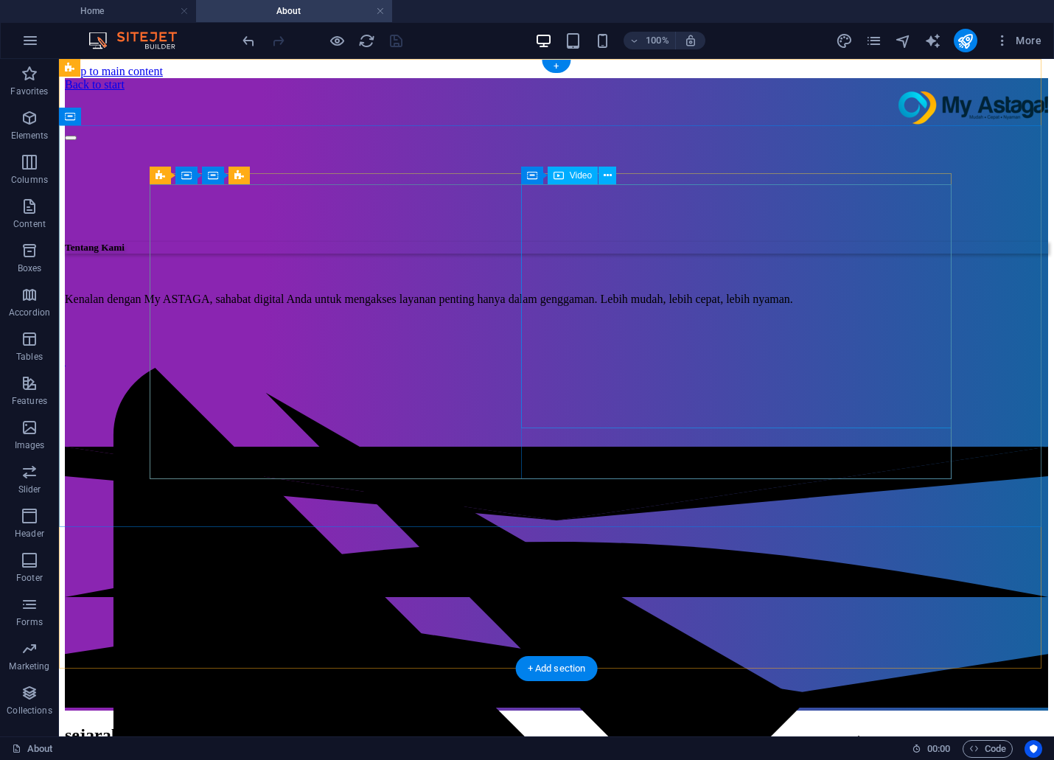
select select "%"
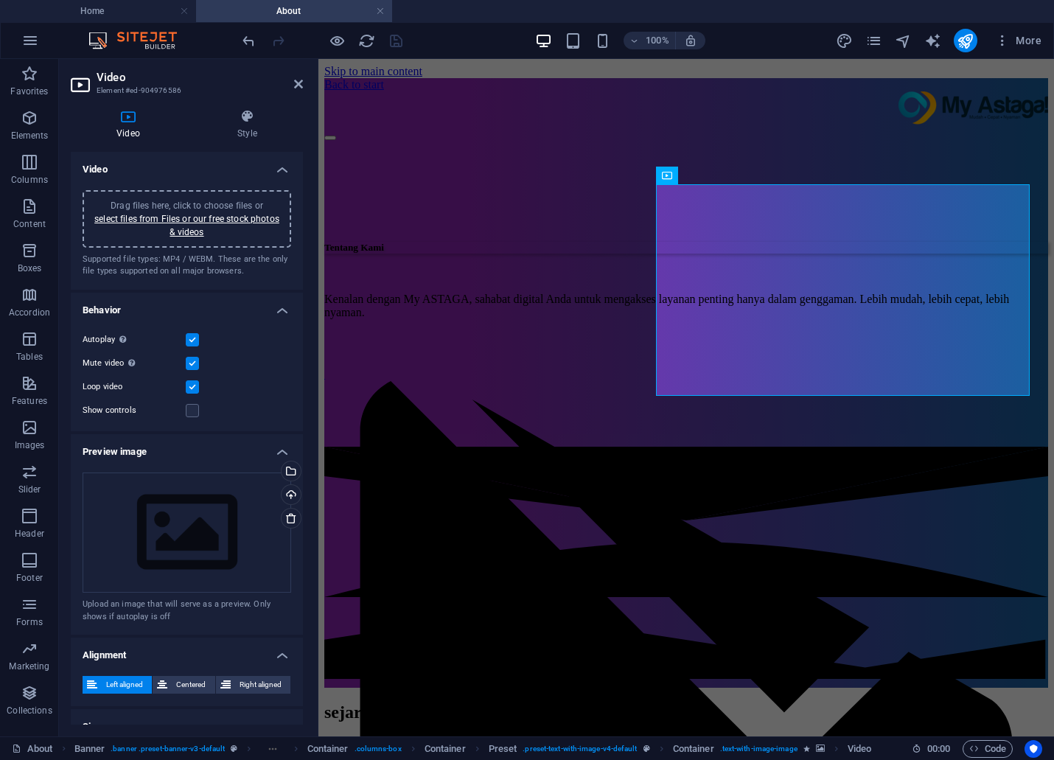
click at [239, 268] on div "Supported file types: MP4 / WEBM. These are the only file types supported on al…" at bounding box center [187, 266] width 209 height 24
click at [217, 261] on div "Supported file types: MP4 / WEBM. These are the only file types supported on al…" at bounding box center [187, 266] width 209 height 24
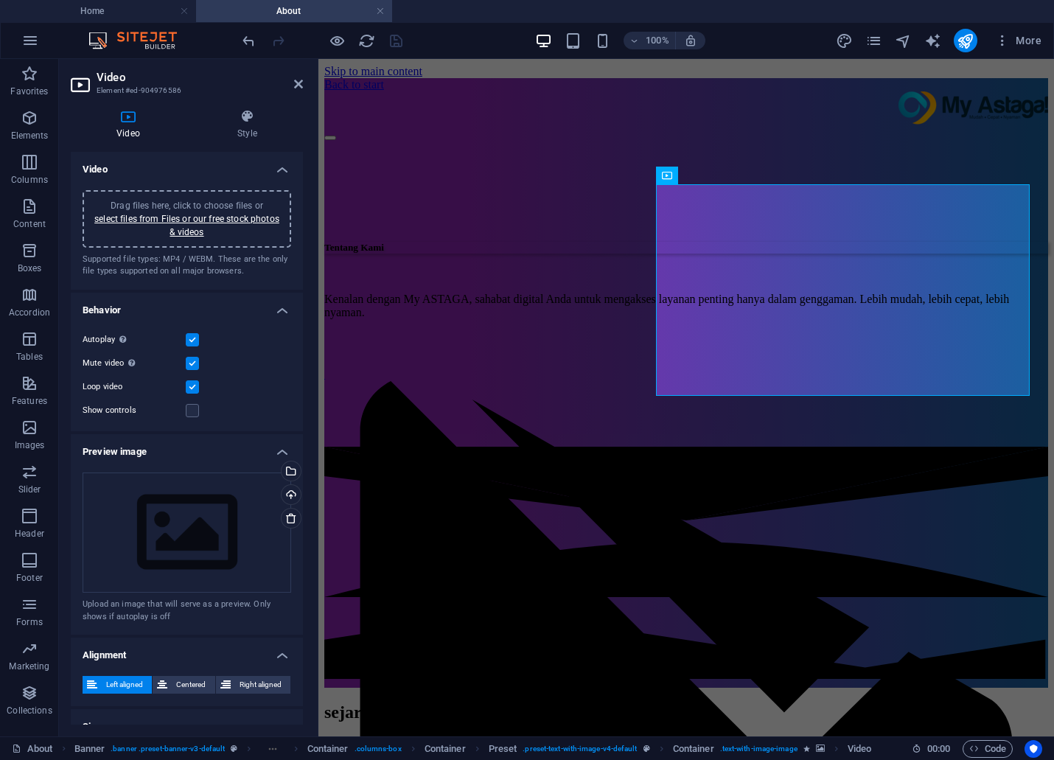
click at [217, 261] on div "Supported file types: MP4 / WEBM. These are the only file types supported on al…" at bounding box center [187, 266] width 209 height 24
click at [222, 216] on link "select files from Files or our free stock photos & videos" at bounding box center [186, 226] width 185 height 24
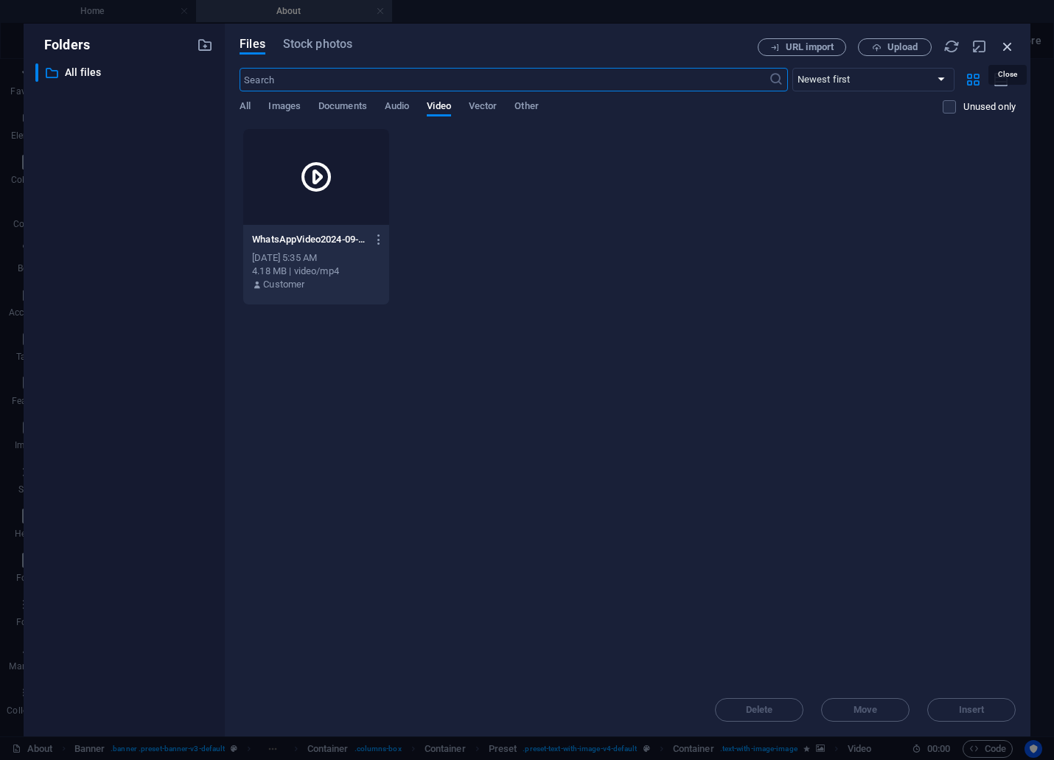
click at [1006, 52] on icon "button" at bounding box center [1007, 46] width 16 height 16
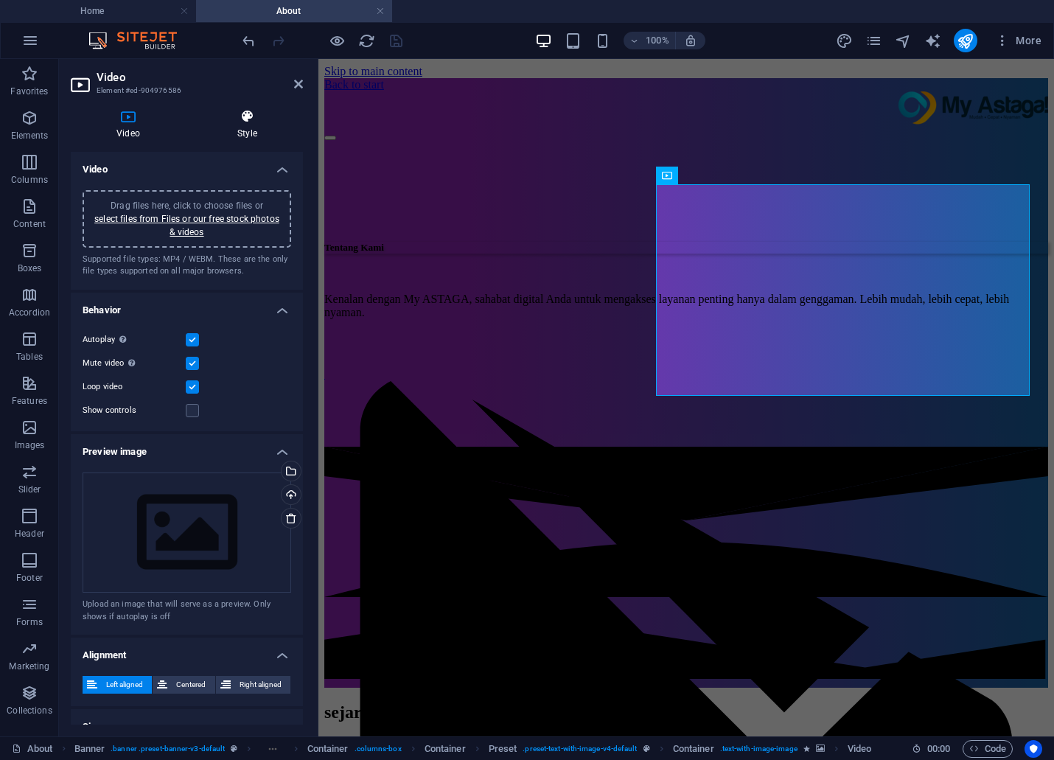
click at [251, 128] on h4 "Style" at bounding box center [247, 124] width 111 height 31
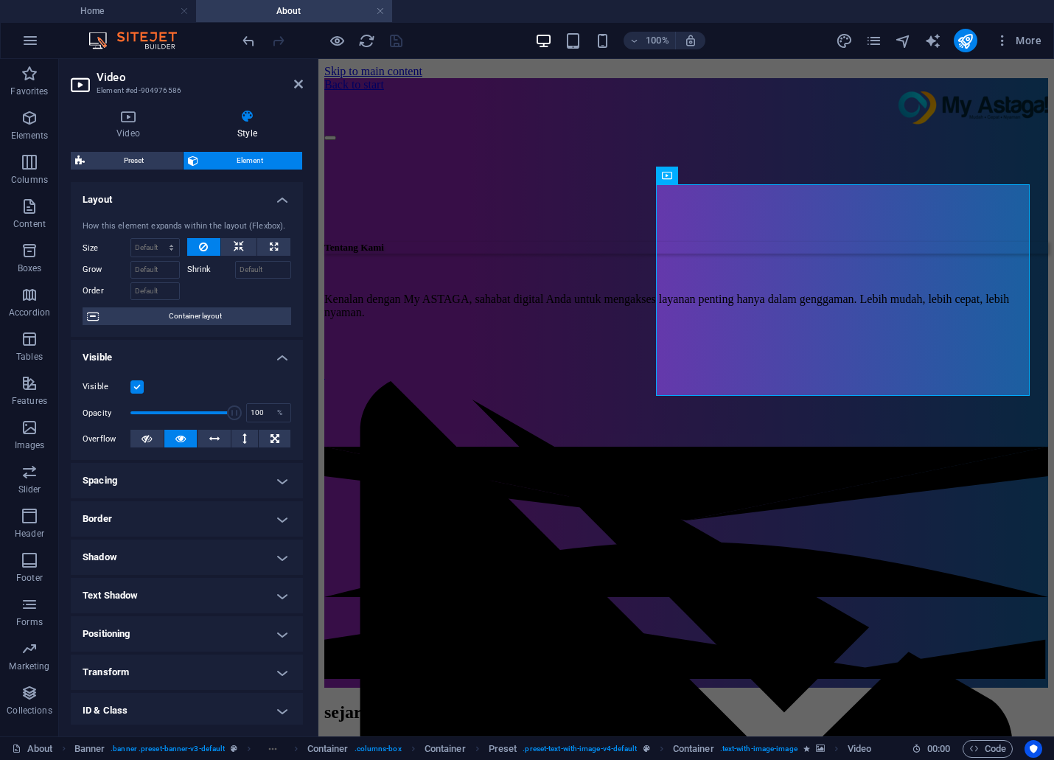
click at [125, 107] on div "Video Style Video Drag files here, click to choose files or select files from F…" at bounding box center [187, 416] width 256 height 639
click at [118, 126] on h4 "Video" at bounding box center [131, 124] width 121 height 31
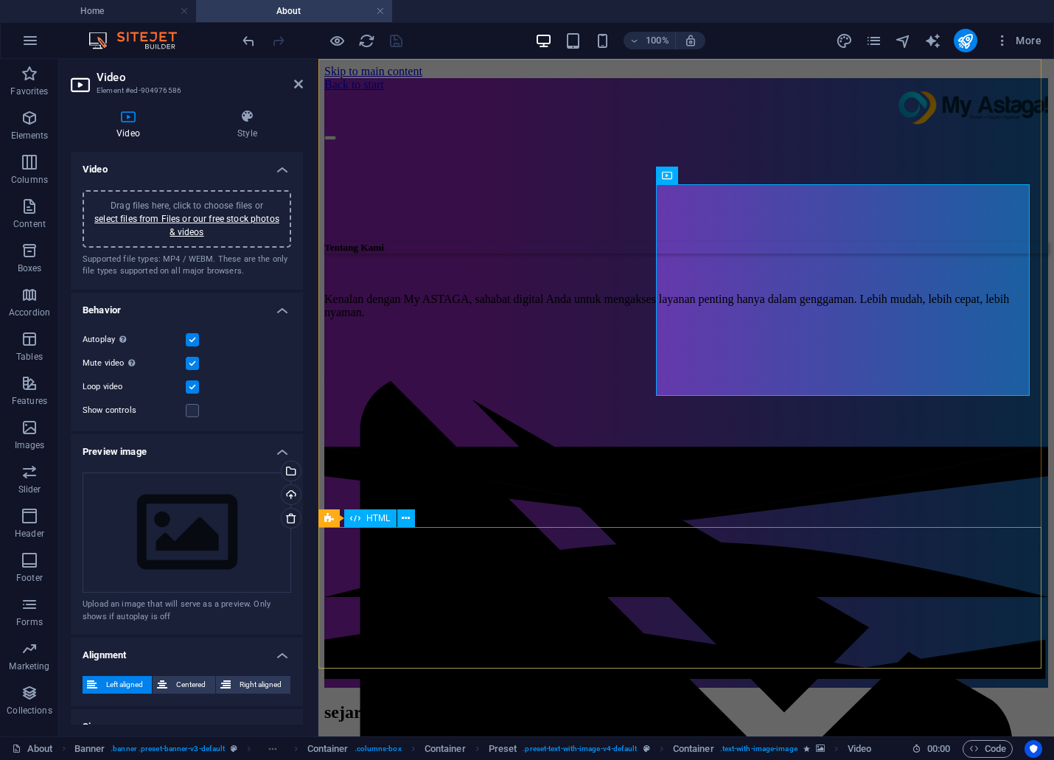
click at [813, 578] on div at bounding box center [686, 564] width 724 height 235
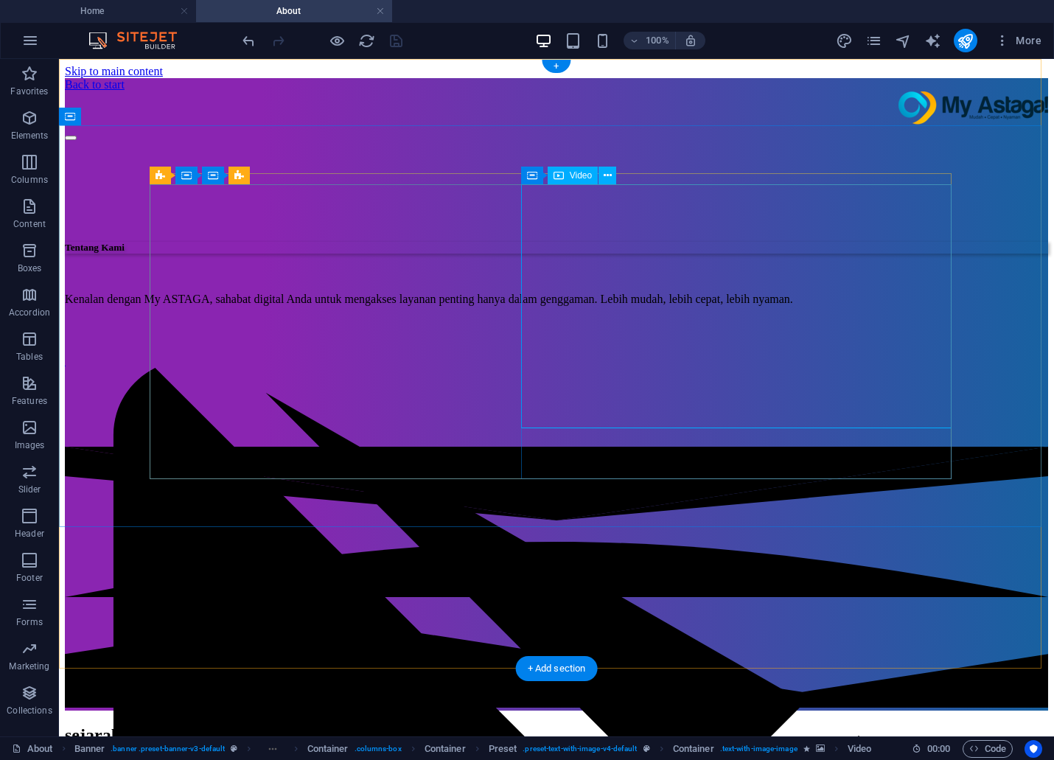
click at [614, 175] on button at bounding box center [607, 176] width 18 height 18
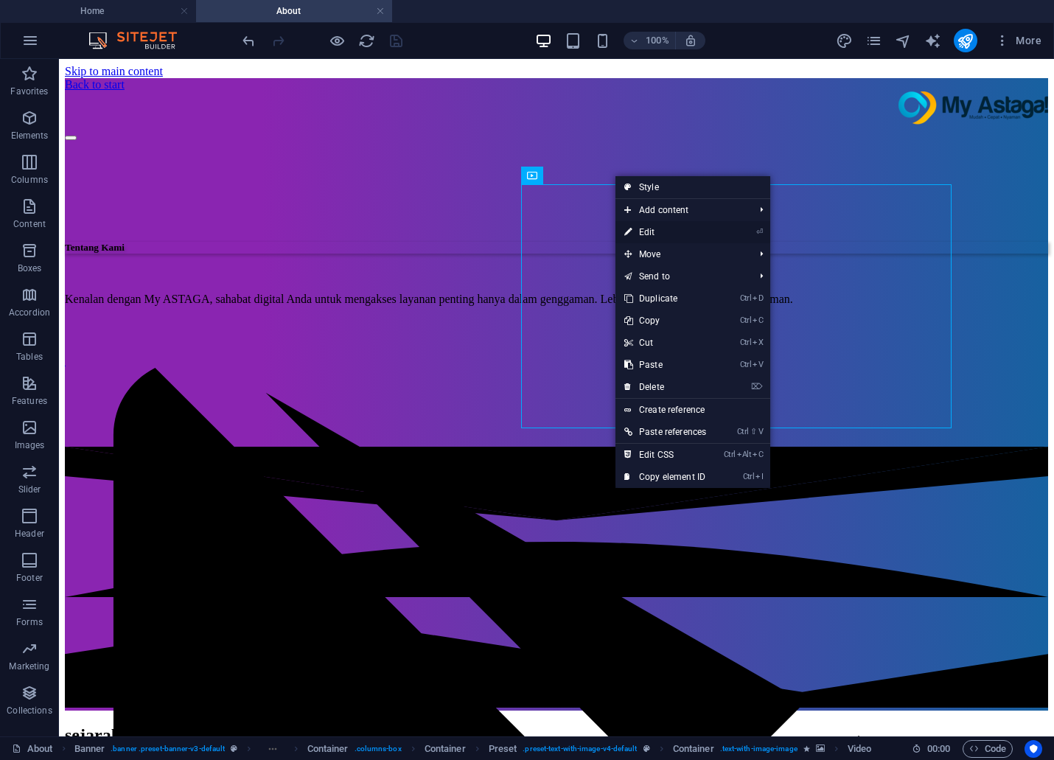
click at [668, 225] on link "⏎ Edit" at bounding box center [665, 232] width 100 height 22
select select "%"
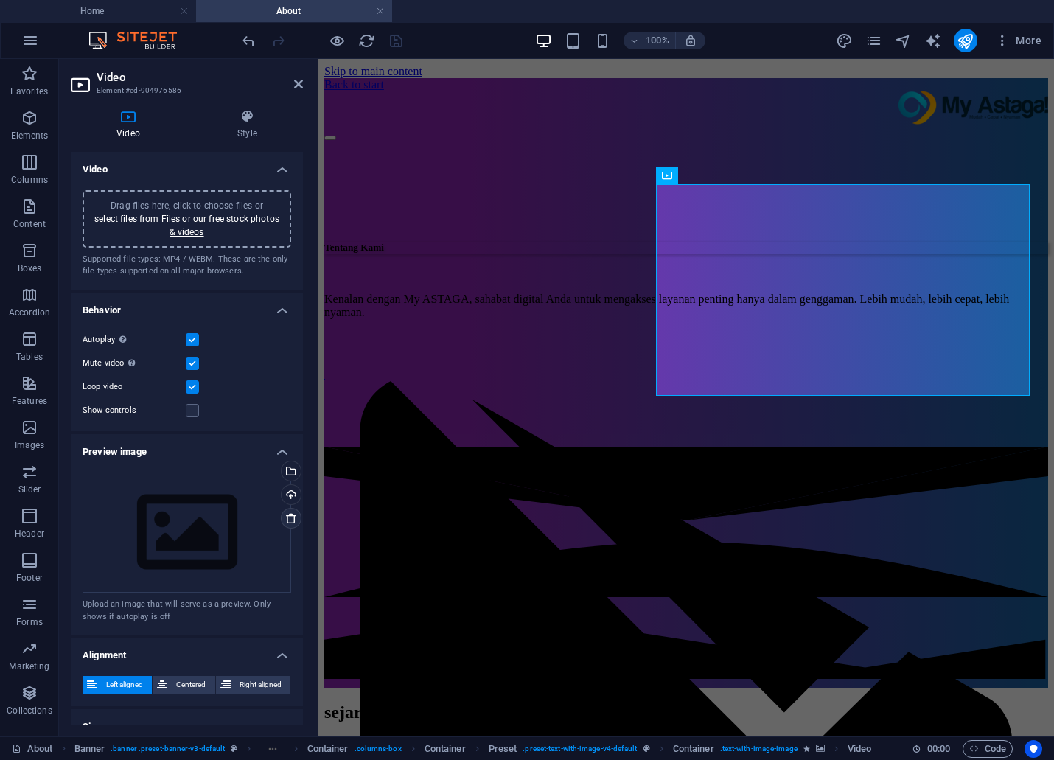
click at [285, 517] on icon at bounding box center [291, 518] width 12 height 12
click at [287, 523] on link at bounding box center [291, 518] width 21 height 21
click at [233, 220] on link "select files from Files or our free stock photos & videos" at bounding box center [186, 226] width 185 height 24
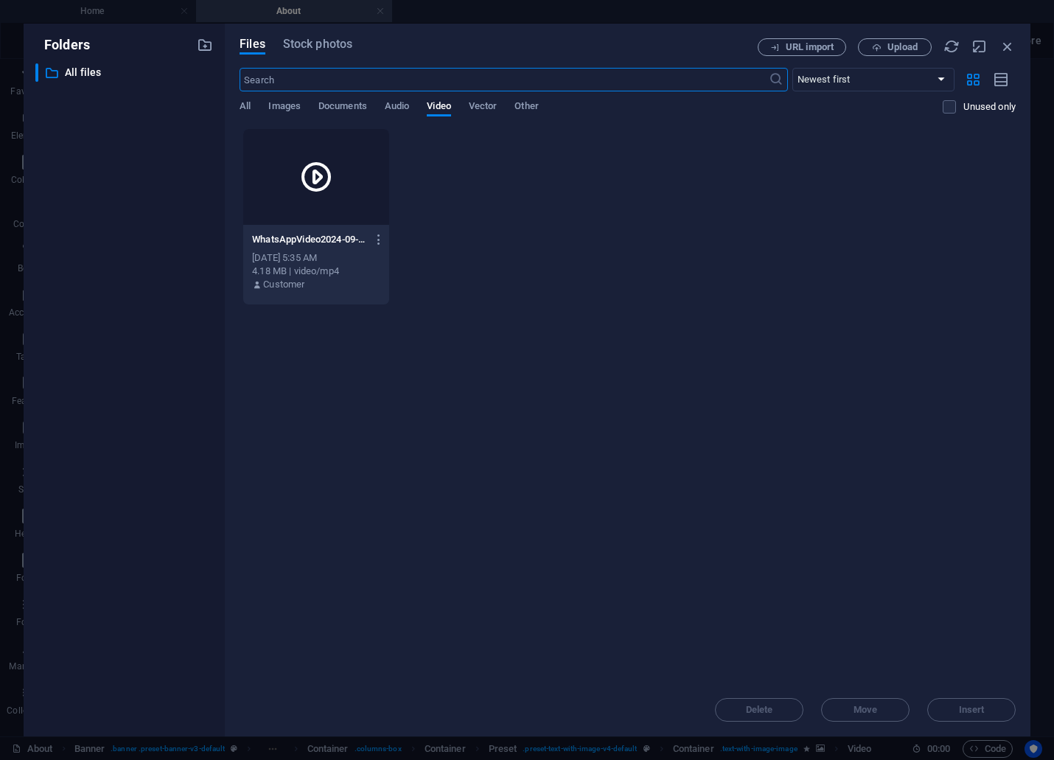
click at [292, 203] on div at bounding box center [315, 177] width 145 height 96
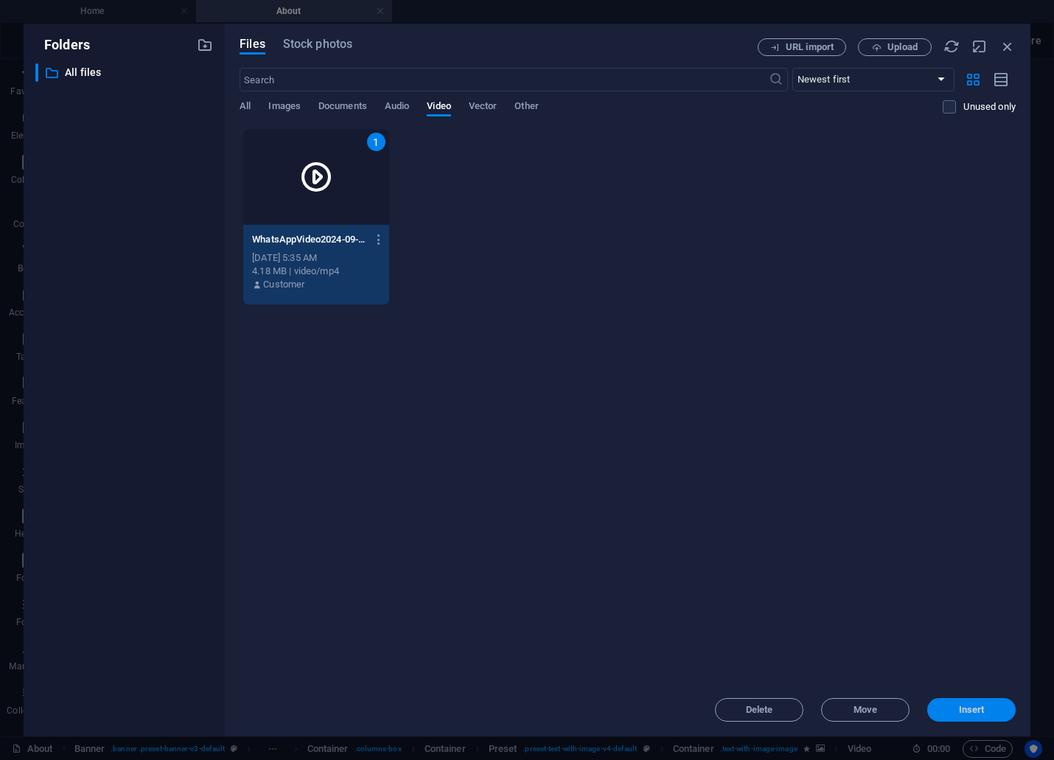
click at [1001, 716] on button "Insert" at bounding box center [971, 710] width 88 height 24
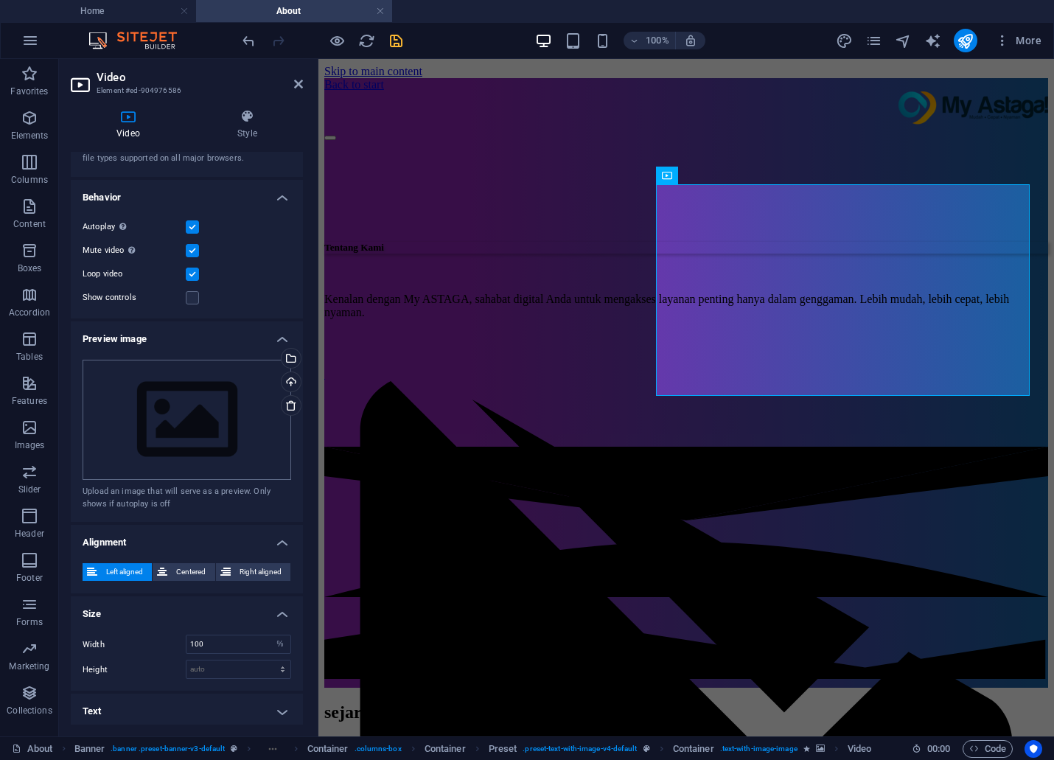
scroll to position [114, 0]
click at [881, 40] on icon "pages" at bounding box center [873, 40] width 17 height 17
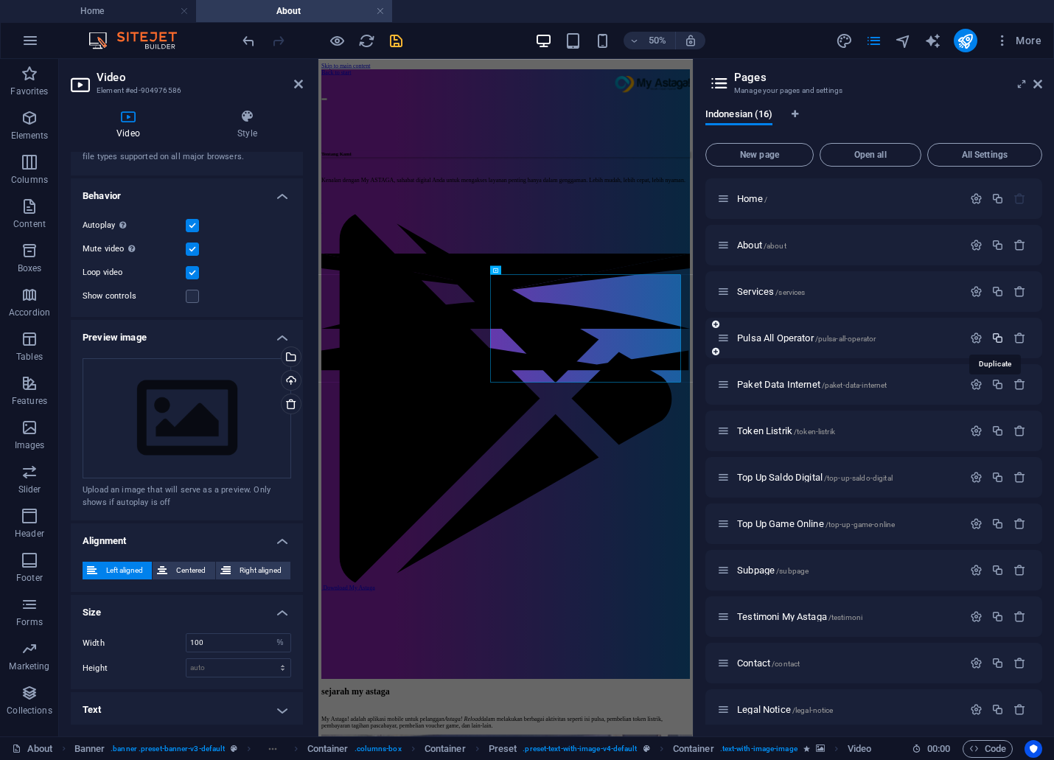
click at [991, 336] on icon "button" at bounding box center [997, 338] width 13 height 13
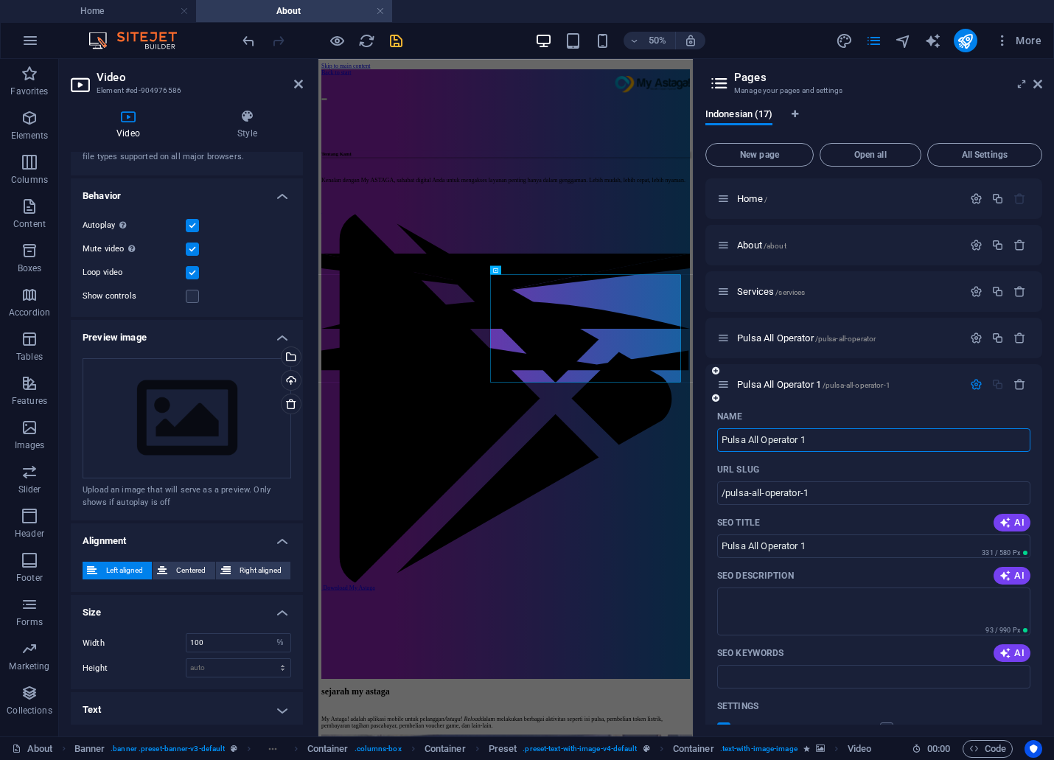
click at [858, 447] on input "Pulsa All Operator 1" at bounding box center [873, 440] width 313 height 24
click at [858, 448] on input "Pulsa All Operator 1" at bounding box center [873, 440] width 313 height 24
type input "A"
type input "/a"
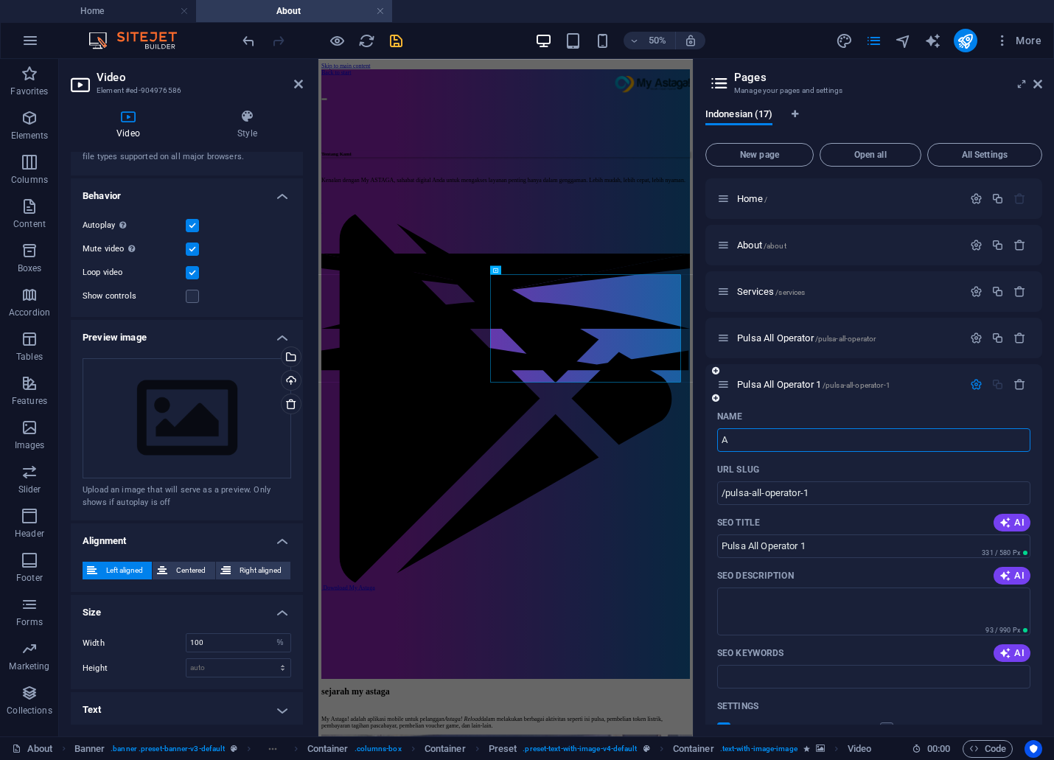
type input "A"
type input "Ab"
type input "/ab"
type input "Ab"
type input "About q"
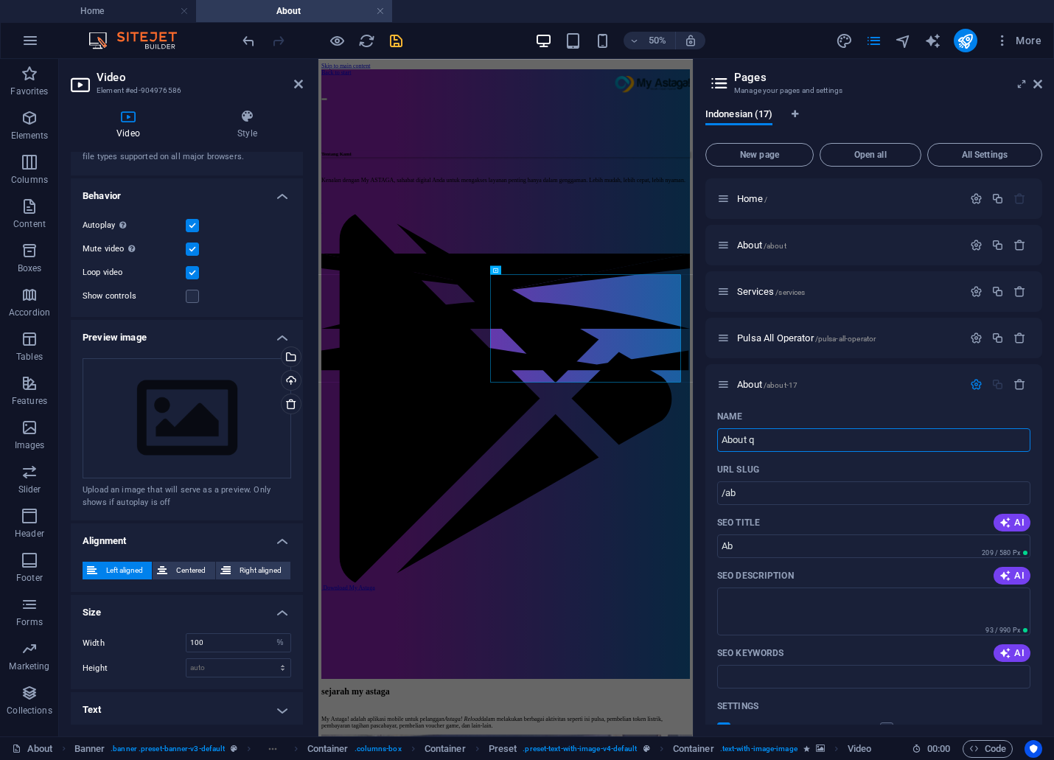
type input "/about-17"
type input "About"
type input "About q"
type input "About 1"
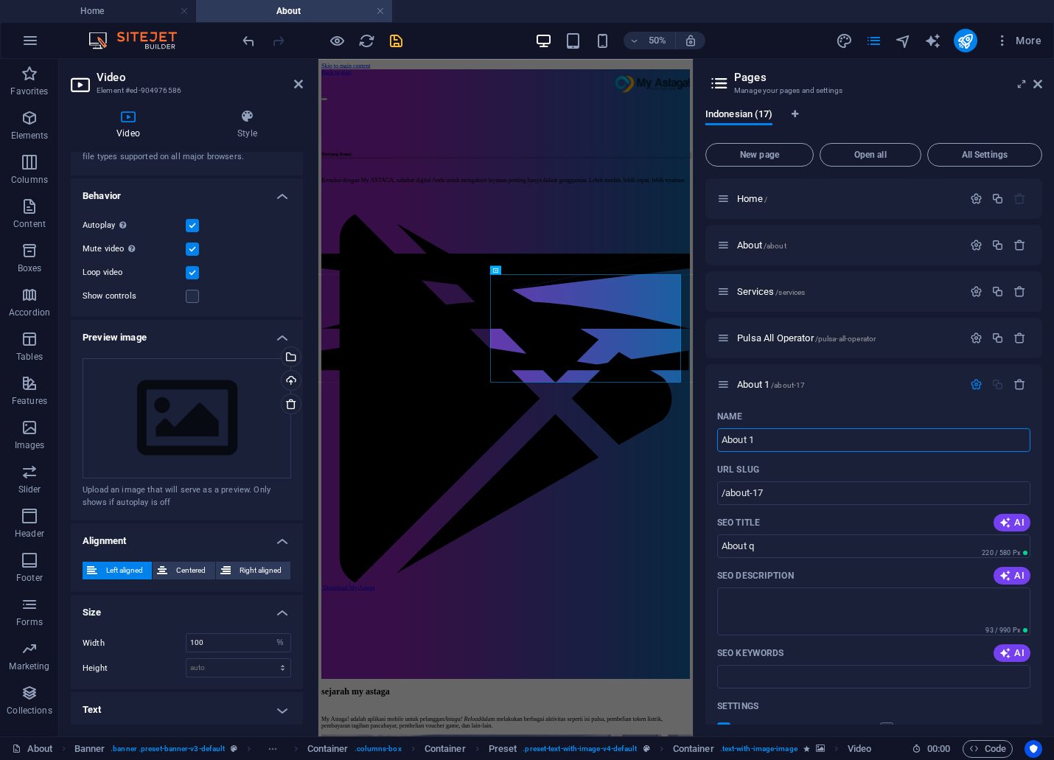
type input "About 1"
click at [902, 401] on div "About 1 /about-17" at bounding box center [873, 384] width 337 height 41
click at [394, 38] on icon "save" at bounding box center [396, 40] width 17 height 17
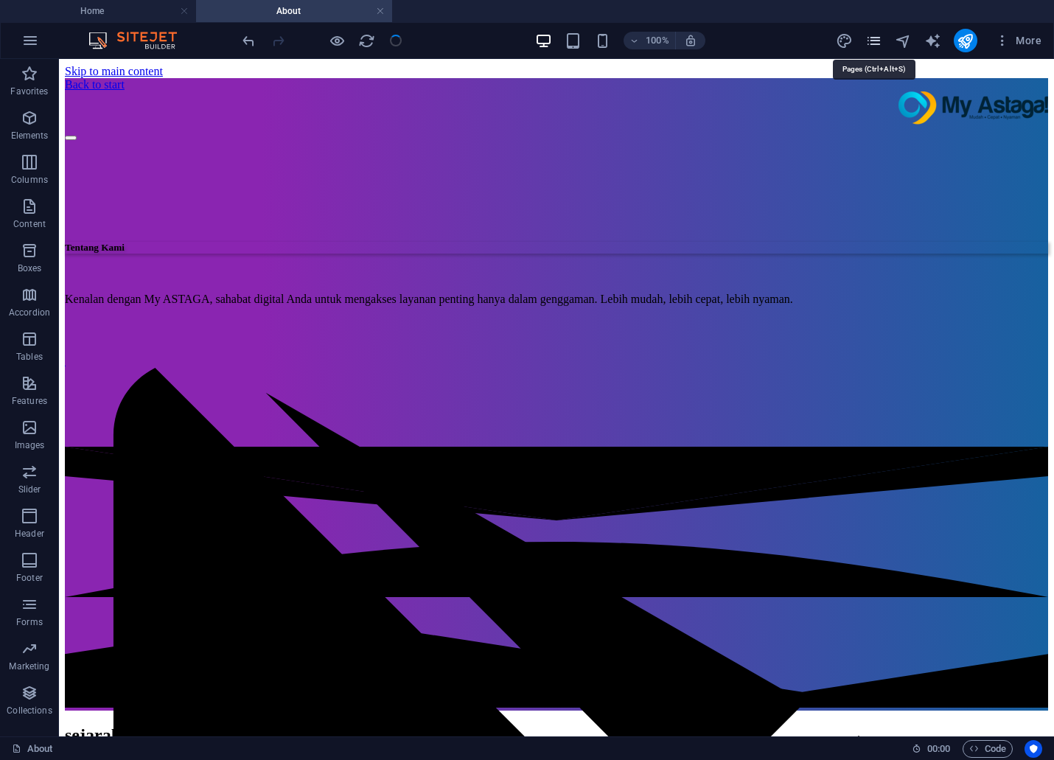
click at [870, 43] on icon "pages" at bounding box center [873, 40] width 17 height 17
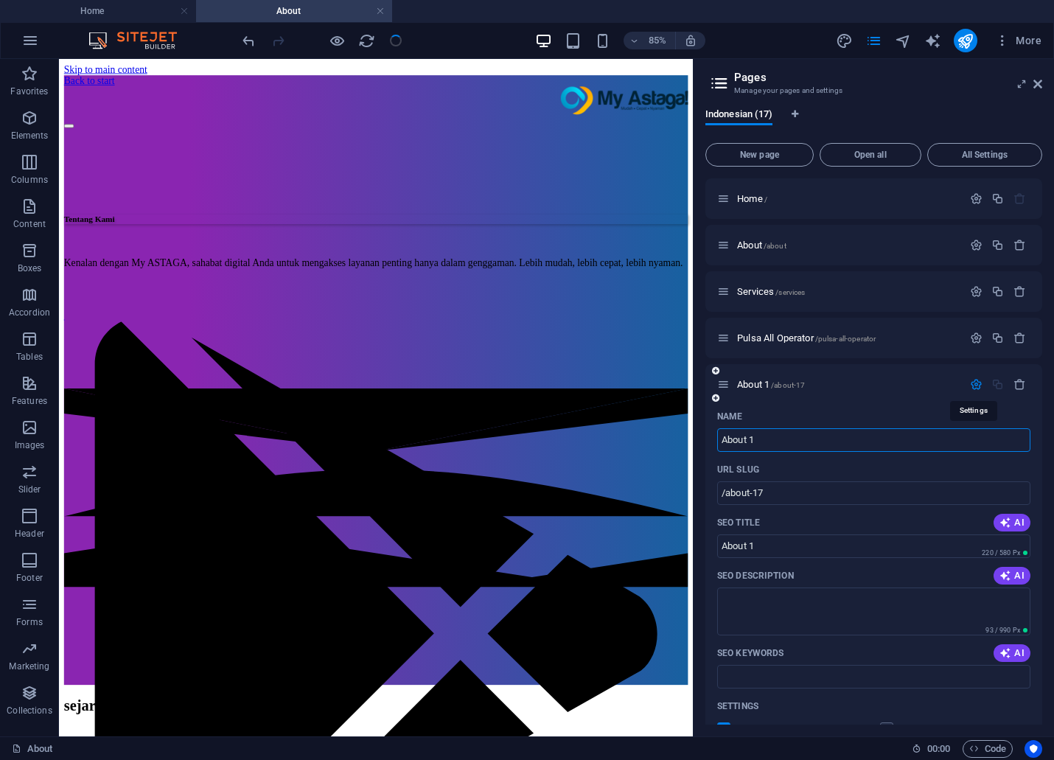
click at [970, 383] on icon "button" at bounding box center [976, 384] width 13 height 13
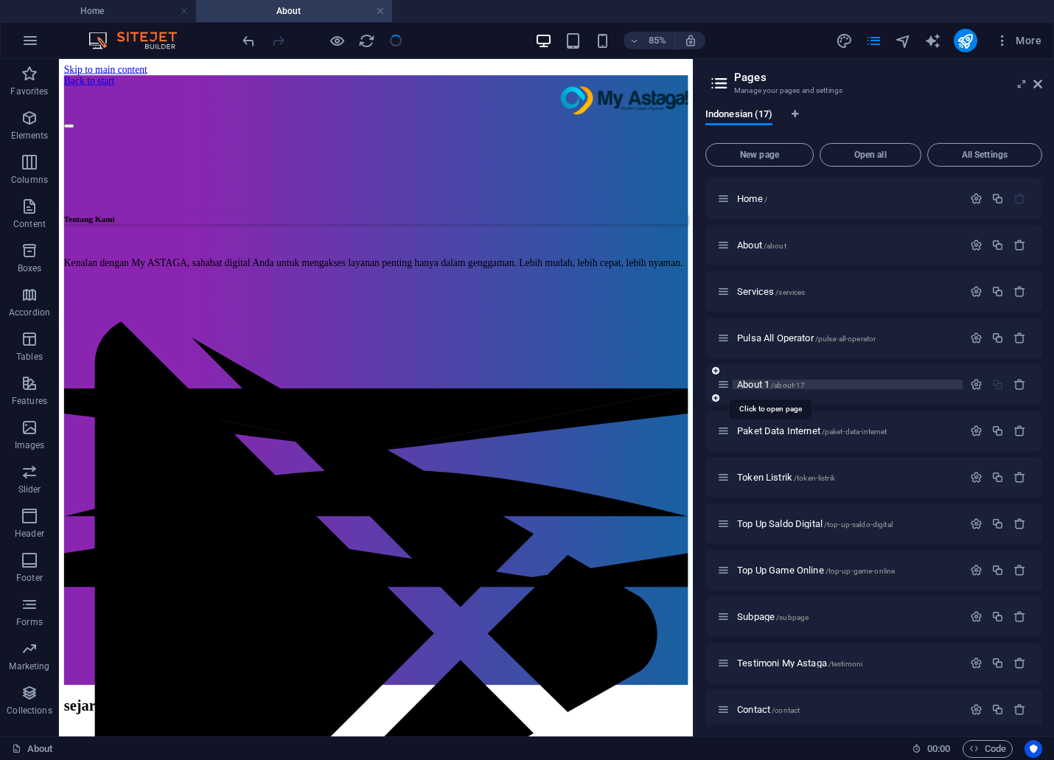
click at [741, 386] on span "About 1 /about-17" at bounding box center [771, 384] width 68 height 11
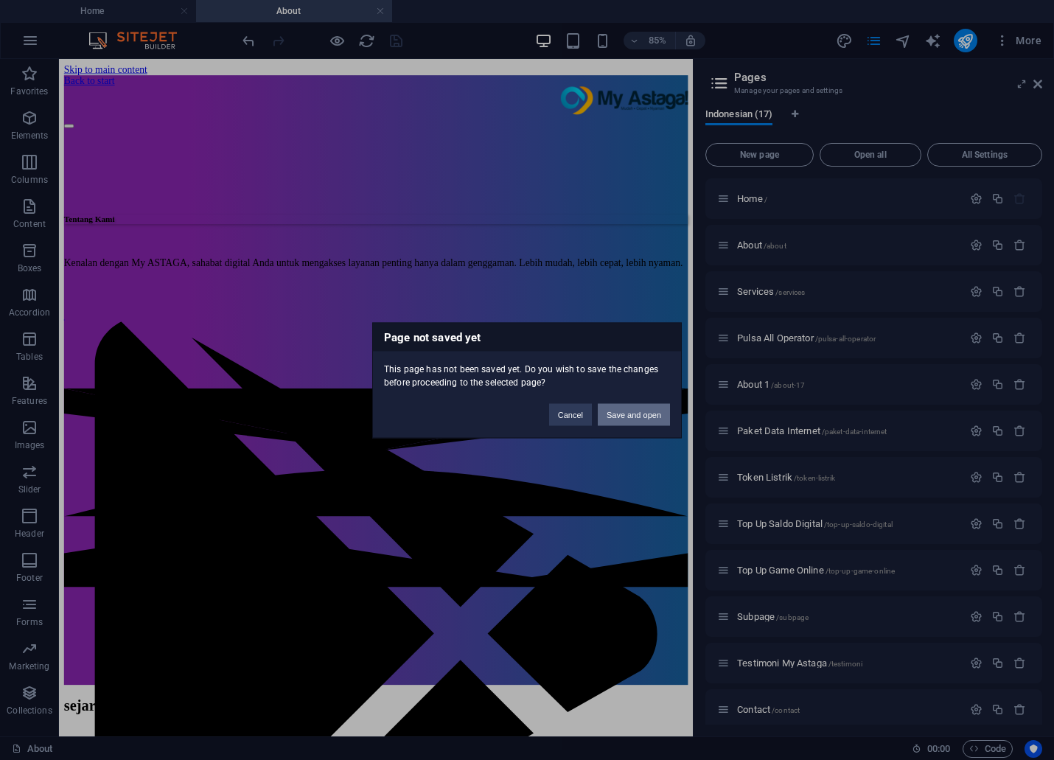
drag, startPoint x: 646, startPoint y: 413, endPoint x: 706, endPoint y: 358, distance: 81.9
click at [646, 413] on button "Save and open" at bounding box center [634, 414] width 72 height 22
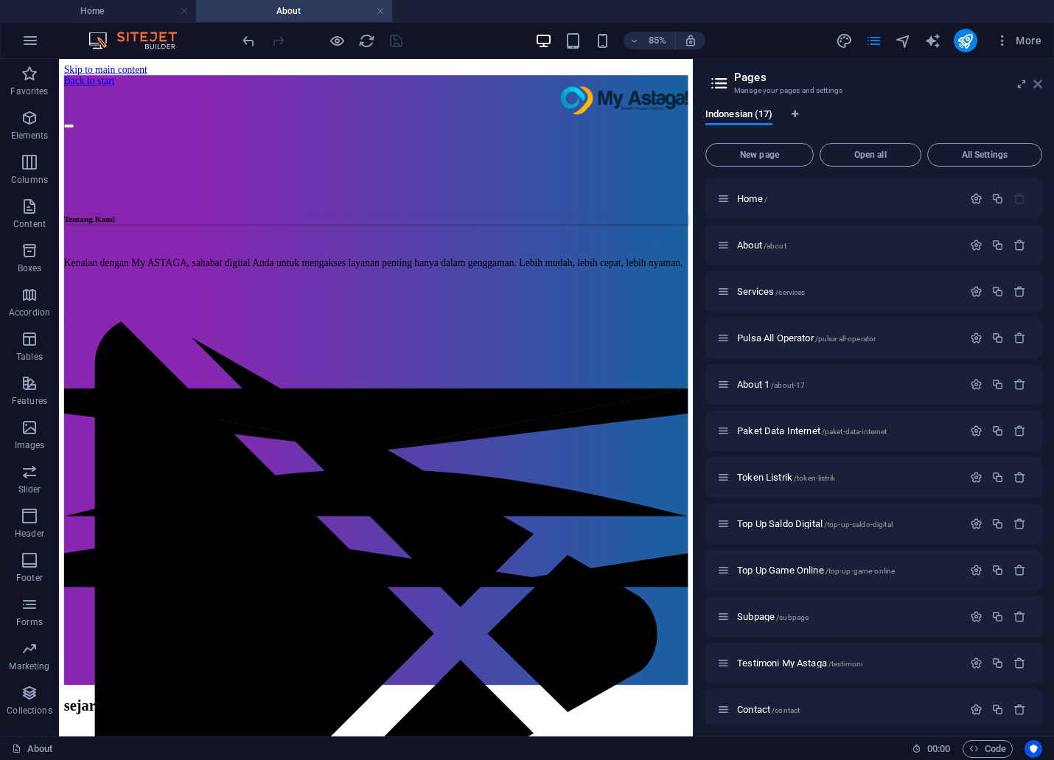
click at [1037, 85] on icon at bounding box center [1037, 84] width 9 height 12
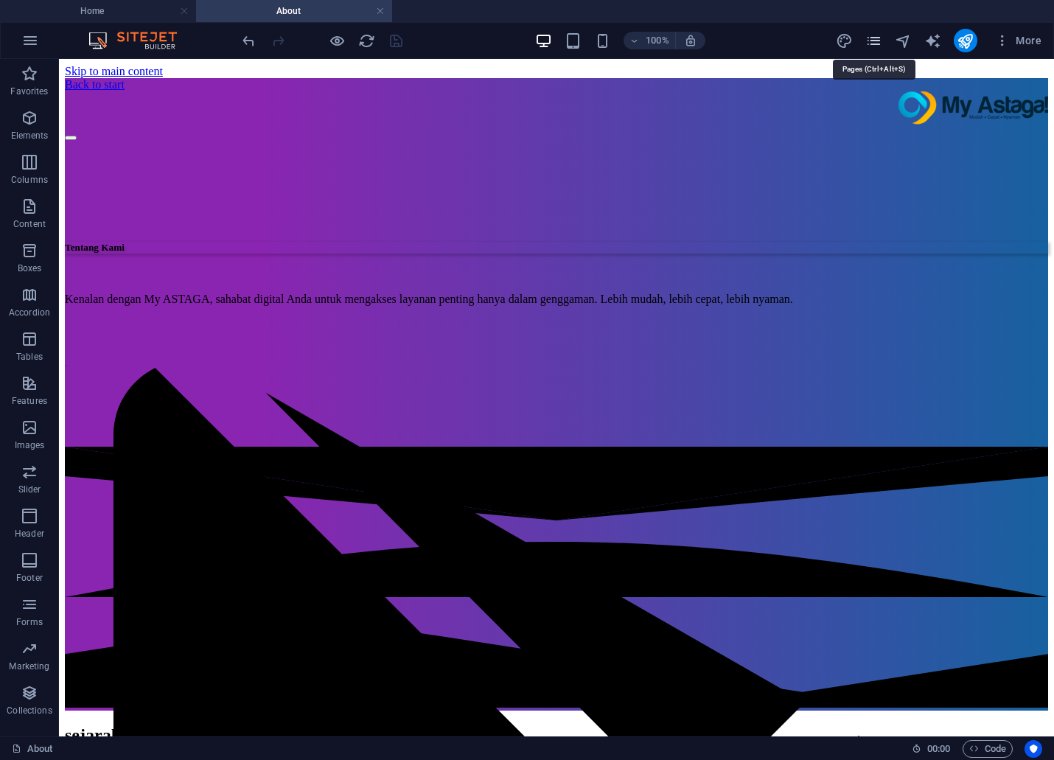
click at [866, 39] on icon "pages" at bounding box center [873, 40] width 17 height 17
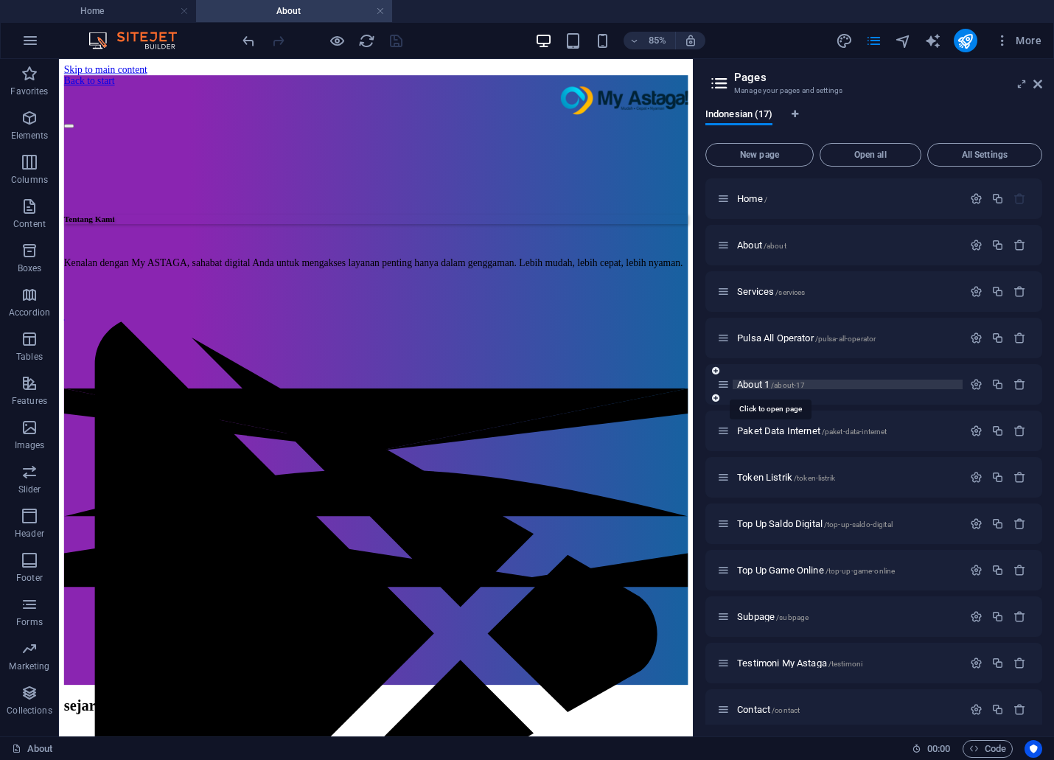
click at [745, 384] on span "About 1 /about-17" at bounding box center [771, 384] width 68 height 11
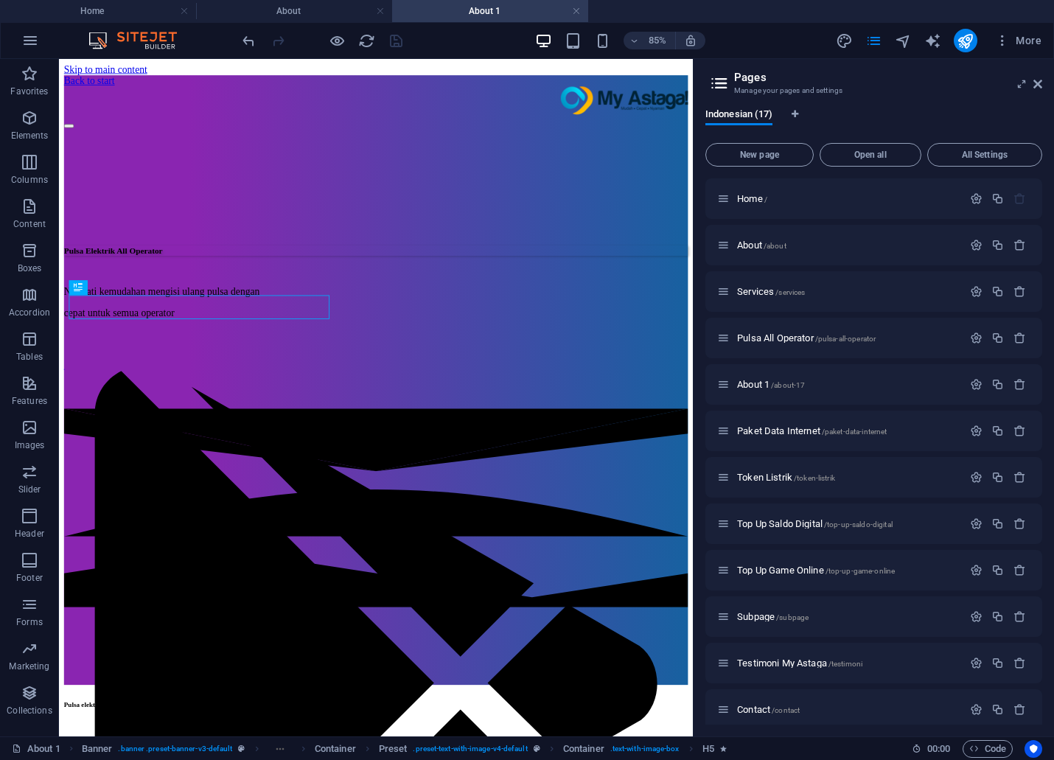
scroll to position [0, 0]
drag, startPoint x: 554, startPoint y: 368, endPoint x: 378, endPoint y: 596, distance: 287.5
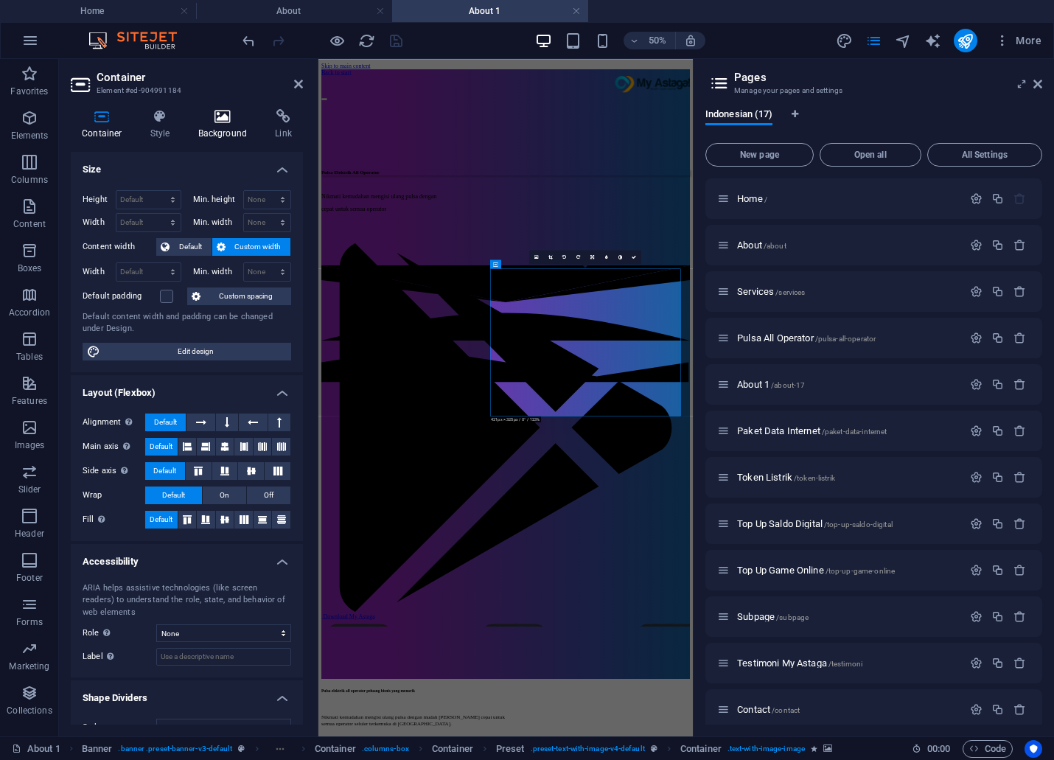
click at [227, 133] on h4 "Background" at bounding box center [225, 124] width 77 height 31
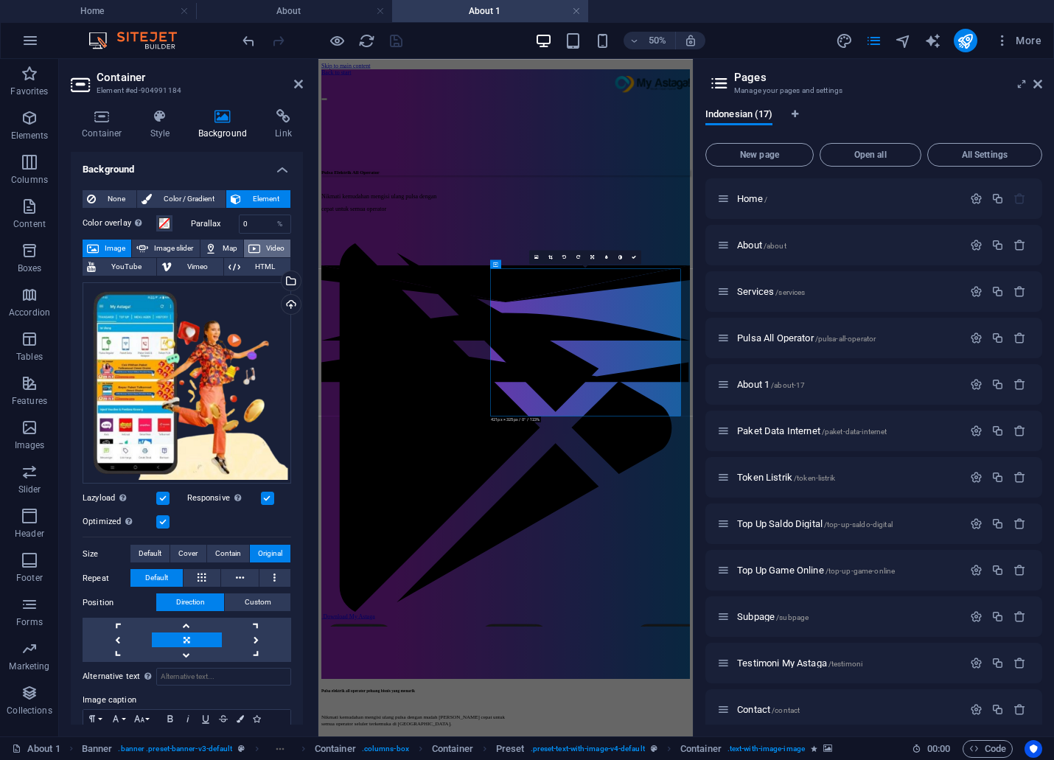
click at [253, 244] on icon at bounding box center [254, 249] width 12 height 18
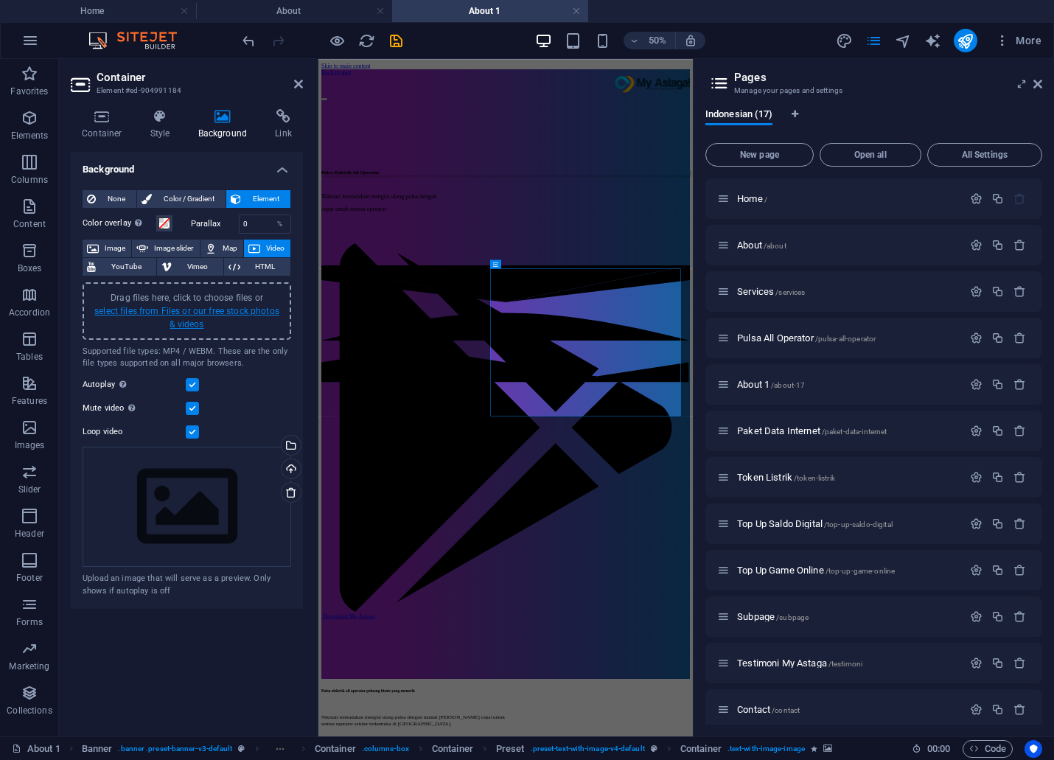
click at [219, 308] on link "select files from Files or our free stock photos & videos" at bounding box center [186, 318] width 185 height 24
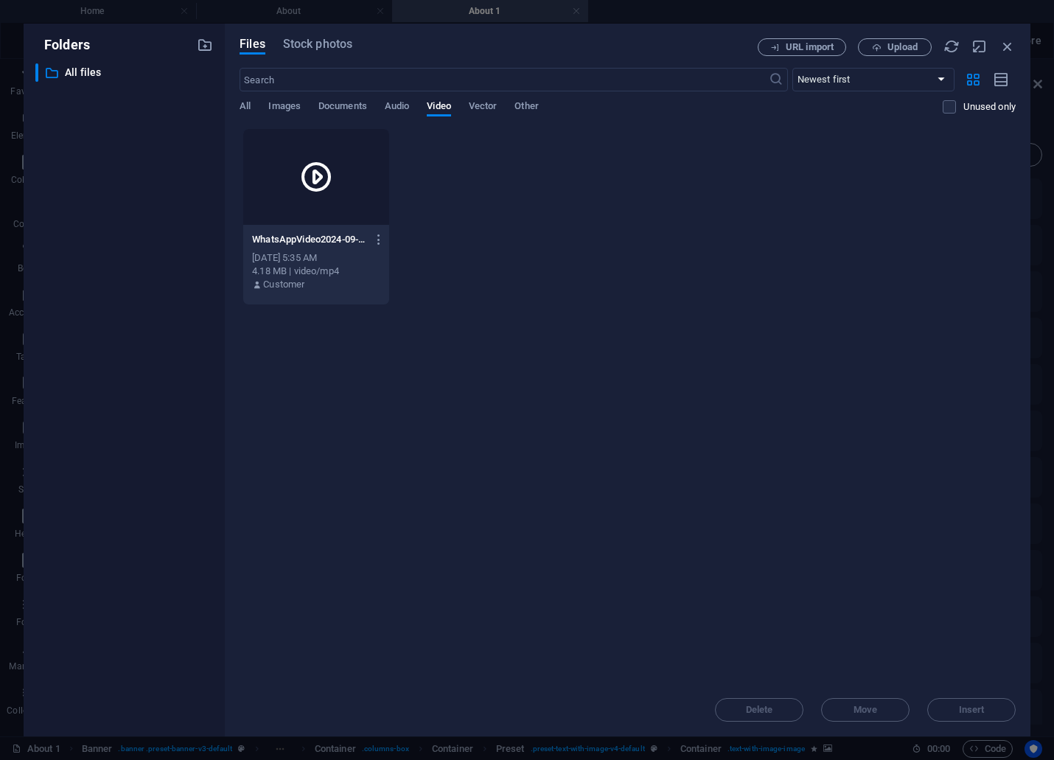
click at [318, 159] on div at bounding box center [315, 177] width 145 height 96
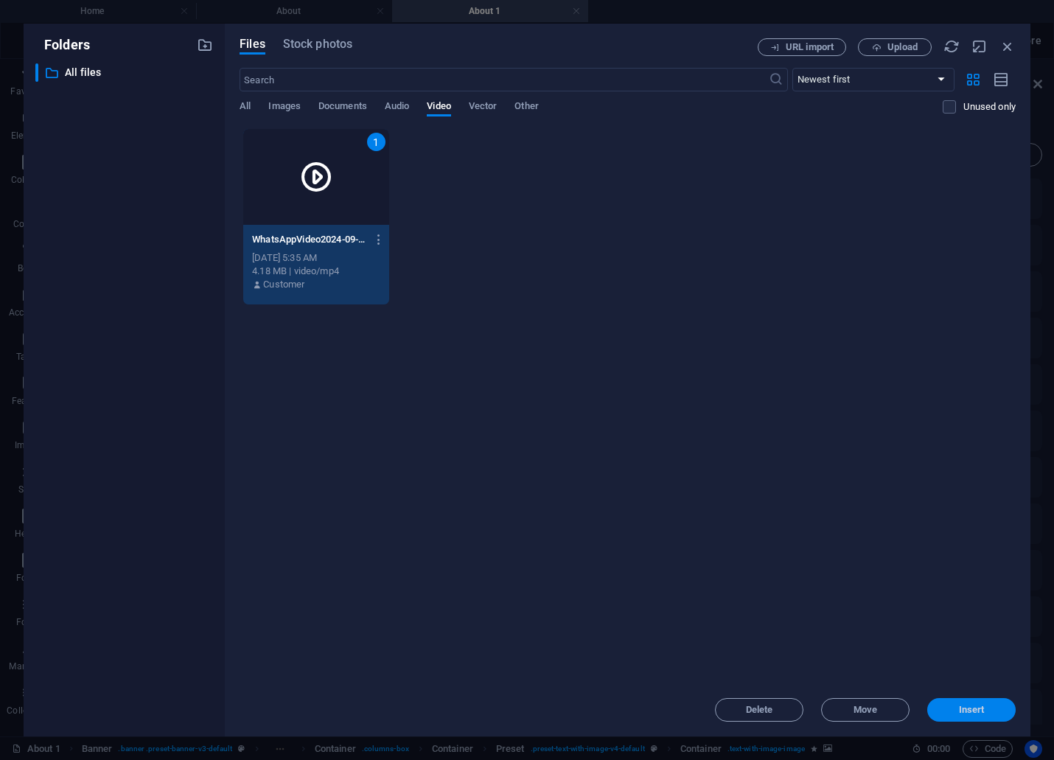
click at [991, 702] on button "Insert" at bounding box center [971, 710] width 88 height 24
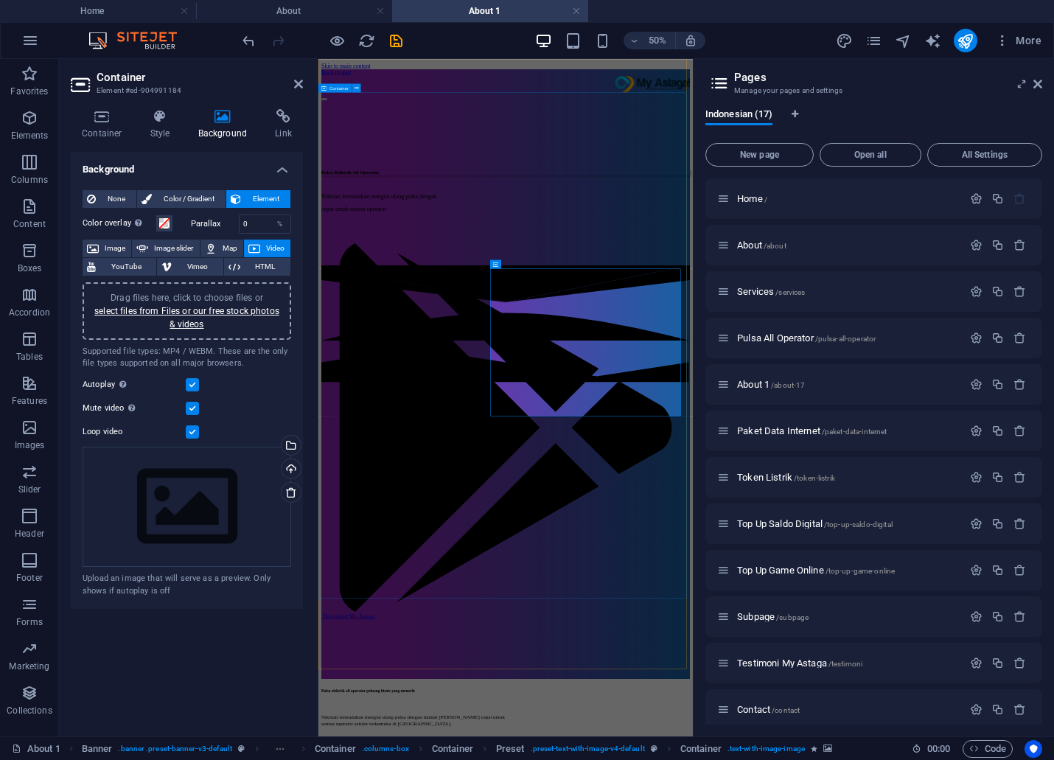
click at [492, 306] on div "Pulsa Elektrik All Operator Nikmati kemudahan mengisi ulang pulsa dengan cepat …" at bounding box center [692, 305] width 737 height 329
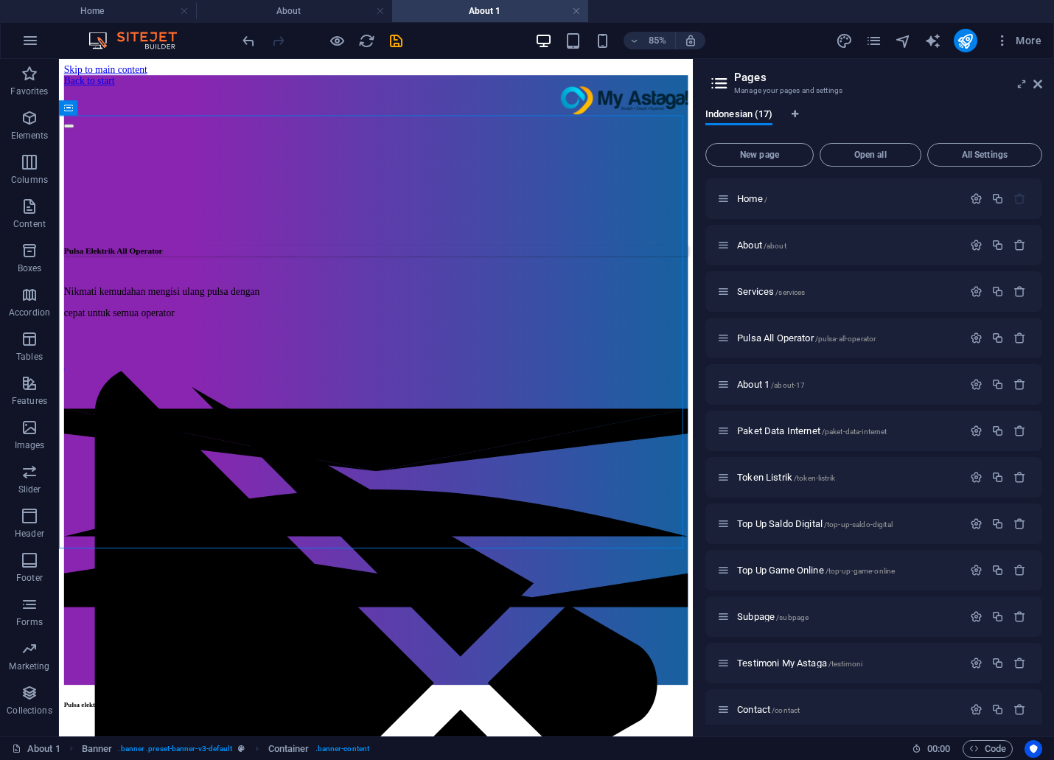
click at [1039, 75] on h2 "Pages" at bounding box center [888, 77] width 308 height 13
click at [1037, 81] on icon at bounding box center [1037, 84] width 9 height 12
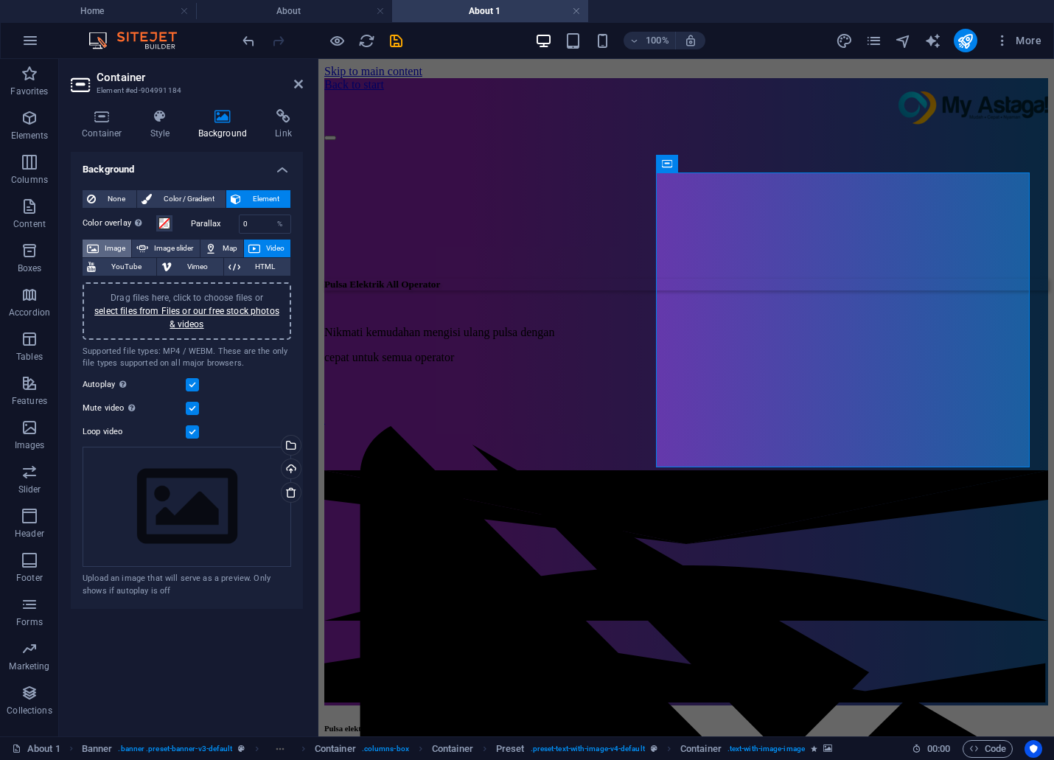
click at [118, 247] on span "Image" at bounding box center [115, 249] width 24 height 18
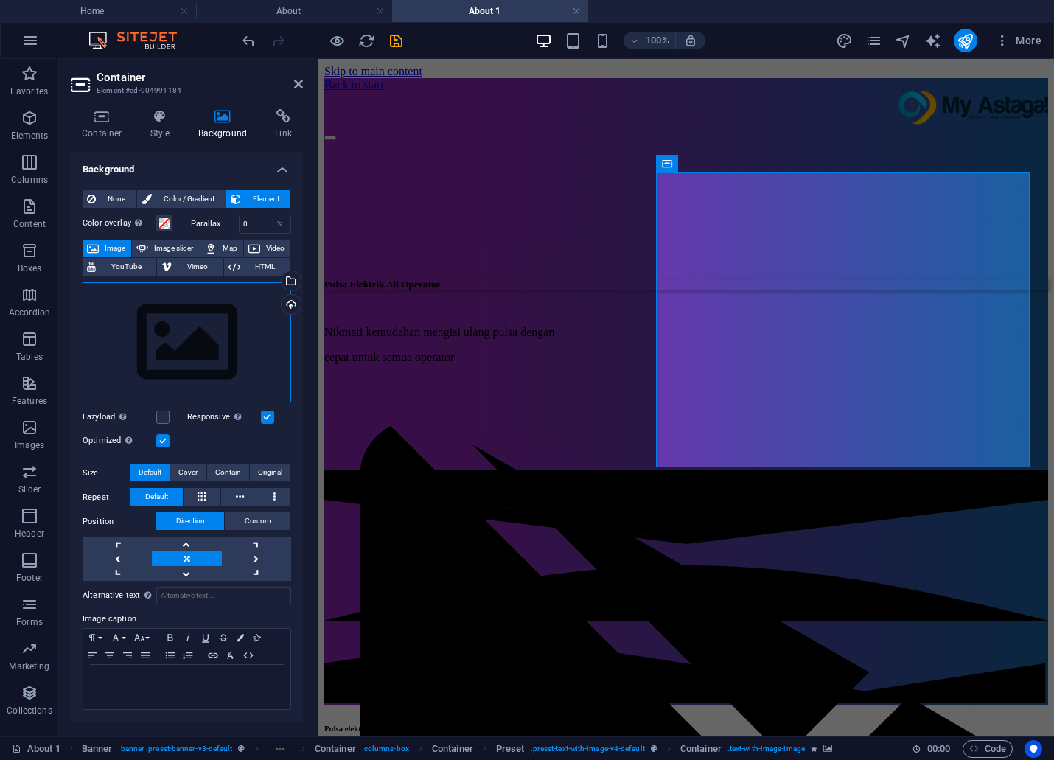
click at [196, 307] on div "Drag files here, click to choose files or select files from Files or our free s…" at bounding box center [187, 342] width 209 height 121
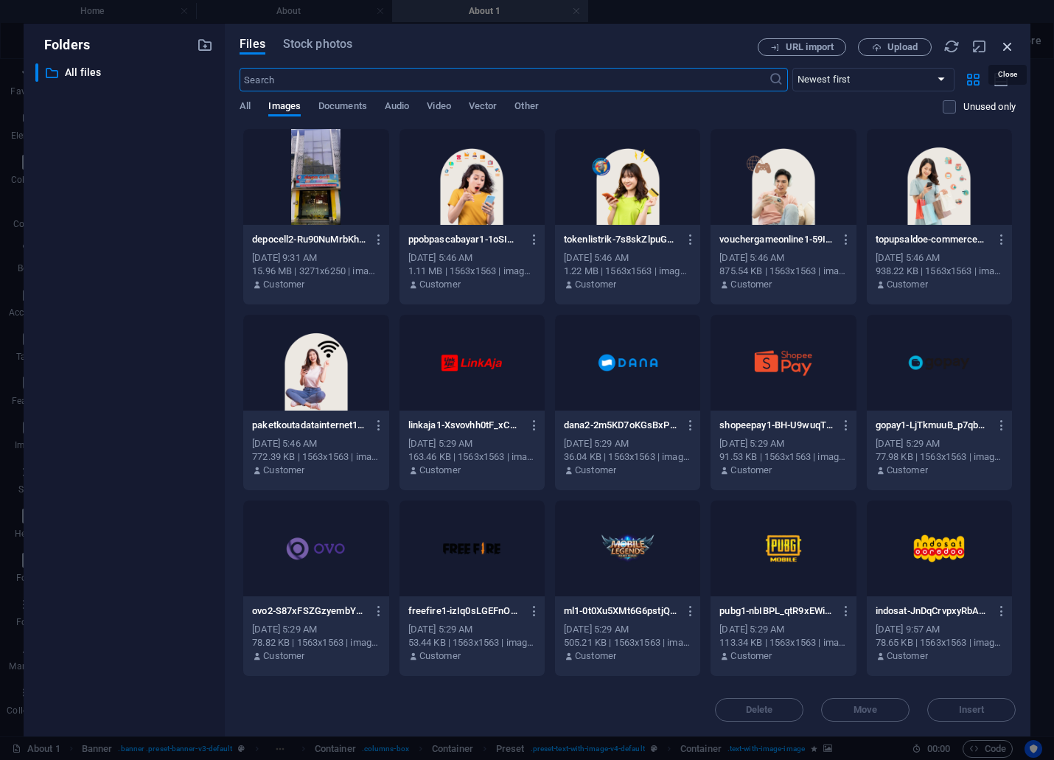
click at [1015, 41] on icon "button" at bounding box center [1007, 46] width 16 height 16
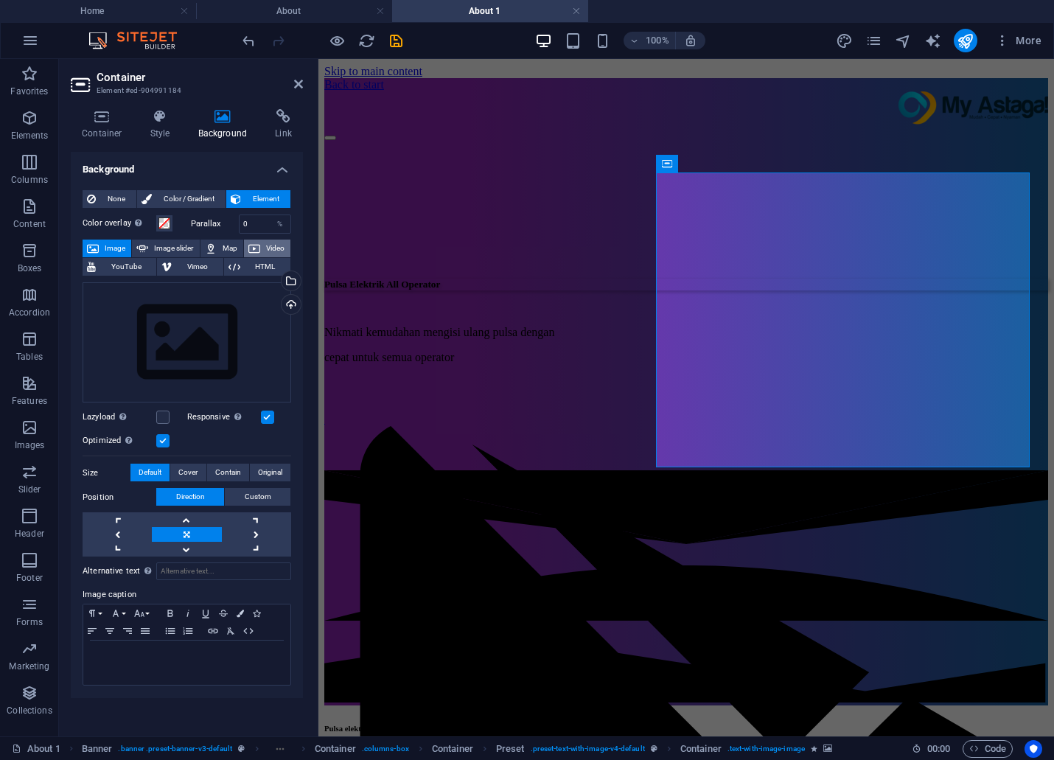
click at [254, 240] on icon at bounding box center [254, 249] width 12 height 18
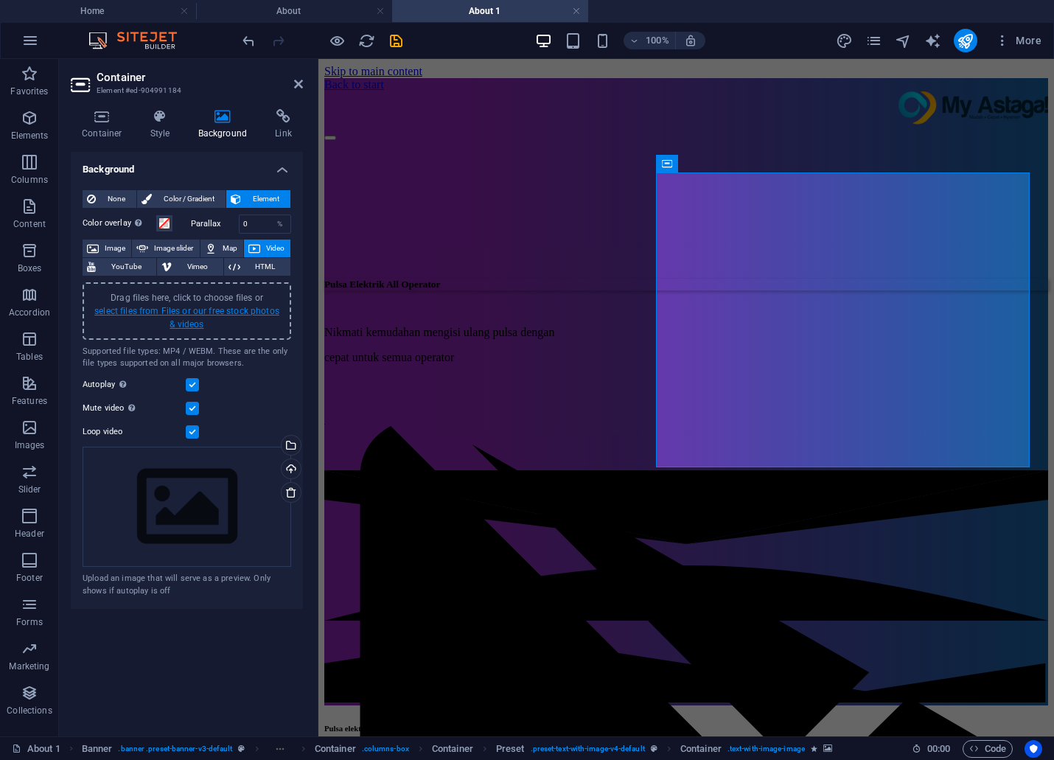
click at [226, 313] on link "select files from Files or our free stock photos & videos" at bounding box center [186, 318] width 185 height 24
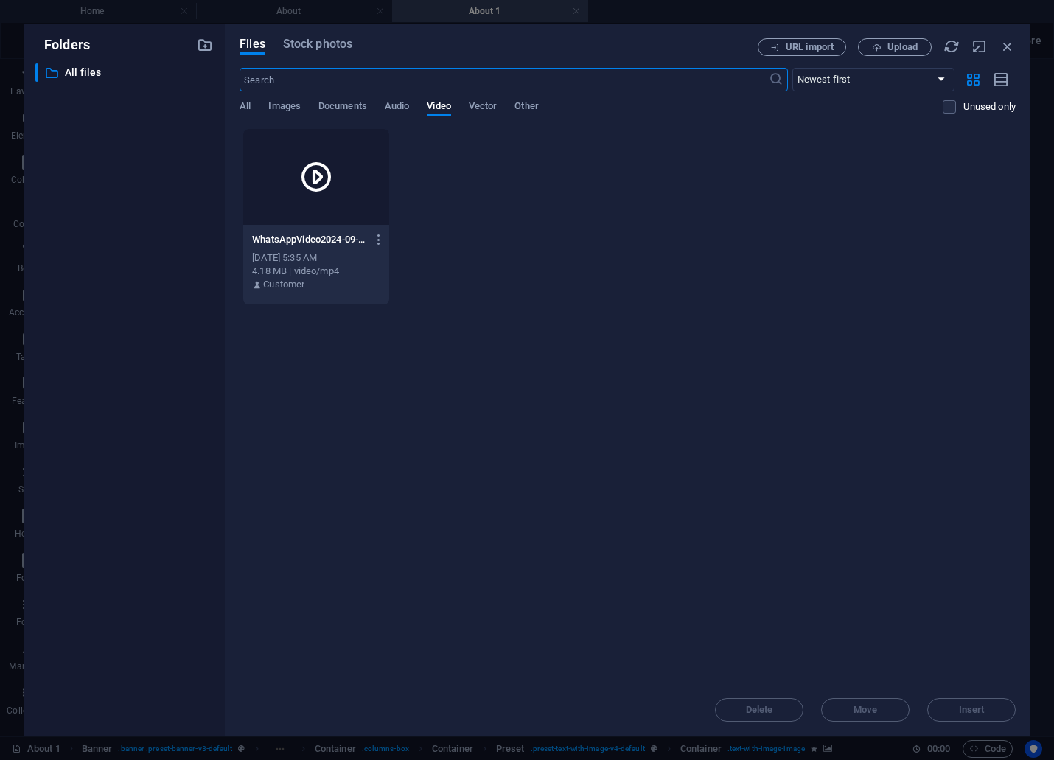
click at [302, 181] on icon at bounding box center [316, 176] width 35 height 35
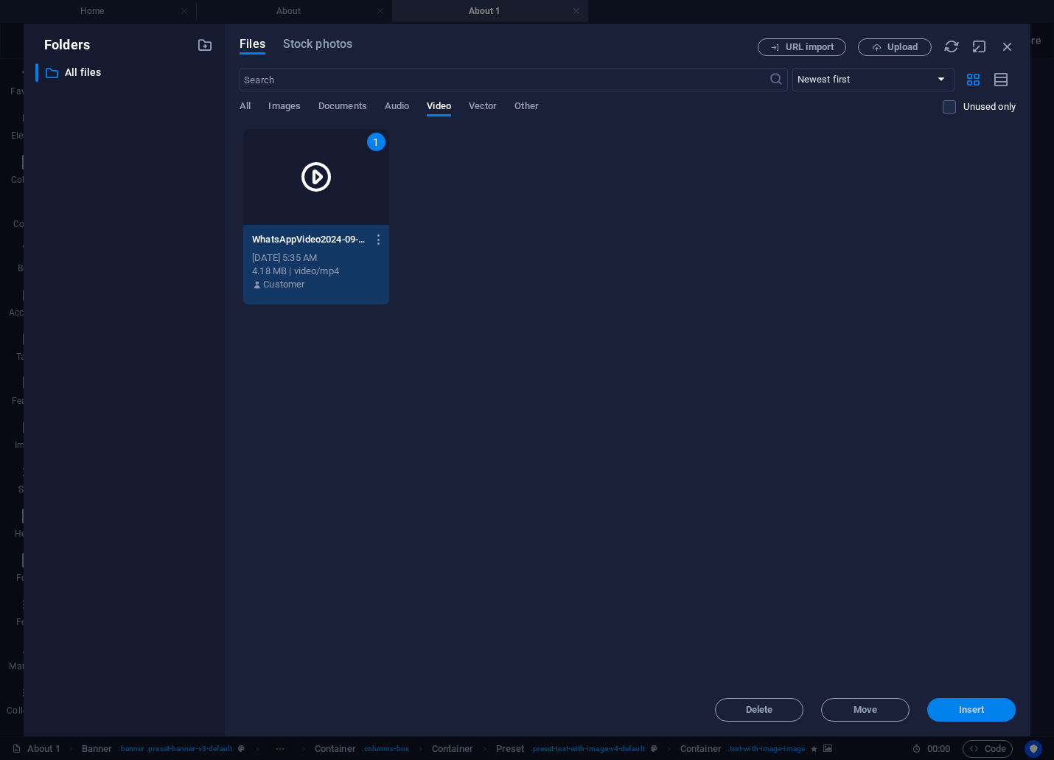
drag, startPoint x: 971, startPoint y: 704, endPoint x: 651, endPoint y: 641, distance: 326.7
click at [971, 705] on span "Insert" at bounding box center [972, 709] width 26 height 9
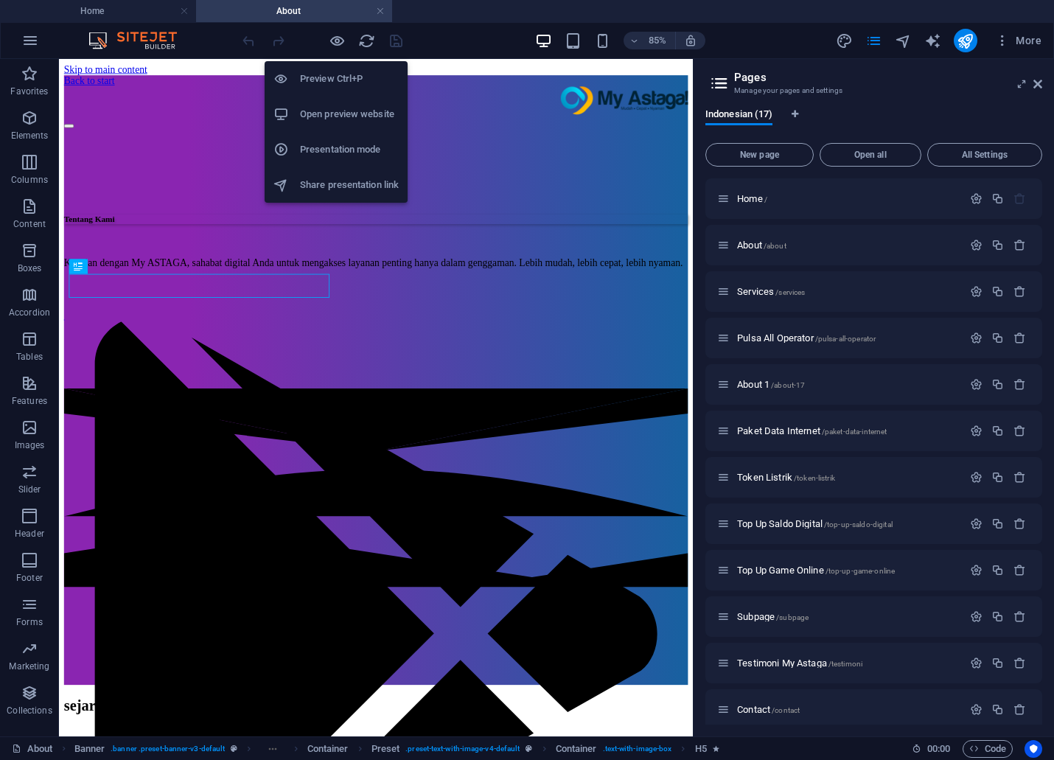
click at [333, 107] on h6 "Open preview website" at bounding box center [349, 114] width 99 height 18
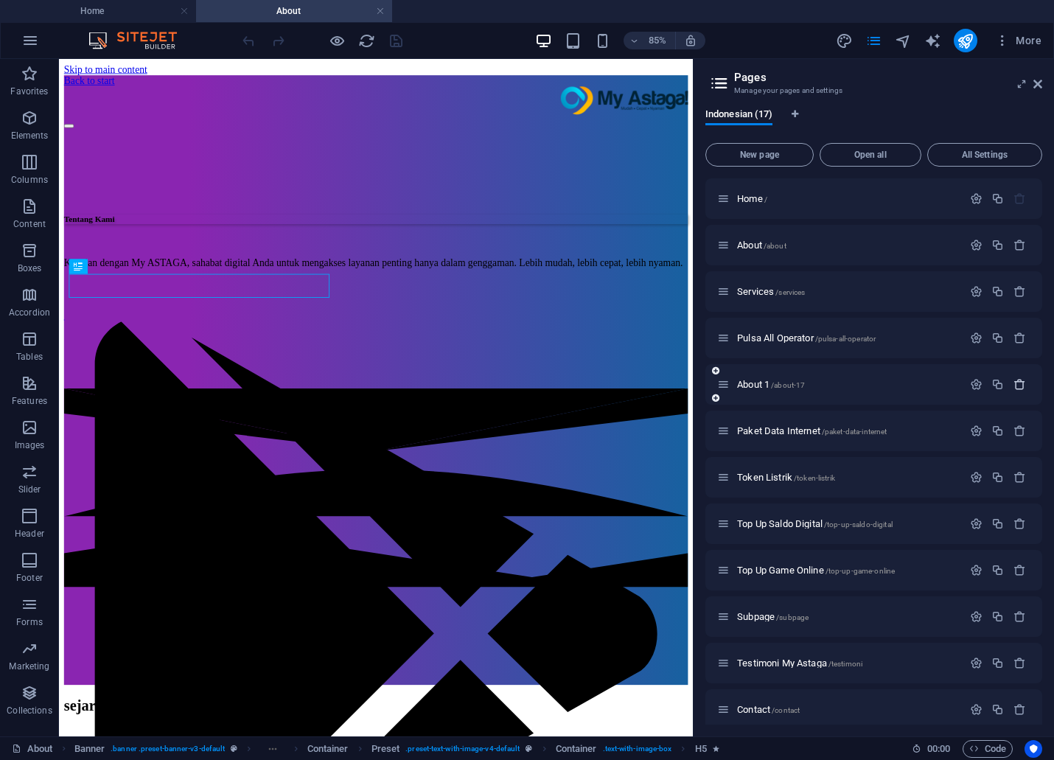
click at [0, 0] on icon "button" at bounding box center [0, 0] width 0 height 0
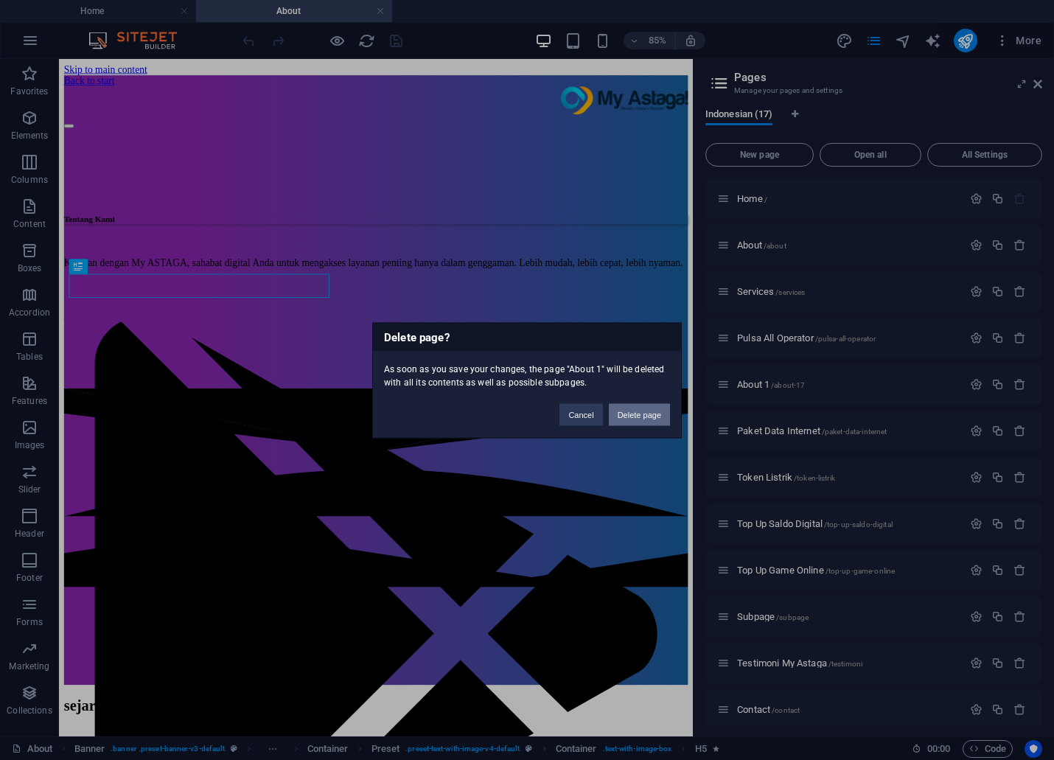
click at [632, 411] on button "Delete page" at bounding box center [639, 414] width 61 height 22
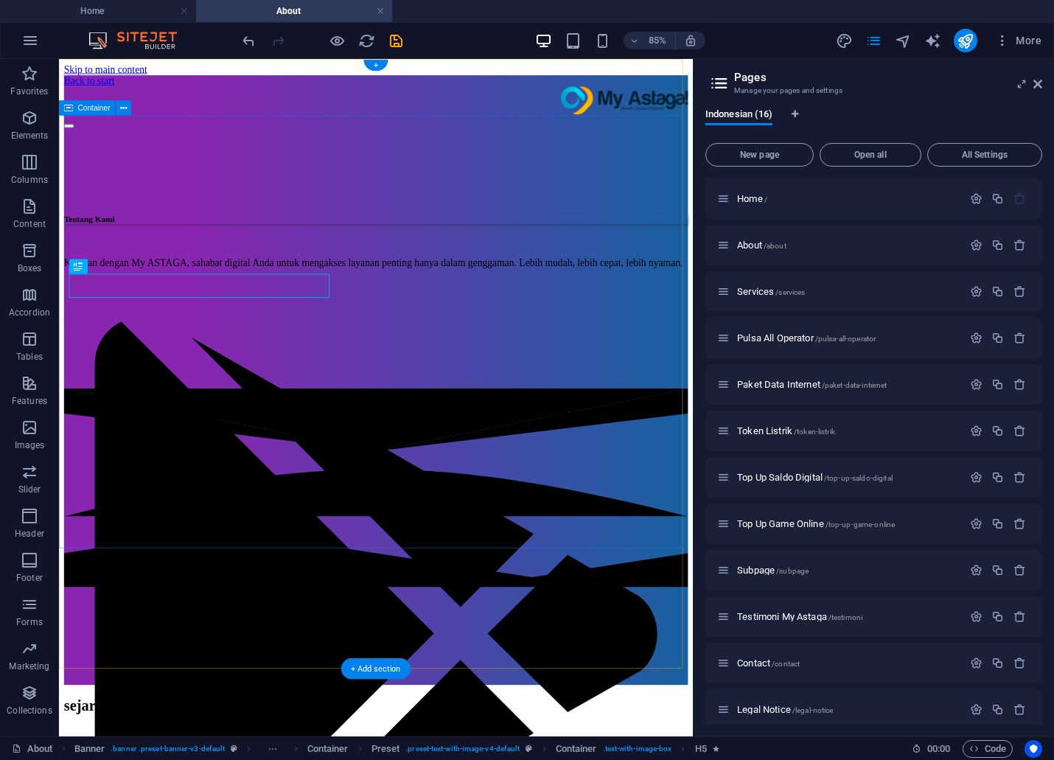
click at [321, 186] on div "Tentang Kami Kenalan dengan My ASTAGA, sahabat digital Anda untuk mengakses lay…" at bounding box center [432, 294] width 734 height 306
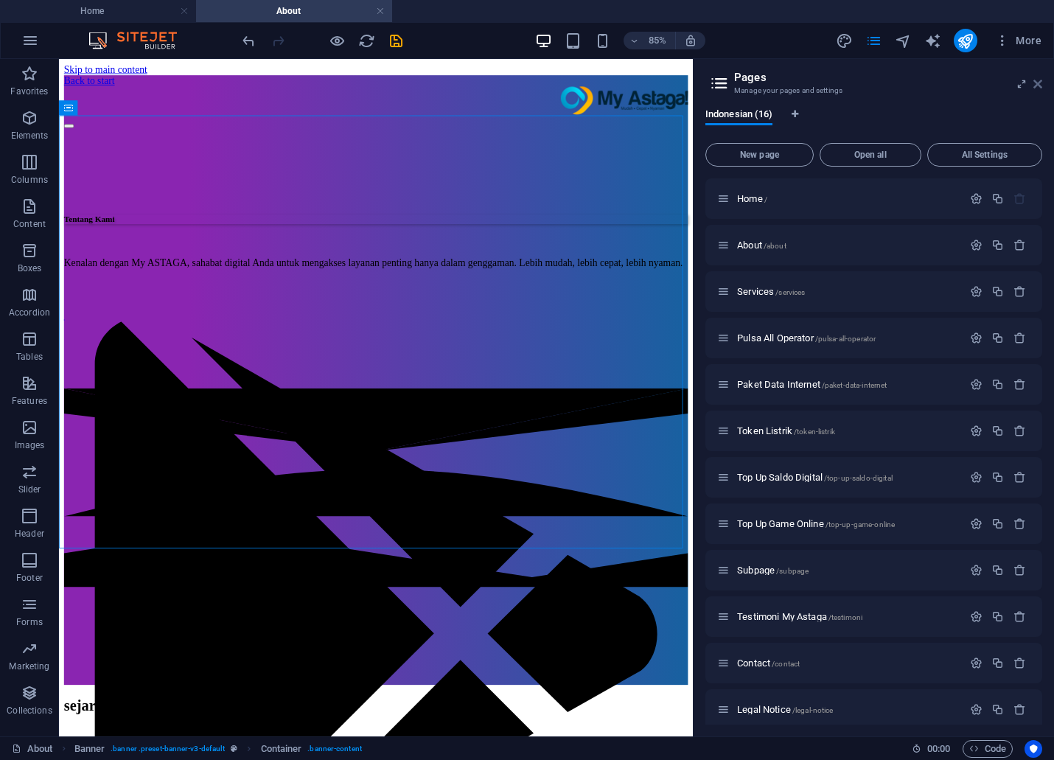
click at [1037, 85] on icon at bounding box center [1037, 84] width 9 height 12
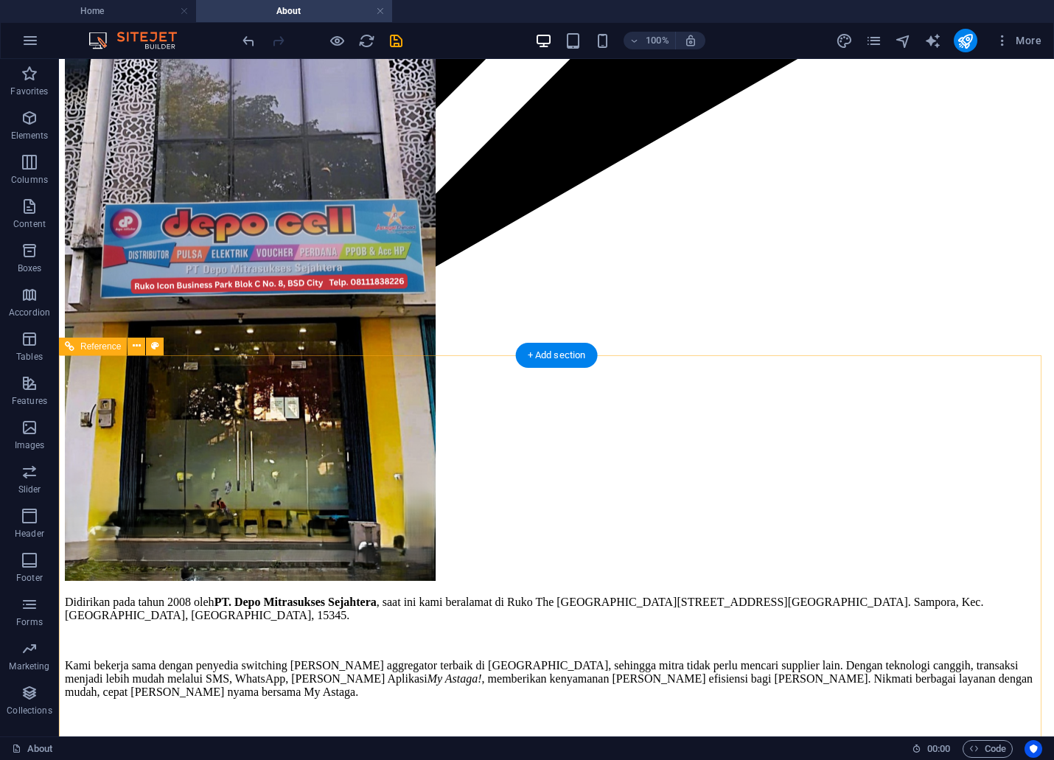
scroll to position [1358, 0]
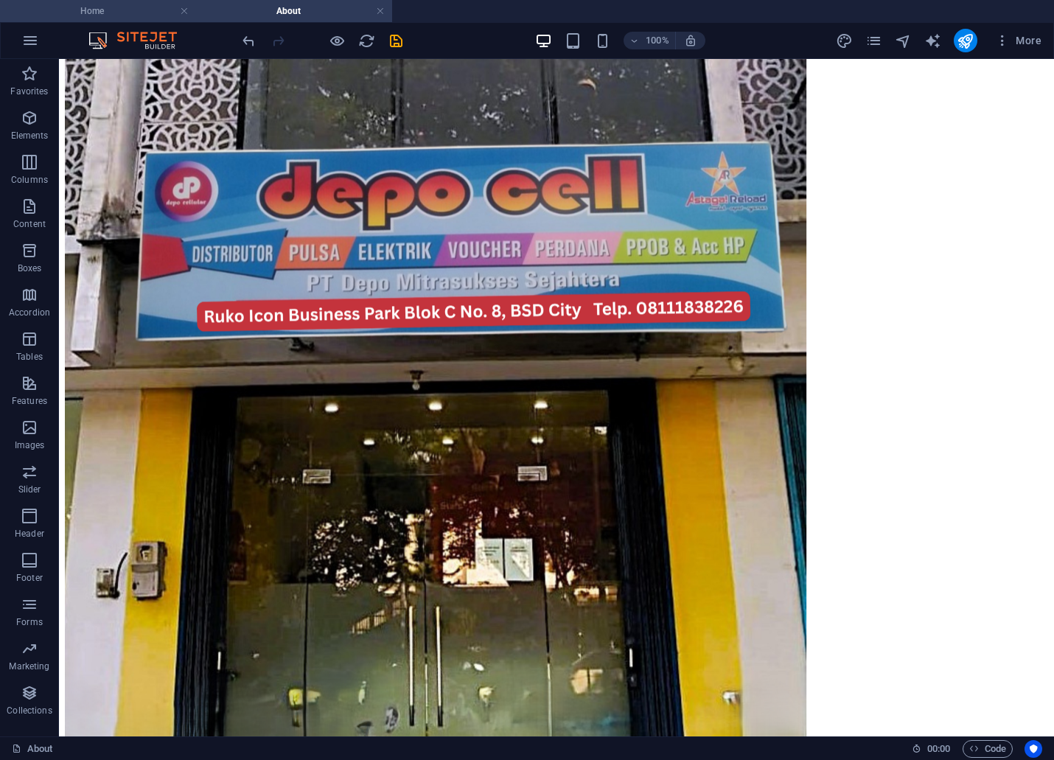
click at [101, 13] on h4 "Home" at bounding box center [98, 11] width 196 height 16
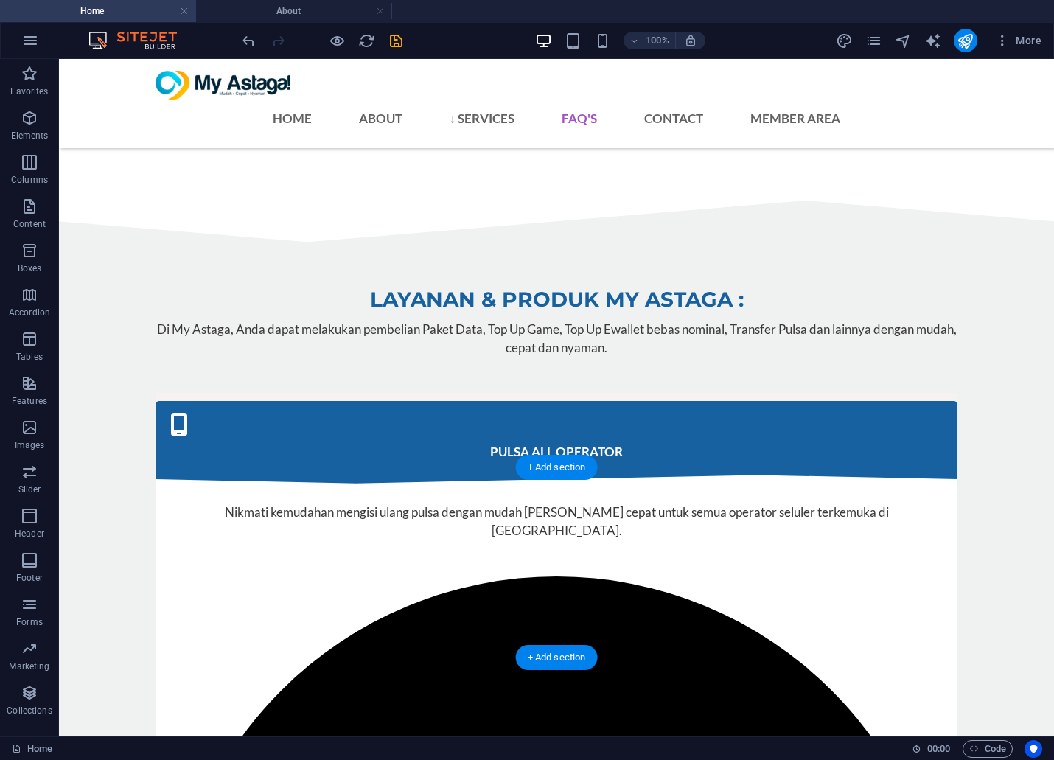
scroll to position [4272, 0]
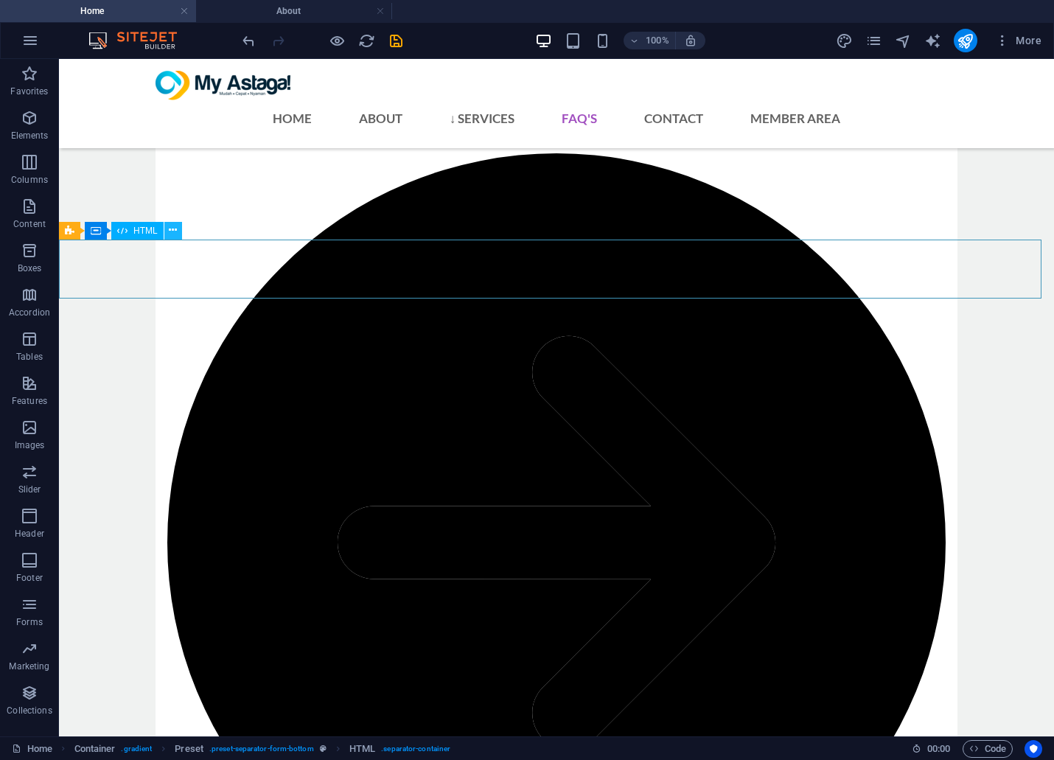
click at [175, 228] on icon at bounding box center [173, 230] width 8 height 15
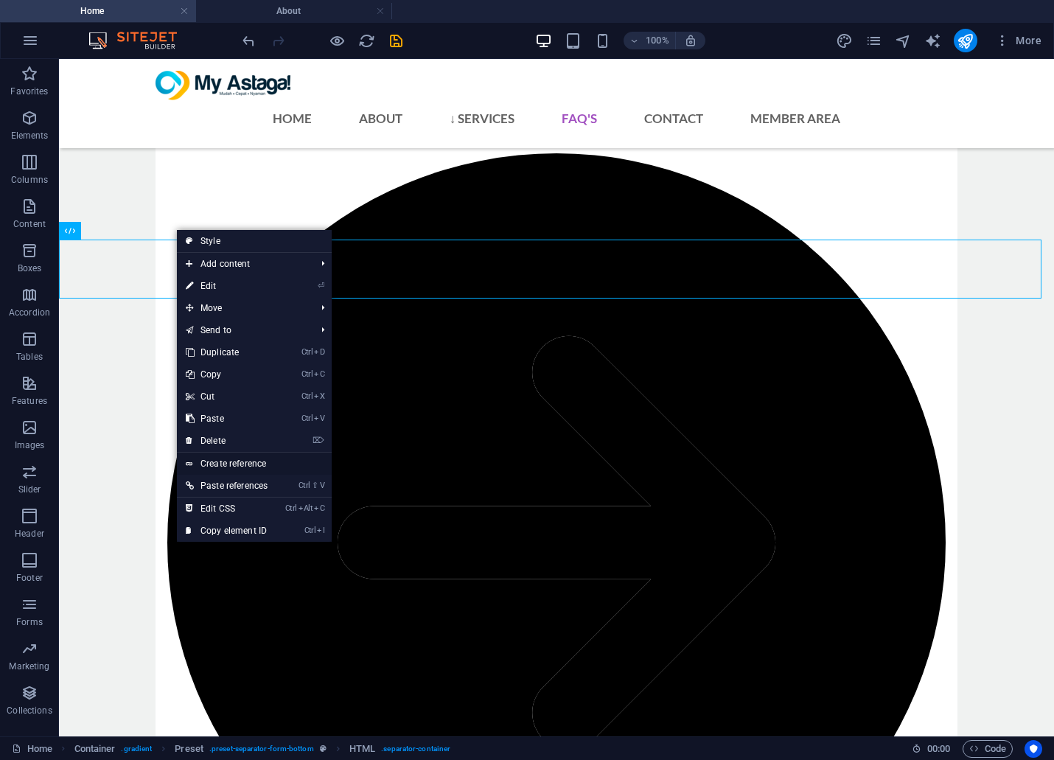
click at [243, 472] on link "Create reference" at bounding box center [254, 464] width 155 height 22
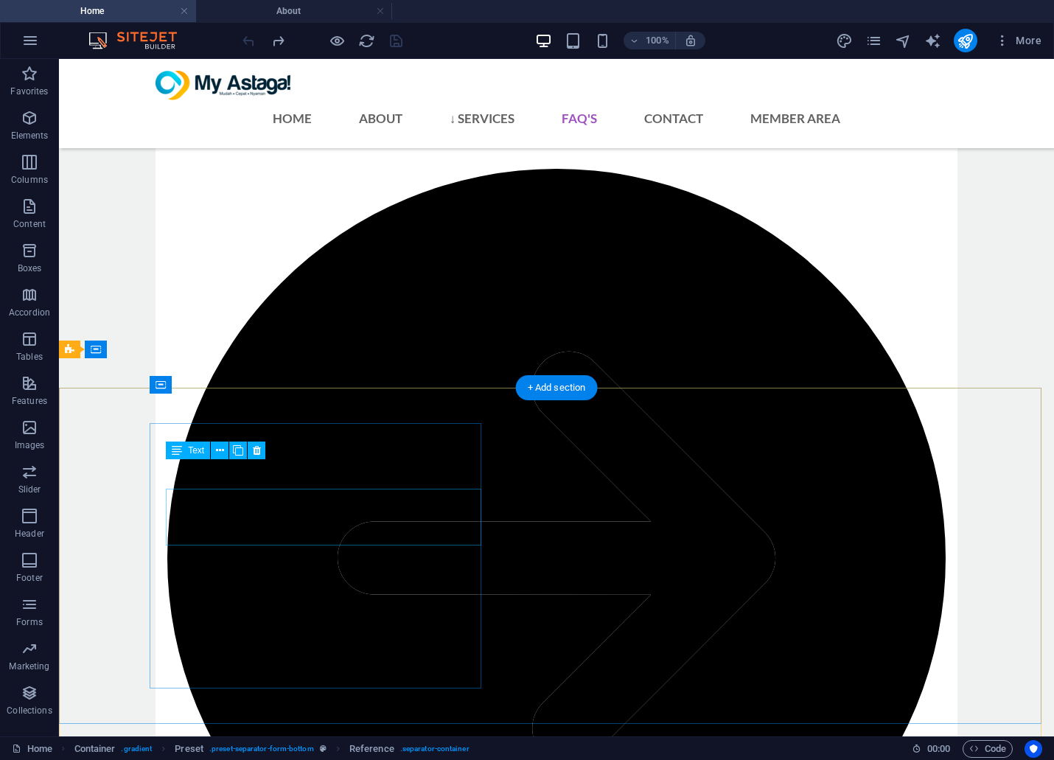
scroll to position [4217, 0]
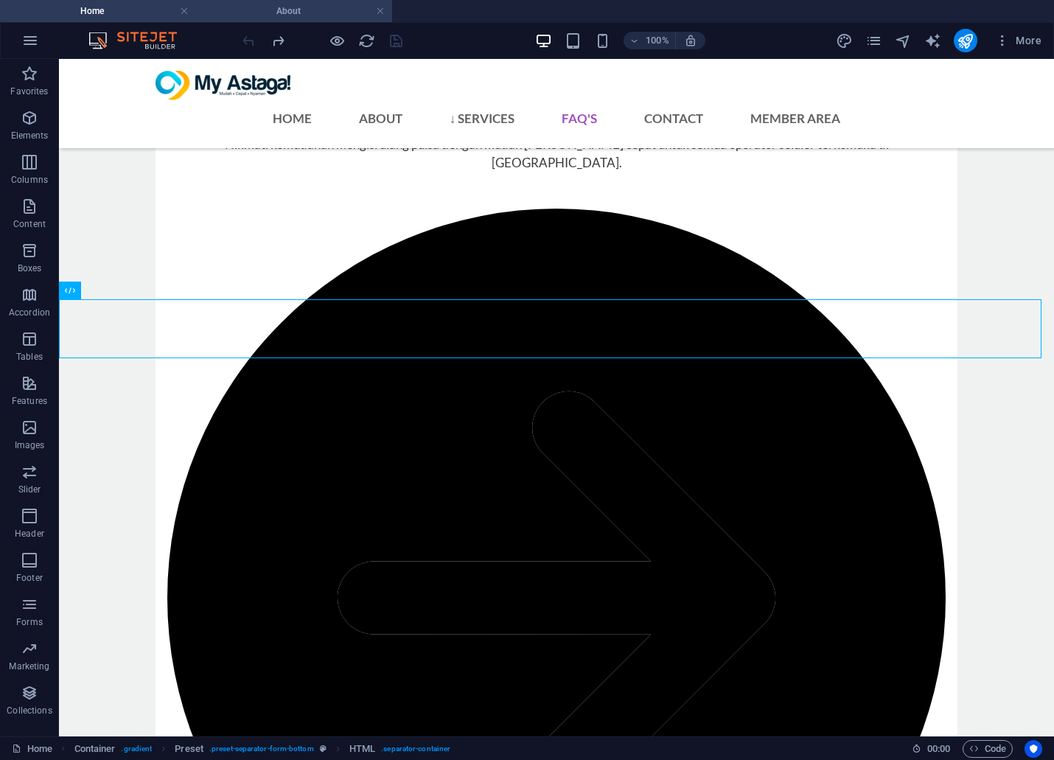
click at [270, 16] on h4 "About" at bounding box center [294, 11] width 196 height 16
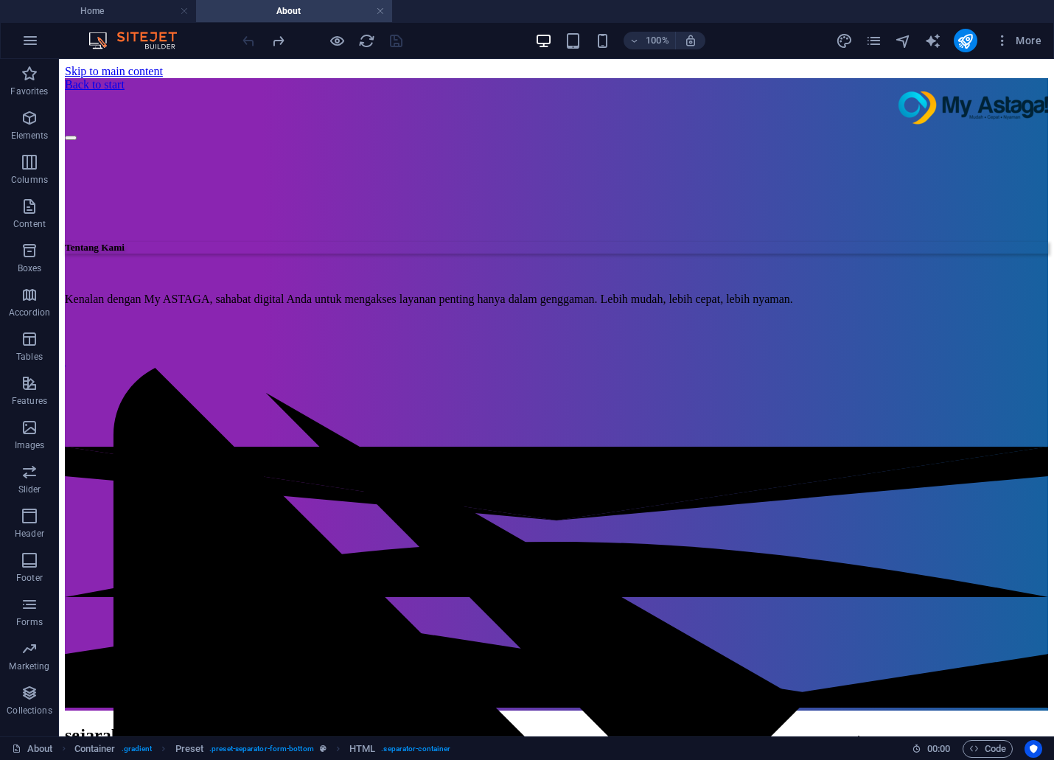
scroll to position [1358, 0]
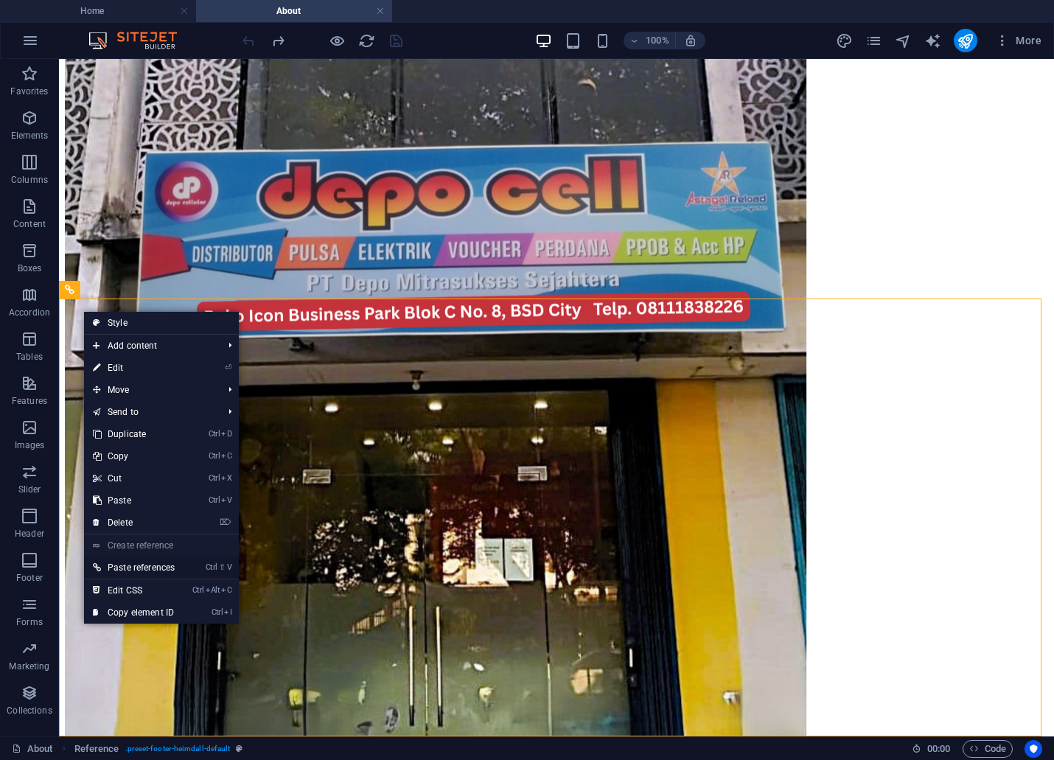
click at [189, 573] on li "Ctrl ⇧ V Paste references" at bounding box center [161, 567] width 155 height 23
click at [189, 564] on li "Ctrl ⇧ V Paste references" at bounding box center [161, 567] width 155 height 23
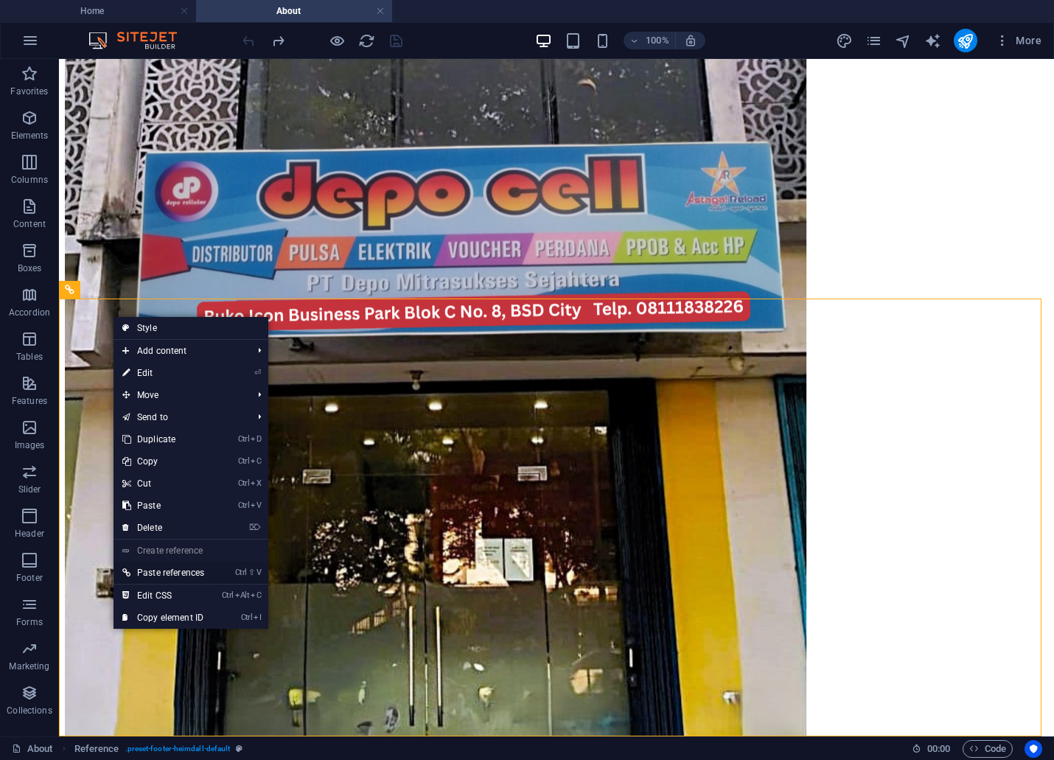
click at [173, 568] on link "Ctrl ⇧ V Paste references" at bounding box center [164, 573] width 100 height 22
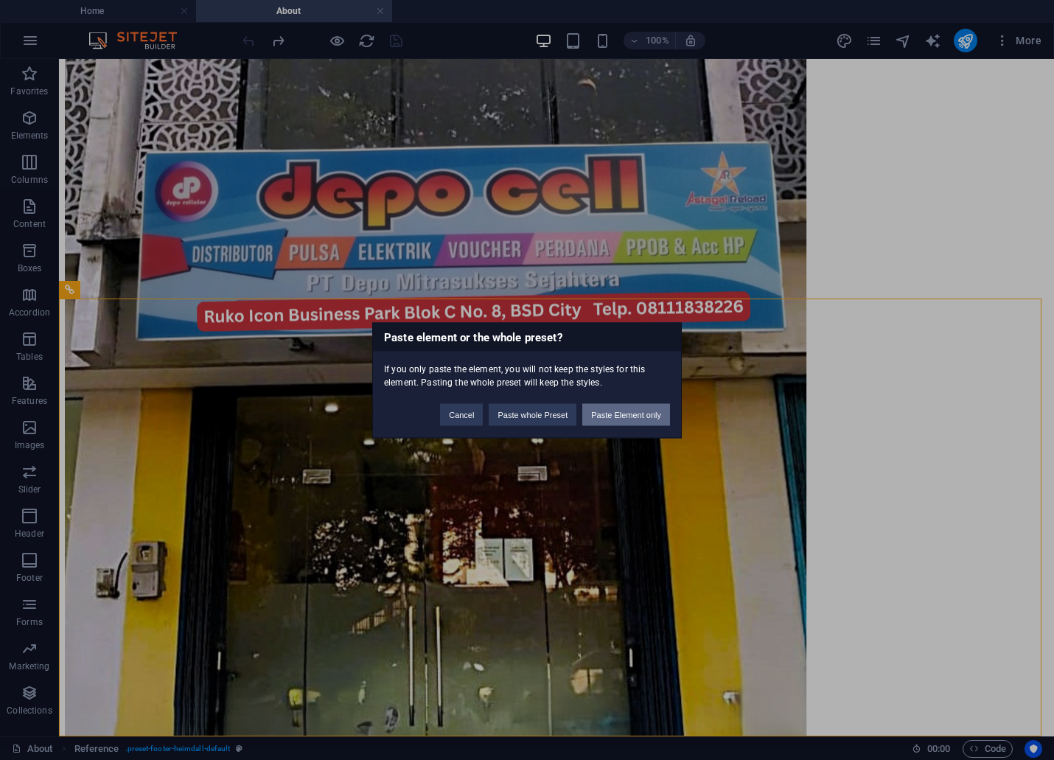
click at [638, 415] on button "Paste Element only" at bounding box center [626, 414] width 88 height 22
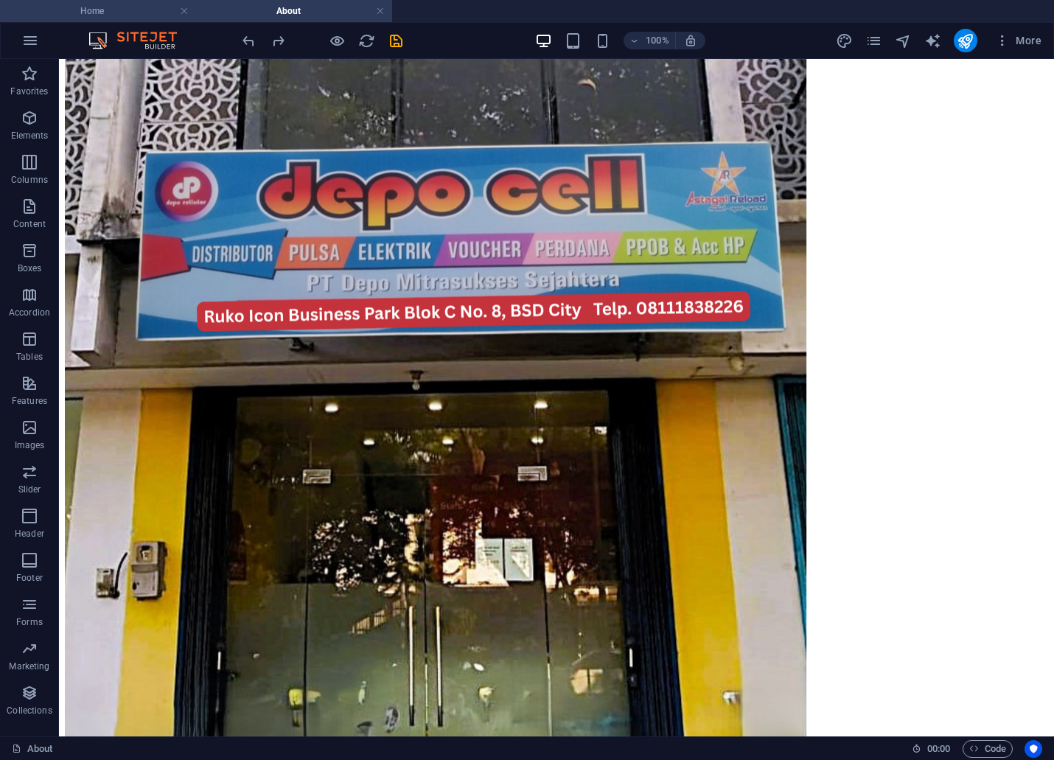
click at [85, 13] on h4 "Home" at bounding box center [98, 11] width 196 height 16
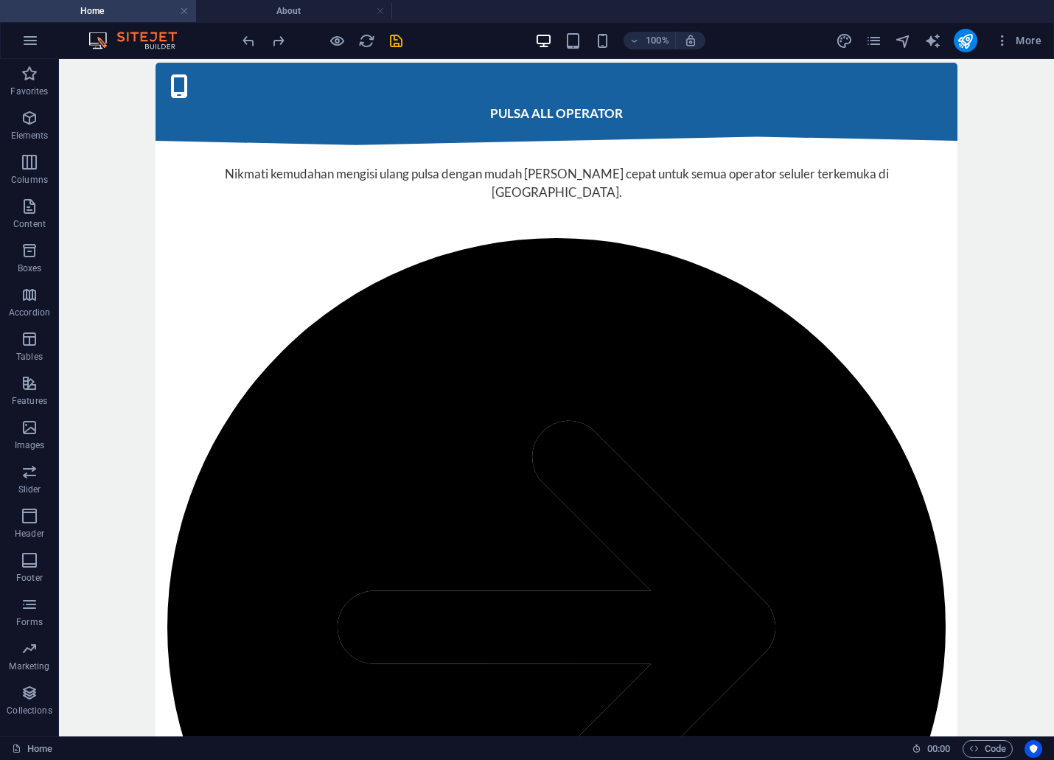
scroll to position [0, 0]
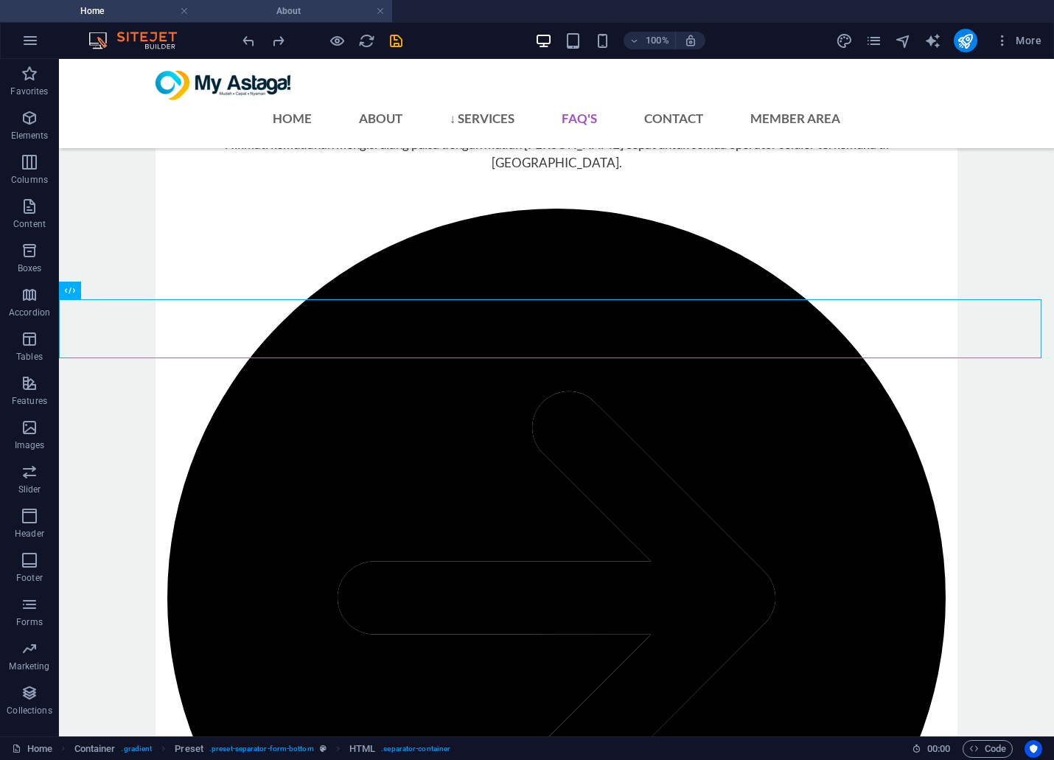
click at [265, 13] on h4 "About" at bounding box center [294, 11] width 196 height 16
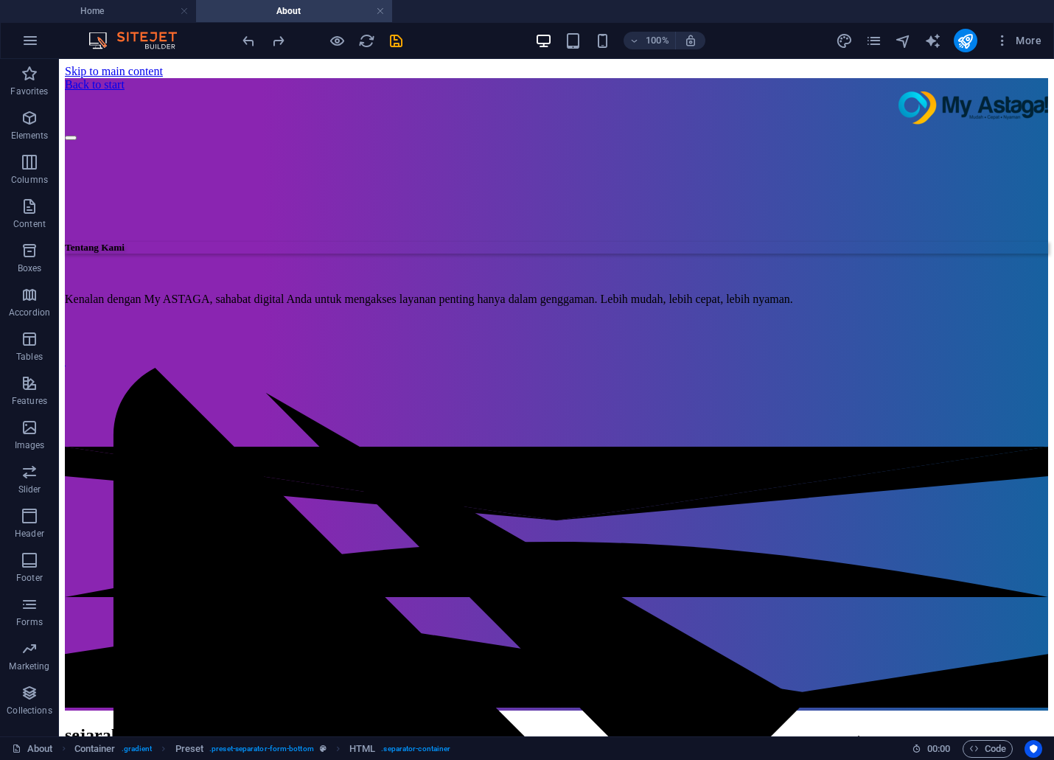
scroll to position [1358, 0]
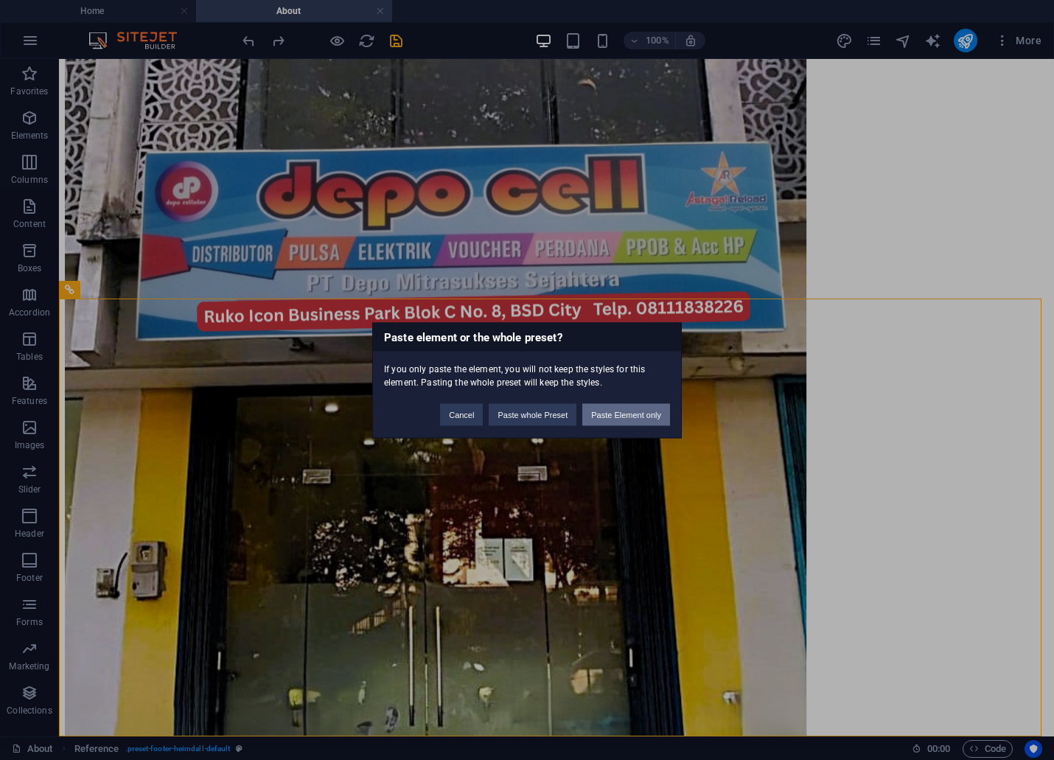
click at [614, 407] on button "Paste Element only" at bounding box center [626, 414] width 88 height 22
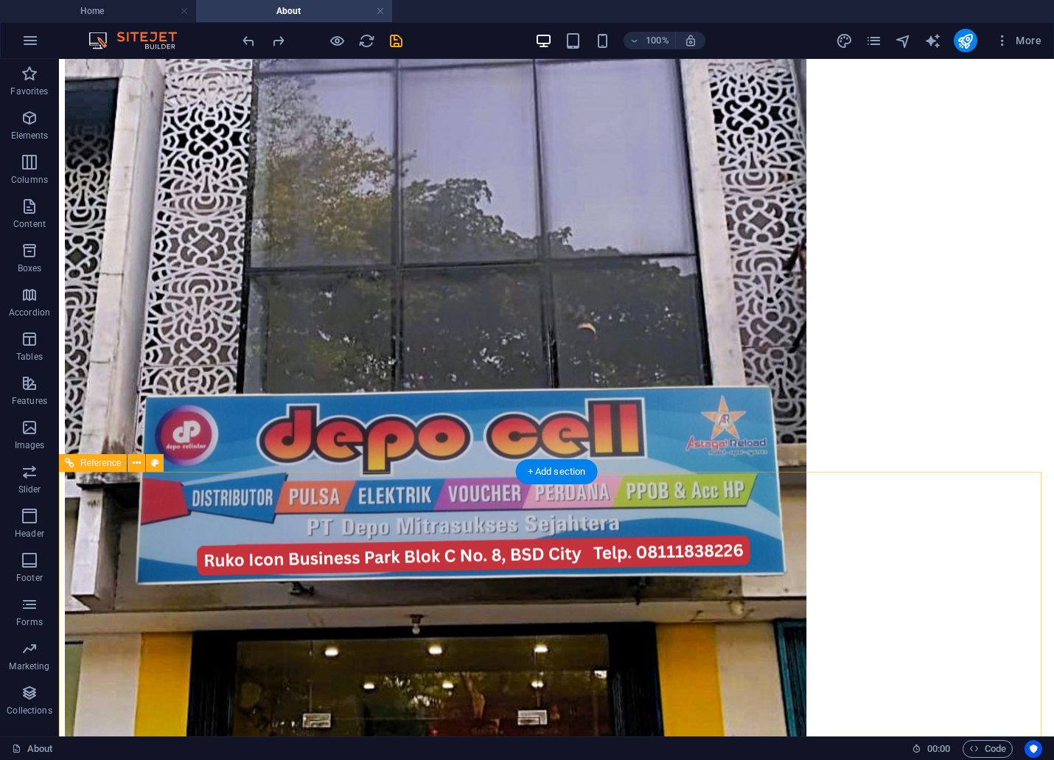
scroll to position [1194, 0]
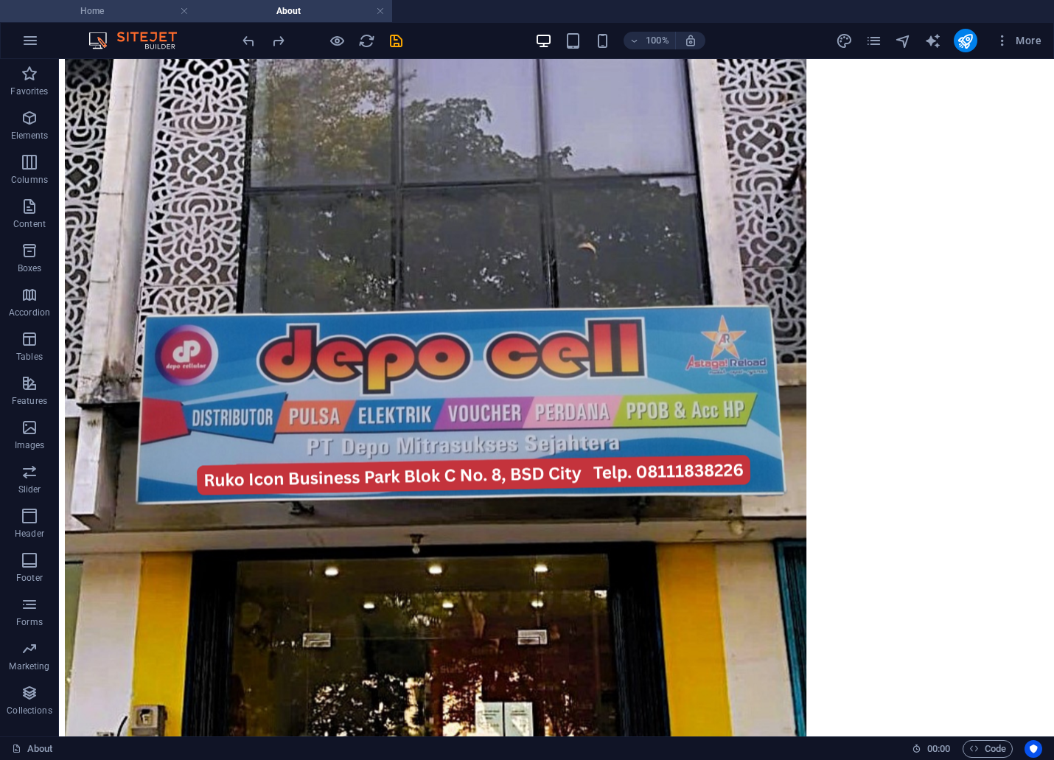
click at [113, 13] on h4 "Home" at bounding box center [98, 11] width 196 height 16
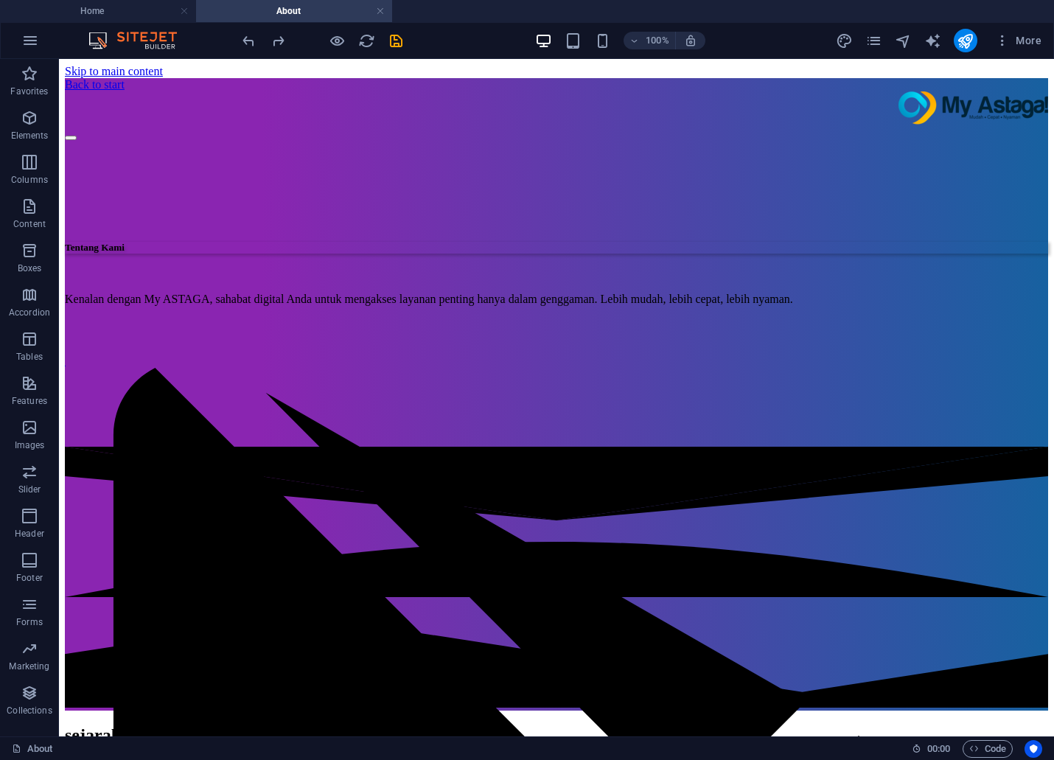
scroll to position [4217, 0]
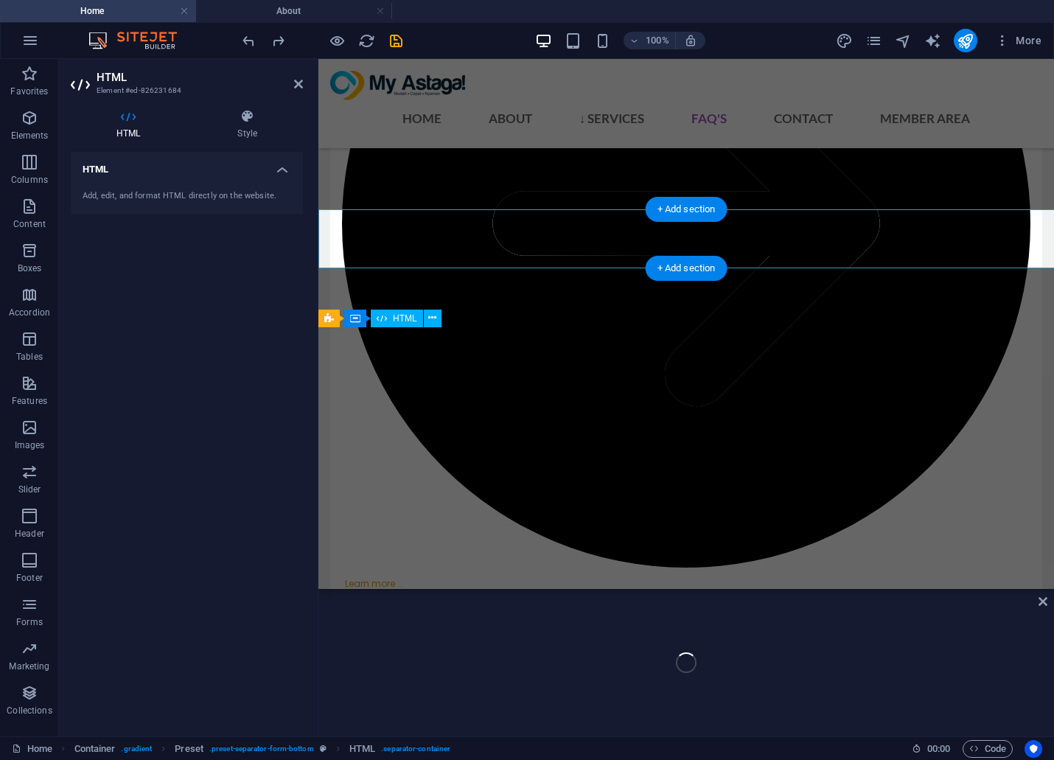
scroll to position [4256, 0]
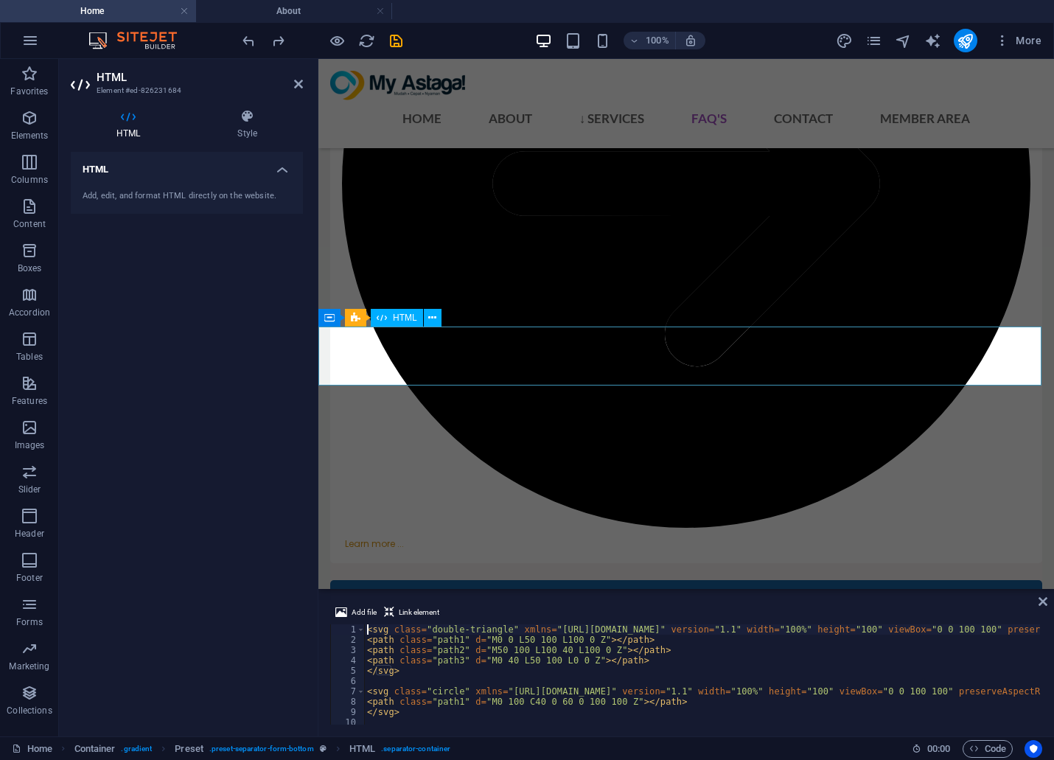
click at [265, 4] on h4 "About" at bounding box center [294, 11] width 196 height 16
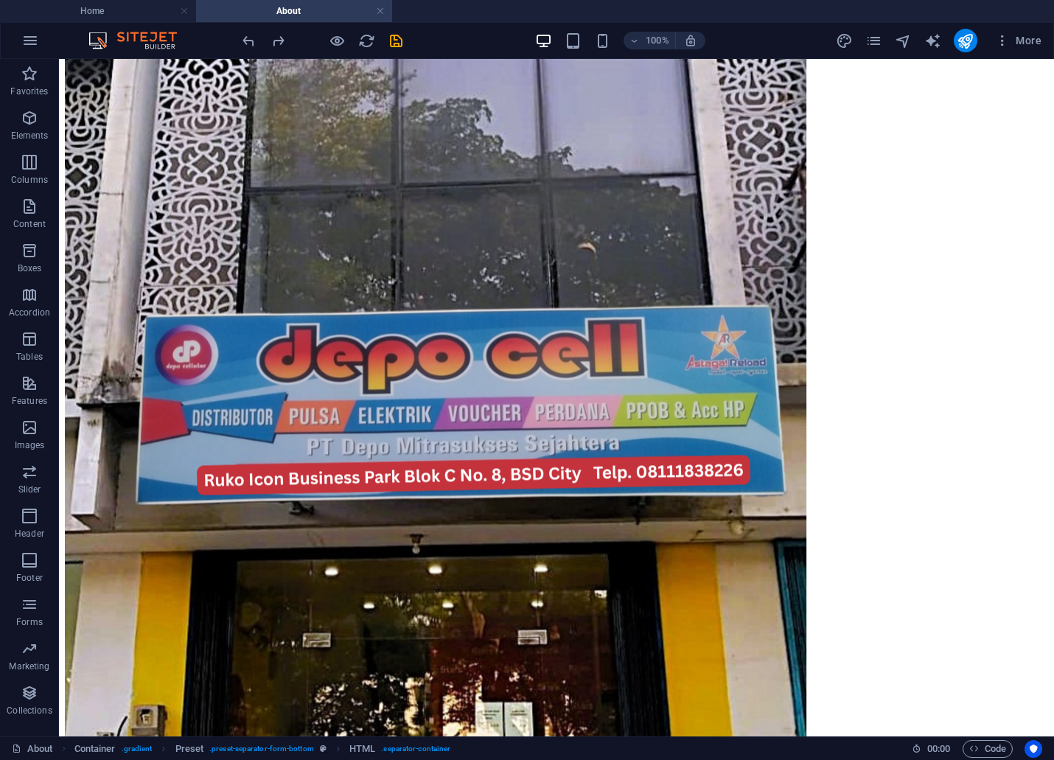
scroll to position [0, 0]
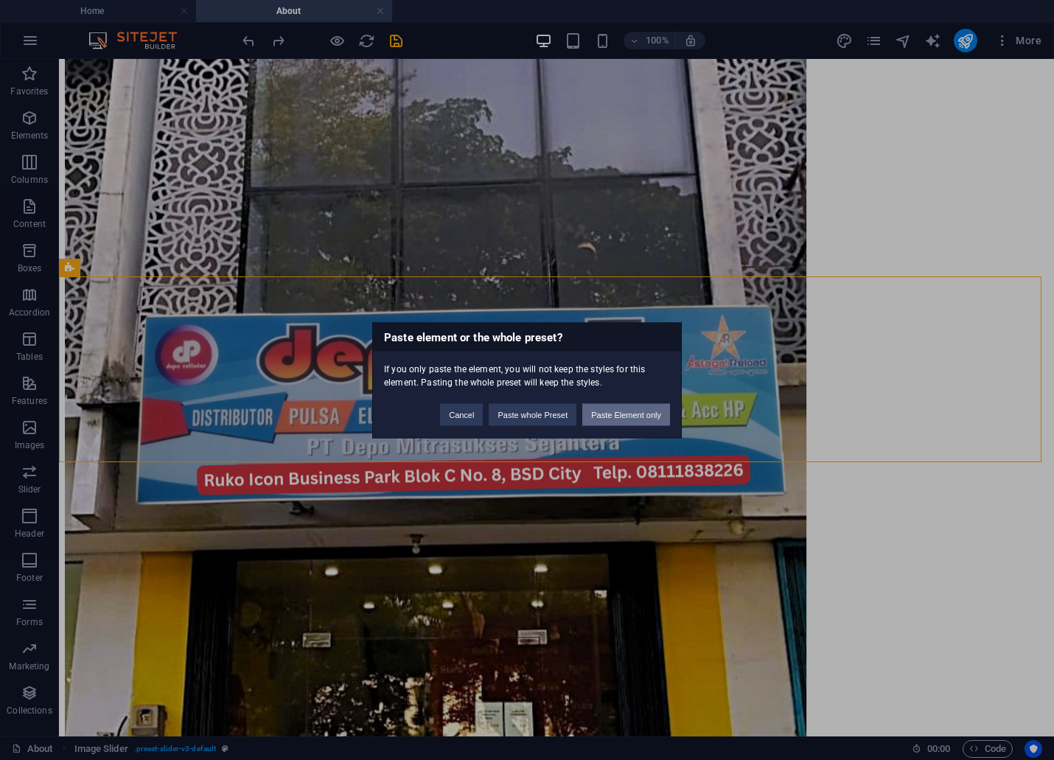
click at [616, 410] on button "Paste Element only" at bounding box center [626, 414] width 88 height 22
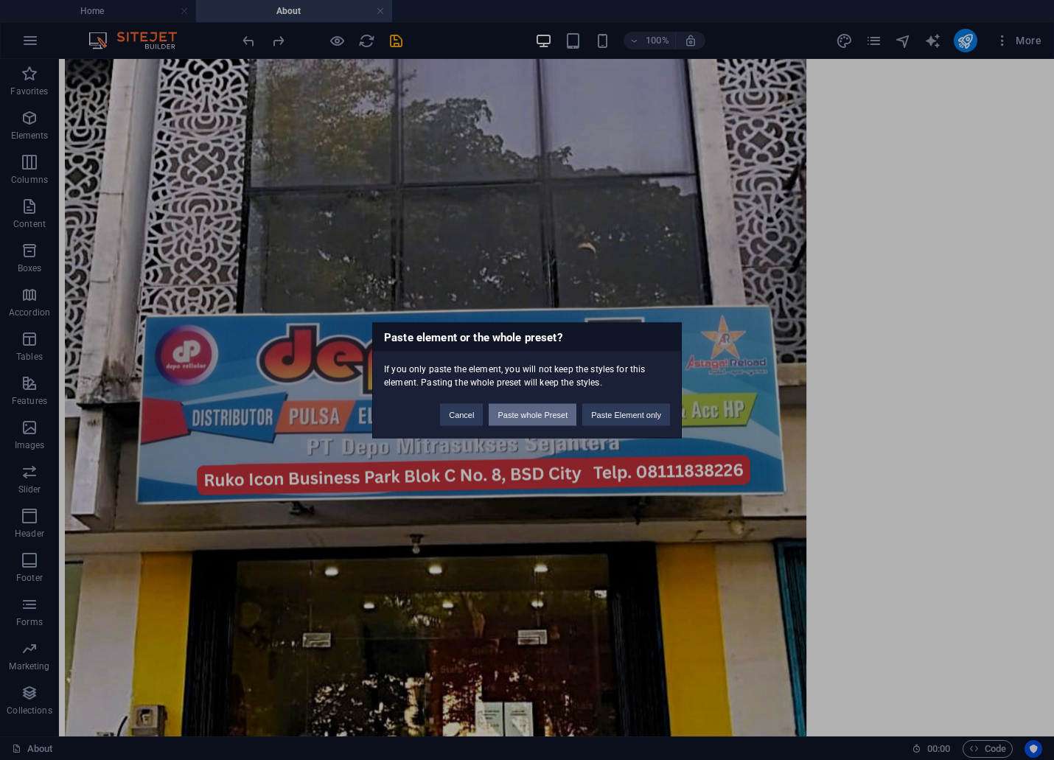
click at [531, 415] on button "Paste whole Preset" at bounding box center [533, 414] width 88 height 22
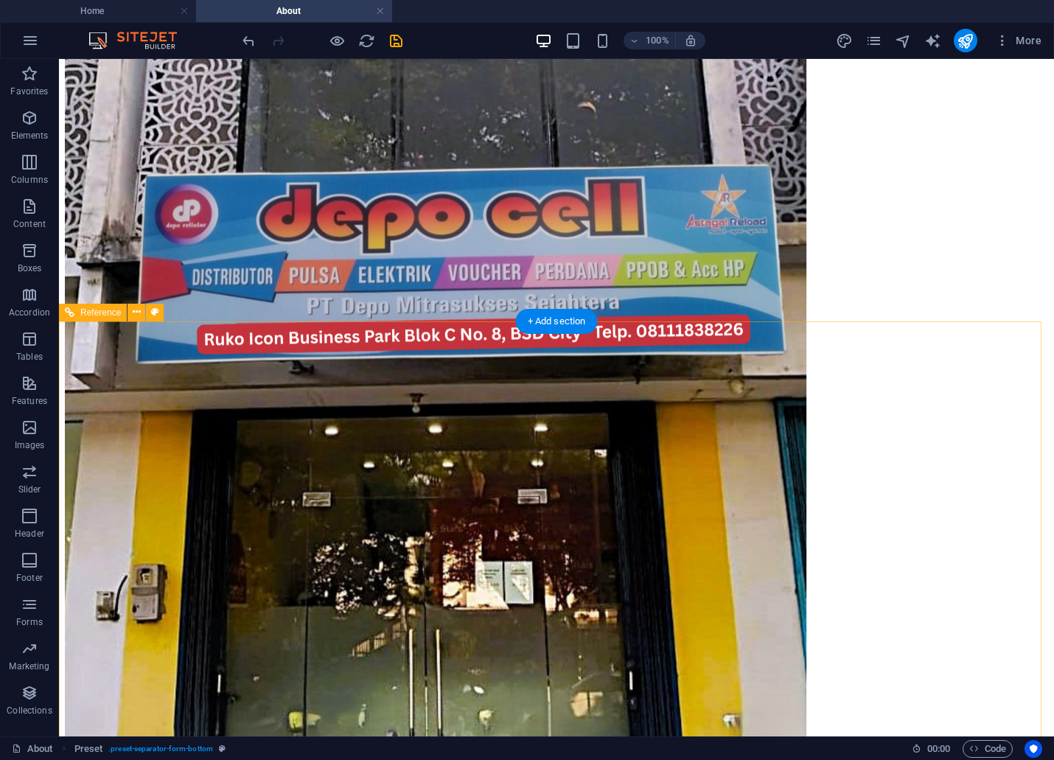
scroll to position [1417, 0]
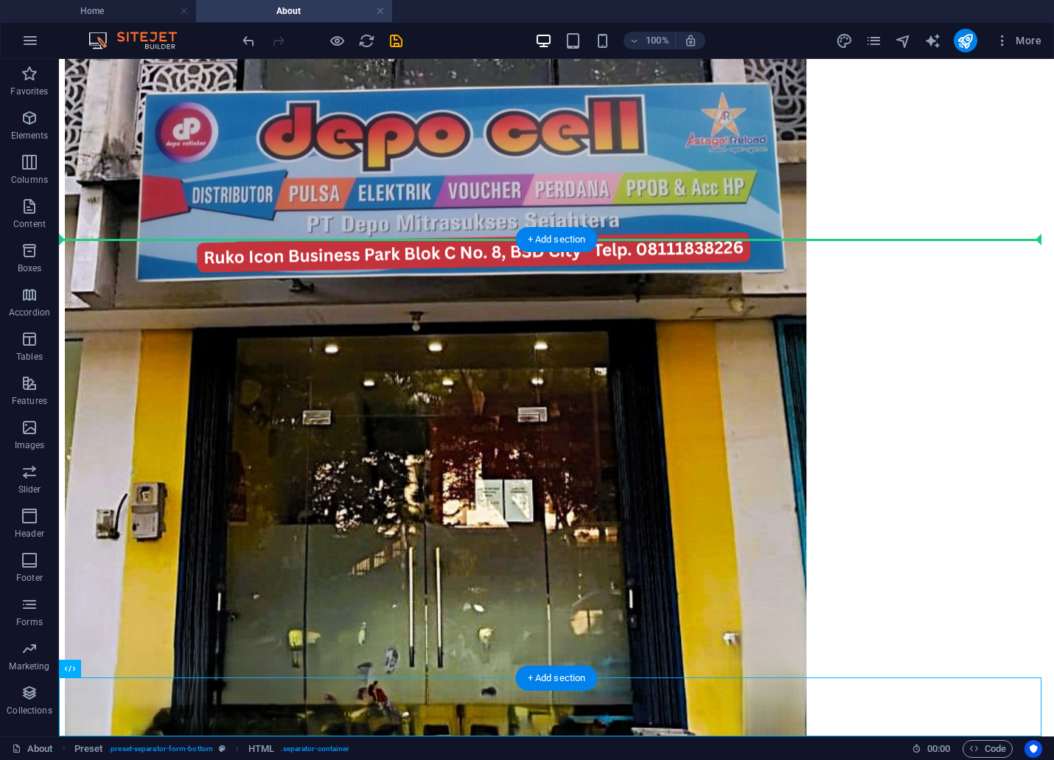
drag, startPoint x: 759, startPoint y: 704, endPoint x: 631, endPoint y: 267, distance: 455.5
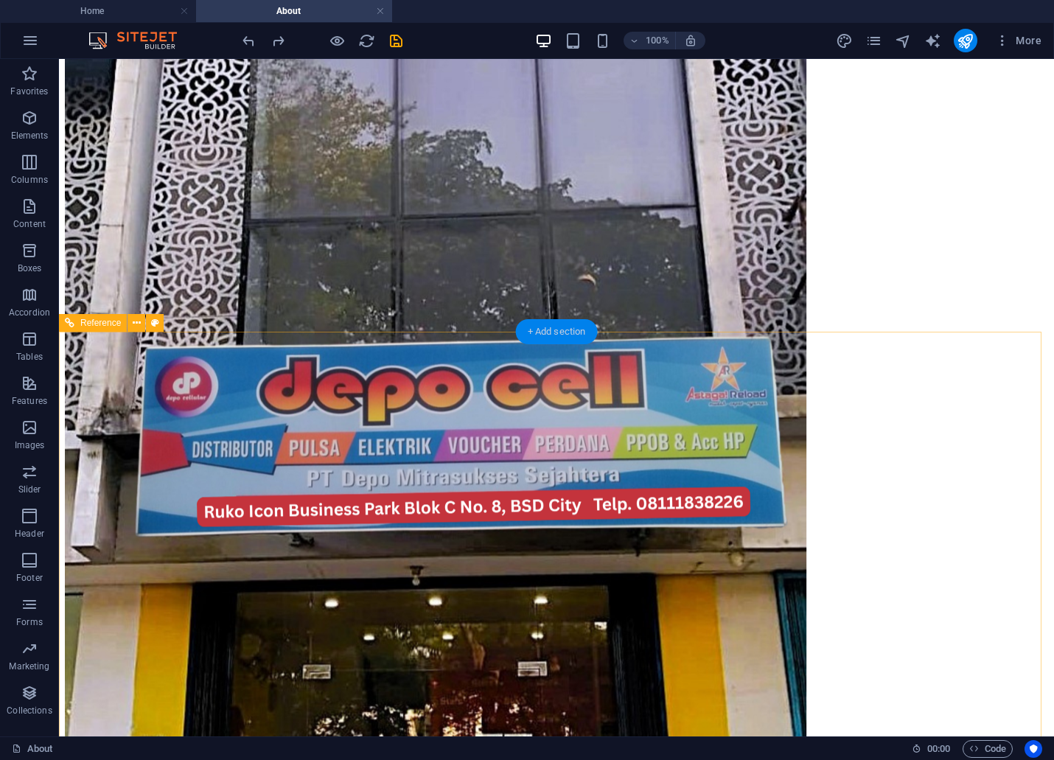
scroll to position [1111, 0]
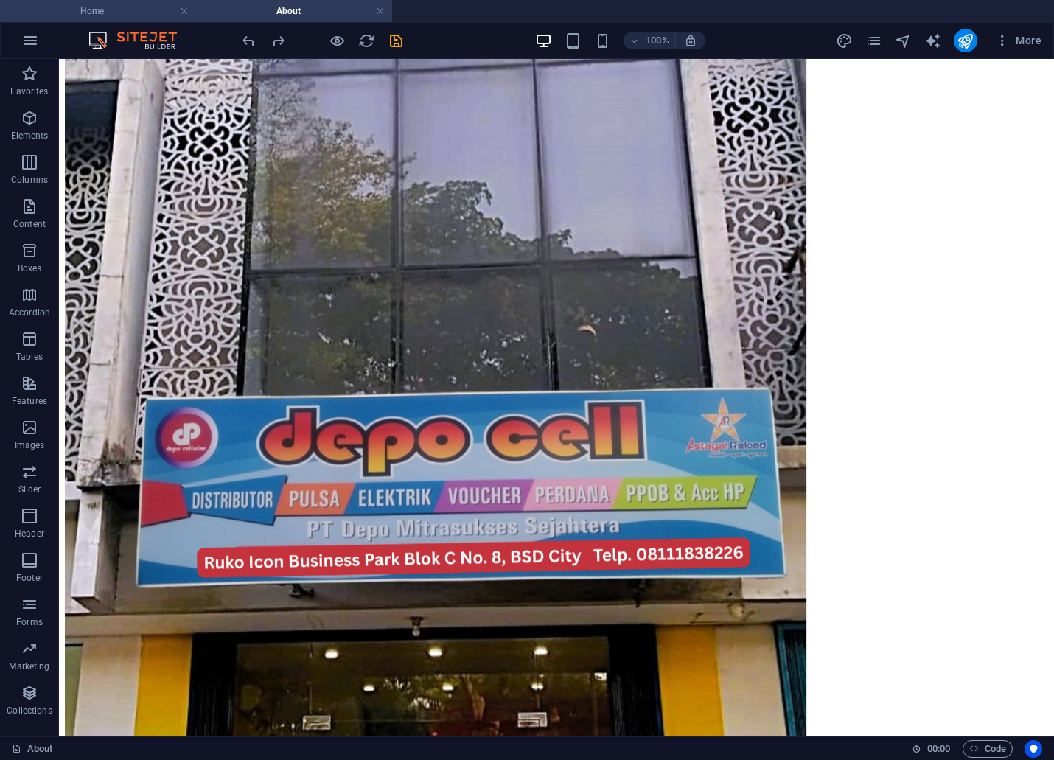
click at [122, 10] on h4 "Home" at bounding box center [98, 11] width 196 height 16
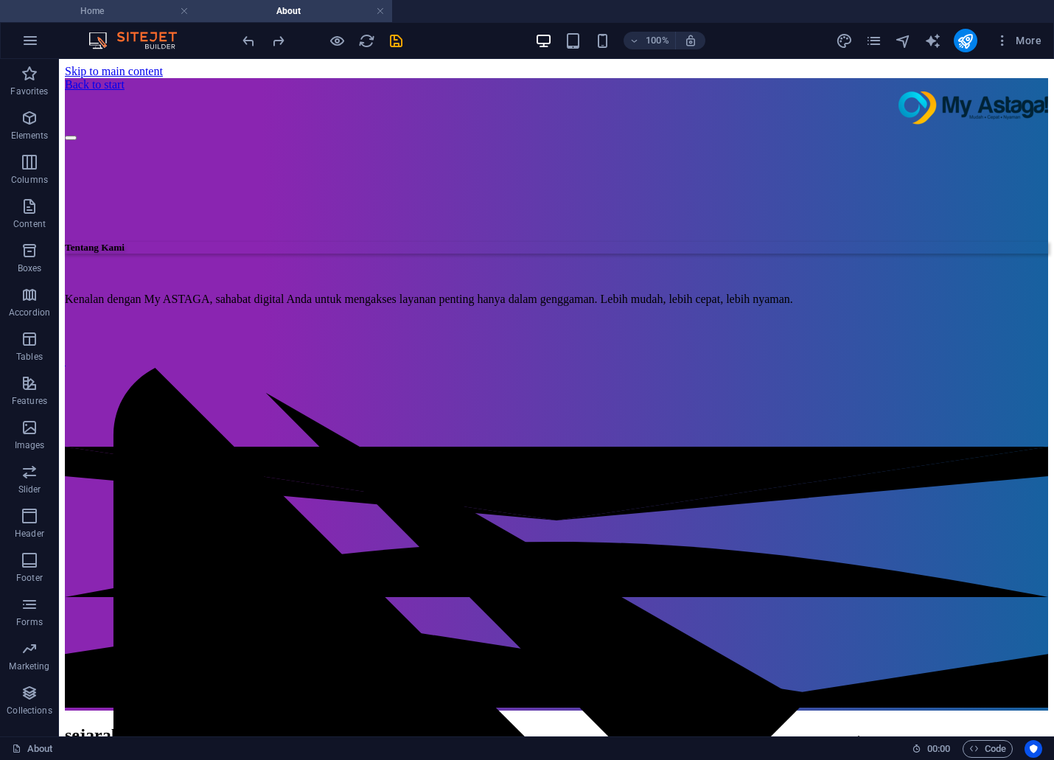
scroll to position [4256, 0]
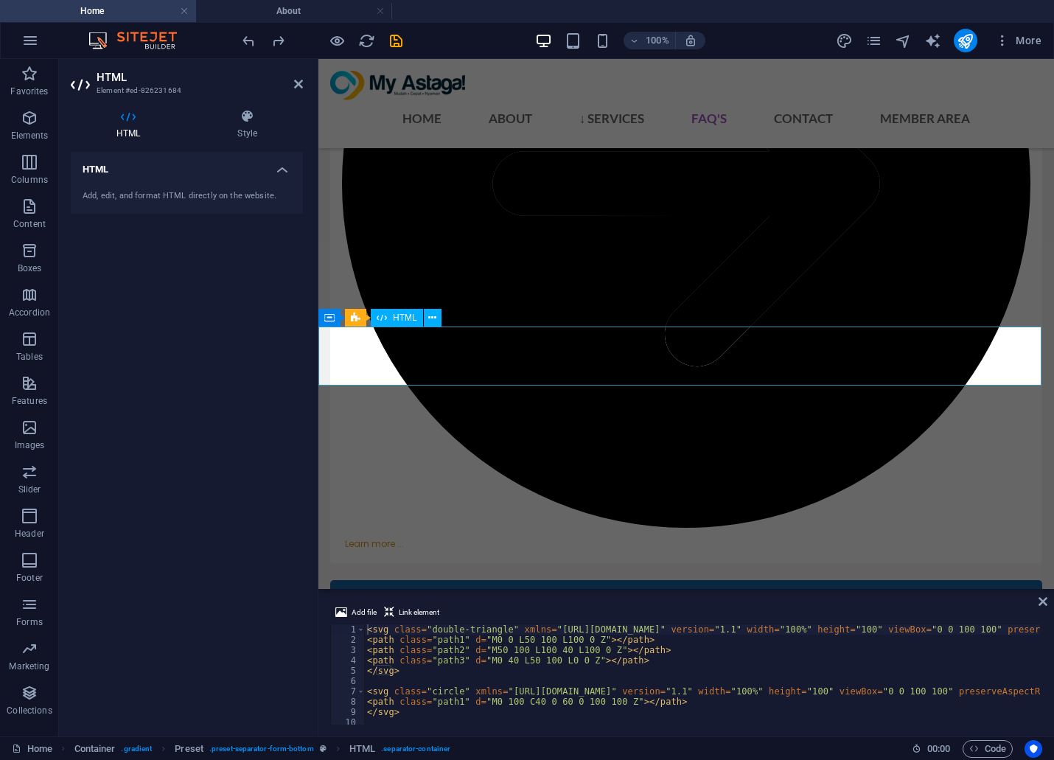
click at [240, 399] on div "HTML Add, edit, and format HTML directly on the website." at bounding box center [187, 438] width 232 height 573
click at [304, 85] on aside "HTML Element #ed-826231684 HTML Style HTML Add, edit, and format HTML directly …" at bounding box center [188, 397] width 259 height 677
click at [299, 85] on icon at bounding box center [298, 84] width 9 height 12
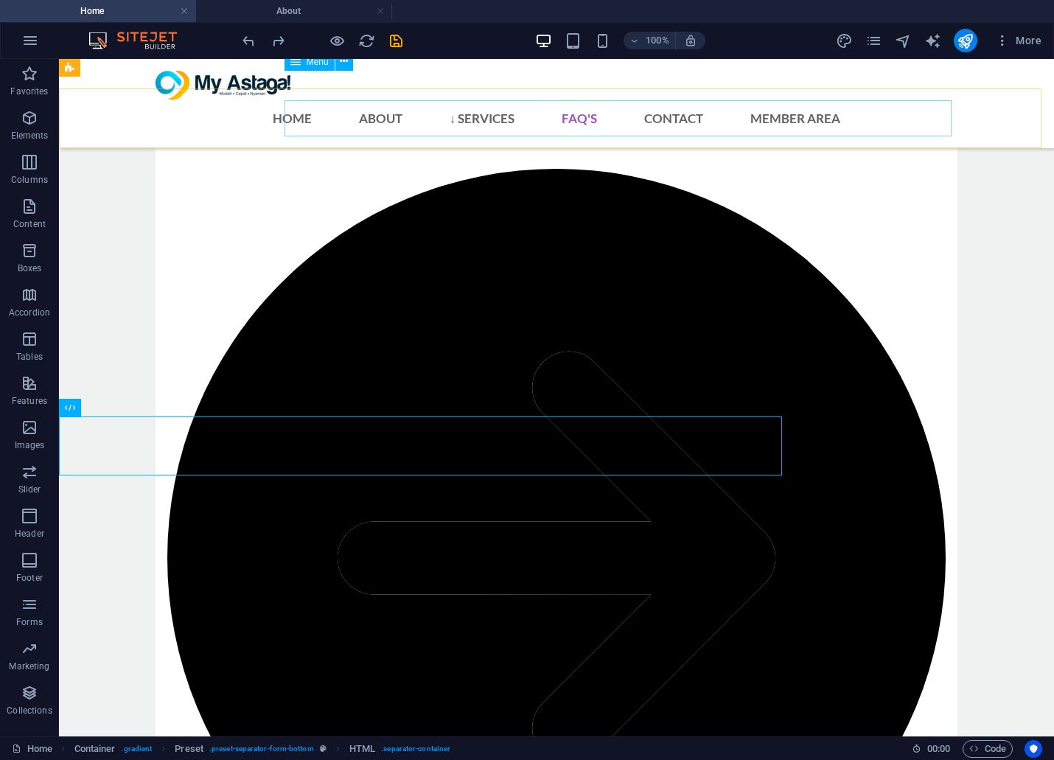
scroll to position [4217, 0]
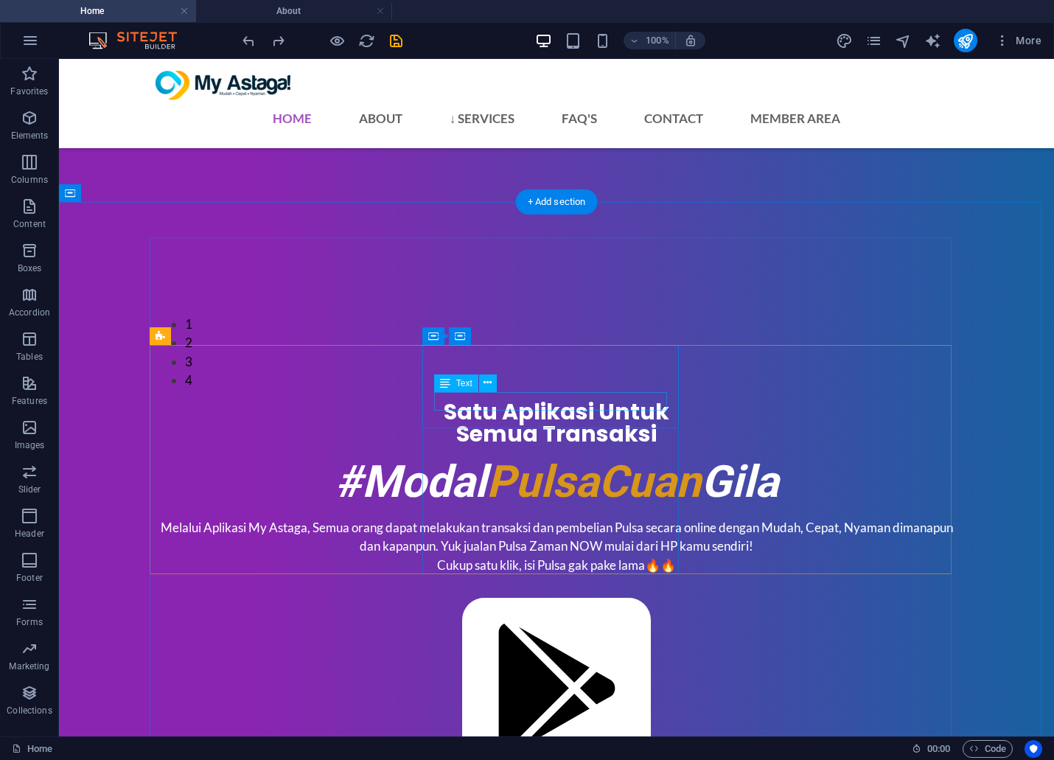
scroll to position [1820, 0]
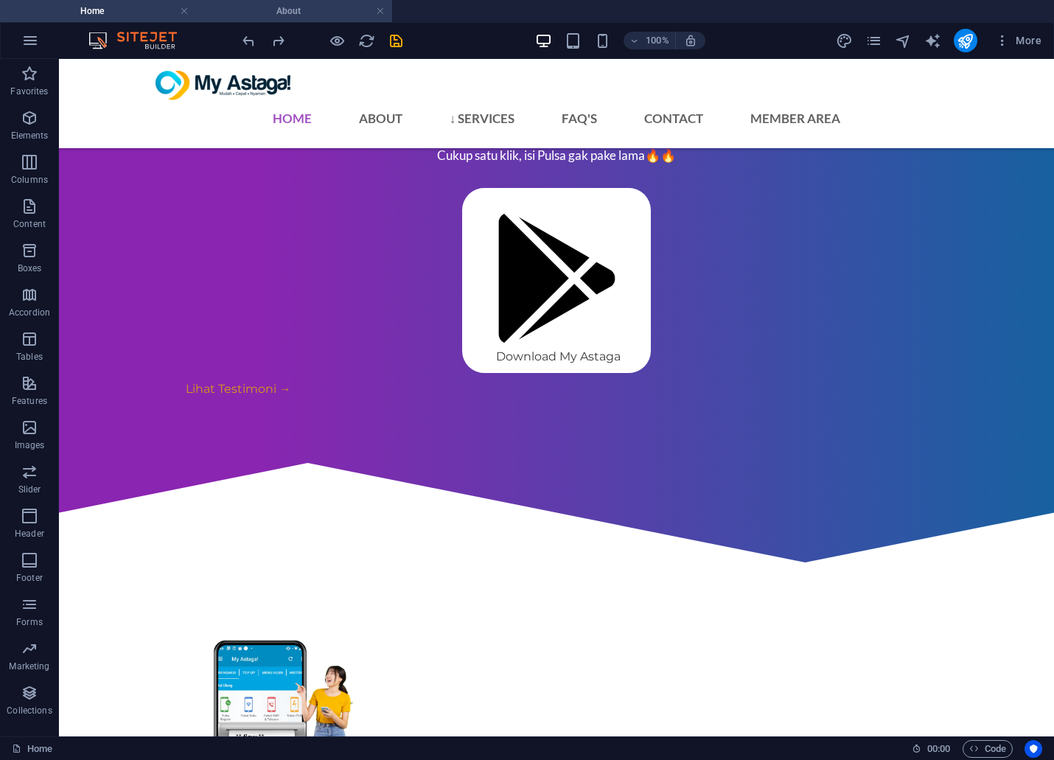
click at [285, 4] on h4 "About" at bounding box center [294, 11] width 196 height 16
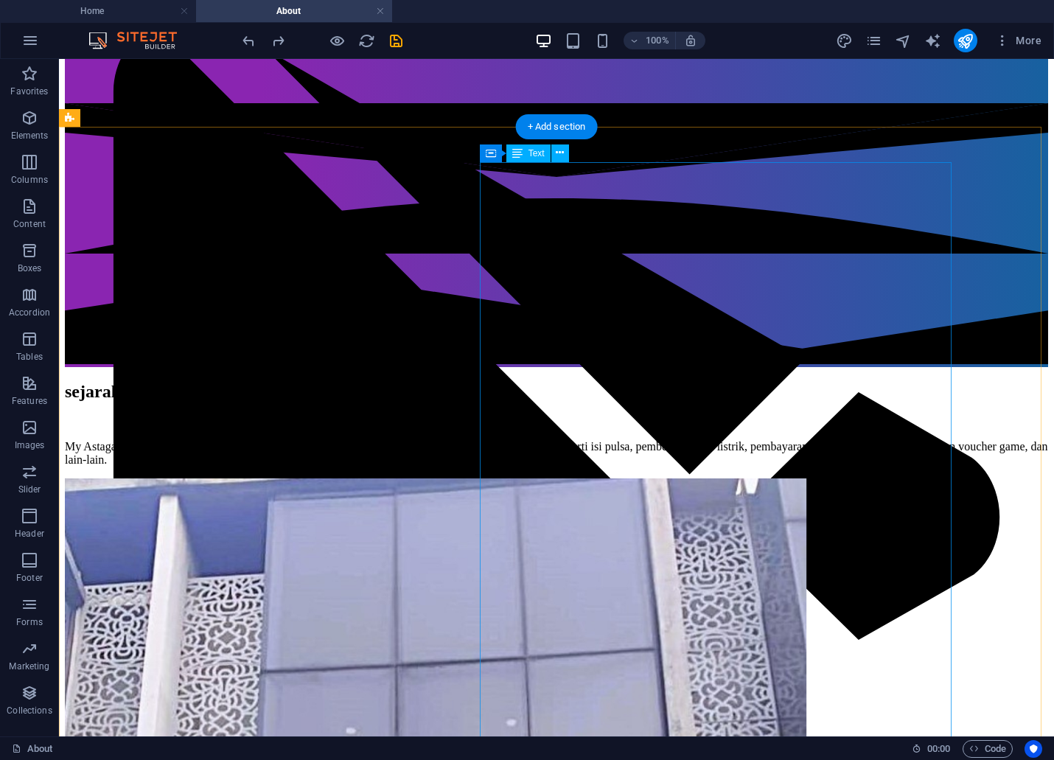
scroll to position [129, 0]
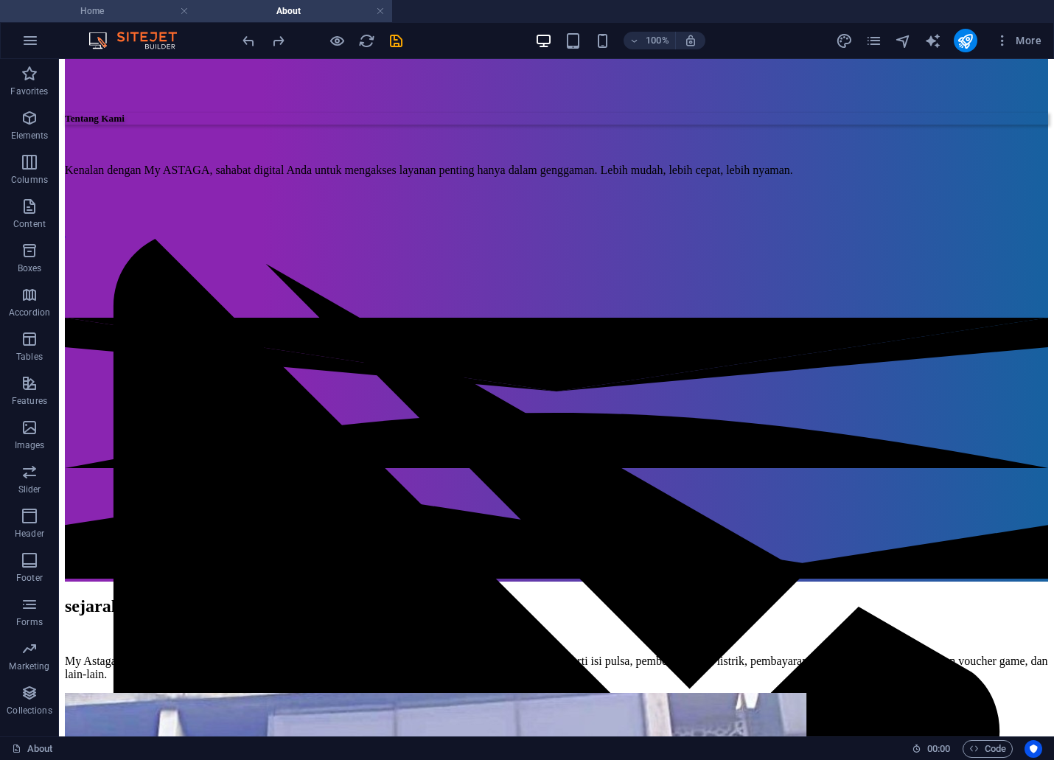
click at [116, 7] on h4 "Home" at bounding box center [98, 11] width 196 height 16
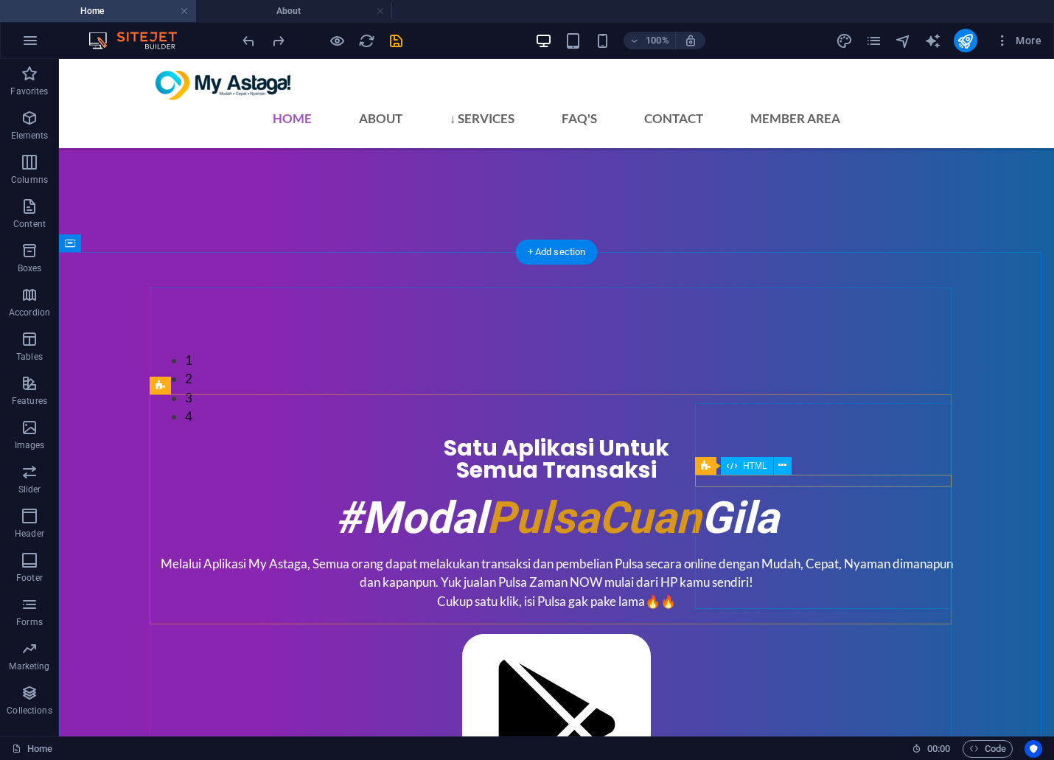
scroll to position [1329, 0]
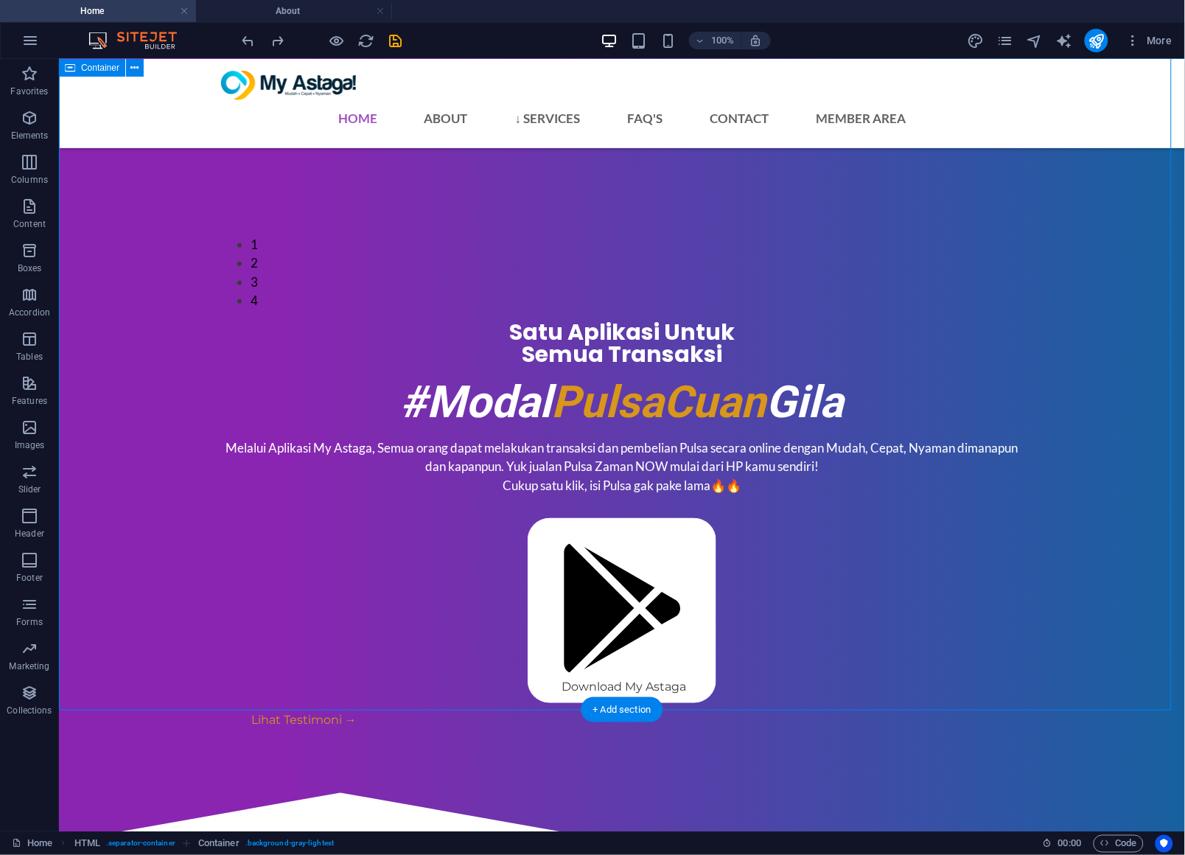
scroll to position [2066, 0]
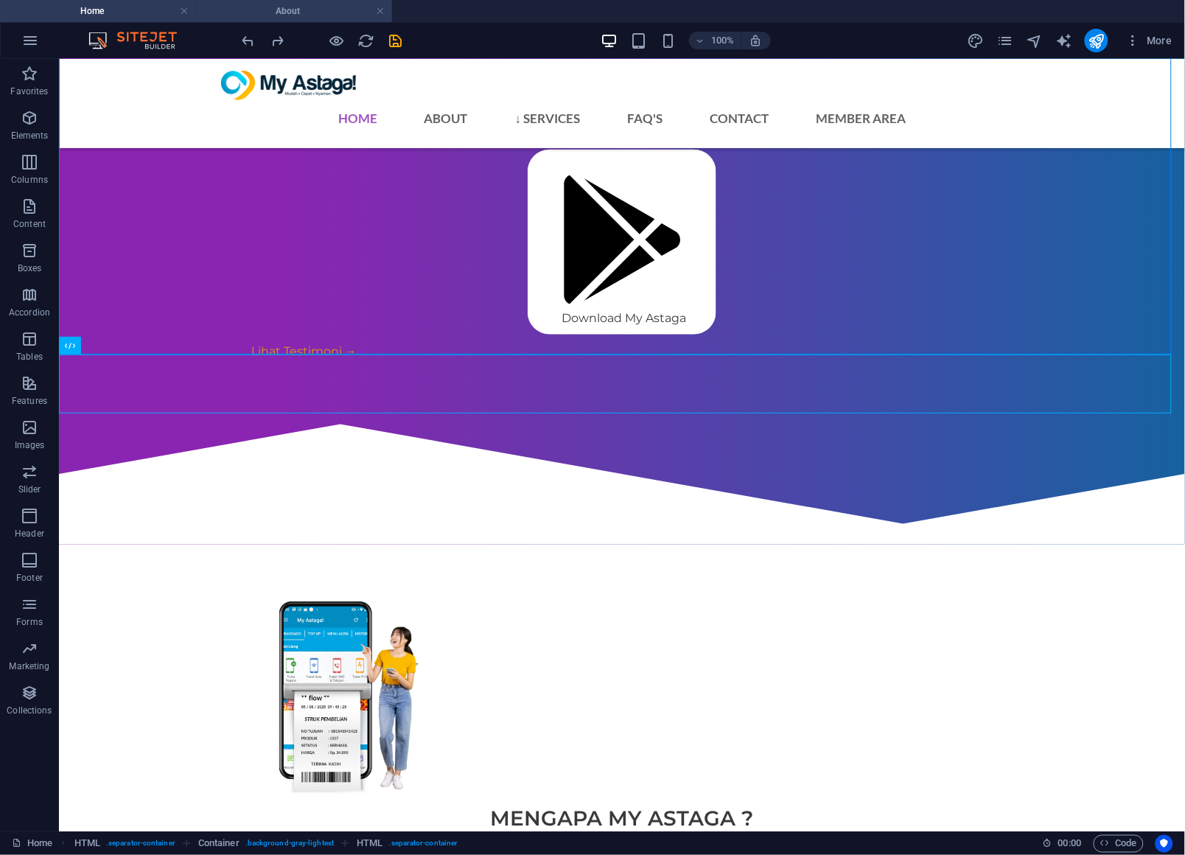
click at [319, 10] on h4 "About" at bounding box center [294, 11] width 196 height 16
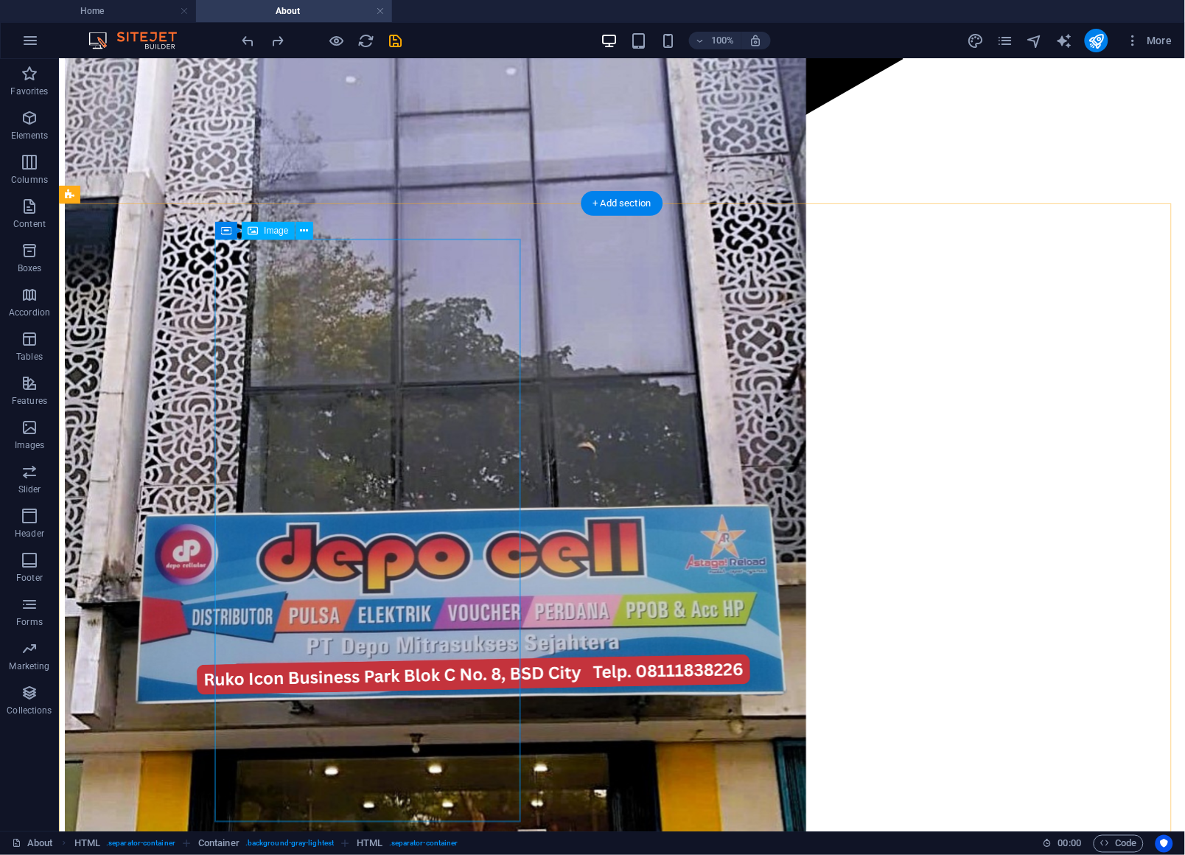
scroll to position [1142, 0]
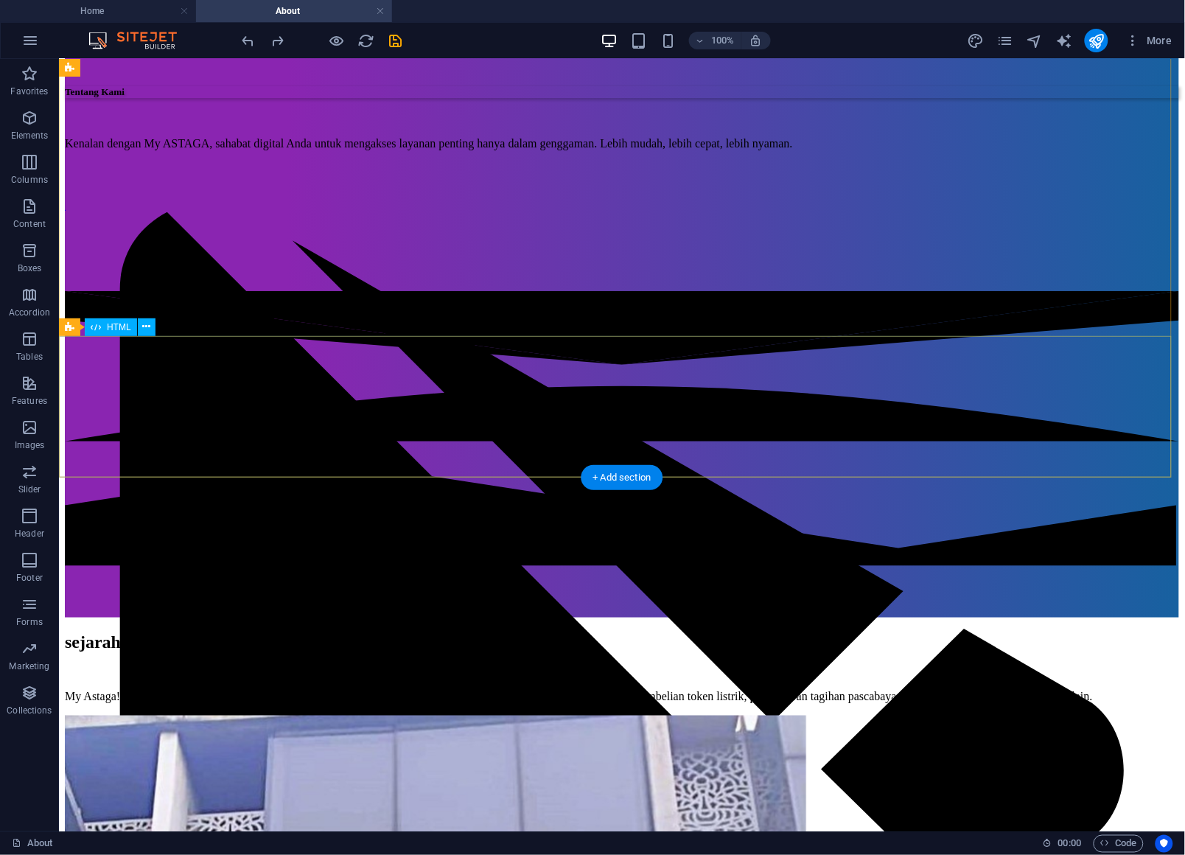
scroll to position [276, 0]
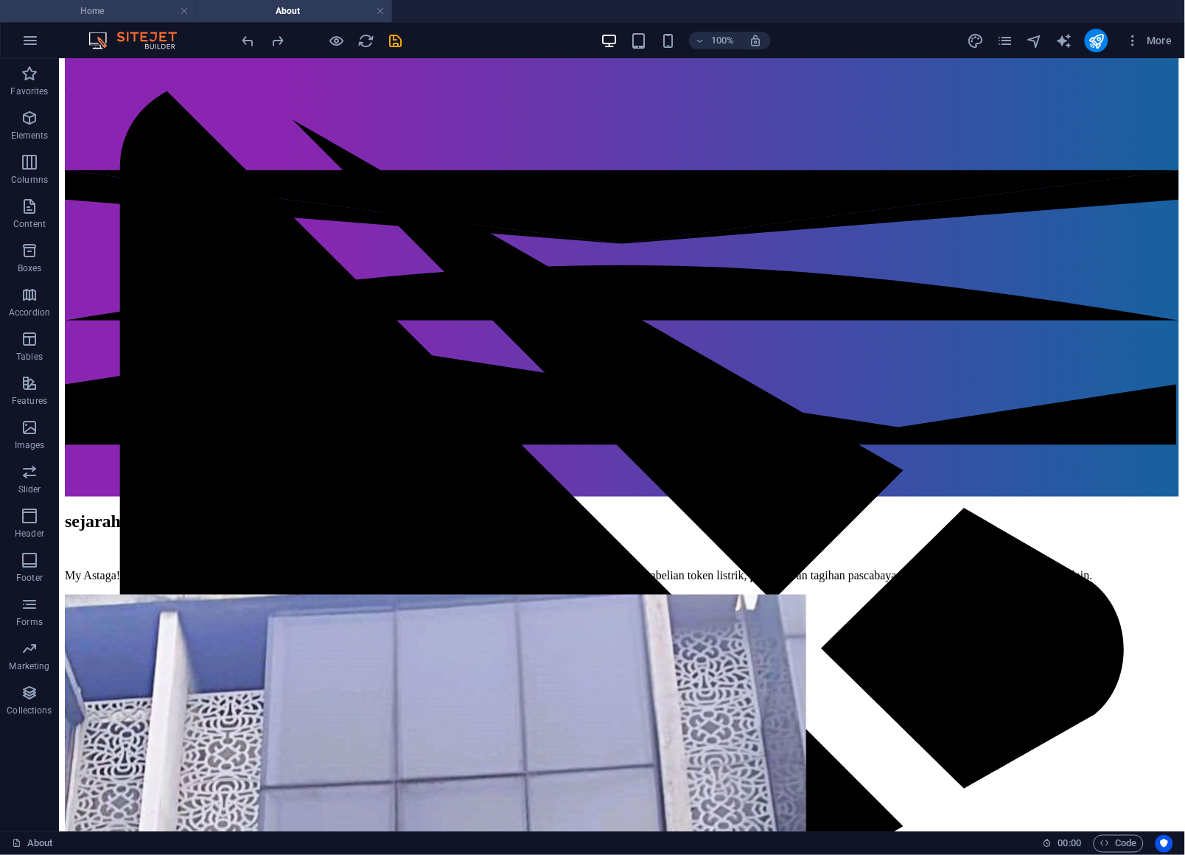
click at [112, 7] on h4 "Home" at bounding box center [98, 11] width 196 height 16
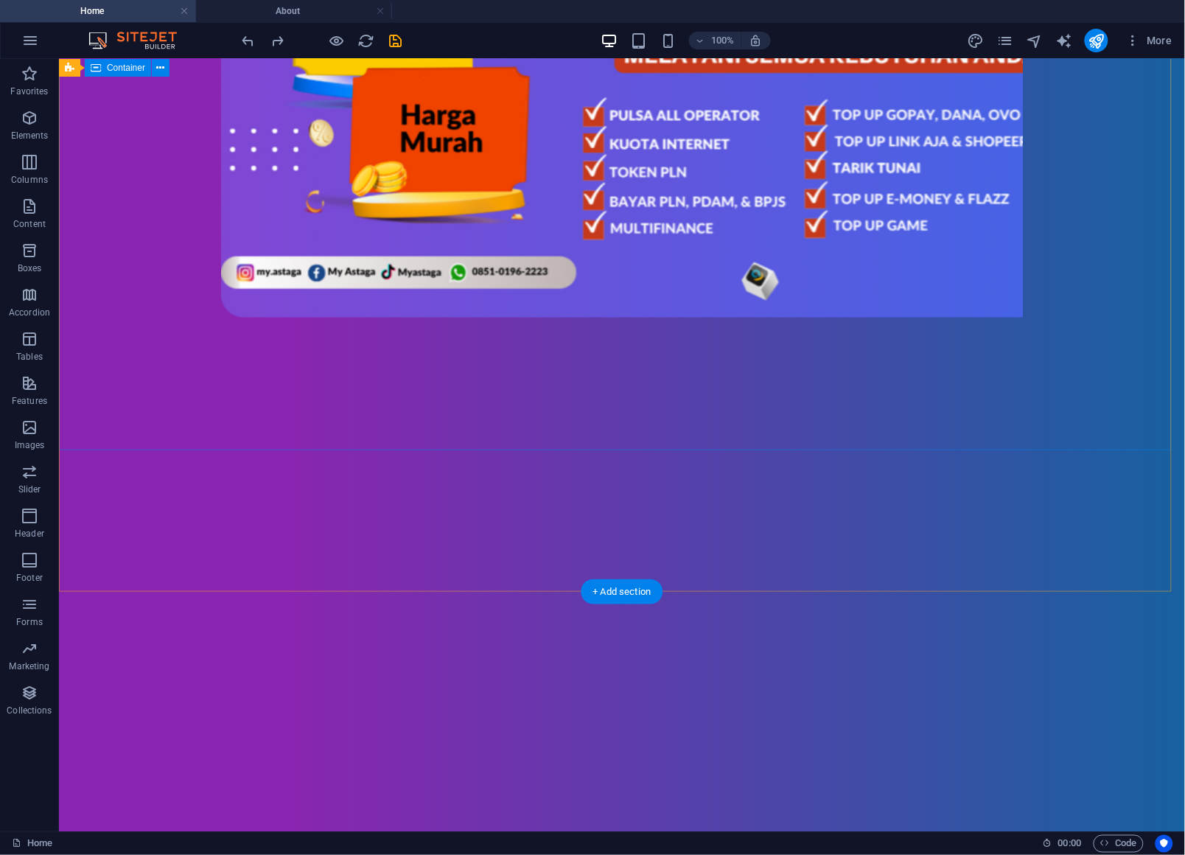
scroll to position [408, 0]
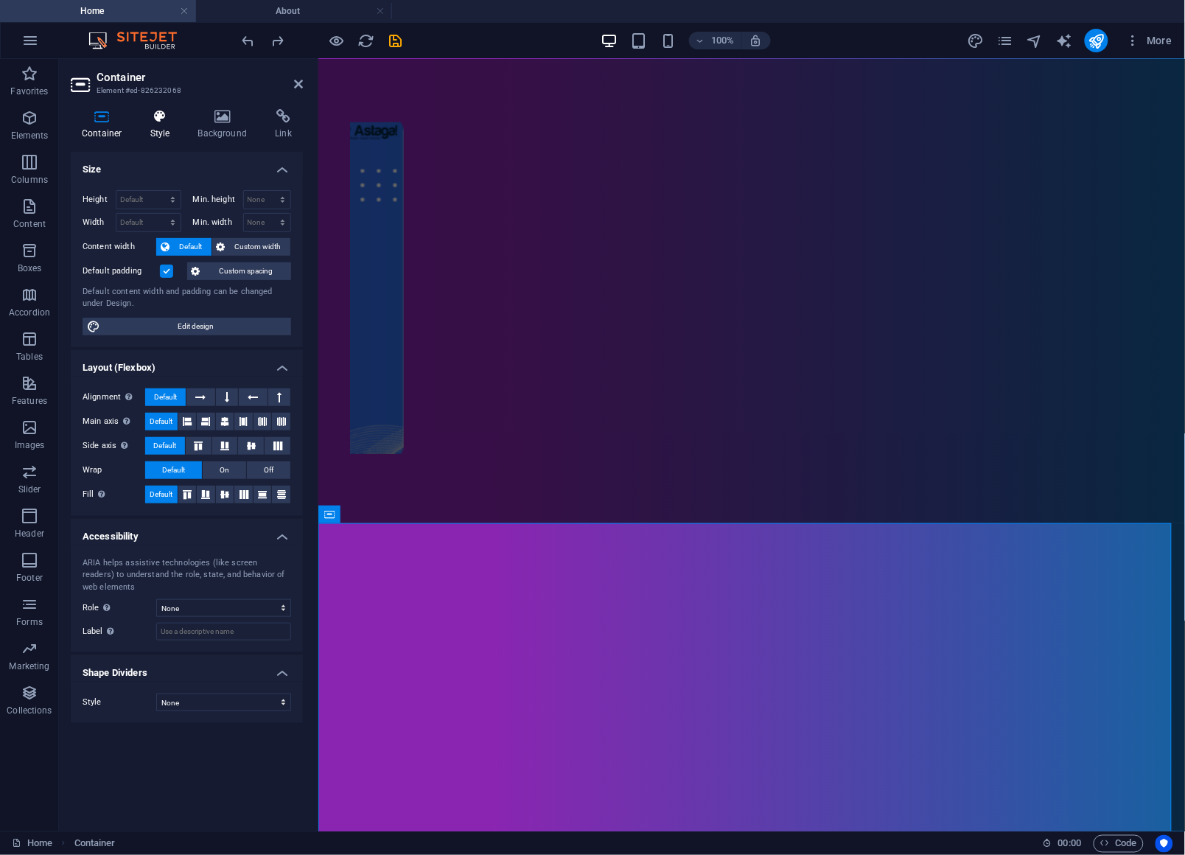
click at [167, 130] on h4 "Style" at bounding box center [163, 124] width 48 height 31
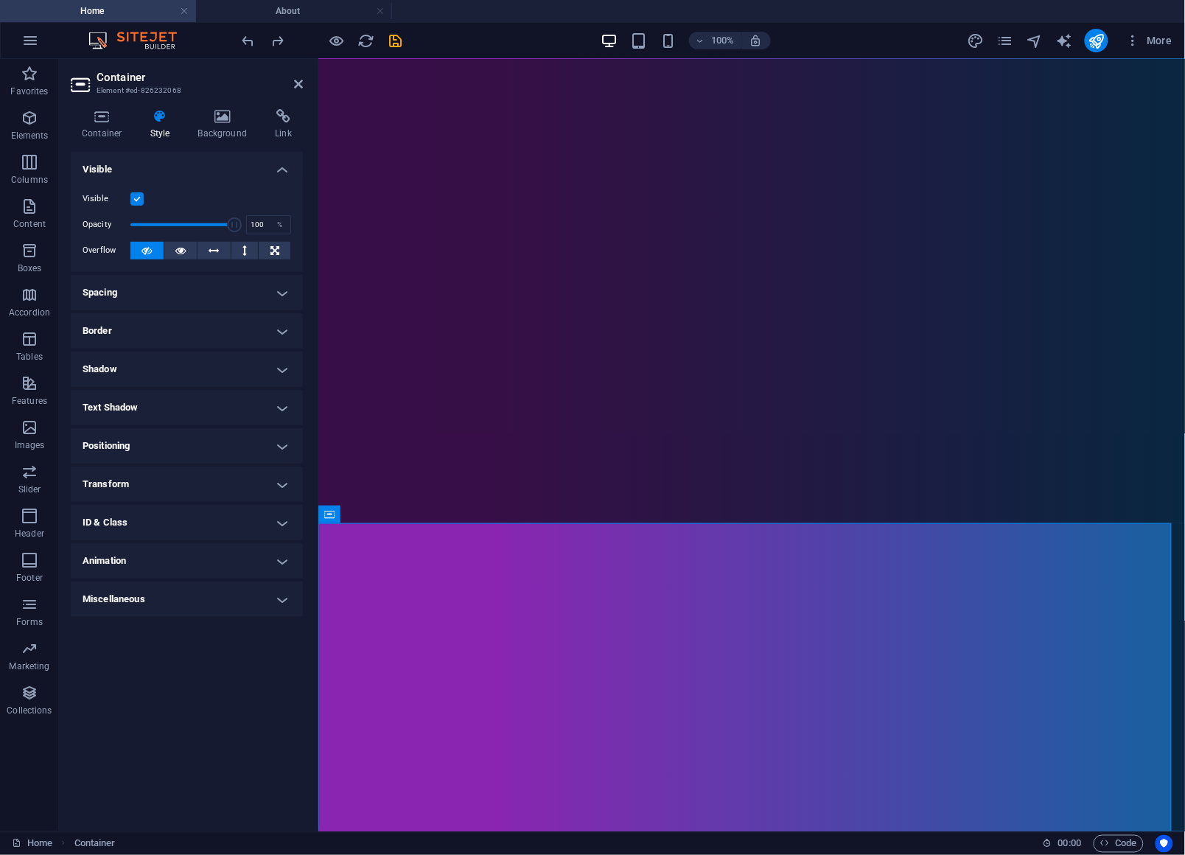
click at [156, 560] on h4 "Animation" at bounding box center [187, 560] width 232 height 35
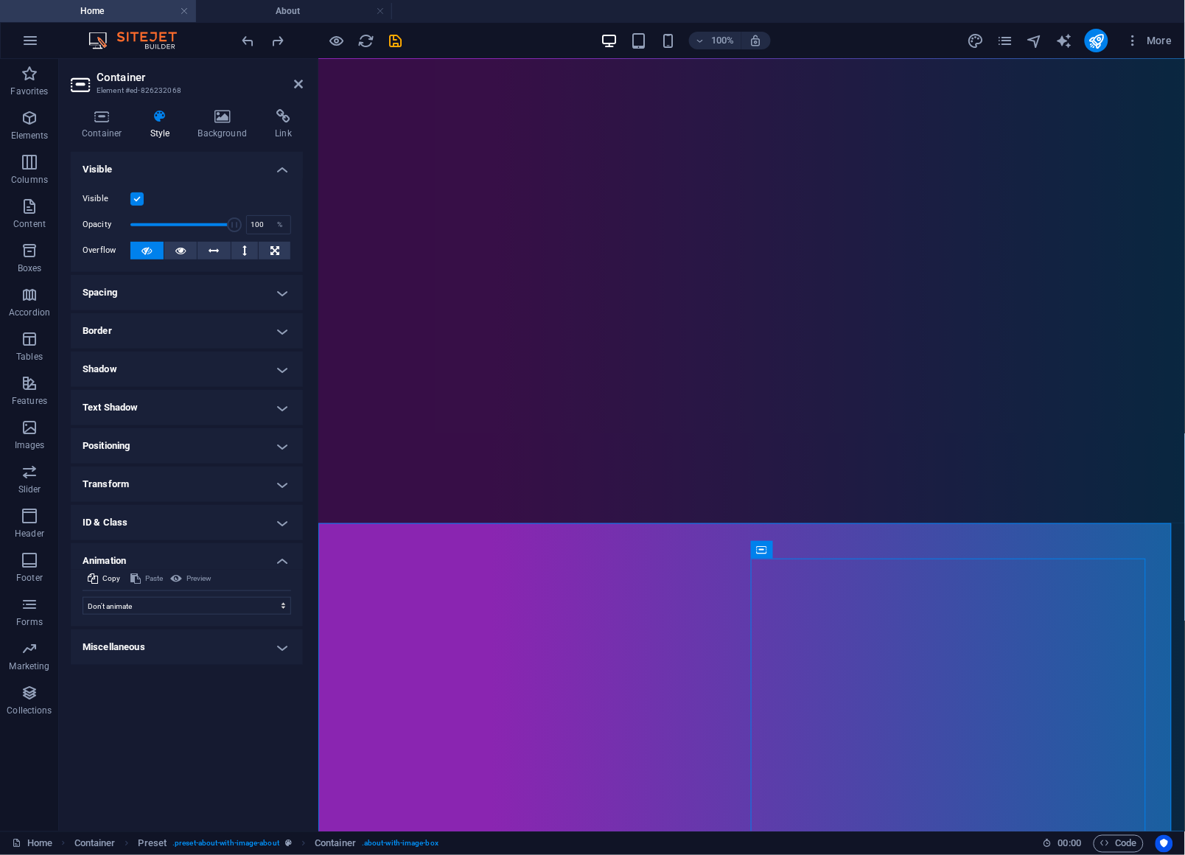
click at [278, 649] on h4 "Miscellaneous" at bounding box center [187, 646] width 232 height 35
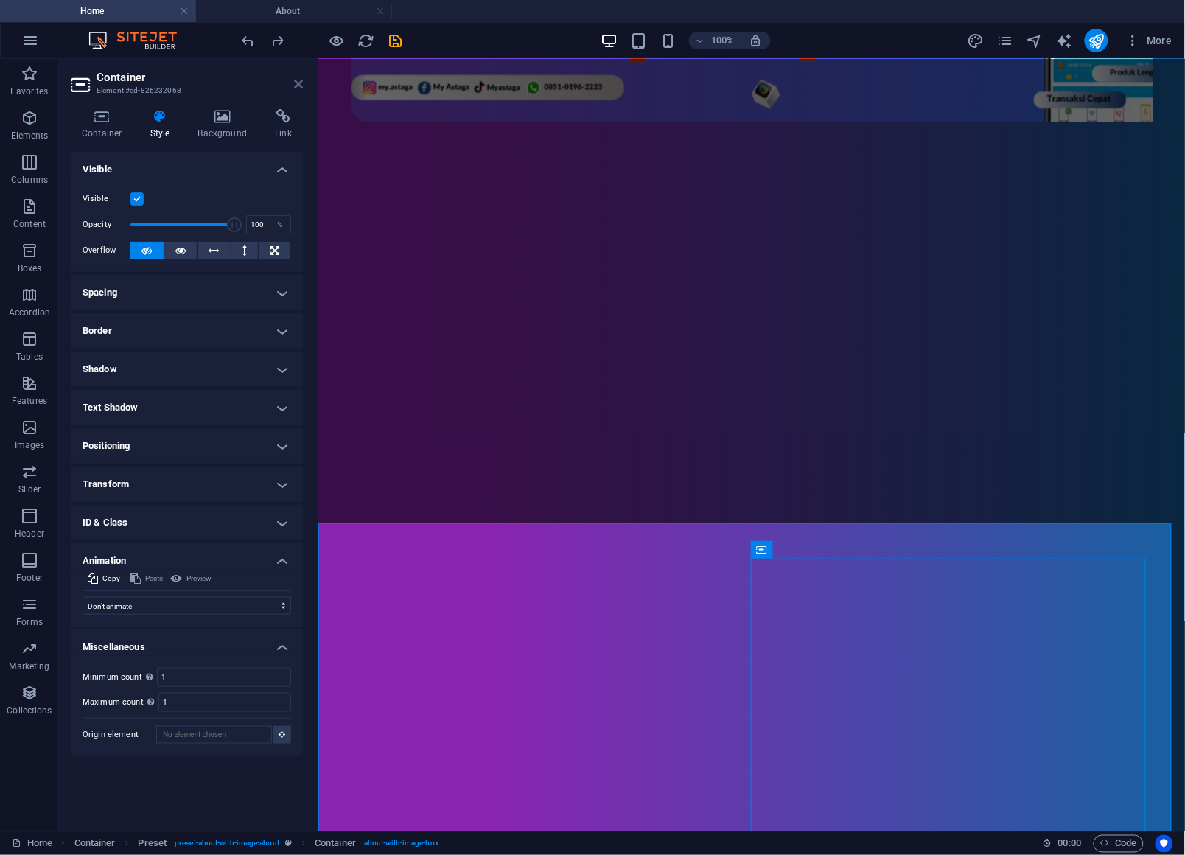
click at [300, 85] on icon at bounding box center [298, 84] width 9 height 12
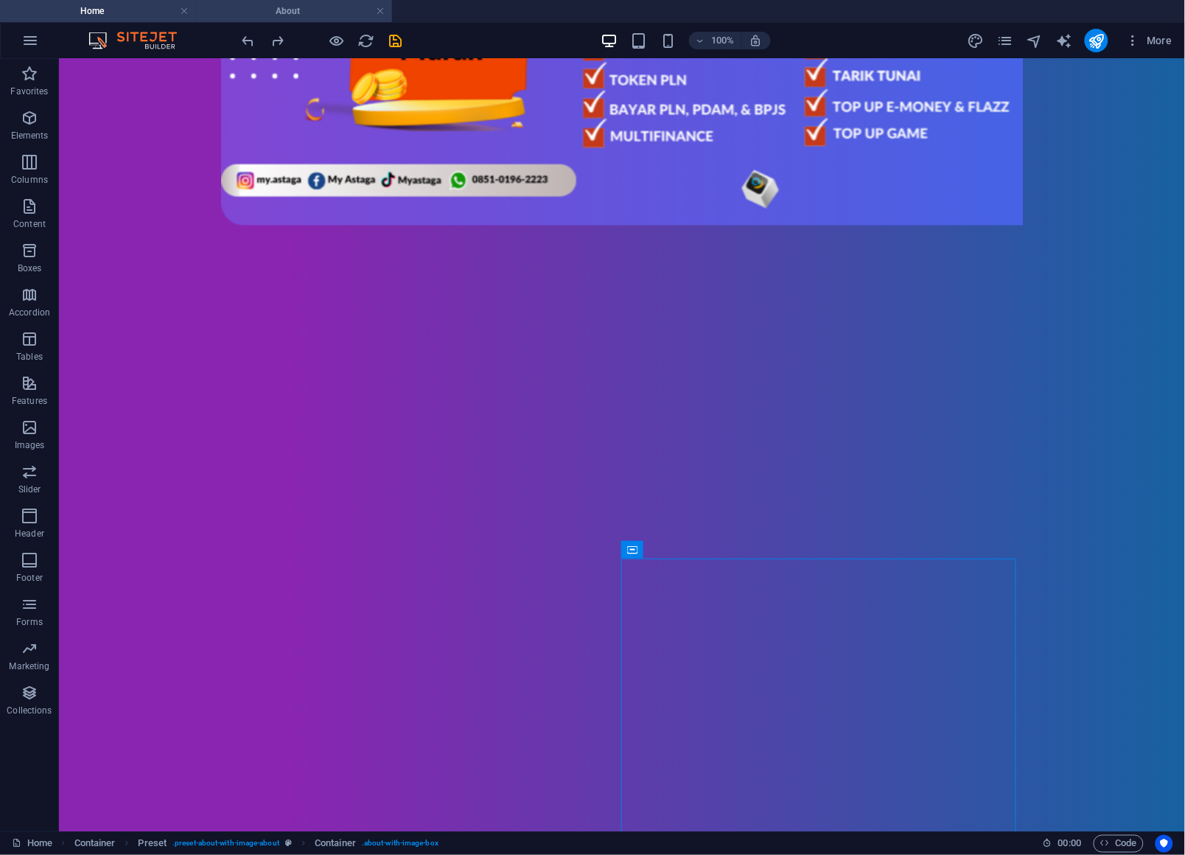
click at [252, 1] on li "About" at bounding box center [294, 11] width 196 height 22
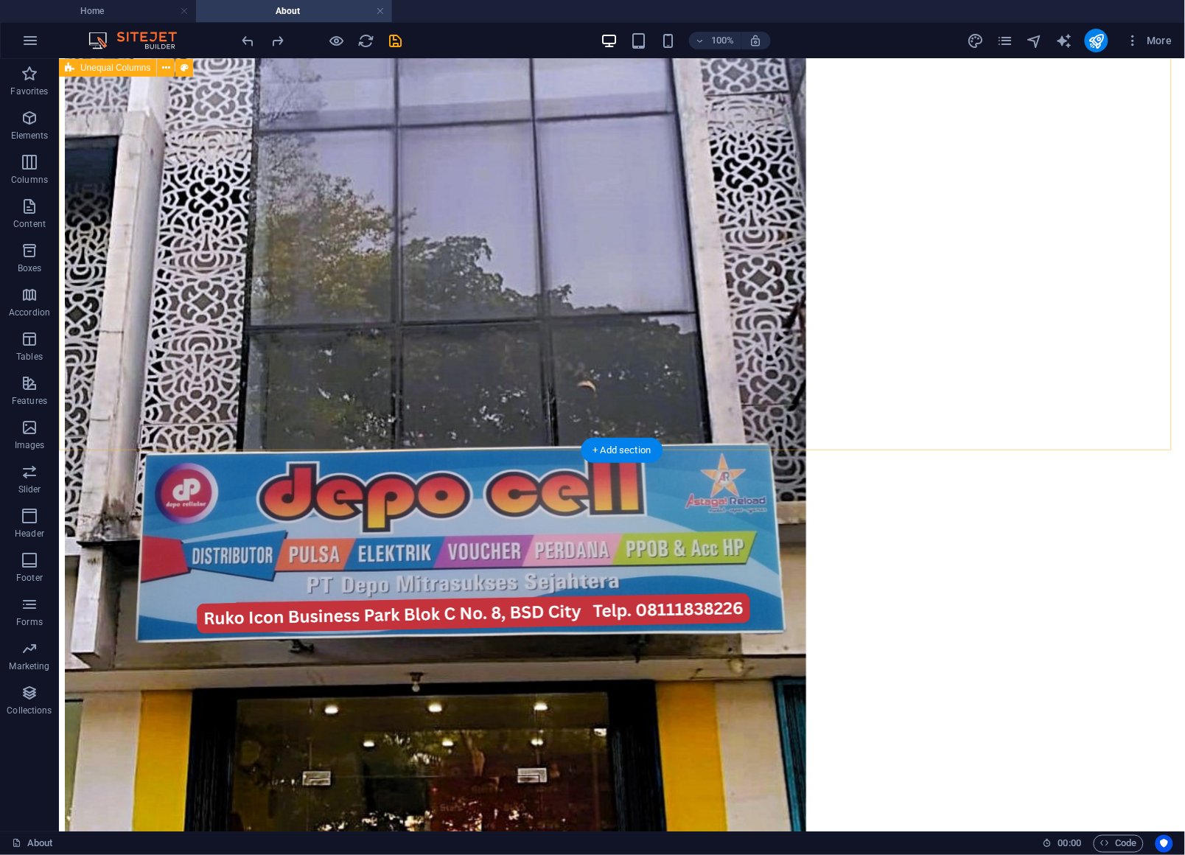
scroll to position [1198, 0]
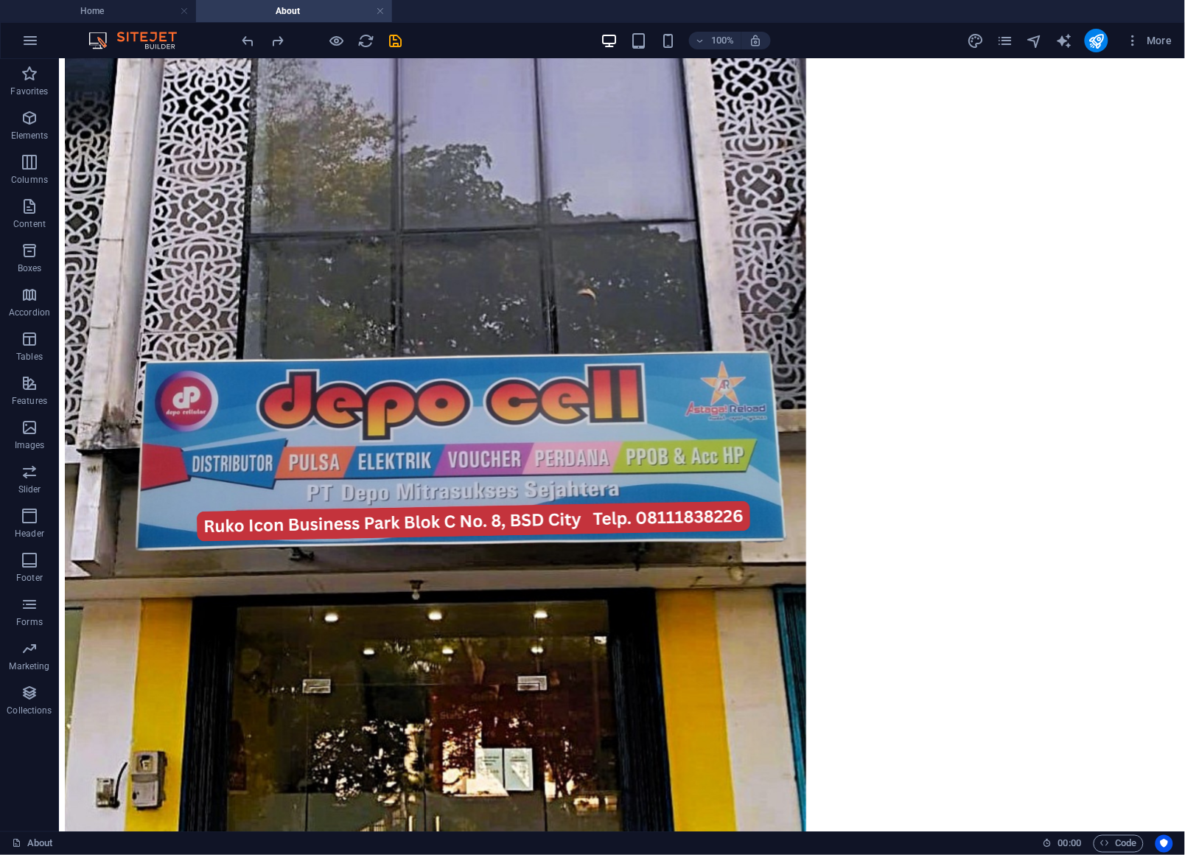
click at [139, 23] on div "100% More" at bounding box center [593, 40] width 1184 height 35
click at [140, 13] on h4 "Home" at bounding box center [98, 11] width 196 height 16
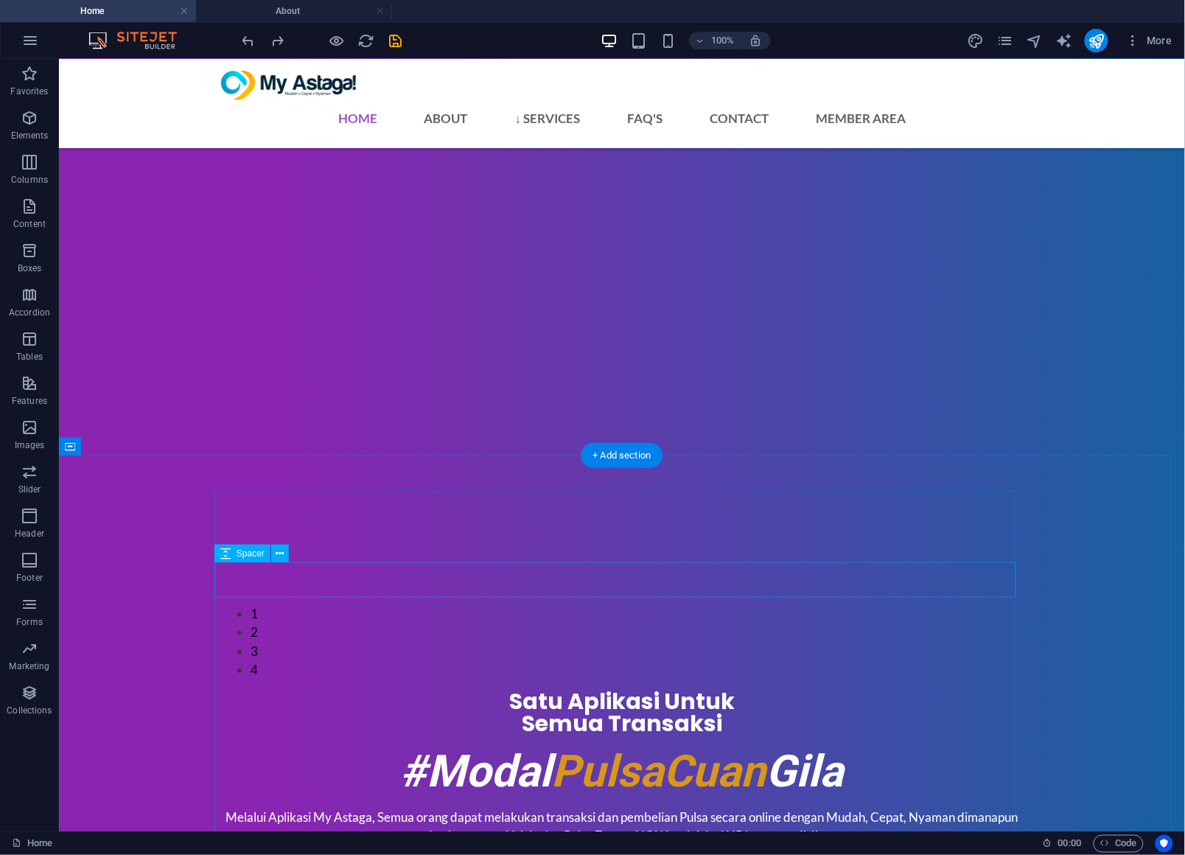
scroll to position [1329, 0]
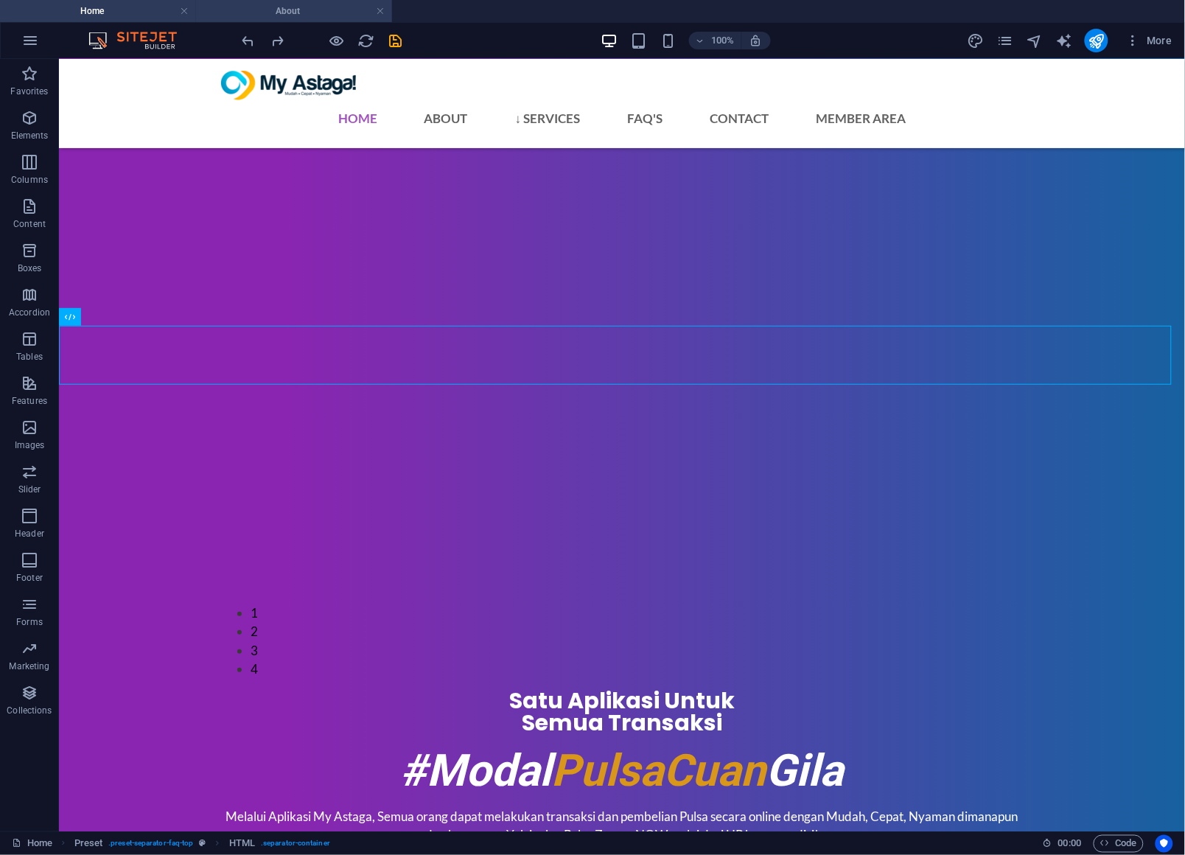
click at [314, 12] on h4 "About" at bounding box center [294, 11] width 196 height 16
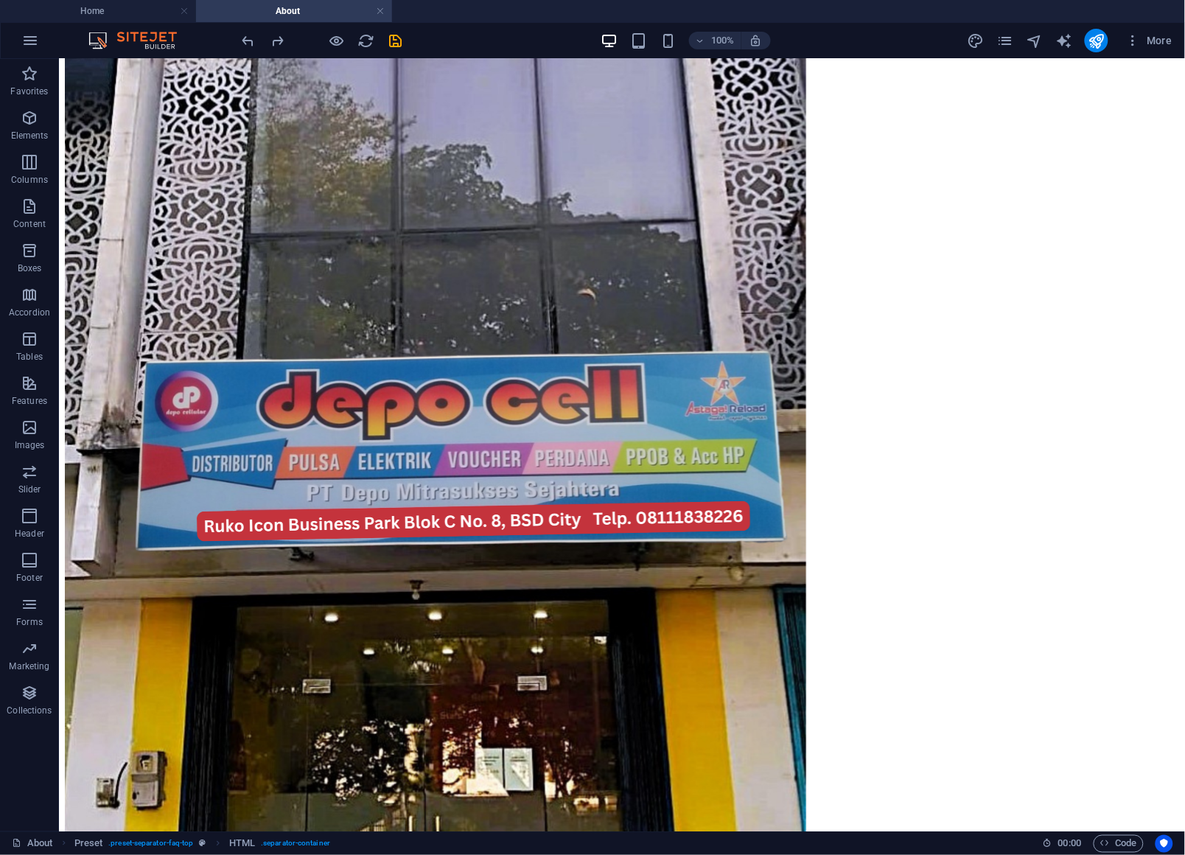
scroll to position [0, 0]
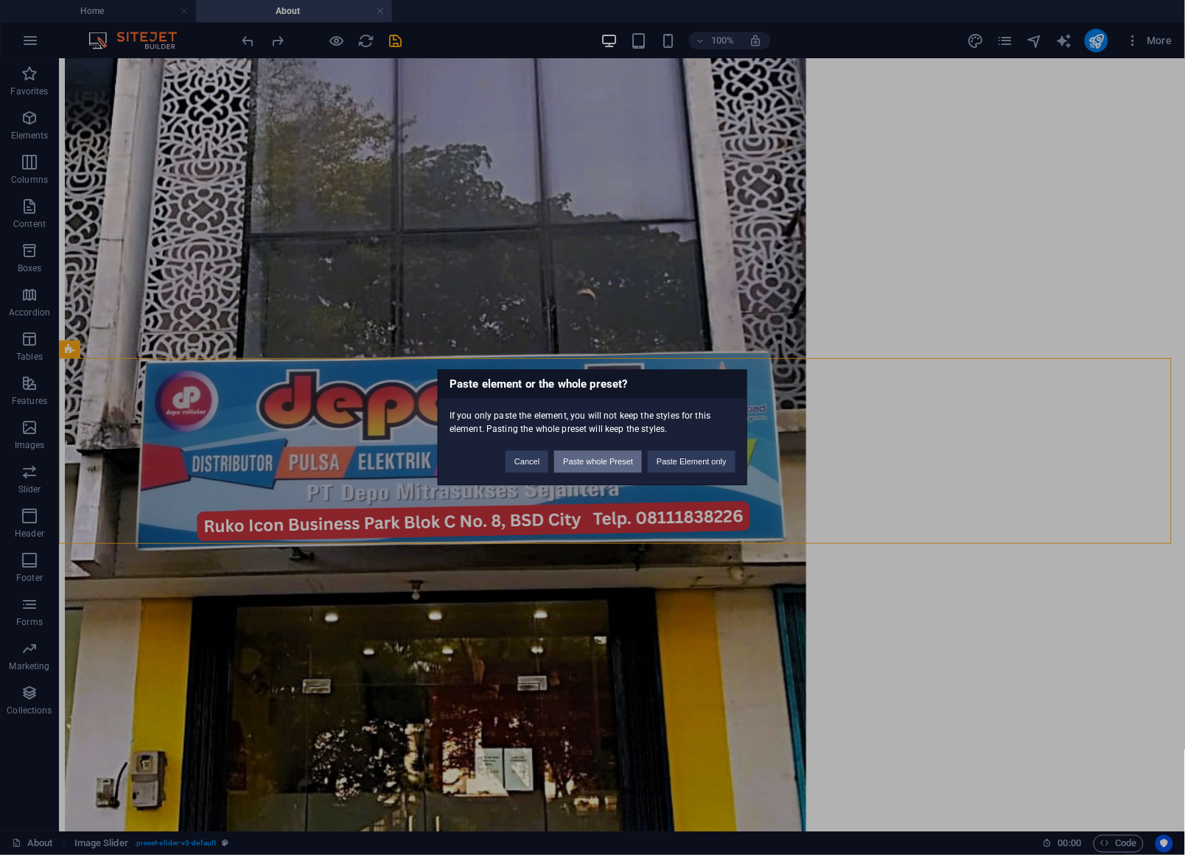
click at [587, 452] on button "Paste whole Preset" at bounding box center [598, 462] width 88 height 22
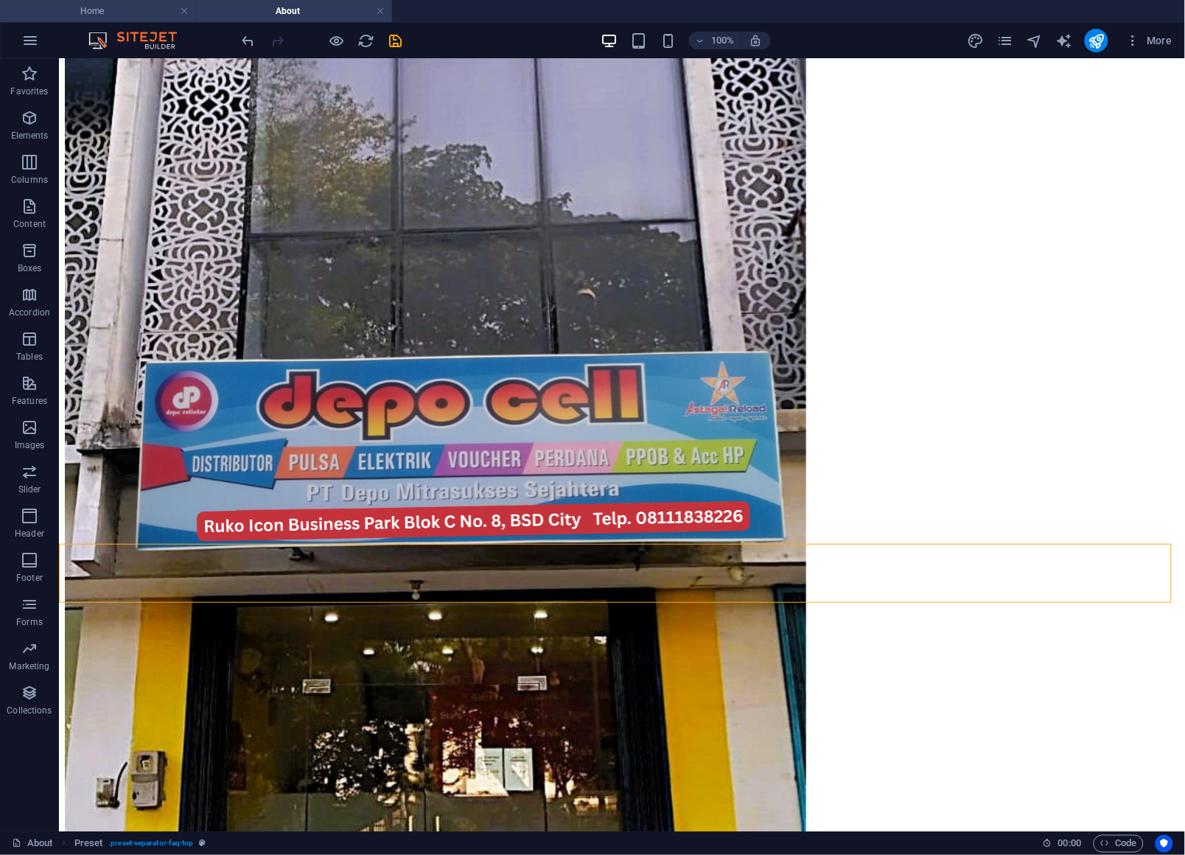
click at [130, 15] on h4 "Home" at bounding box center [98, 11] width 196 height 16
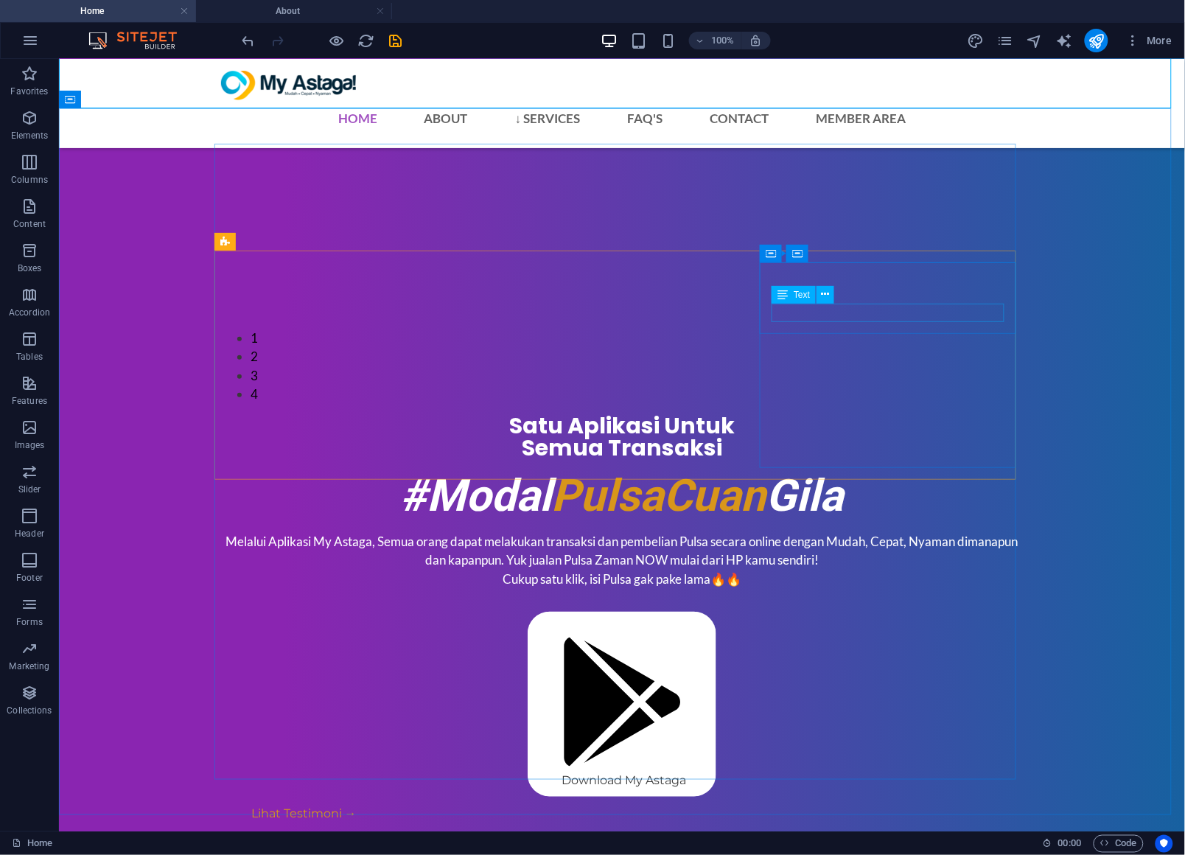
scroll to position [1605, 0]
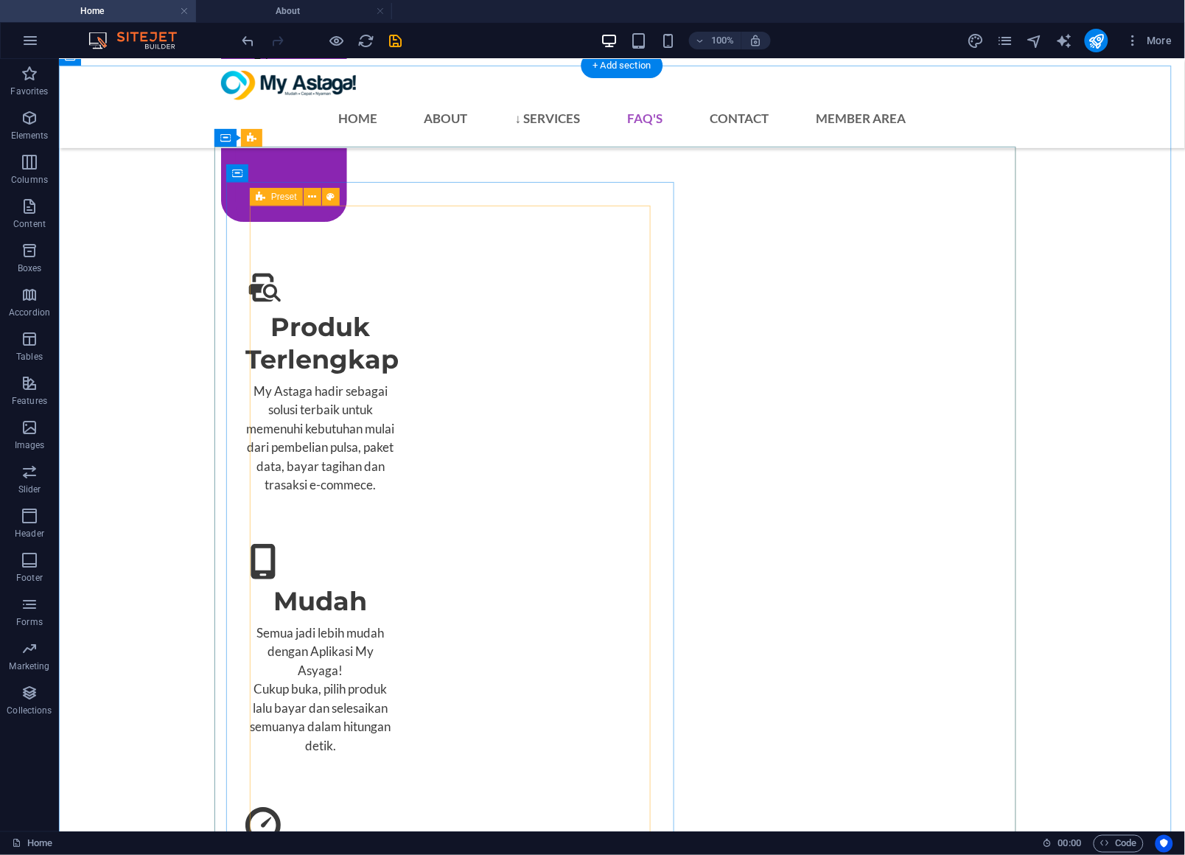
scroll to position [2987, 0]
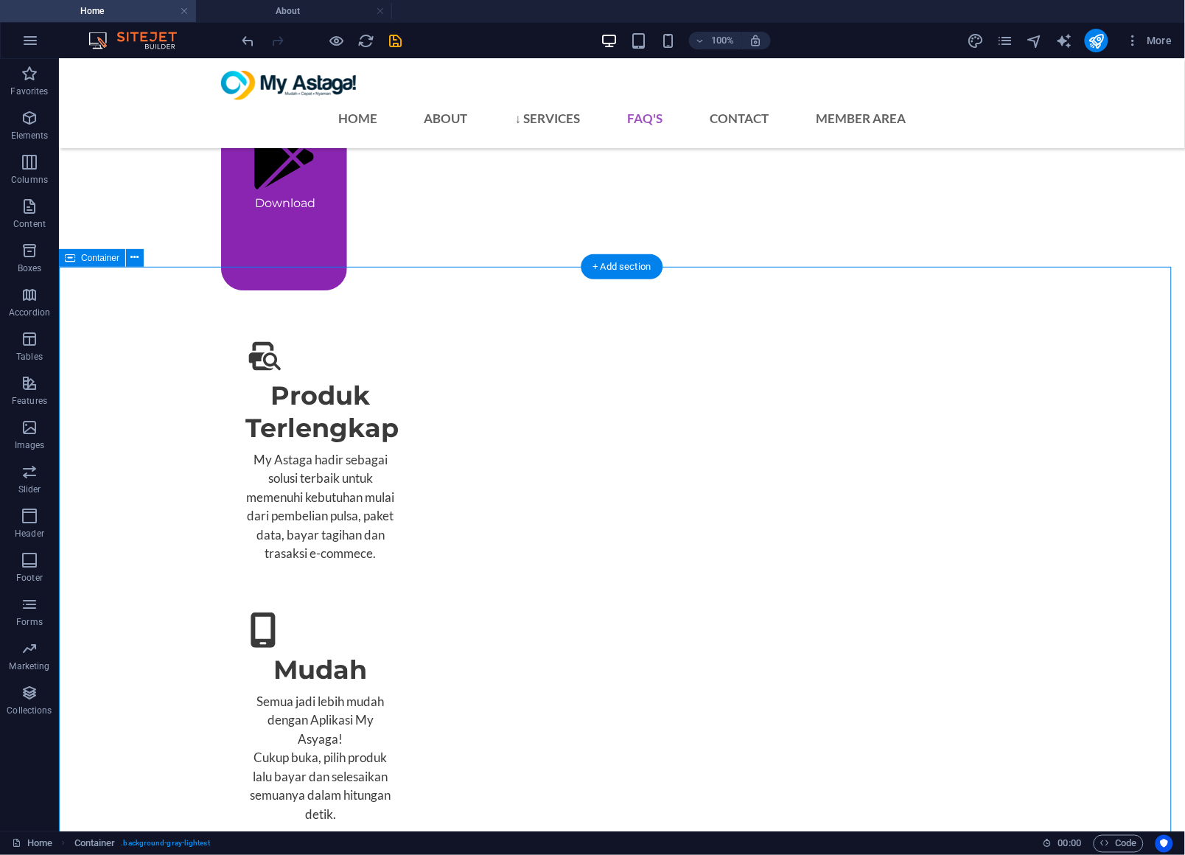
scroll to position [2711, 0]
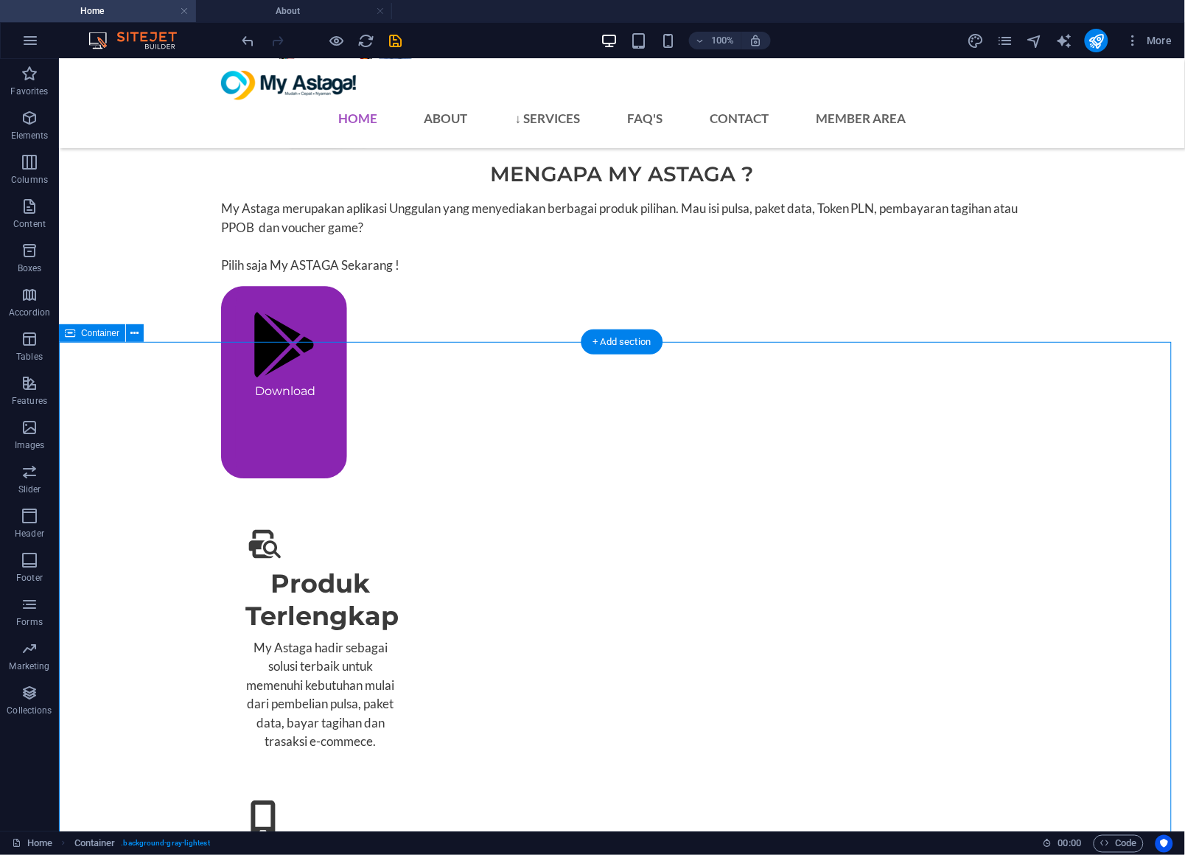
click at [304, 10] on h4 "About" at bounding box center [294, 11] width 196 height 16
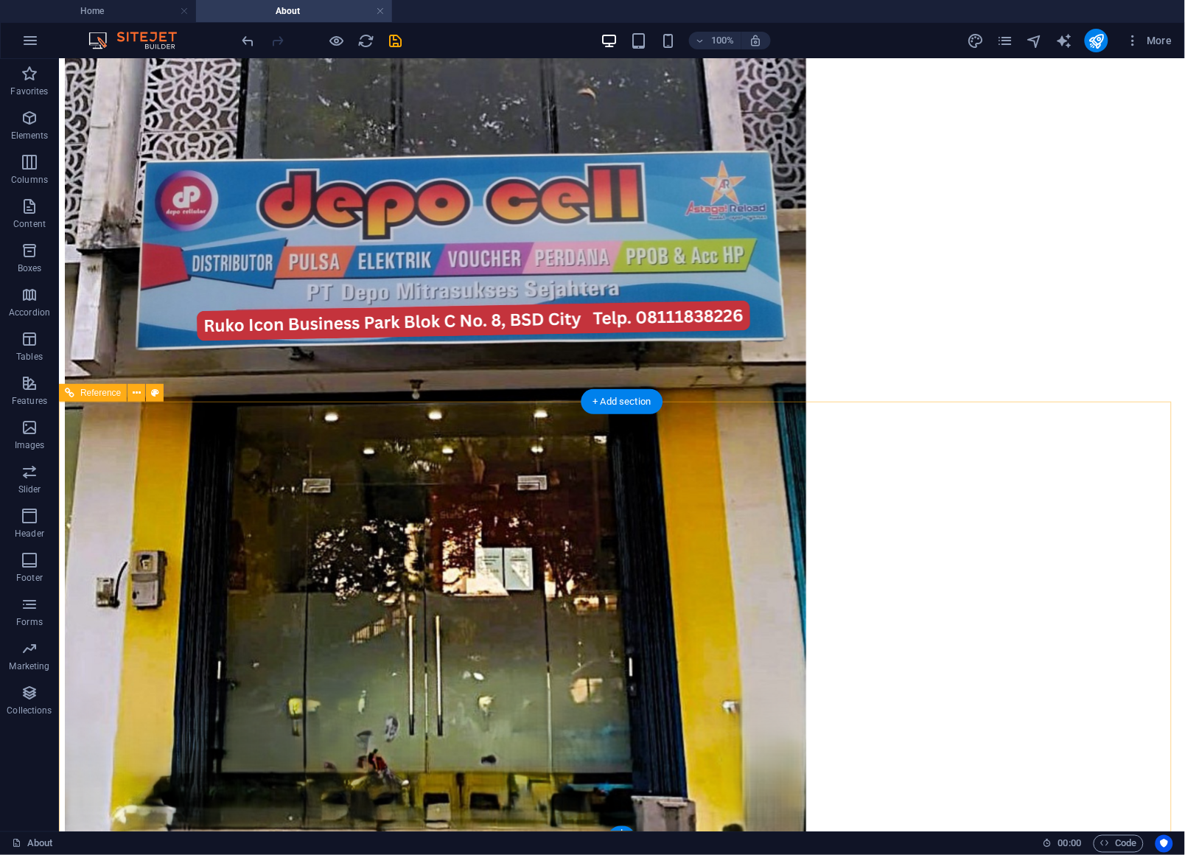
scroll to position [1408, 0]
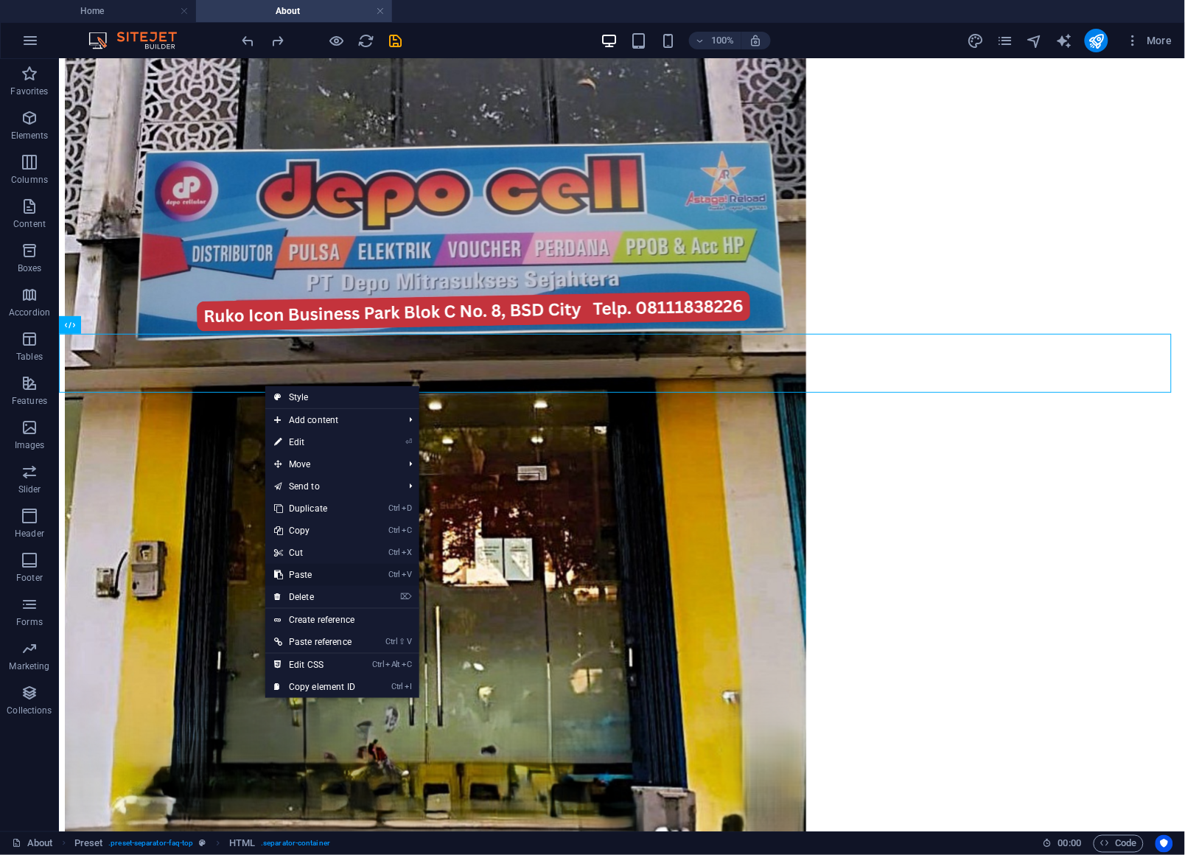
click at [326, 571] on link "Ctrl V Paste" at bounding box center [314, 575] width 99 height 22
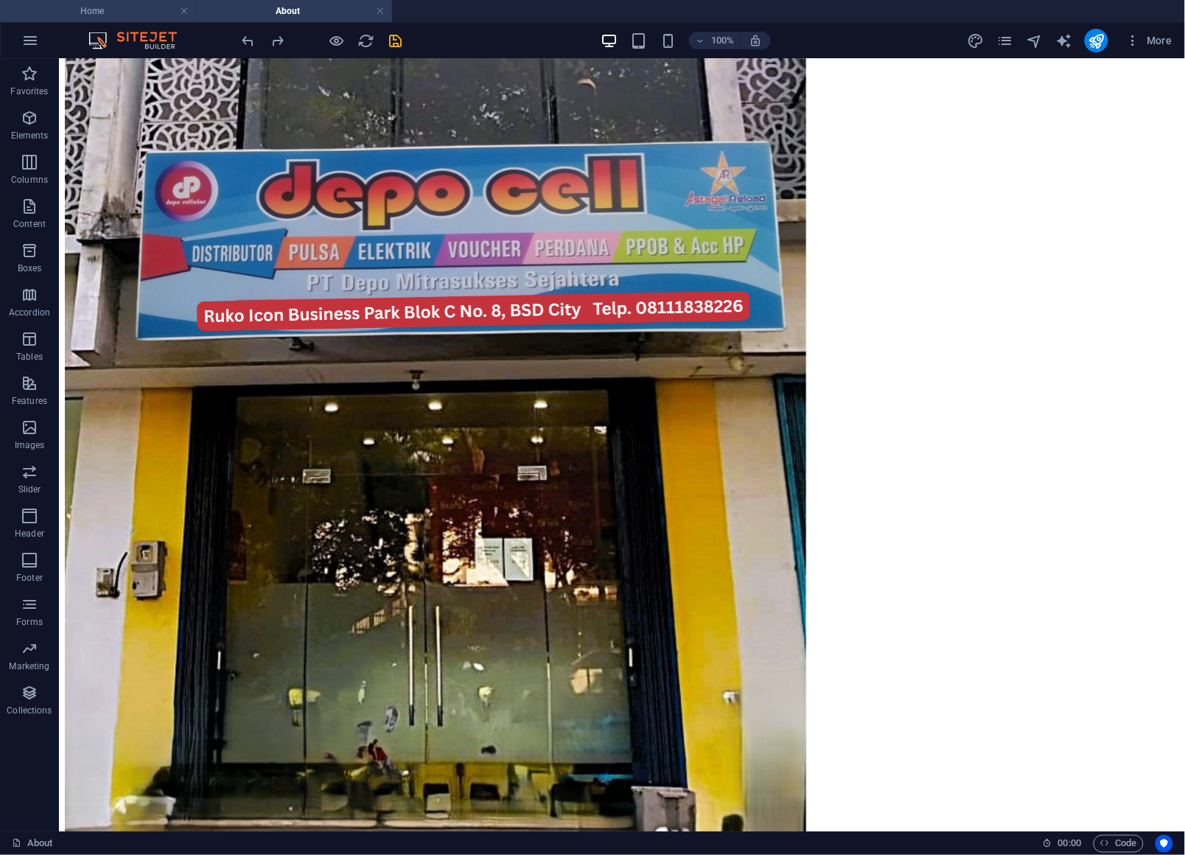
click at [140, 15] on h4 "Home" at bounding box center [98, 11] width 196 height 16
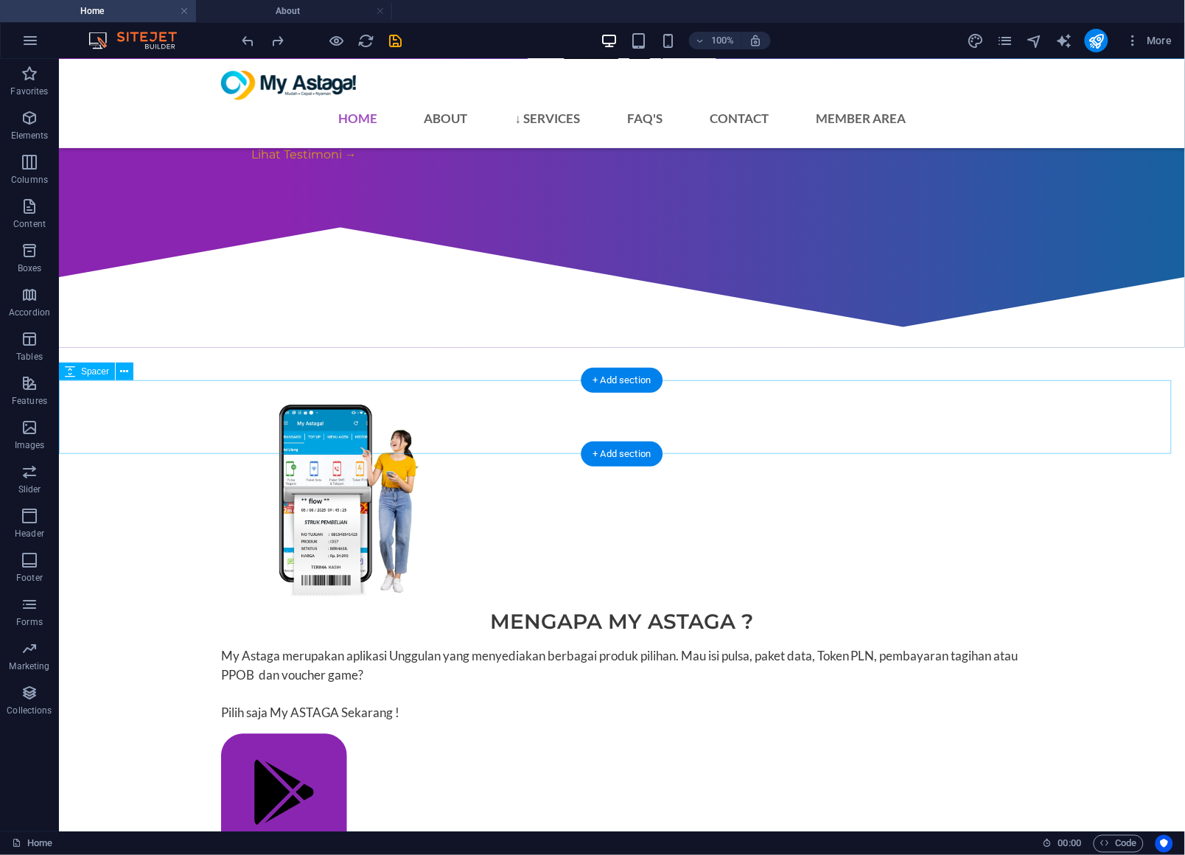
scroll to position [2158, 0]
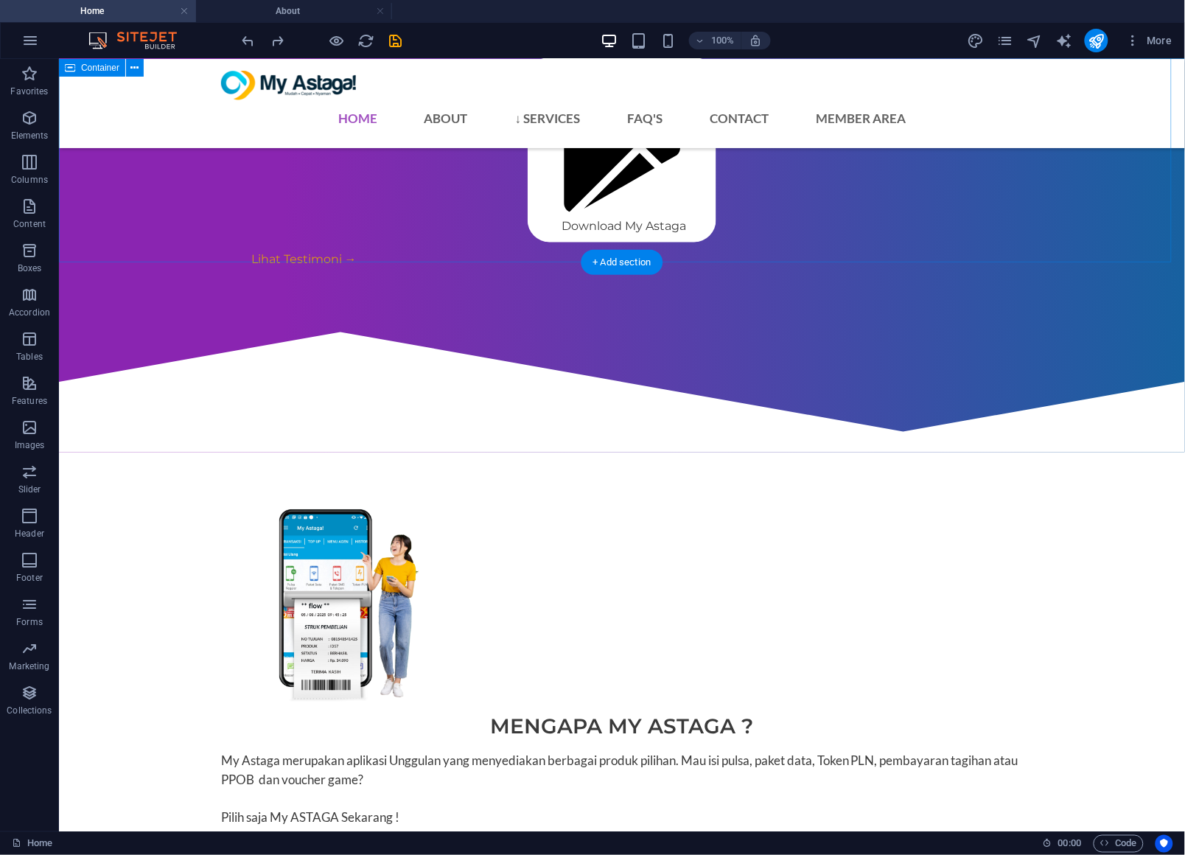
click at [268, 15] on h4 "About" at bounding box center [294, 11] width 196 height 16
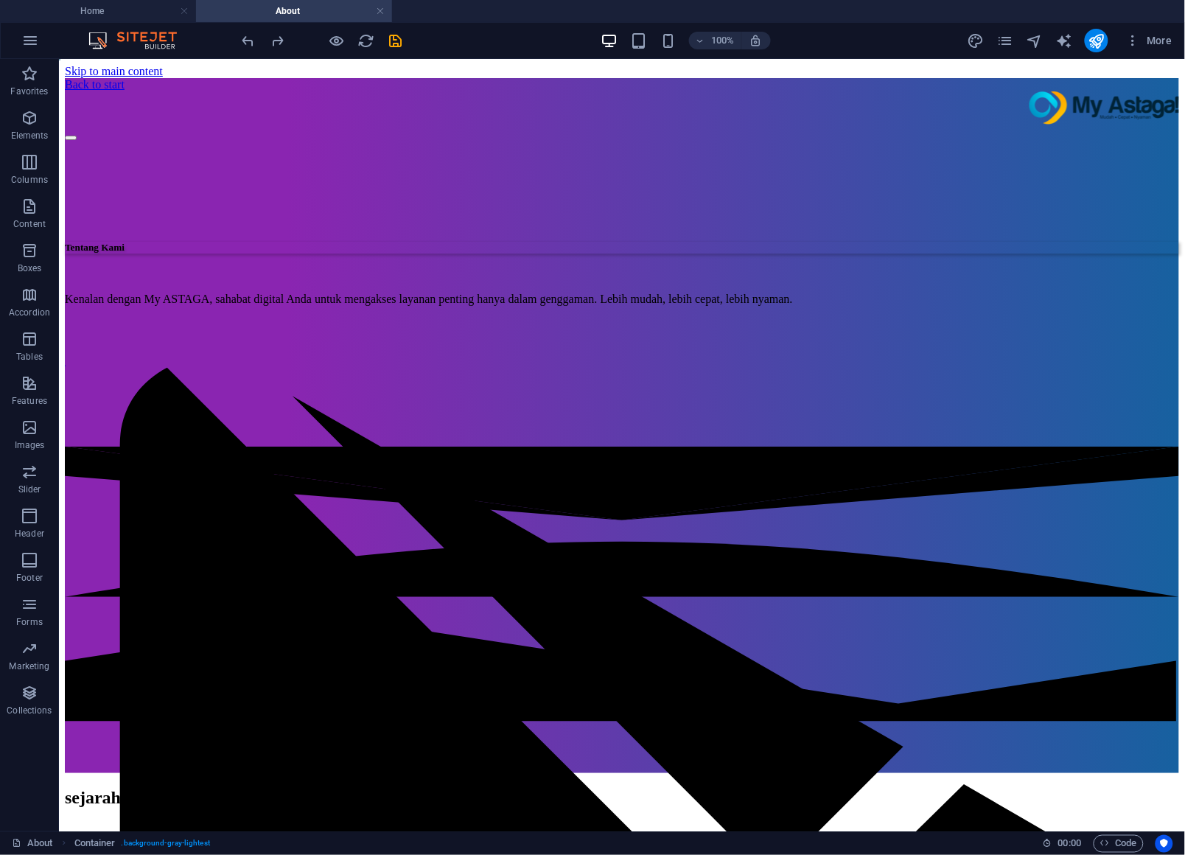
scroll to position [1408, 0]
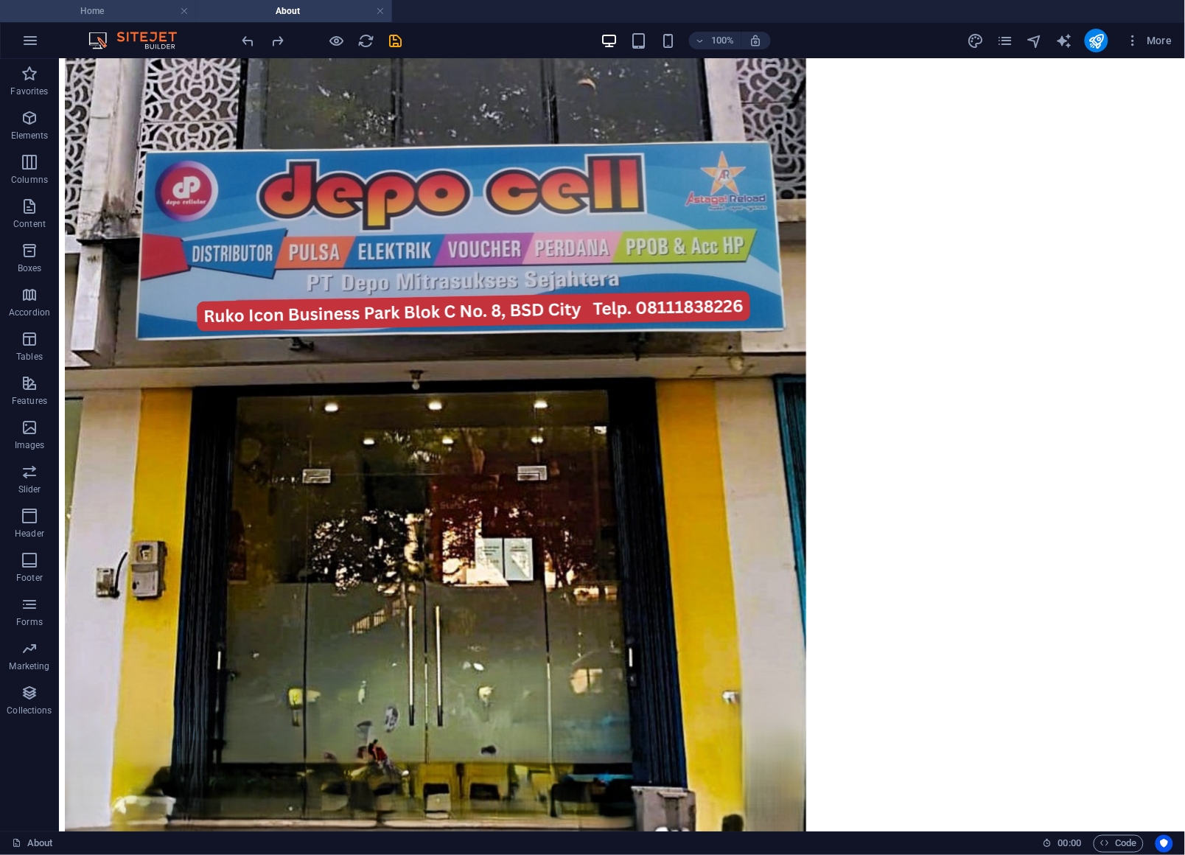
click at [145, 11] on h4 "Home" at bounding box center [98, 11] width 196 height 16
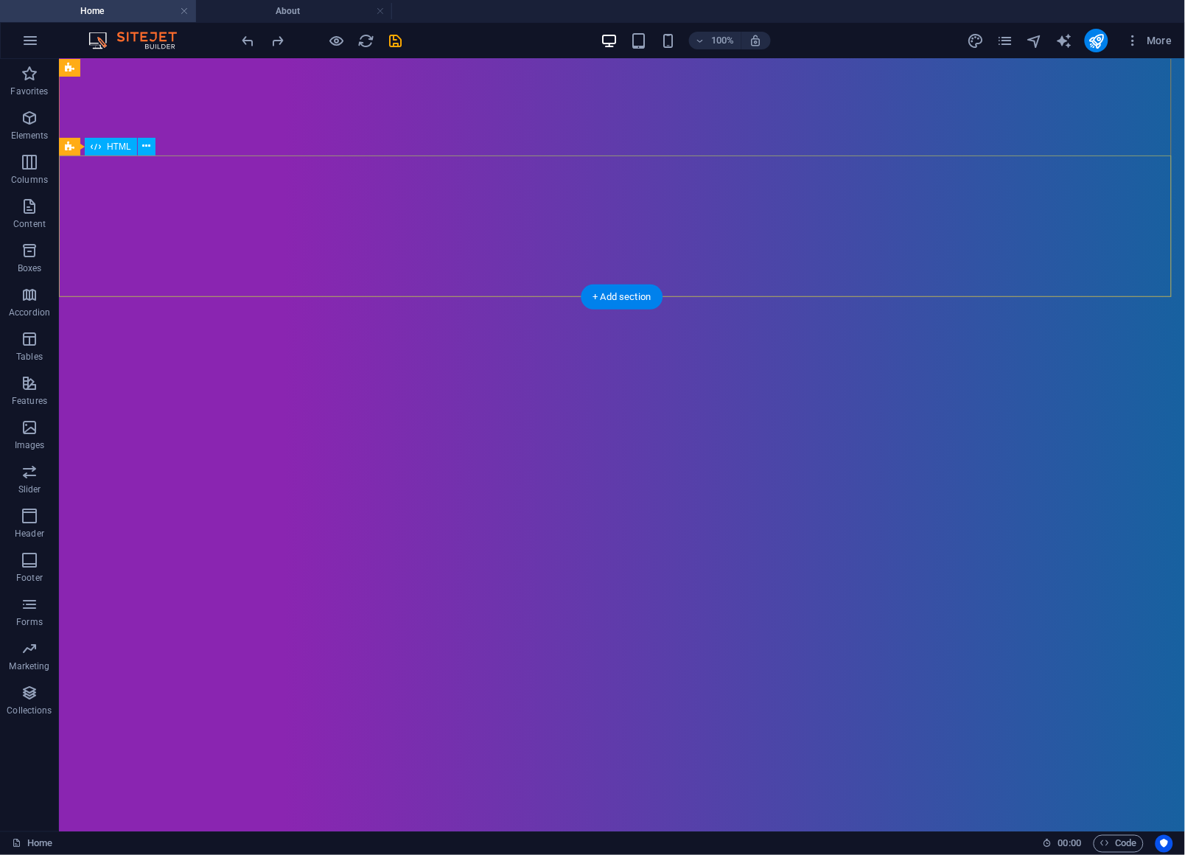
scroll to position [1052, 0]
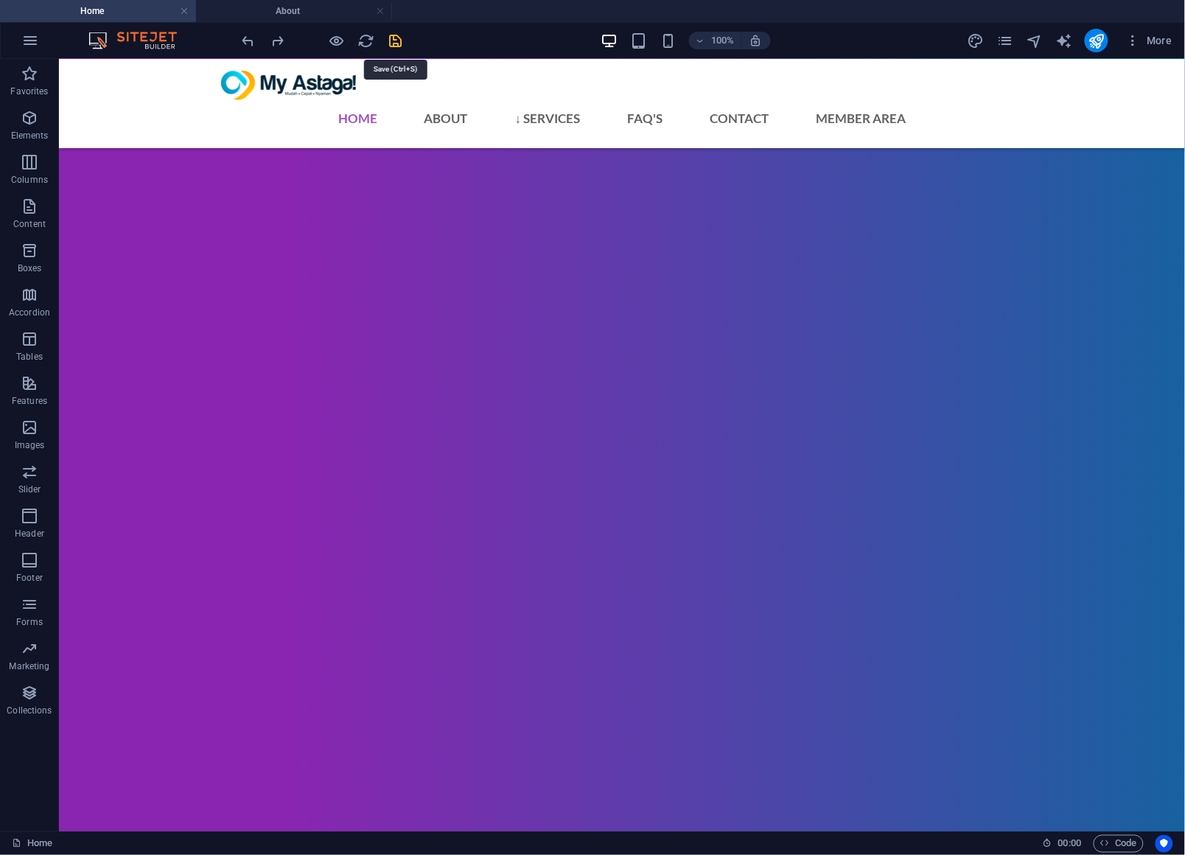
click at [0, 0] on icon "save" at bounding box center [0, 0] width 0 height 0
